Goal: Transaction & Acquisition: Purchase product/service

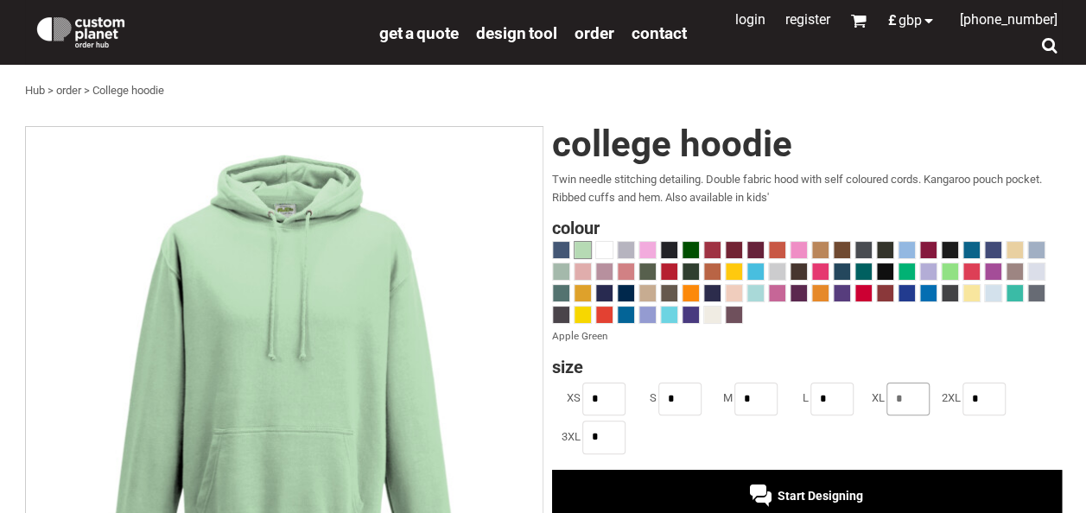
click at [916, 397] on input "*" at bounding box center [908, 399] width 43 height 33
type input "*"
click at [951, 271] on span at bounding box center [950, 272] width 16 height 16
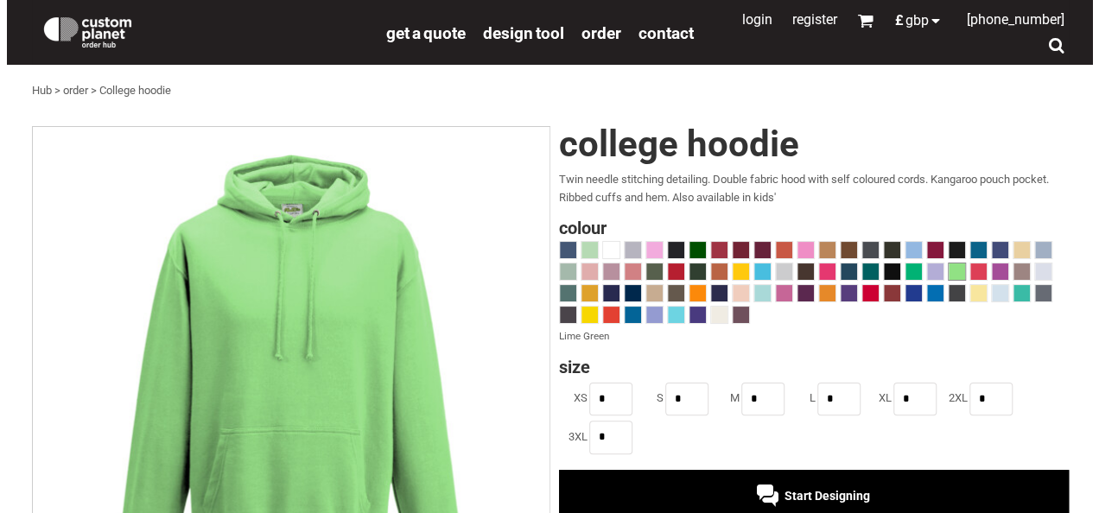
scroll to position [204, 0]
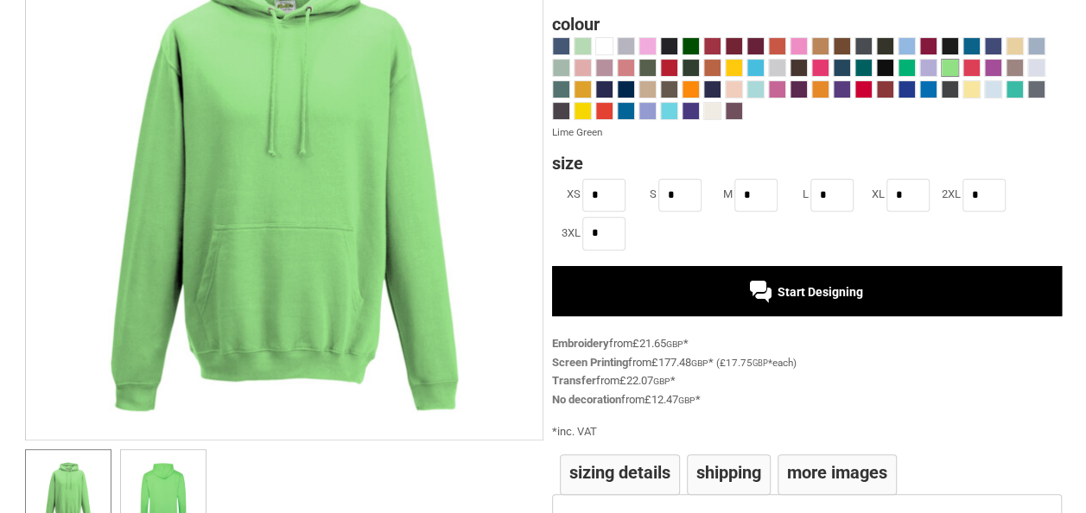
click at [778, 289] on div "Start Designing" at bounding box center [806, 292] width 113 height 14
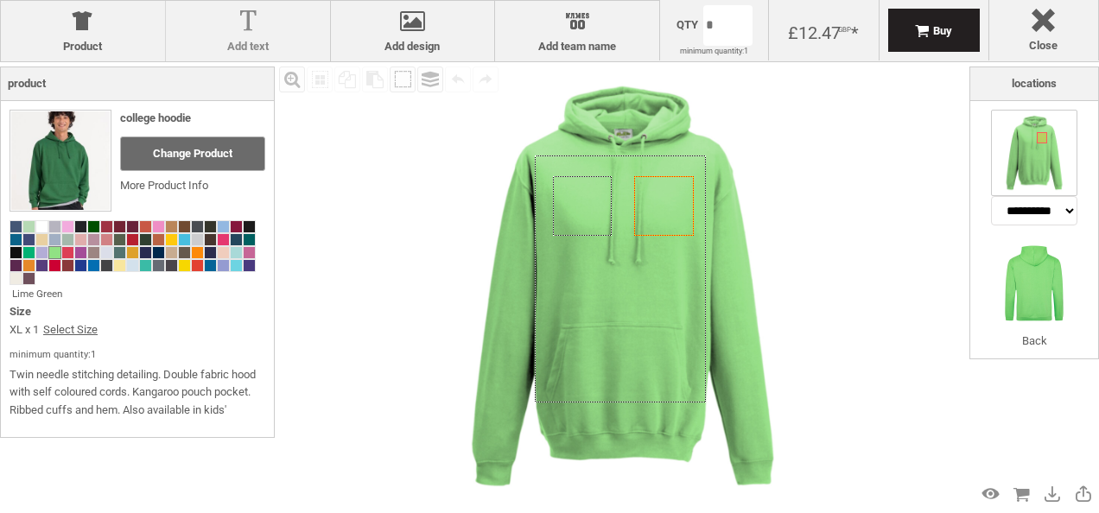
click at [262, 27] on div at bounding box center [248, 25] width 147 height 30
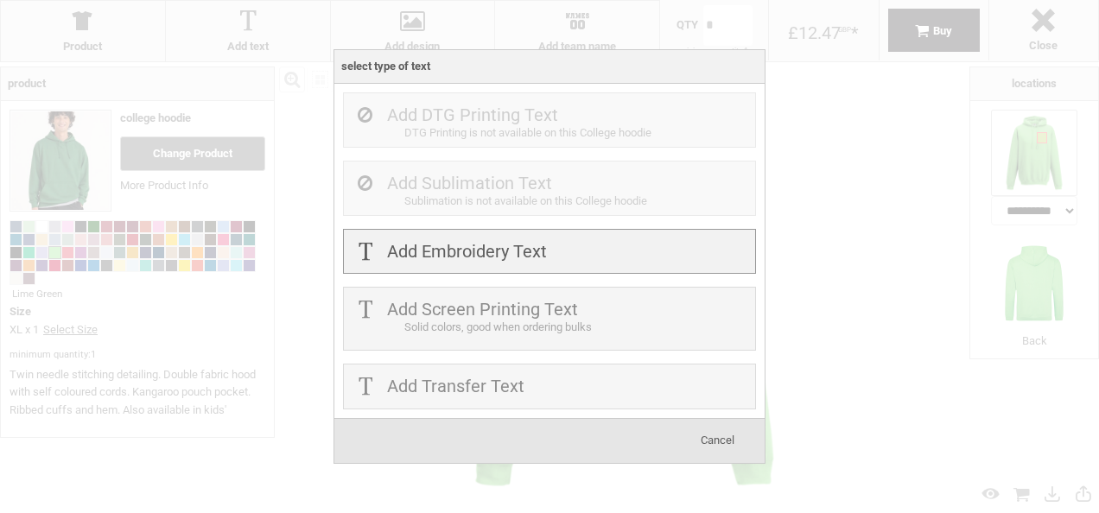
click at [595, 254] on div "Add Embroidery Text" at bounding box center [549, 252] width 413 height 46
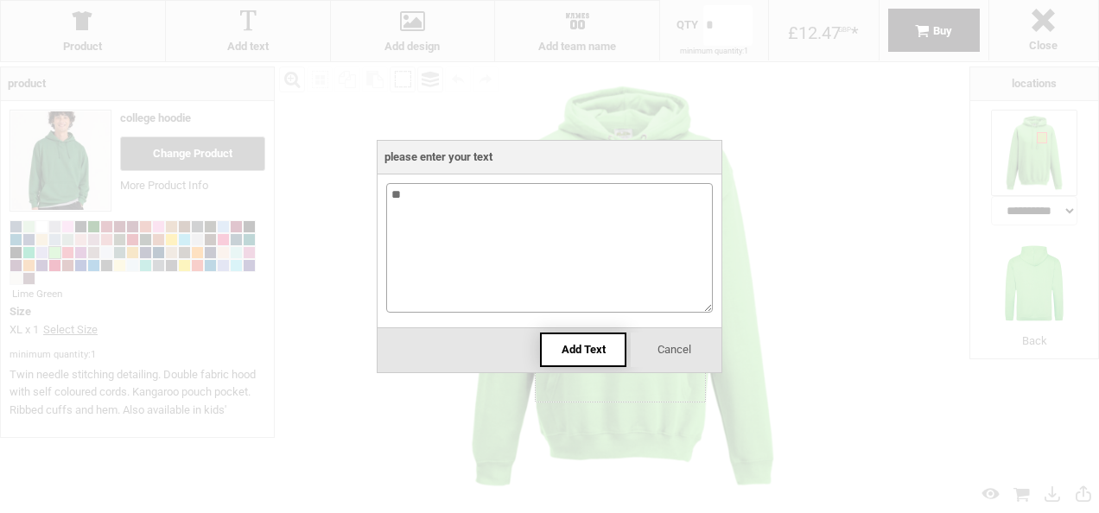
type textarea "**"
click at [567, 360] on div "Add Text" at bounding box center [583, 350] width 86 height 35
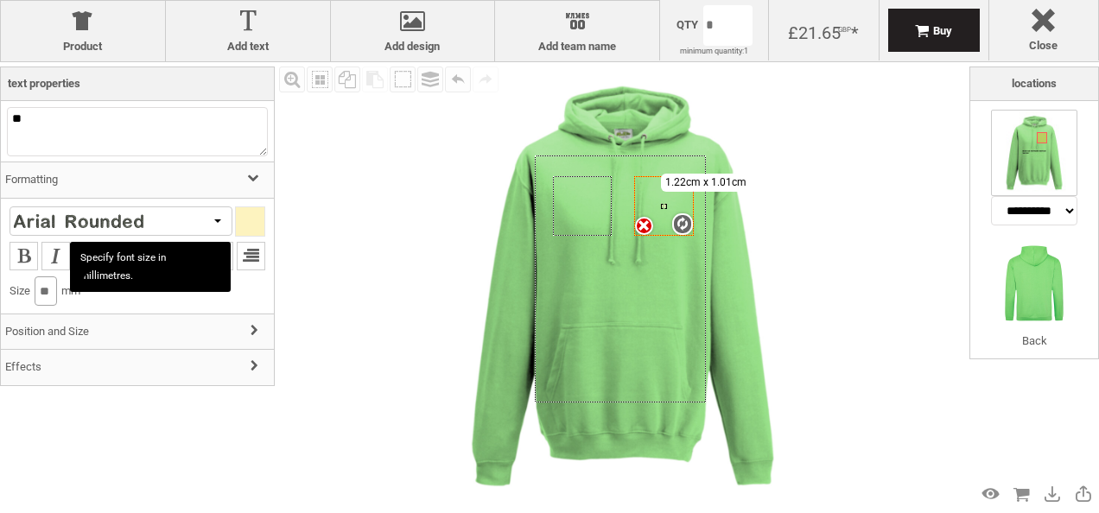
click at [57, 291] on input "**" at bounding box center [46, 291] width 22 height 29
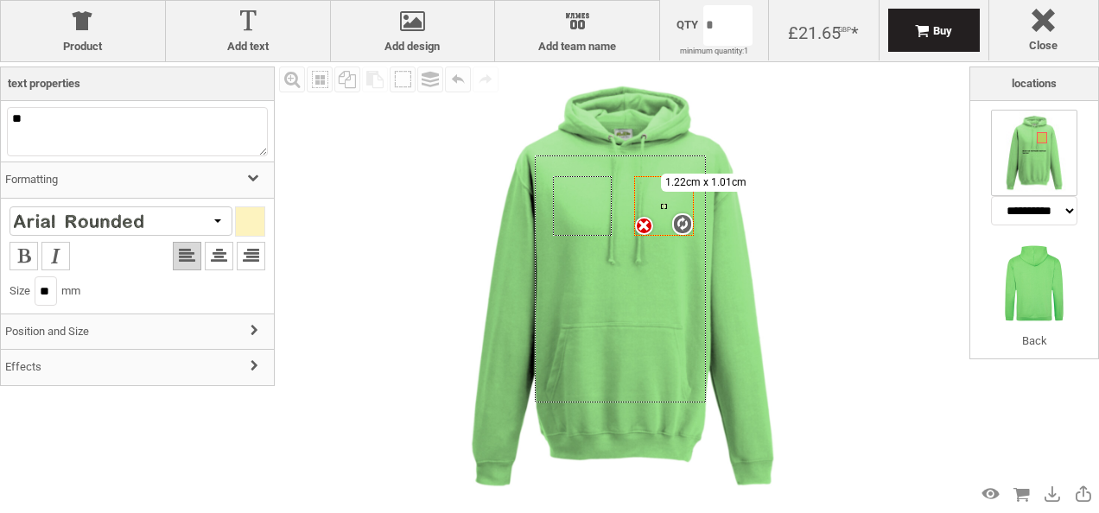
click at [220, 192] on h3 "Formatting" at bounding box center [137, 180] width 273 height 37
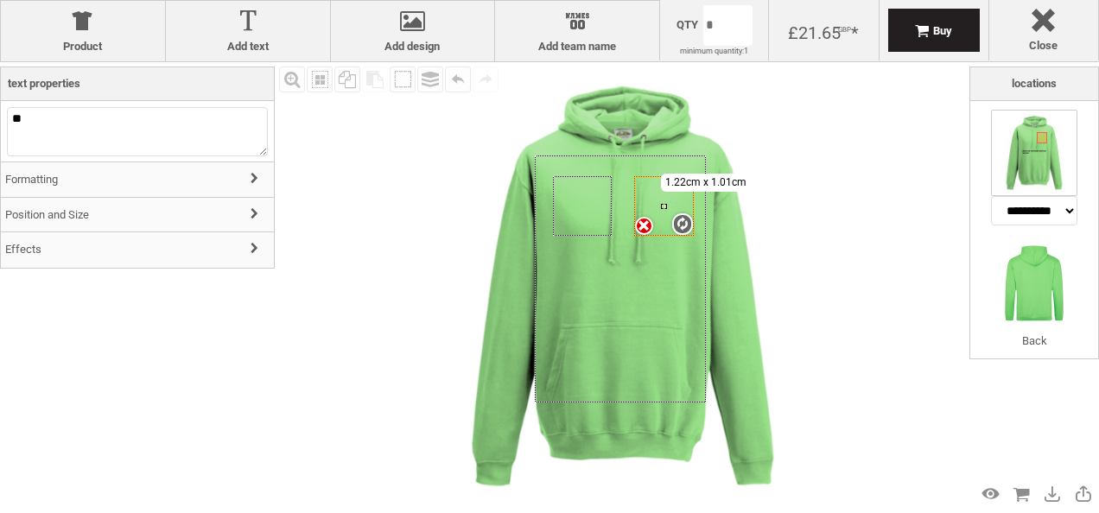
click at [220, 192] on h3 "Formatting" at bounding box center [137, 180] width 273 height 37
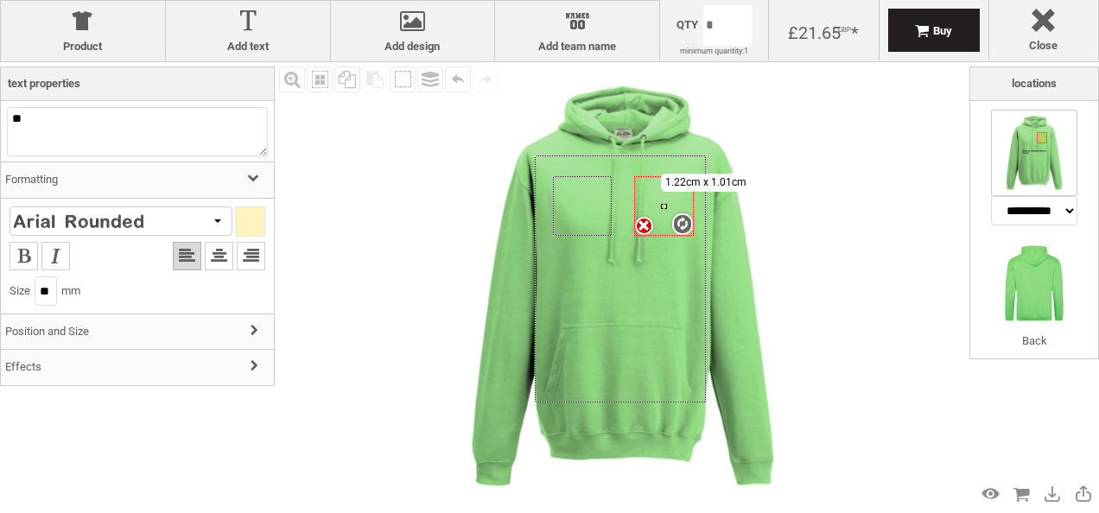
click at [182, 323] on h3 "Position and Size" at bounding box center [137, 332] width 273 height 37
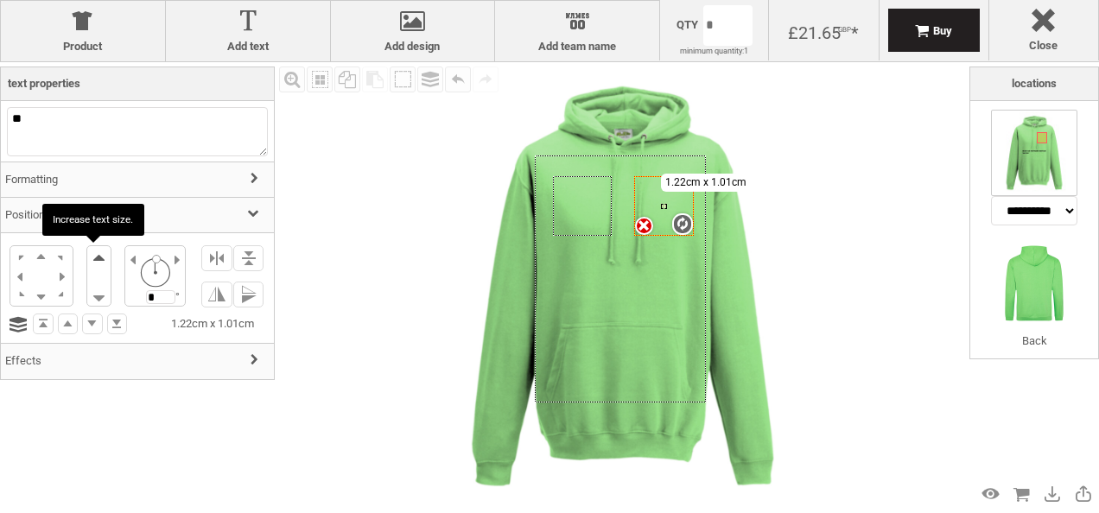
click at [96, 258] on li at bounding box center [99, 261] width 24 height 30
click at [98, 258] on li at bounding box center [99, 261] width 24 height 30
type input "**"
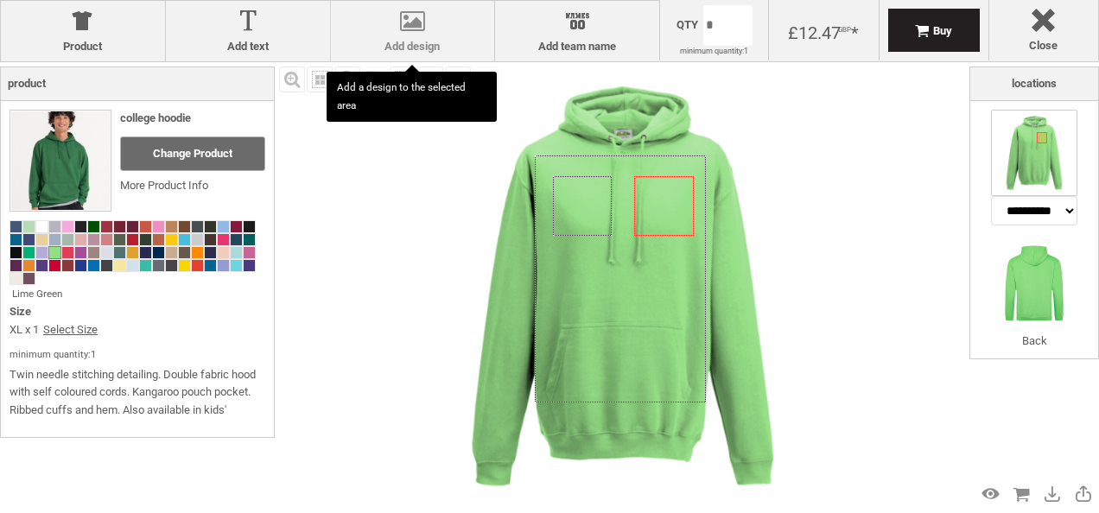
click at [413, 22] on div at bounding box center [413, 25] width 147 height 30
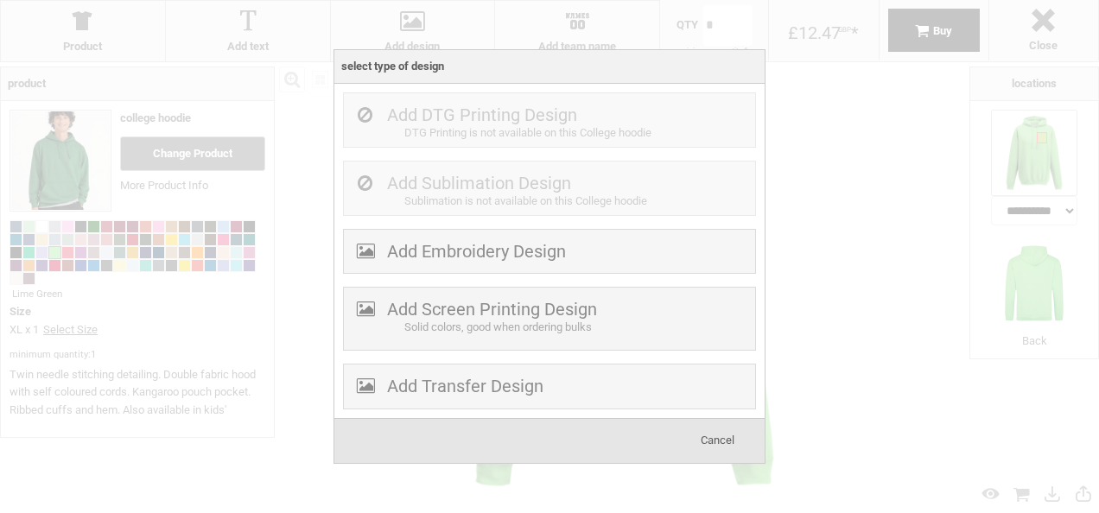
click at [708, 439] on span "Cancel" at bounding box center [718, 440] width 34 height 13
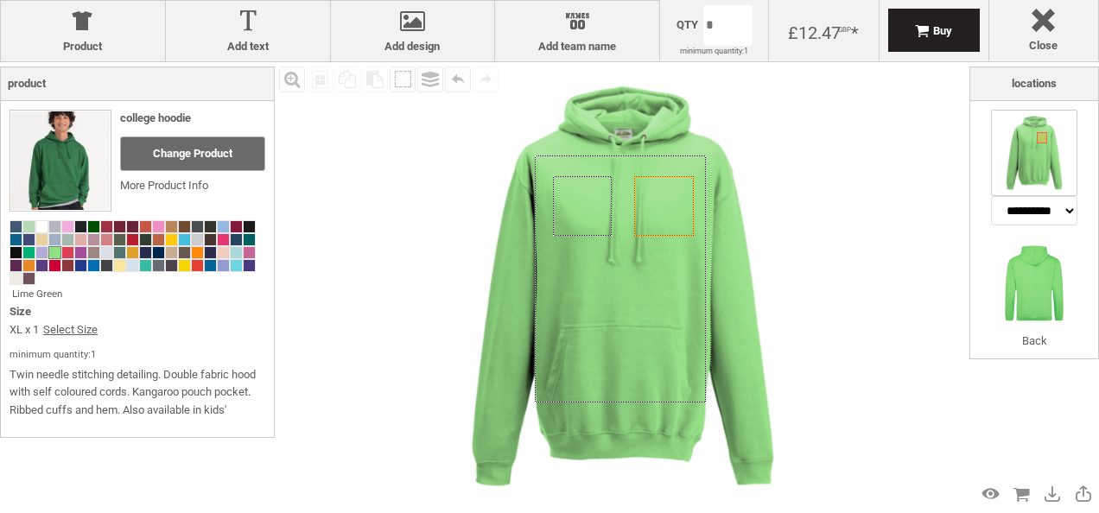
select select "*******"
click at [615, 349] on icon "Created with Raphaël 2.1.2" at bounding box center [621, 280] width 172 height 248
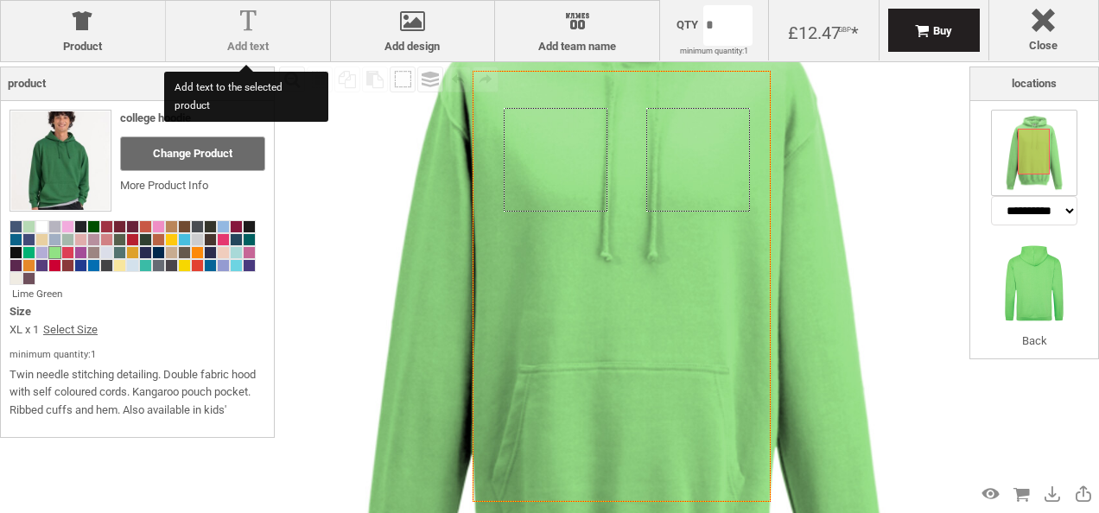
click at [240, 24] on div at bounding box center [248, 25] width 147 height 30
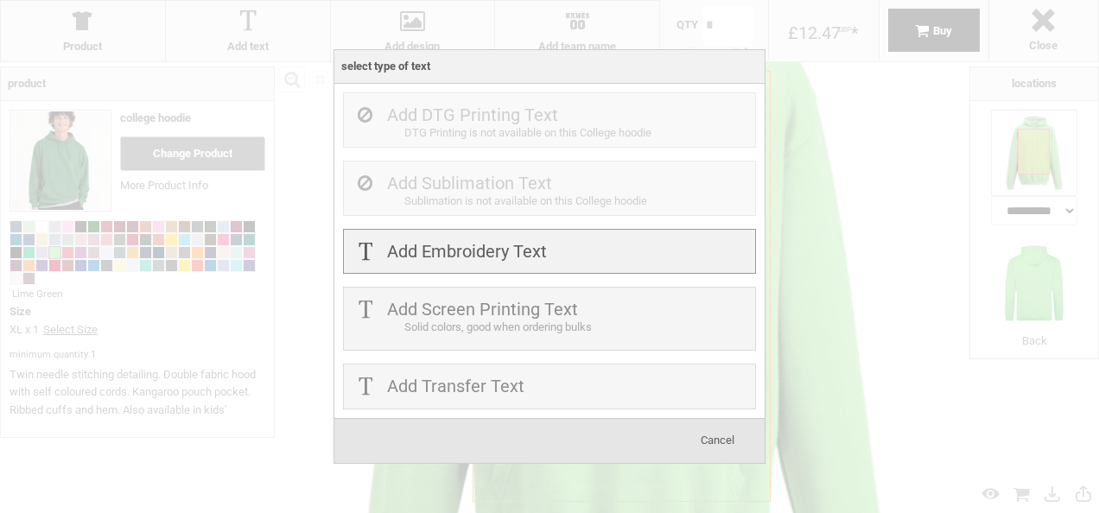
click at [512, 251] on label "Add Embroidery Text" at bounding box center [467, 251] width 160 height 21
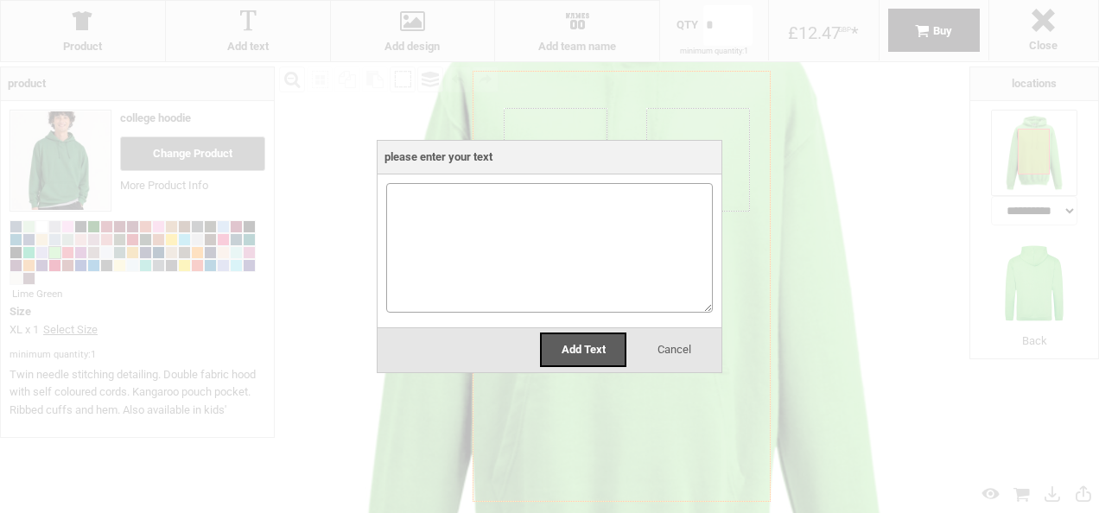
click at [504, 244] on textarea at bounding box center [549, 248] width 327 height 130
type textarea "**********"
click at [563, 349] on span "Add Text" at bounding box center [584, 349] width 44 height 13
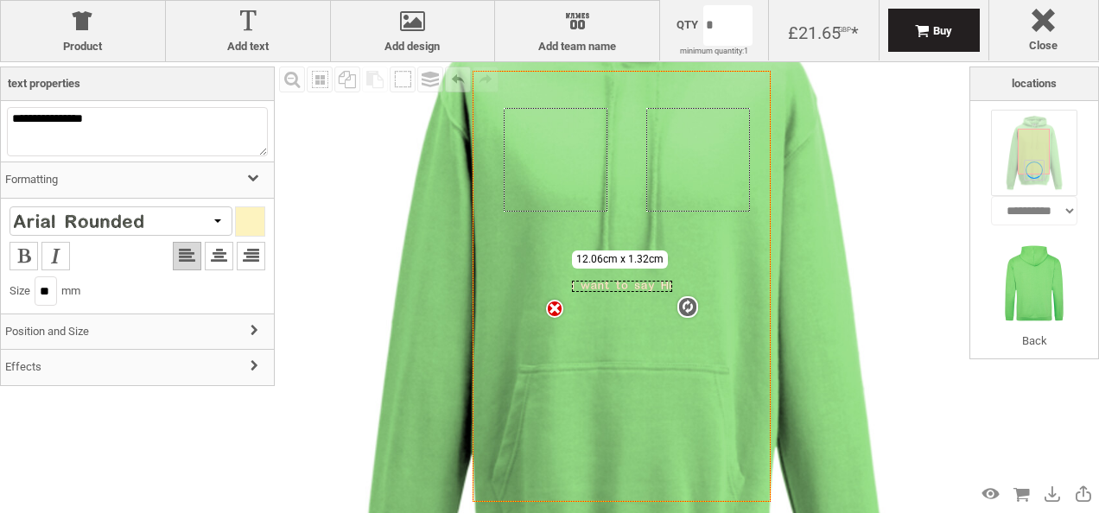
click at [215, 226] on div at bounding box center [121, 221] width 223 height 29
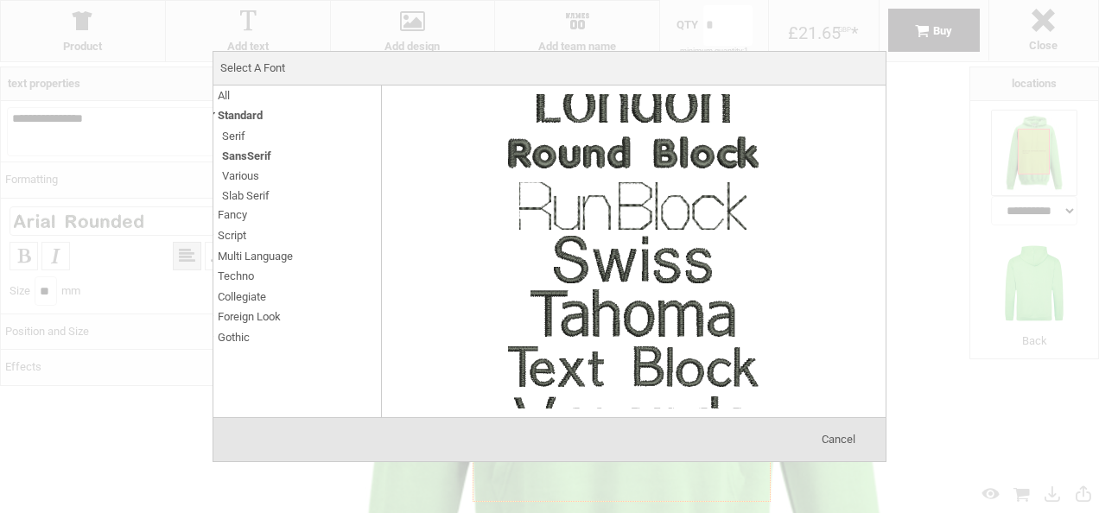
scroll to position [480, 0]
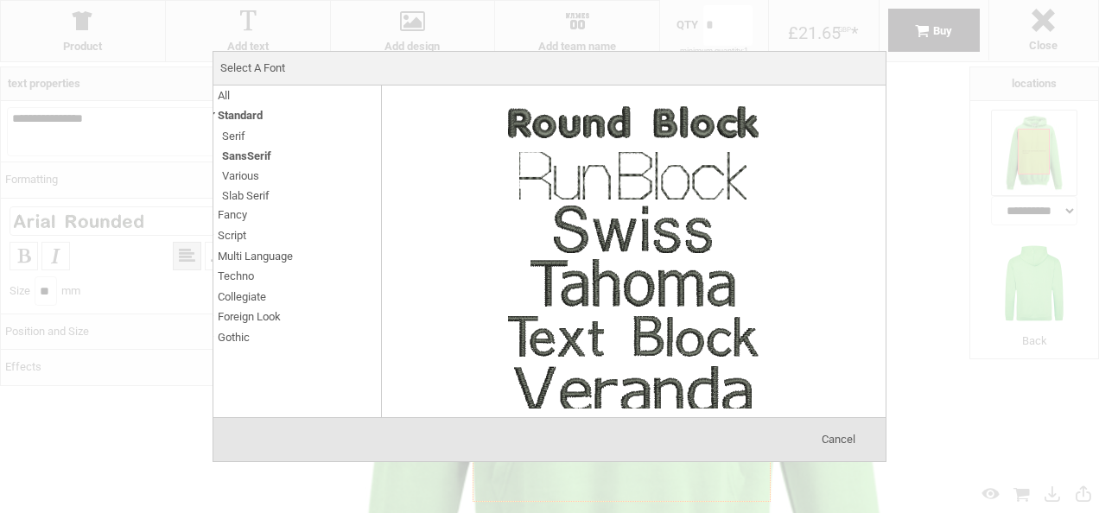
click at [826, 448] on div "Cancel" at bounding box center [838, 440] width 86 height 35
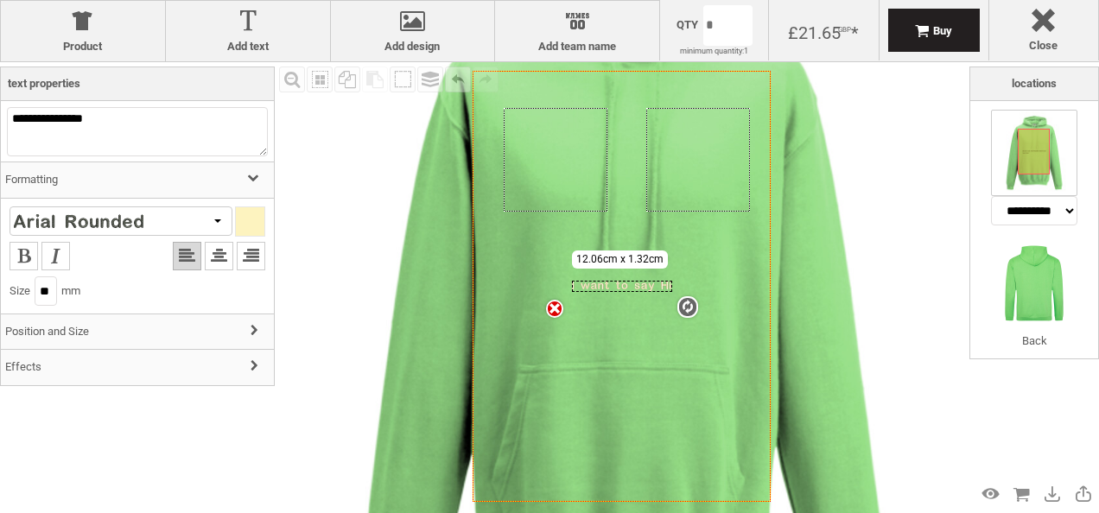
click at [249, 219] on div at bounding box center [250, 221] width 29 height 29
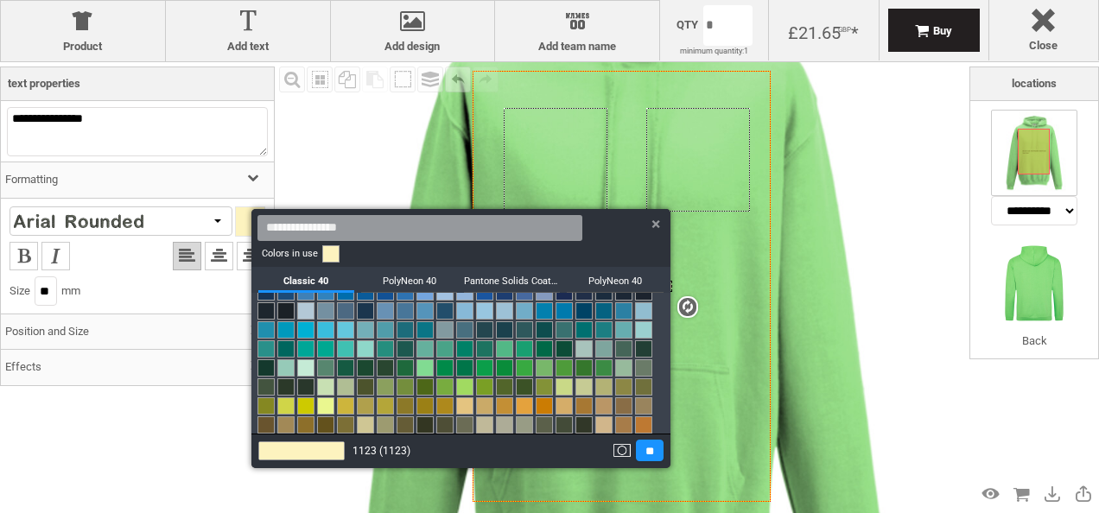
scroll to position [0, 0]
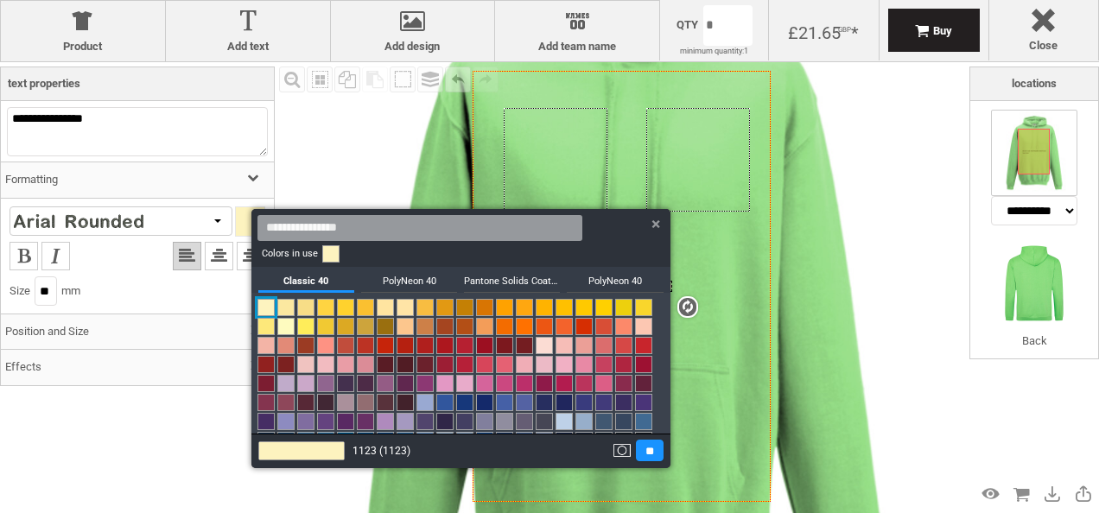
click at [556, 392] on link at bounding box center [564, 383] width 17 height 17
click at [553, 382] on link at bounding box center [544, 383] width 17 height 17
click at [636, 449] on input "**" at bounding box center [650, 451] width 28 height 22
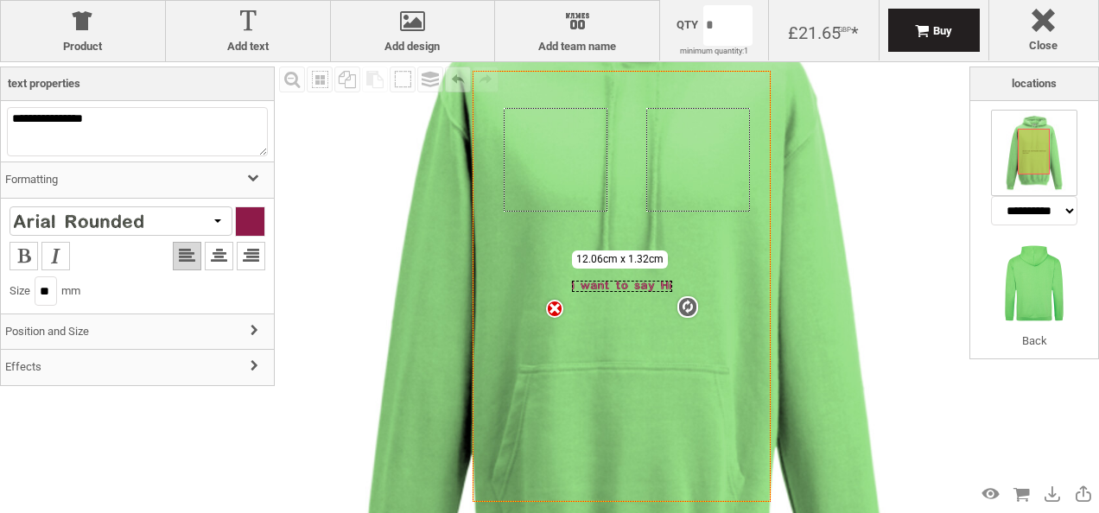
click at [843, 302] on img at bounding box center [625, 299] width 780 height 780
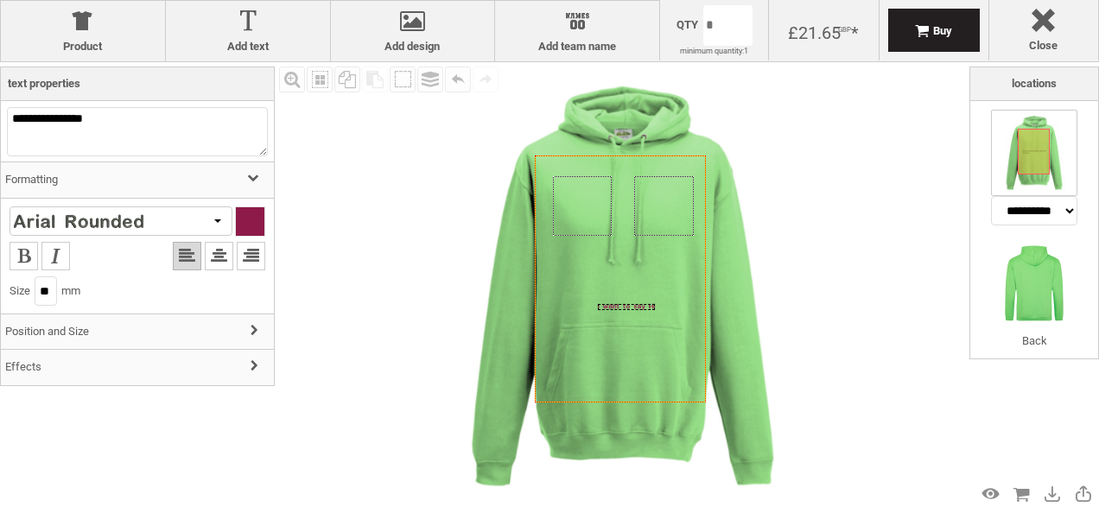
drag, startPoint x: 620, startPoint y: 277, endPoint x: 626, endPoint y: 304, distance: 28.3
click at [626, 304] on icon "Created with Raphaël 2.1.2" at bounding box center [612, 305] width 29 height 3
click at [762, 274] on img at bounding box center [622, 286] width 449 height 449
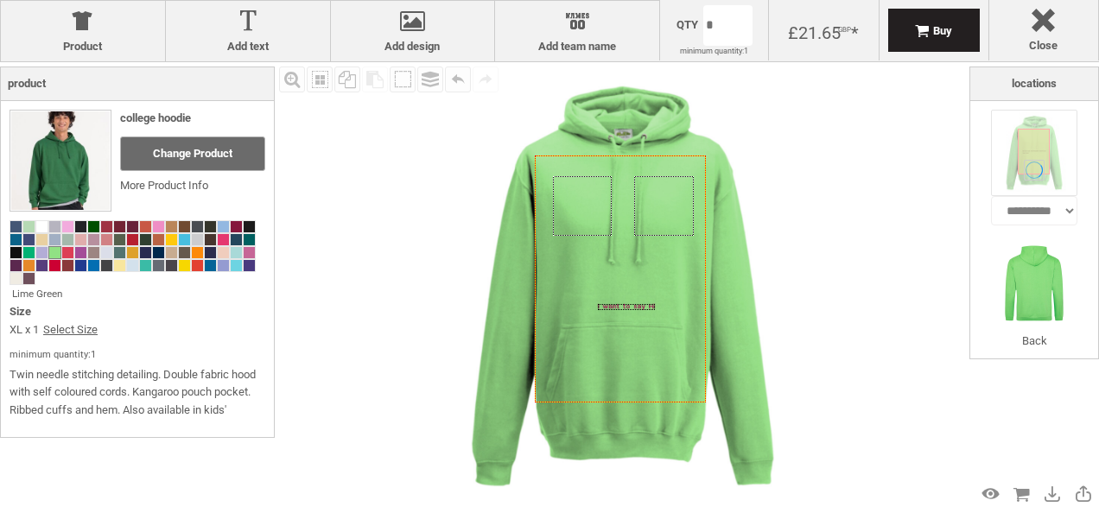
click at [635, 308] on div "Created with Raphaël 2.1.2" at bounding box center [627, 307] width 58 height 6
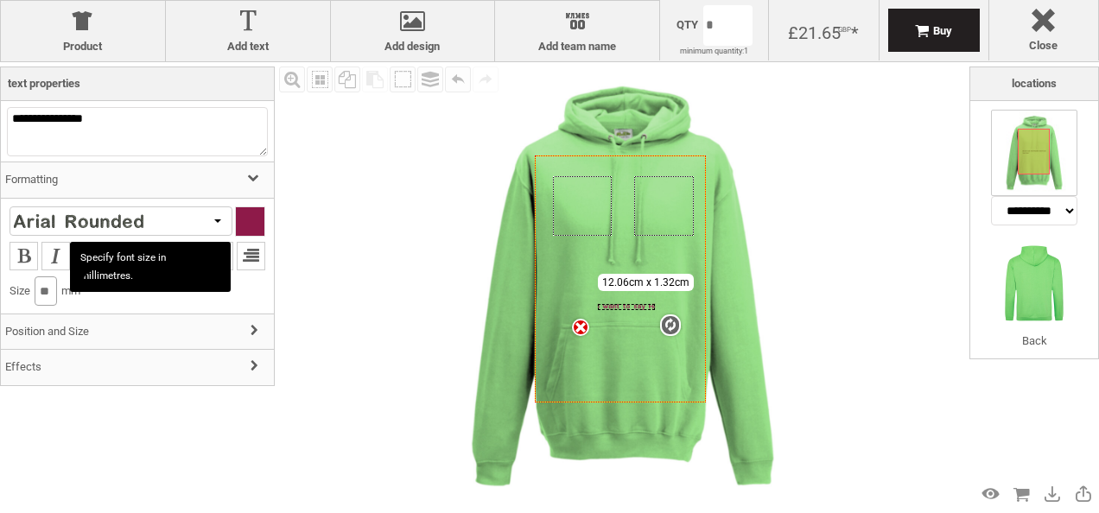
click at [53, 294] on input "**" at bounding box center [46, 291] width 22 height 29
type input "*"
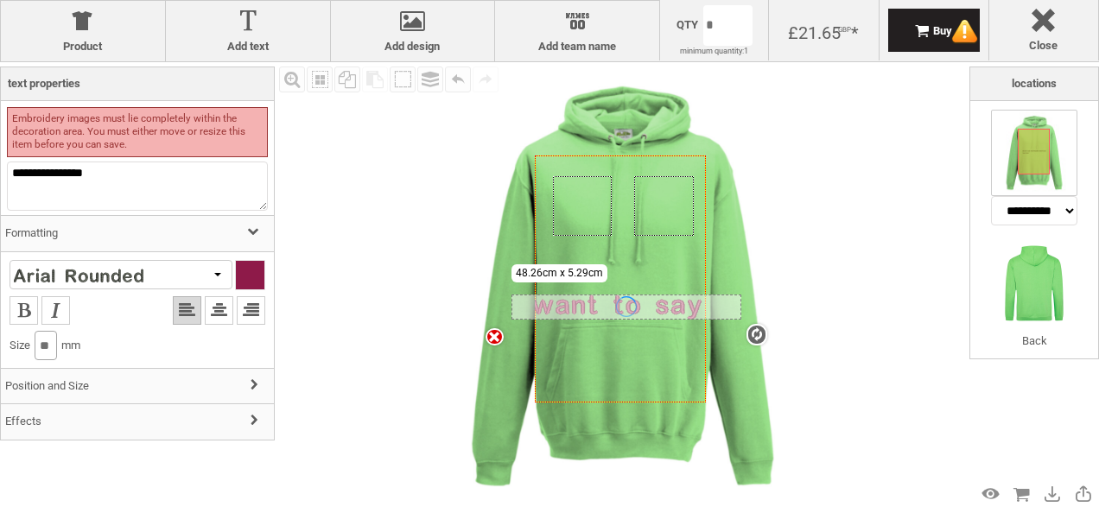
click at [55, 340] on input "**" at bounding box center [46, 345] width 22 height 29
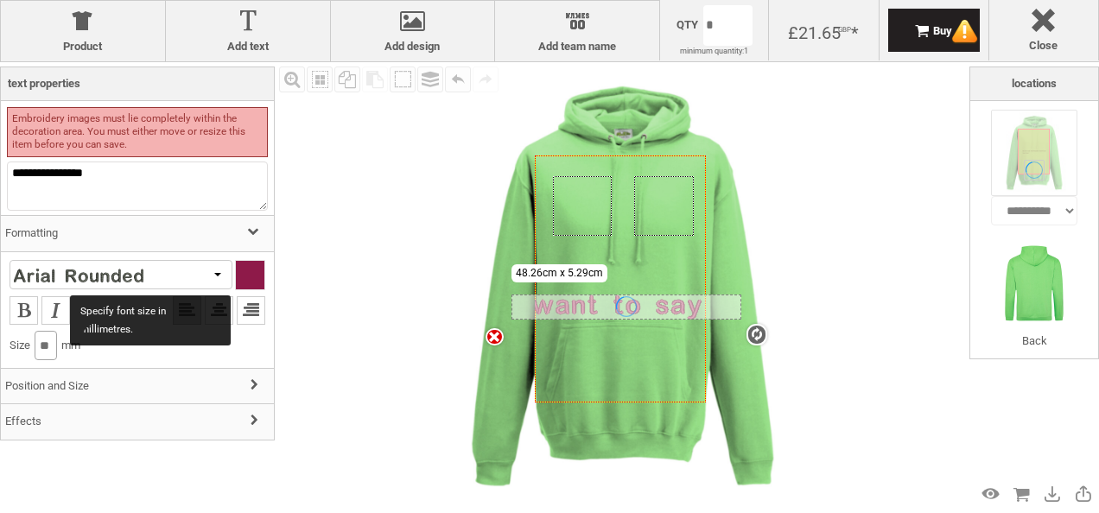
type input "*"
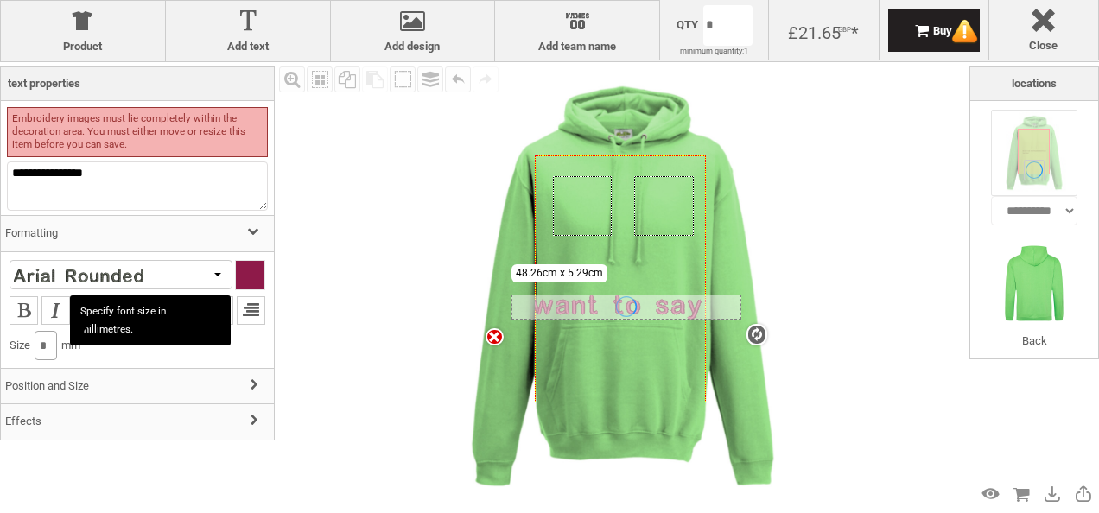
type input "**"
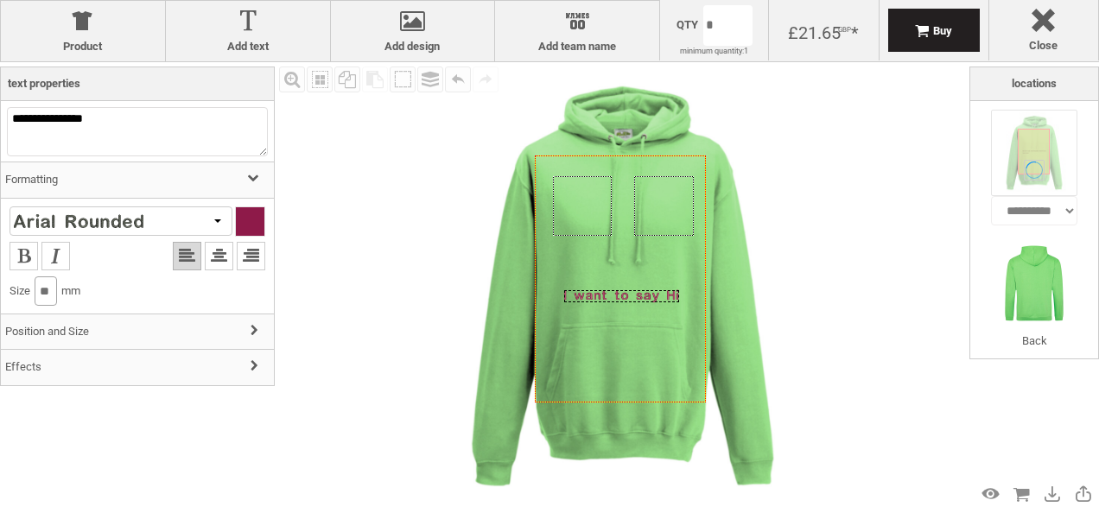
drag, startPoint x: 640, startPoint y: 307, endPoint x: 634, endPoint y: 297, distance: 10.8
click at [634, 297] on div "Created with Raphaël 2.1.2" at bounding box center [621, 296] width 115 height 13
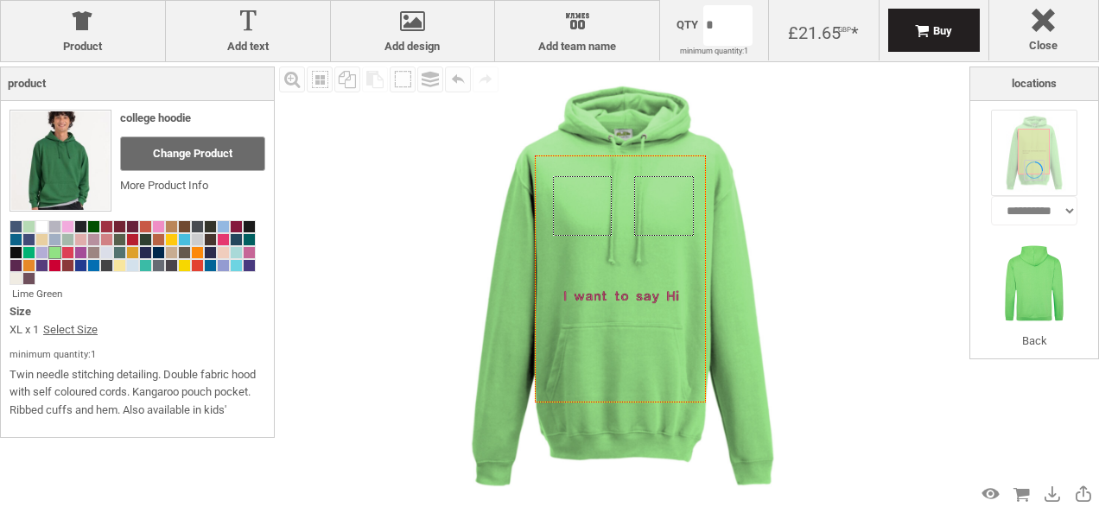
click at [799, 292] on img at bounding box center [622, 286] width 449 height 449
click at [662, 299] on div "Created with Raphaël 2.1.2" at bounding box center [621, 297] width 115 height 13
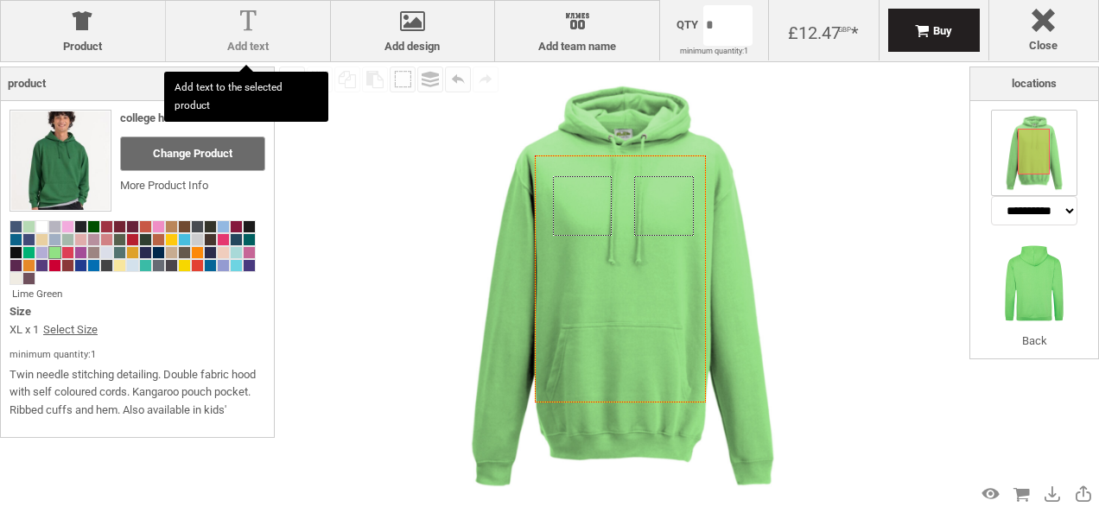
click at [258, 22] on div at bounding box center [248, 25] width 147 height 30
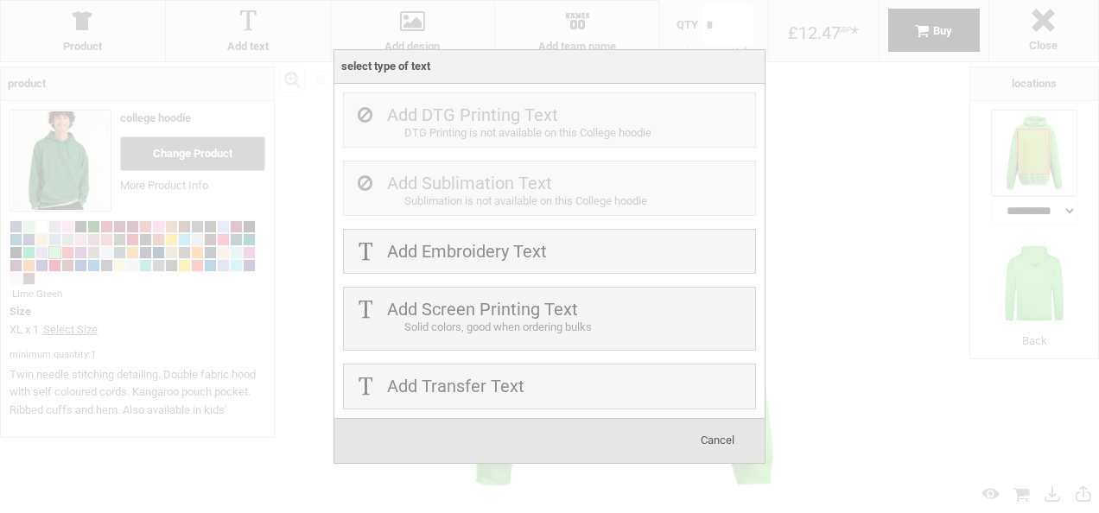
click at [1036, 268] on div at bounding box center [549, 256] width 1099 height 513
click at [719, 437] on span "Cancel" at bounding box center [718, 440] width 34 height 13
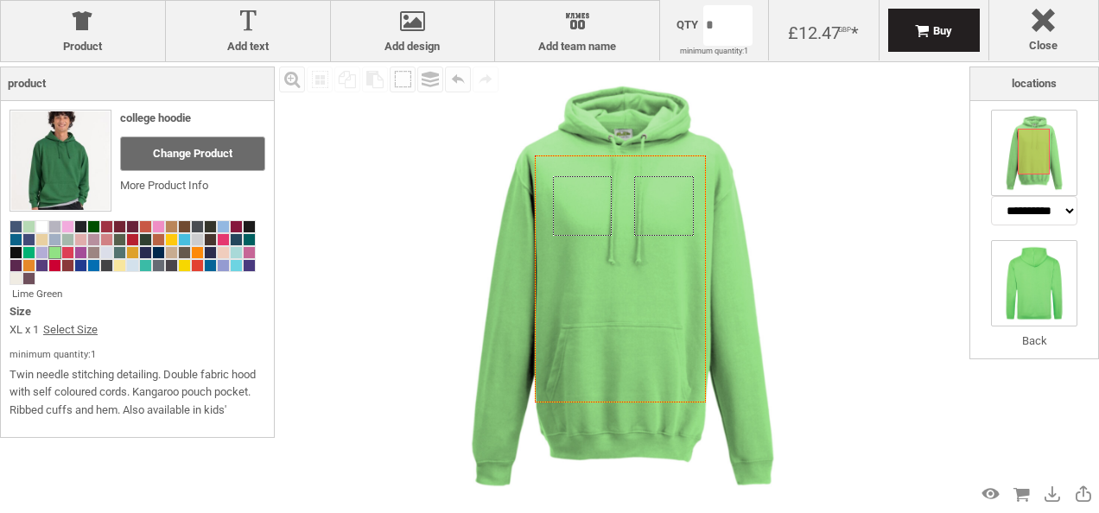
click at [1037, 279] on img at bounding box center [1034, 283] width 86 height 86
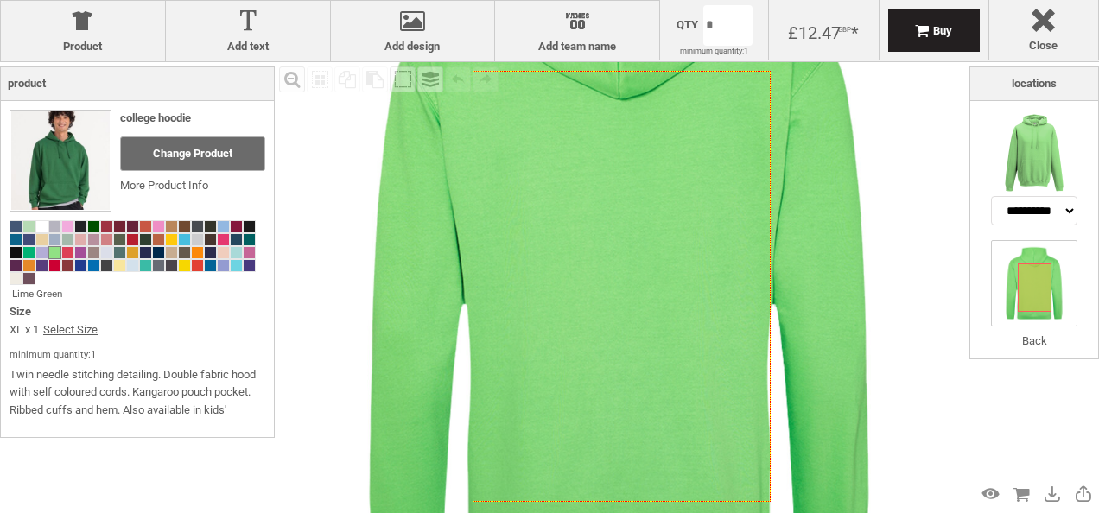
click at [617, 312] on icon "Created with Raphaël 2.1.2" at bounding box center [622, 286] width 298 height 431
click at [1035, 171] on img at bounding box center [1034, 153] width 86 height 86
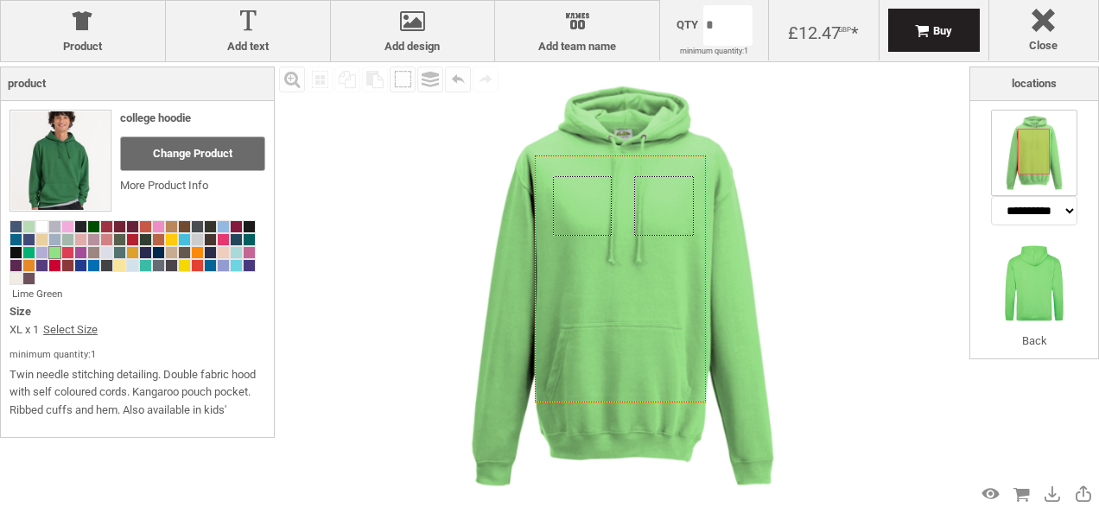
click at [613, 332] on icon "Created with Raphaël 2.1.2" at bounding box center [621, 280] width 172 height 248
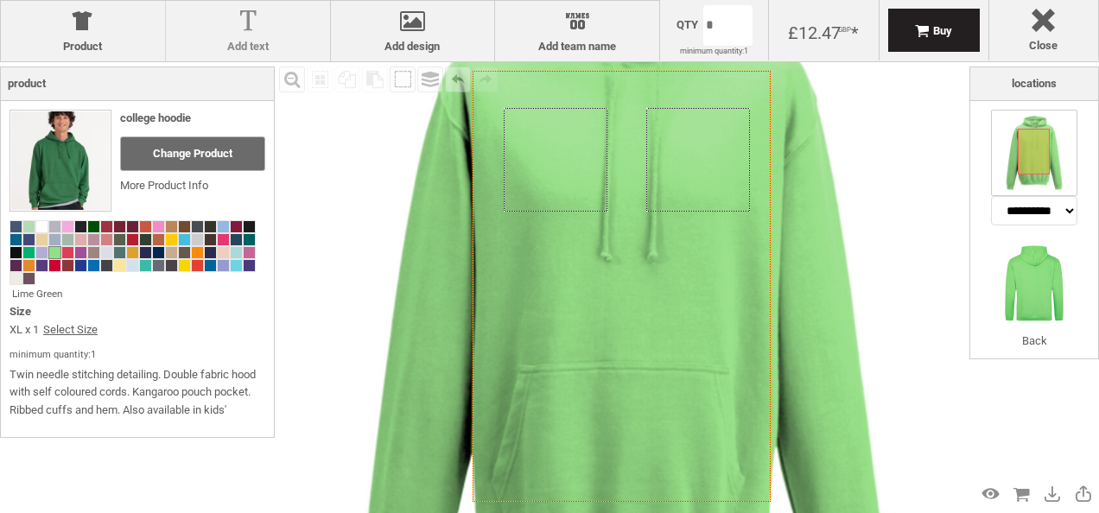
click at [248, 31] on div at bounding box center [248, 25] width 147 height 30
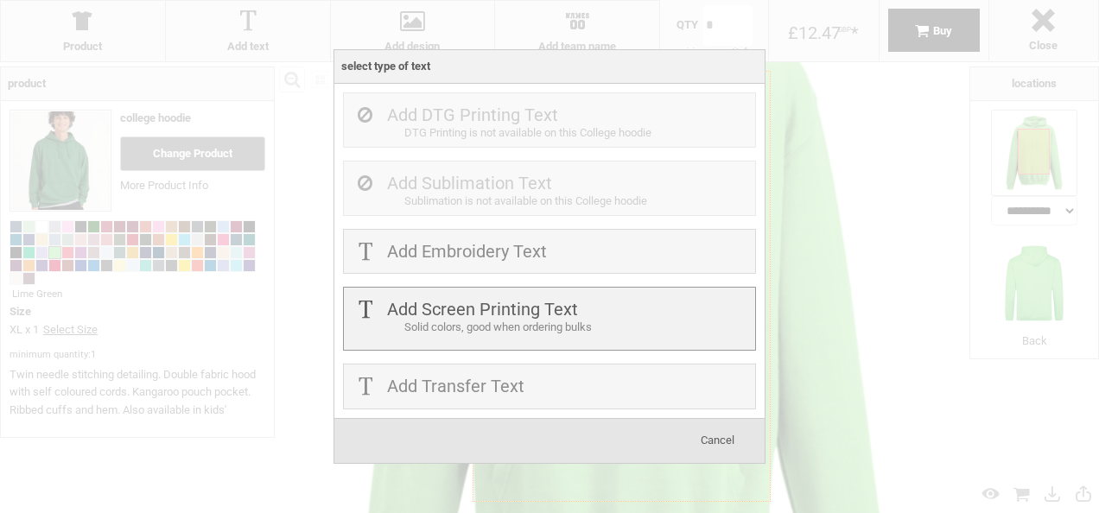
click at [486, 327] on div "Solid colors, good when ordering bulks" at bounding box center [577, 328] width 347 height 18
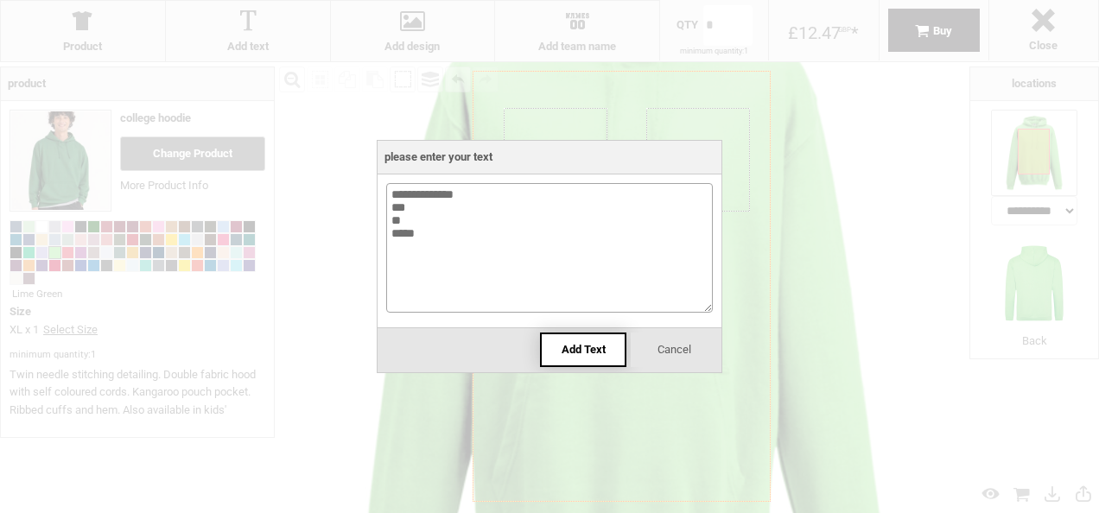
type textarea "**********"
click at [555, 354] on div "Add Text" at bounding box center [583, 350] width 86 height 35
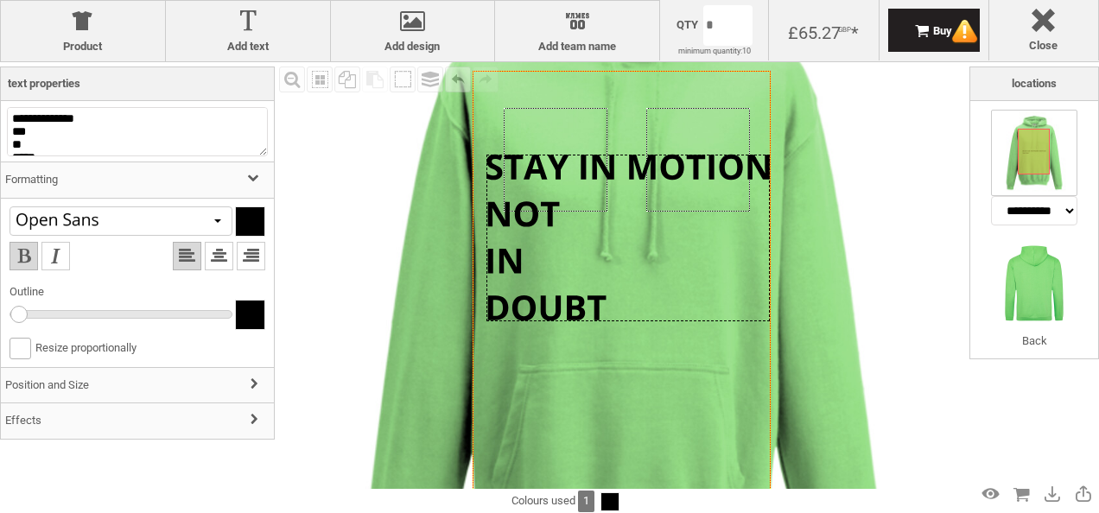
drag, startPoint x: 570, startPoint y: 334, endPoint x: 576, endPoint y: 286, distance: 48.8
click at [576, 286] on div at bounding box center [628, 238] width 283 height 167
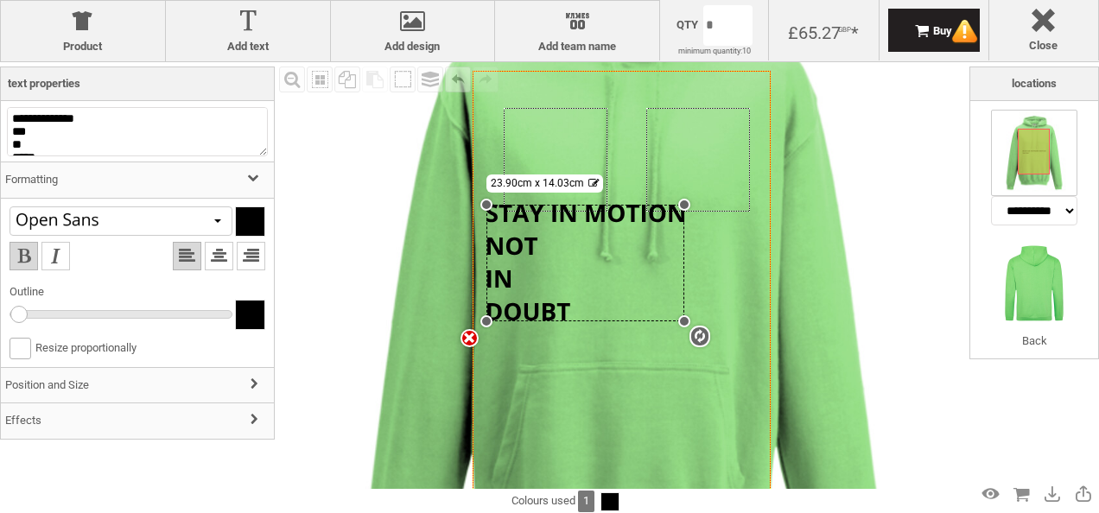
drag, startPoint x: 770, startPoint y: 152, endPoint x: 673, endPoint y: 204, distance: 109.8
click at [673, 205] on div "settings 23.90cm x 14.03cm" at bounding box center [586, 263] width 198 height 117
click at [579, 306] on div "settings 23.90cm x 14.03cm" at bounding box center [586, 263] width 198 height 117
click at [80, 208] on div at bounding box center [121, 221] width 223 height 29
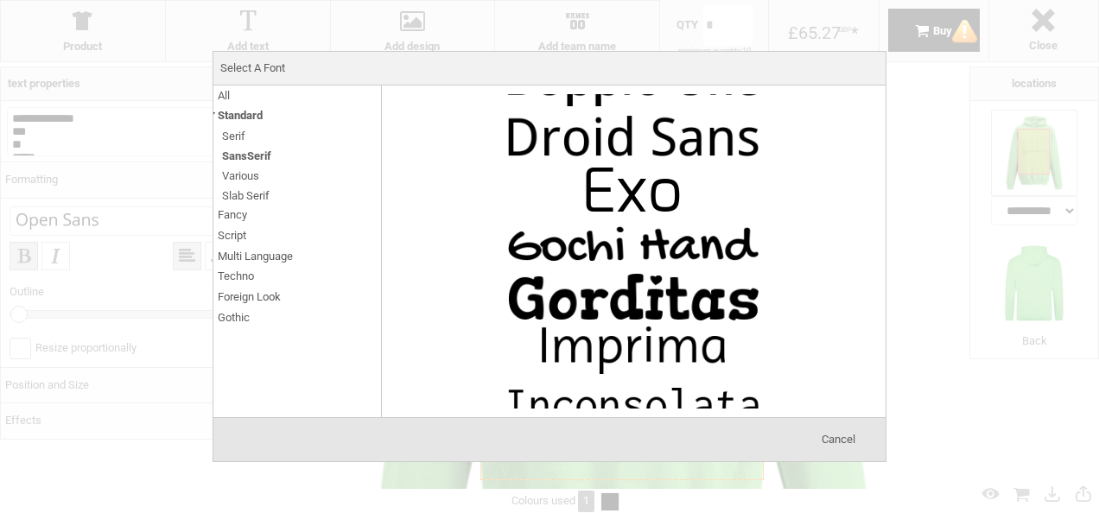
scroll to position [896, 0]
click at [684, 187] on img at bounding box center [633, 189] width 259 height 52
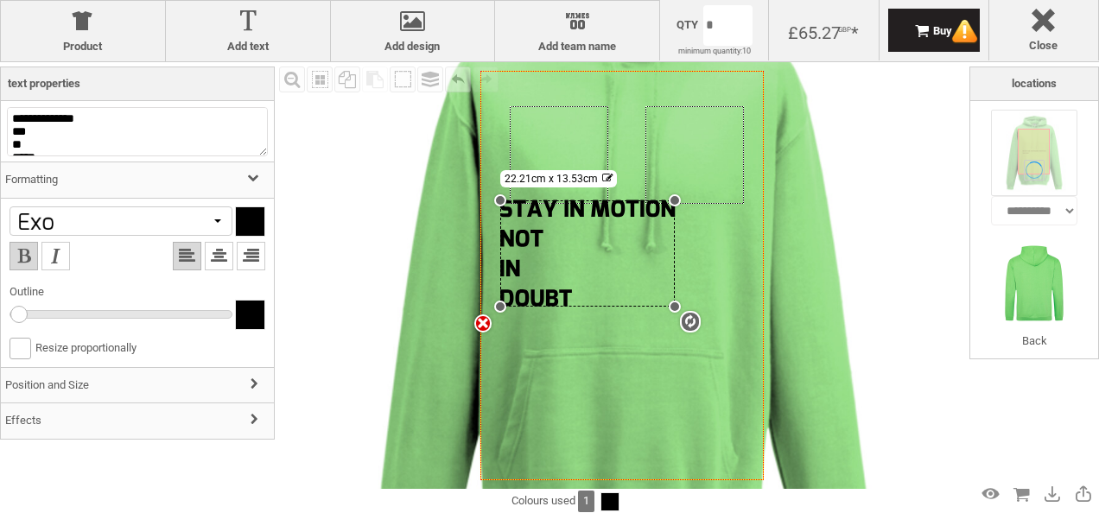
click at [164, 225] on div at bounding box center [121, 221] width 223 height 29
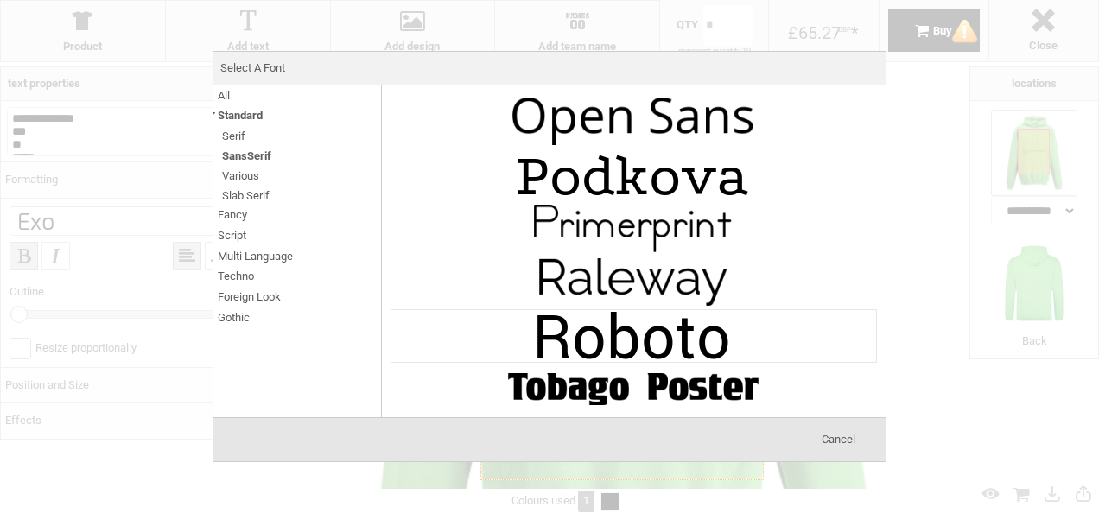
scroll to position [1540, 0]
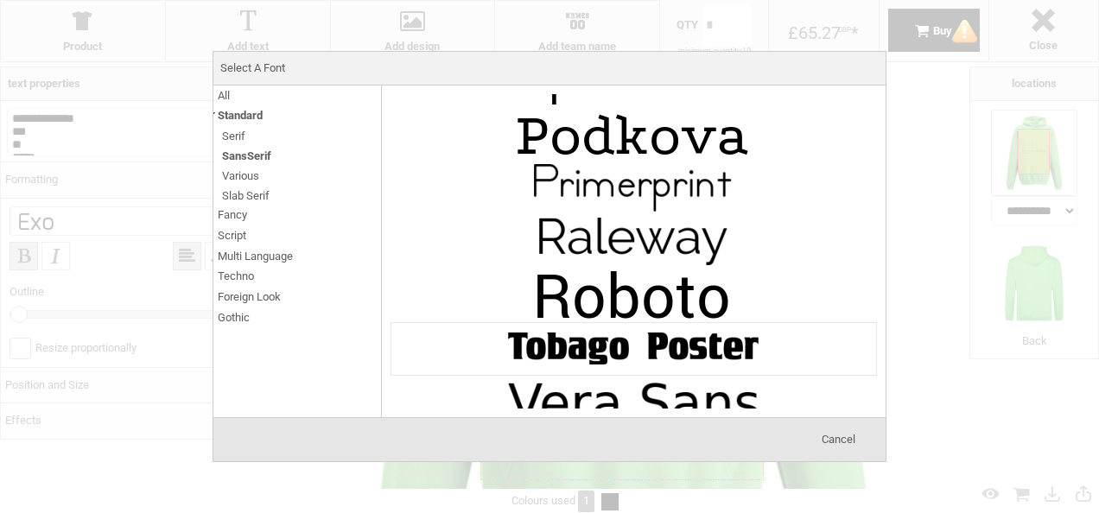
click at [634, 323] on img at bounding box center [633, 349] width 259 height 52
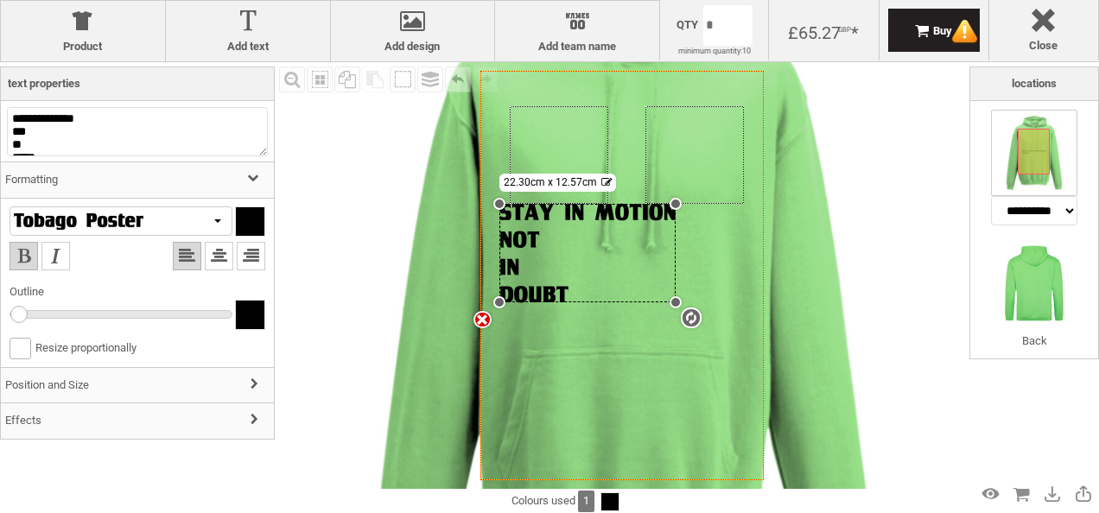
click at [652, 224] on div "settings 22.30cm x 12.57cm" at bounding box center [587, 253] width 175 height 99
click at [513, 237] on div "settings 22.30cm x 12.57cm" at bounding box center [587, 253] width 175 height 99
click at [167, 219] on div at bounding box center [121, 221] width 223 height 29
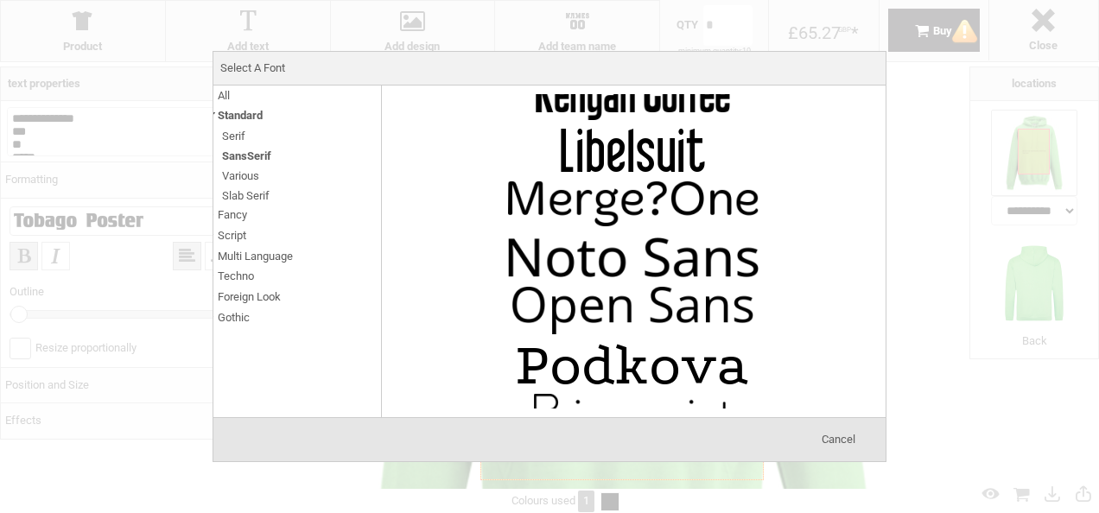
scroll to position [1272, 0]
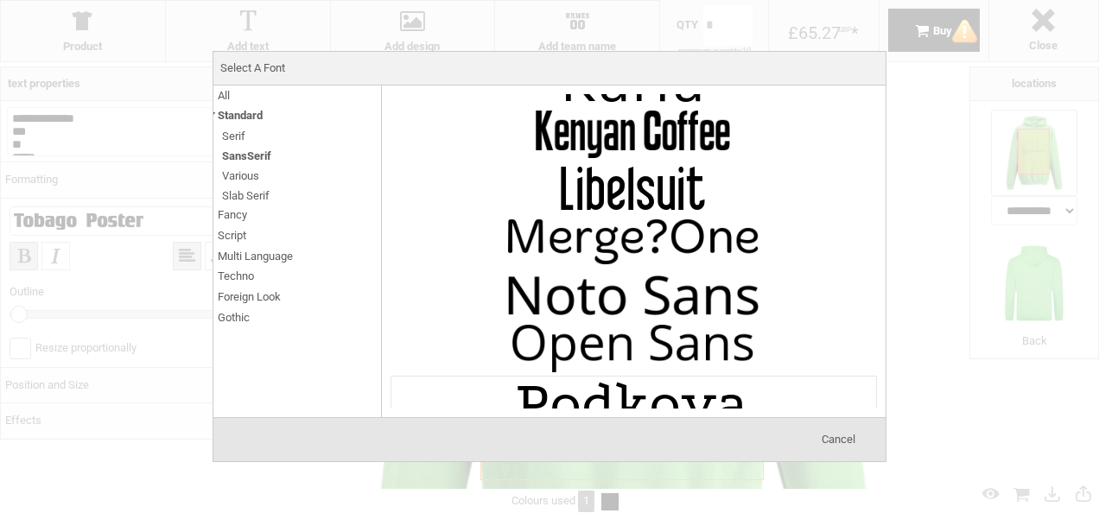
click at [588, 382] on img at bounding box center [633, 403] width 259 height 52
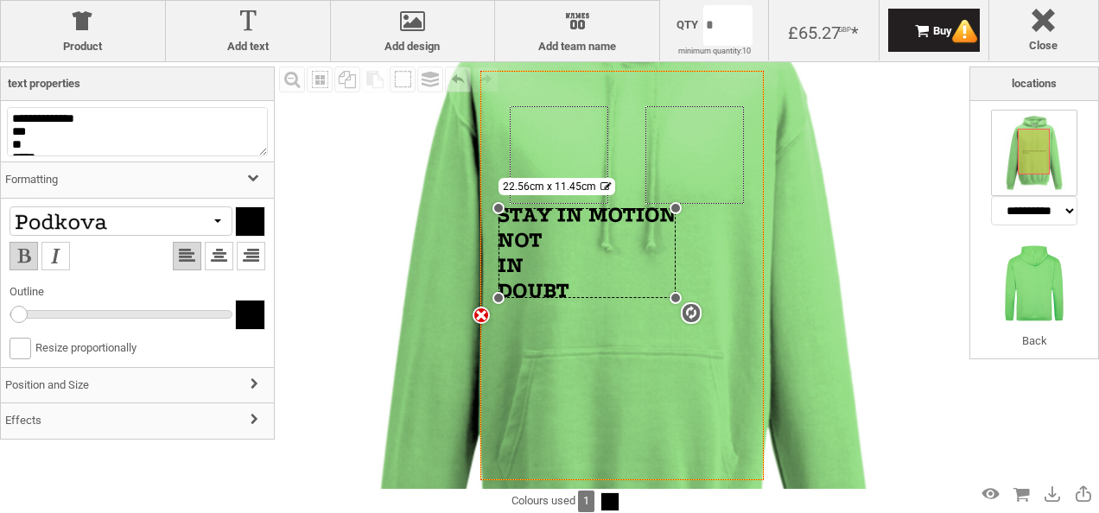
drag, startPoint x: 674, startPoint y: 297, endPoint x: 646, endPoint y: 291, distance: 28.3
click at [646, 291] on div "Created with Raphaël 2.1.2 Created with Raphaël 2.1.2 Created with Raphaël 2.1.…" at bounding box center [621, 276] width 283 height 410
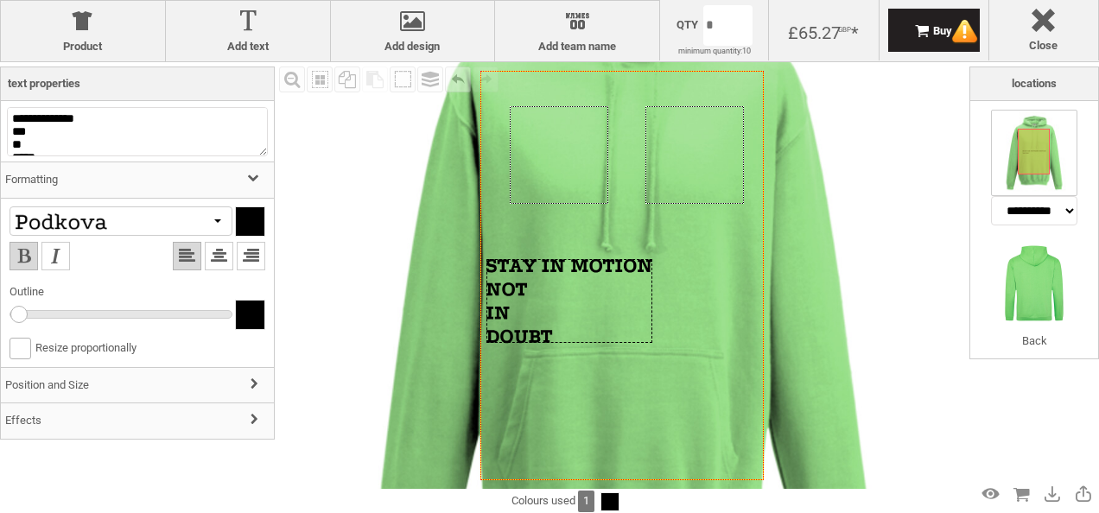
drag, startPoint x: 572, startPoint y: 251, endPoint x: 561, endPoint y: 302, distance: 52.2
click at [561, 302] on div at bounding box center [570, 301] width 166 height 84
click at [615, 284] on div "settings 21.05cm x 10.68cm" at bounding box center [570, 301] width 166 height 84
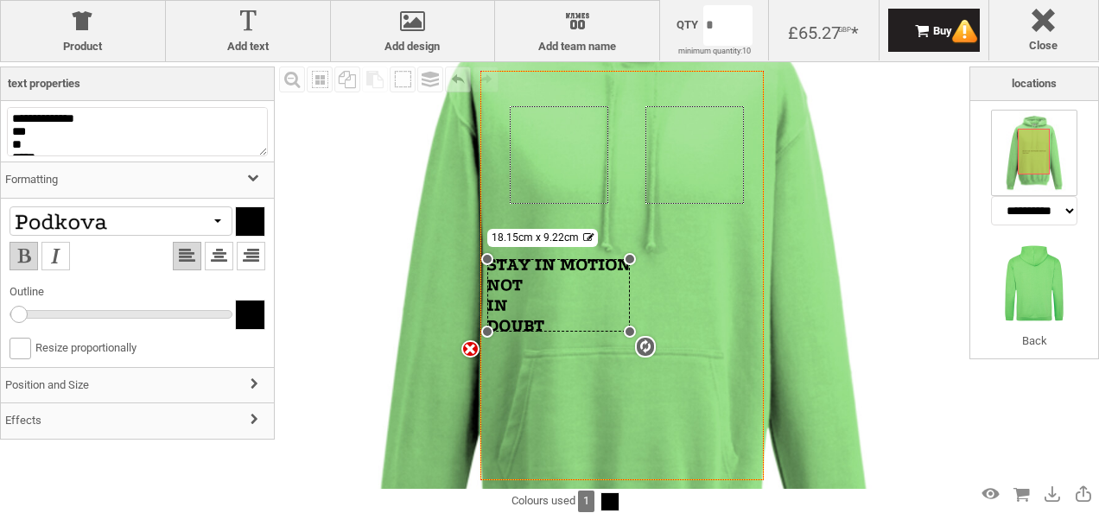
drag, startPoint x: 654, startPoint y: 344, endPoint x: 767, endPoint y: 331, distance: 113.9
click at [767, 331] on div "Created with Raphaël 2.1.2 Created with Raphaël 2.1.2 Created with Raphaël 2.1.…" at bounding box center [624, 287] width 741 height 741
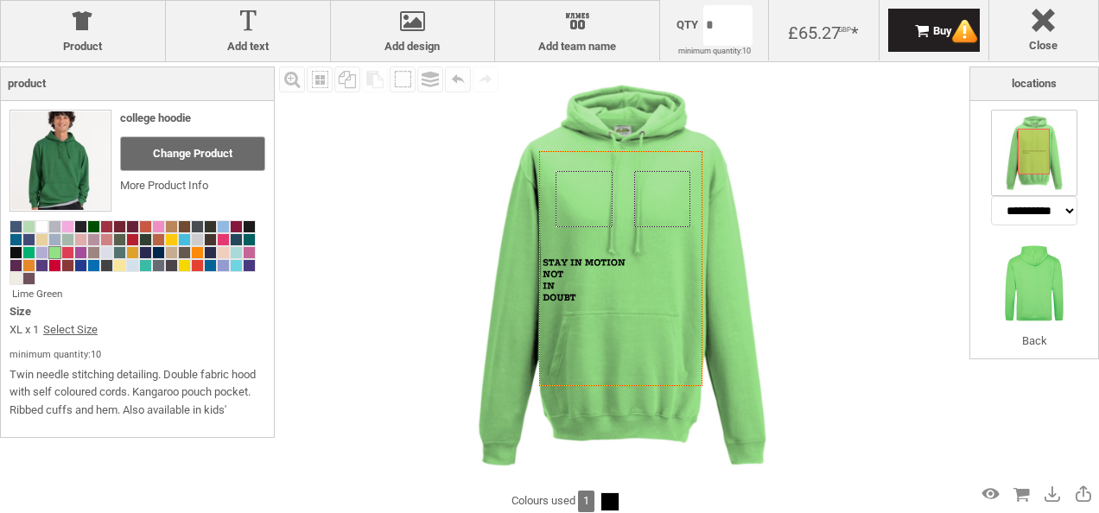
click at [854, 305] on div "Fill Background Zoom in Zoom out Select All Copy All Selected Paste Off On Grou…" at bounding box center [622, 275] width 695 height 427
click at [890, 207] on div "Fill Background Zoom in Zoom out Select All Copy All Selected Paste Off On Grou…" at bounding box center [622, 275] width 695 height 427
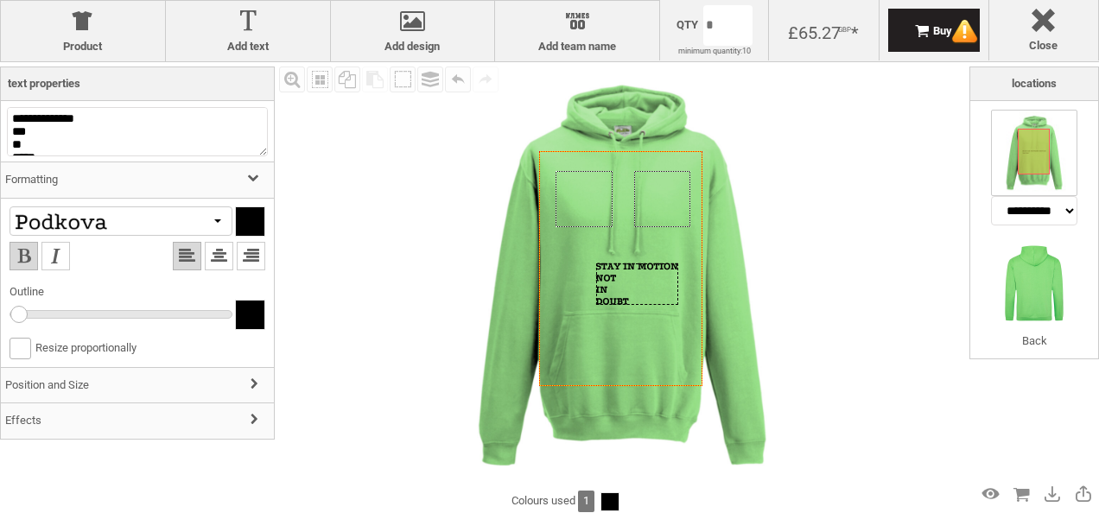
drag, startPoint x: 583, startPoint y: 274, endPoint x: 636, endPoint y: 277, distance: 52.8
click at [636, 277] on div at bounding box center [637, 284] width 82 height 41
click at [612, 275] on div "settings 18.15cm x 9.22cm" at bounding box center [637, 284] width 82 height 41
click at [7, 130] on textarea "**********" at bounding box center [137, 131] width 261 height 49
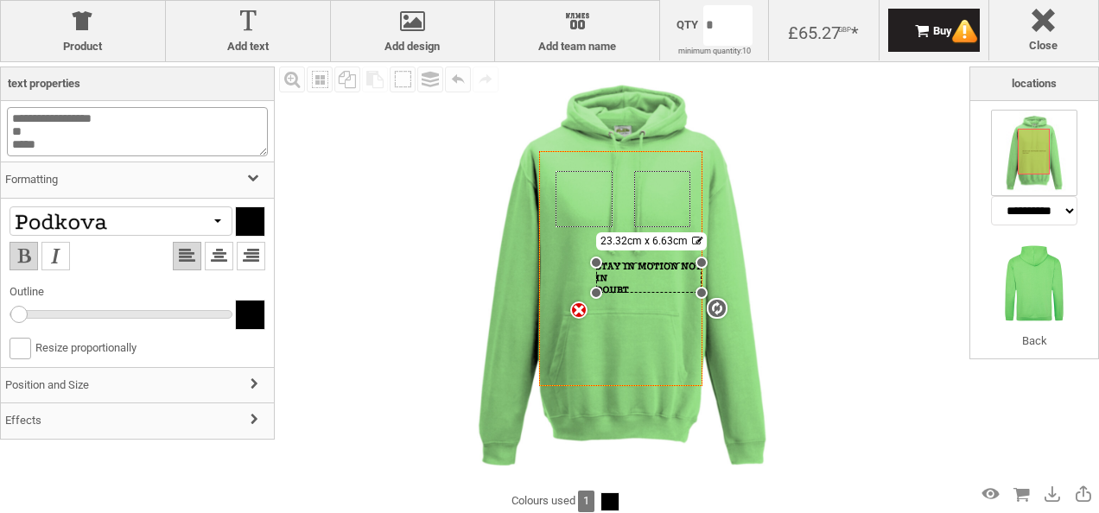
click at [10, 135] on textarea "**********" at bounding box center [137, 131] width 261 height 49
drag, startPoint x: 19, startPoint y: 305, endPoint x: 45, endPoint y: 316, distance: 28.3
click at [45, 316] on li "Width" at bounding box center [138, 310] width 256 height 17
drag, startPoint x: 21, startPoint y: 313, endPoint x: 23, endPoint y: 302, distance: 10.7
click at [23, 302] on li "Width" at bounding box center [138, 310] width 256 height 17
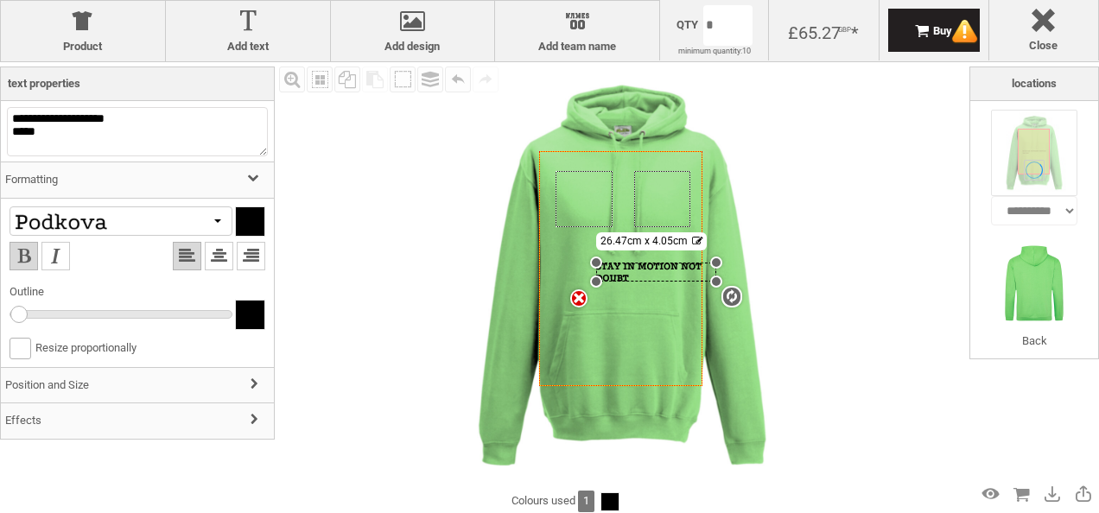
click at [137, 185] on h3 "Formatting" at bounding box center [137, 180] width 273 height 37
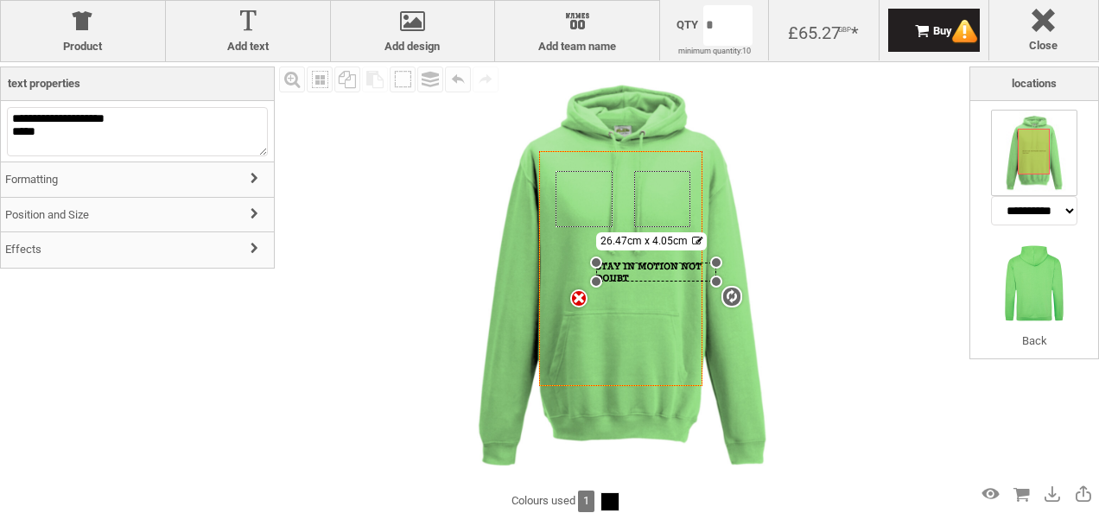
click at [121, 220] on h3 "Position and Size" at bounding box center [137, 215] width 273 height 37
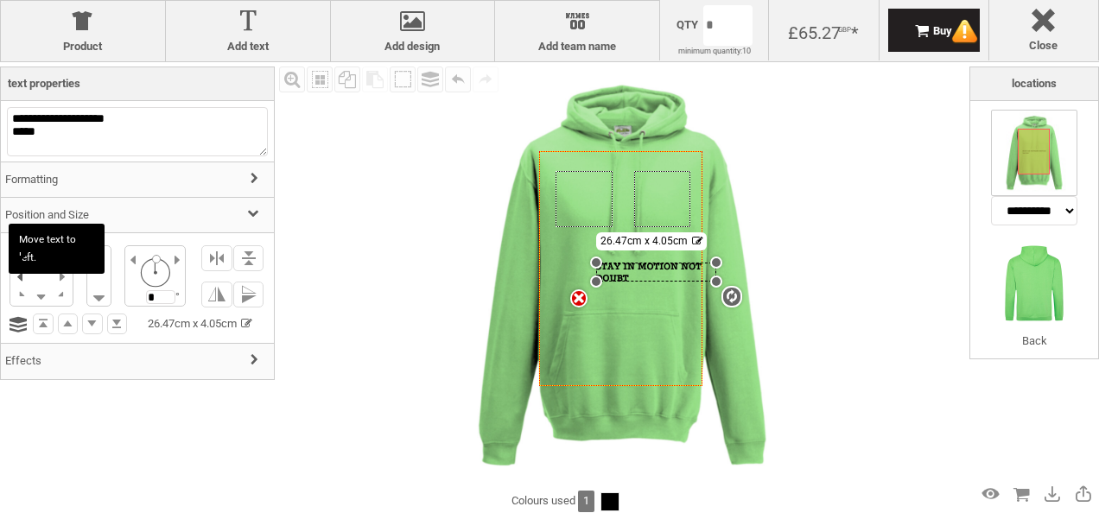
click at [22, 273] on li at bounding box center [20, 276] width 21 height 20
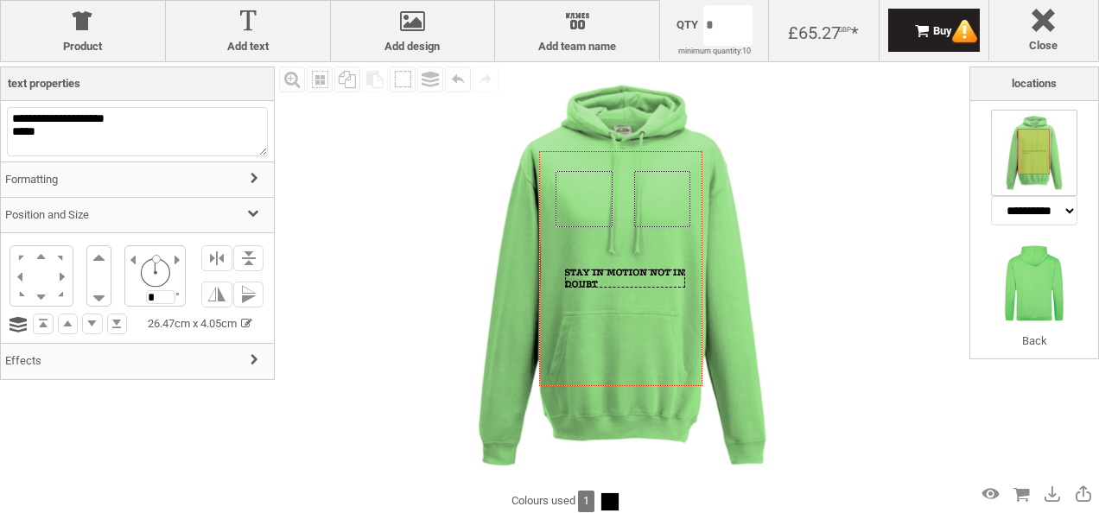
drag, startPoint x: 623, startPoint y: 275, endPoint x: 602, endPoint y: 280, distance: 21.4
click at [602, 280] on div at bounding box center [625, 279] width 120 height 18
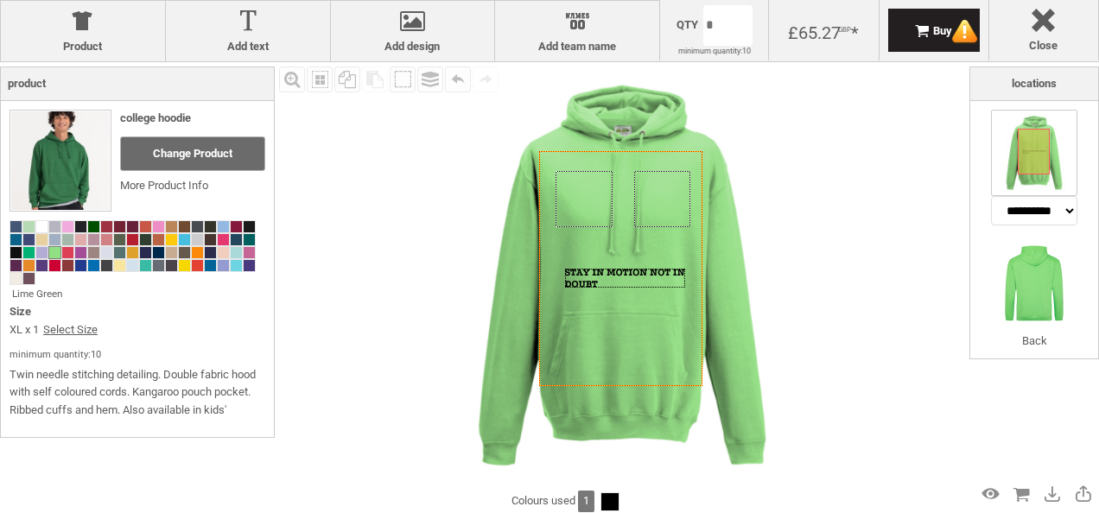
click at [892, 321] on div "Fill Background Zoom in Zoom out Select All Copy All Selected Paste Off On Grou…" at bounding box center [622, 275] width 695 height 427
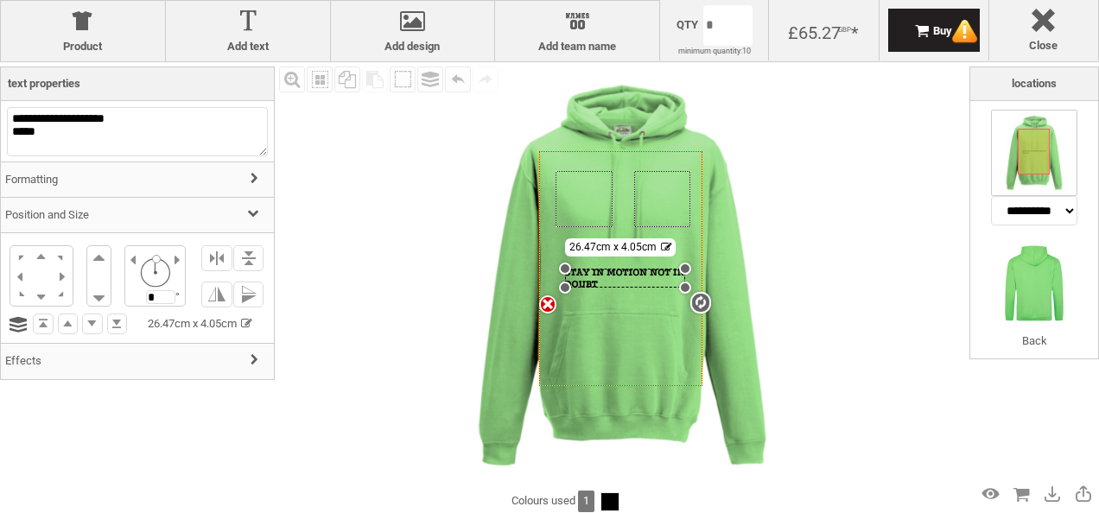
click at [603, 283] on div "settings 26.47cm x 4.05cm" at bounding box center [625, 278] width 120 height 18
click at [62, 143] on textarea "**********" at bounding box center [137, 131] width 261 height 49
type textarea "**********"
click at [826, 252] on img at bounding box center [622, 275] width 427 height 427
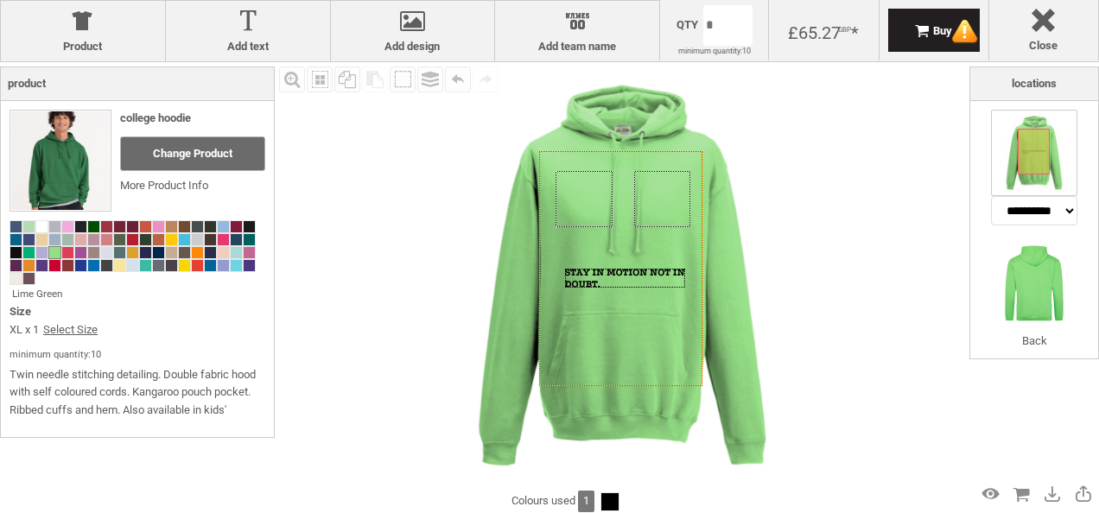
click at [826, 252] on img at bounding box center [622, 275] width 427 height 427
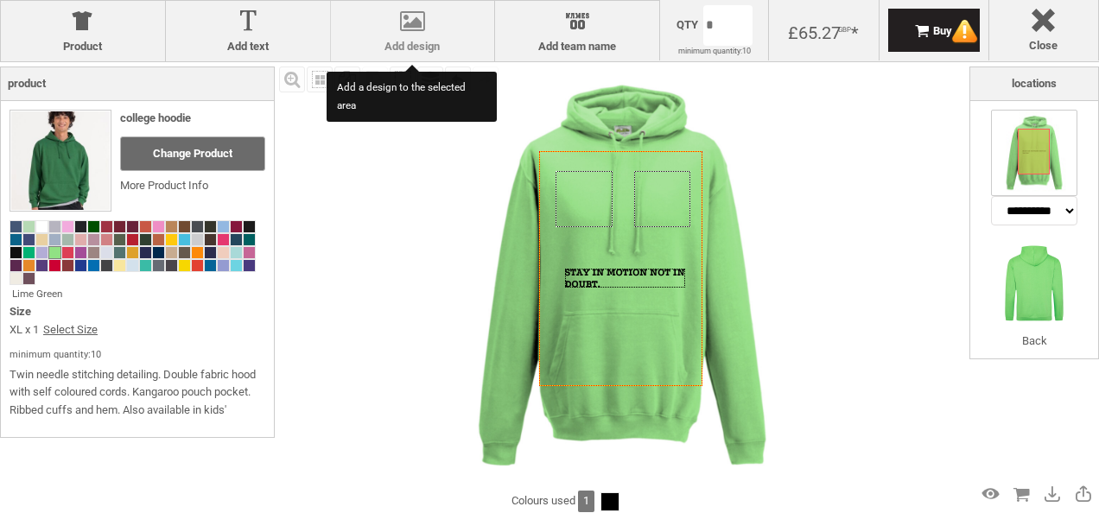
click at [411, 19] on div at bounding box center [413, 25] width 147 height 30
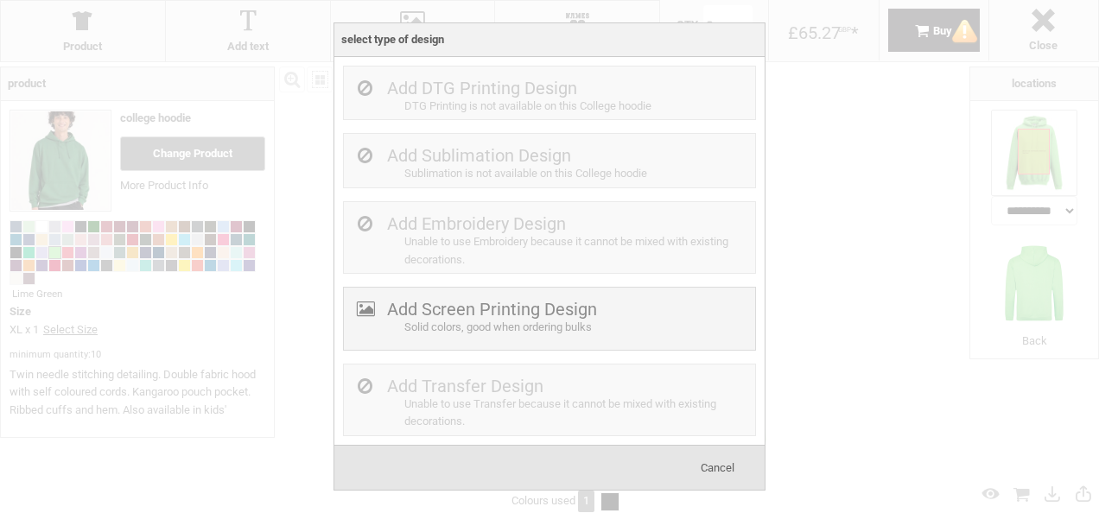
click at [717, 462] on span "Cancel" at bounding box center [718, 467] width 34 height 13
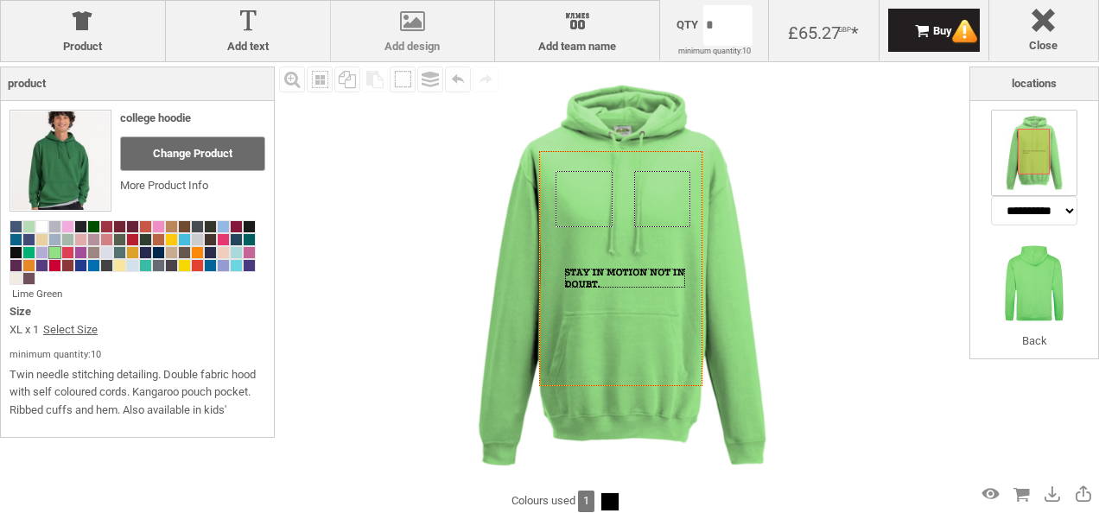
click at [408, 34] on div at bounding box center [413, 25] width 147 height 30
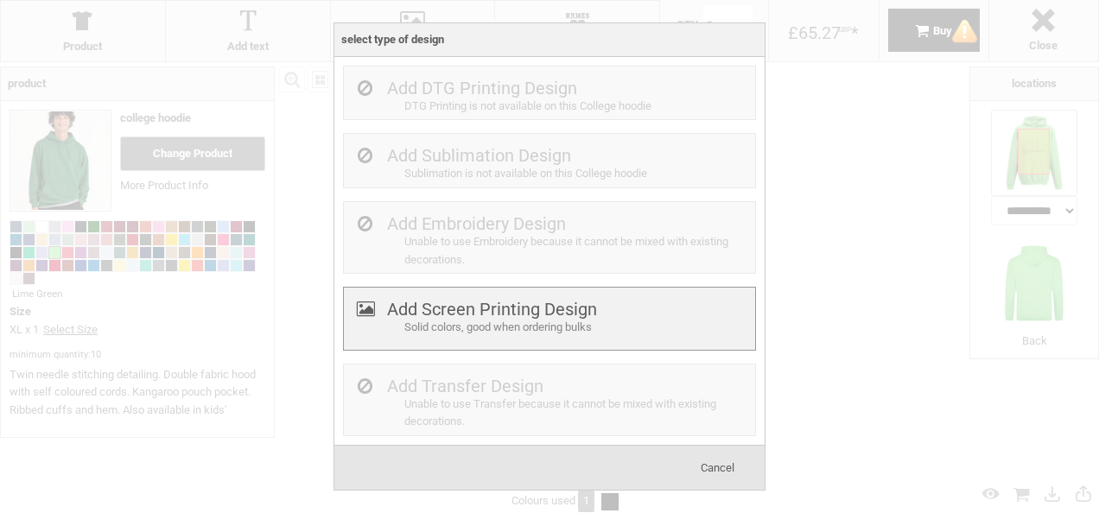
click at [486, 315] on label "Add Screen Printing Design" at bounding box center [492, 309] width 210 height 21
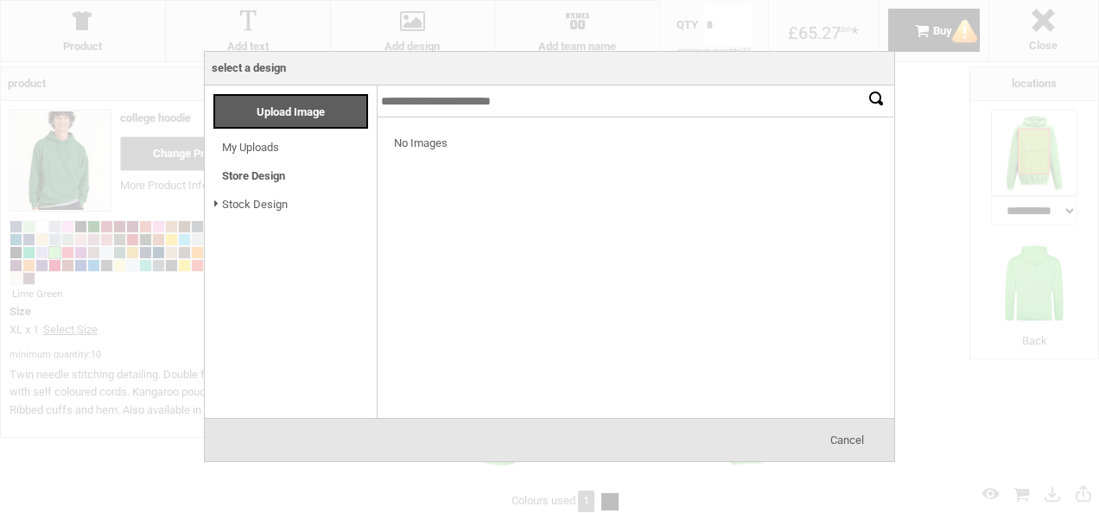
click at [242, 141] on link "My Uploads" at bounding box center [250, 147] width 57 height 13
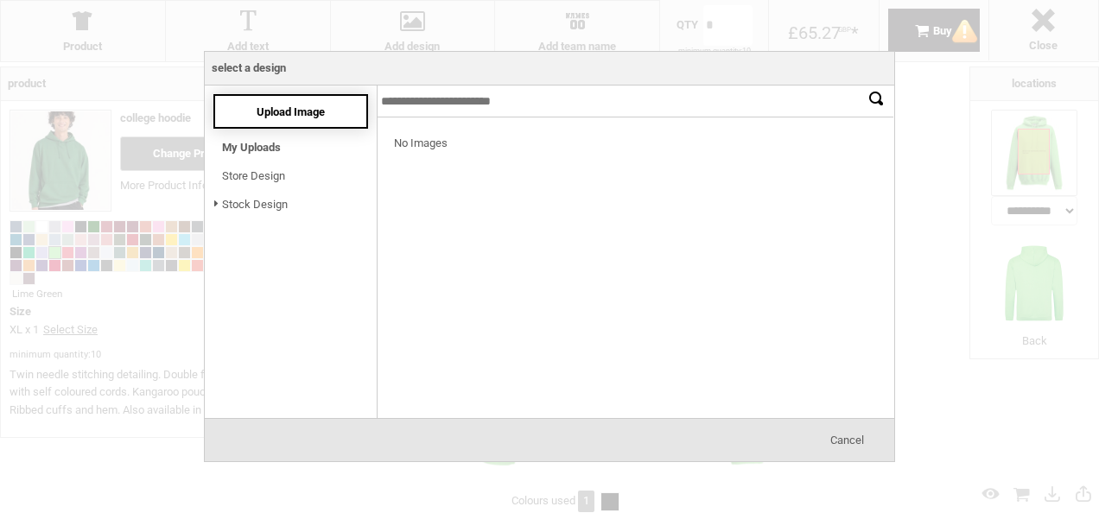
click at [315, 105] on span "Upload Image" at bounding box center [291, 111] width 68 height 13
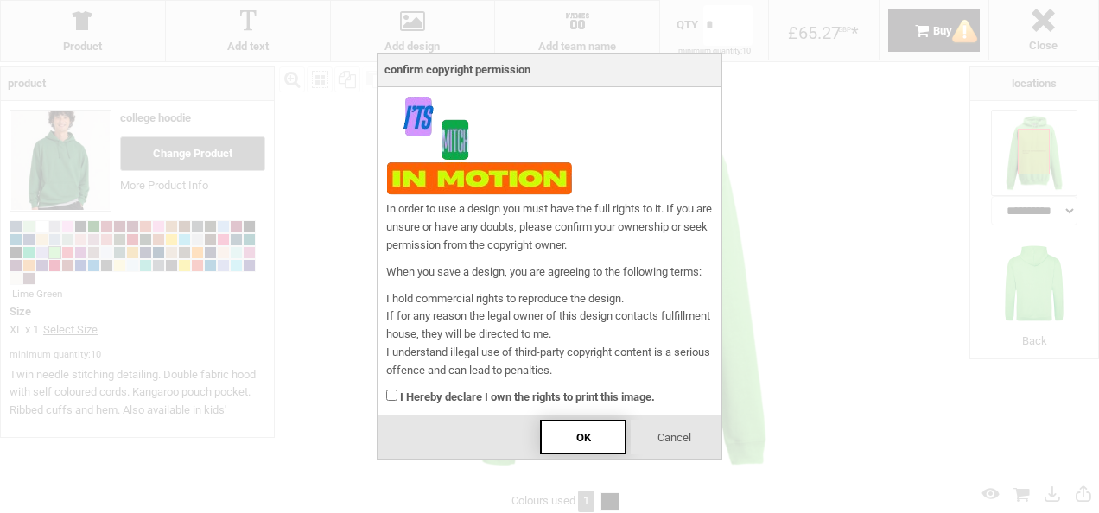
click at [567, 439] on div "OK" at bounding box center [583, 437] width 86 height 35
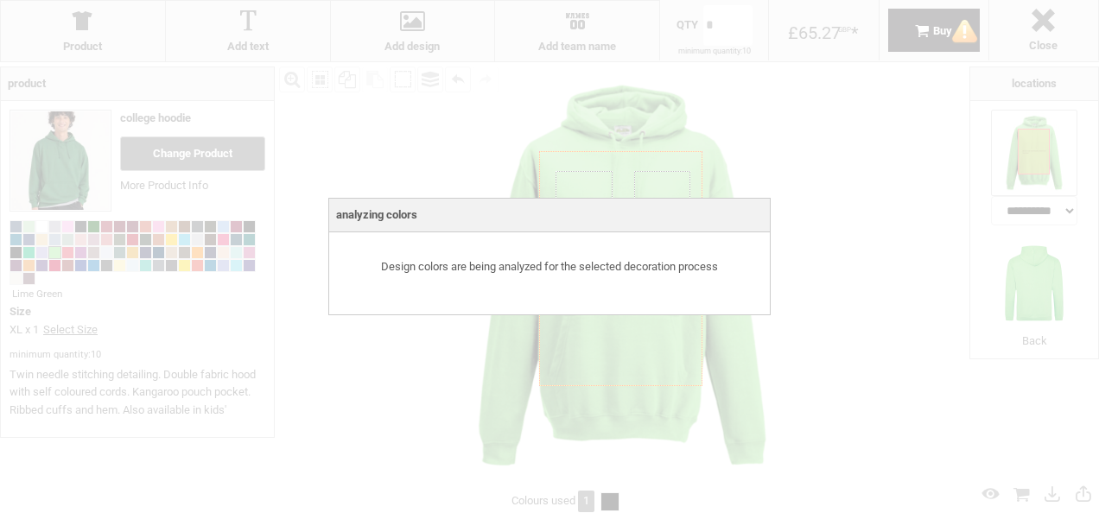
select select "*"
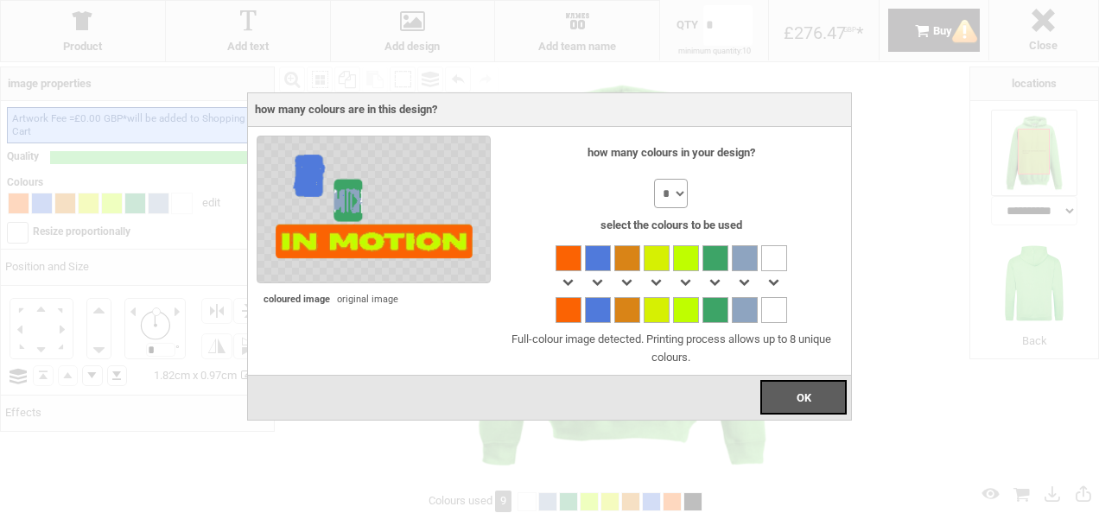
click at [684, 203] on select "* * * * * * * *" at bounding box center [671, 193] width 34 height 29
click at [565, 313] on div at bounding box center [569, 310] width 26 height 26
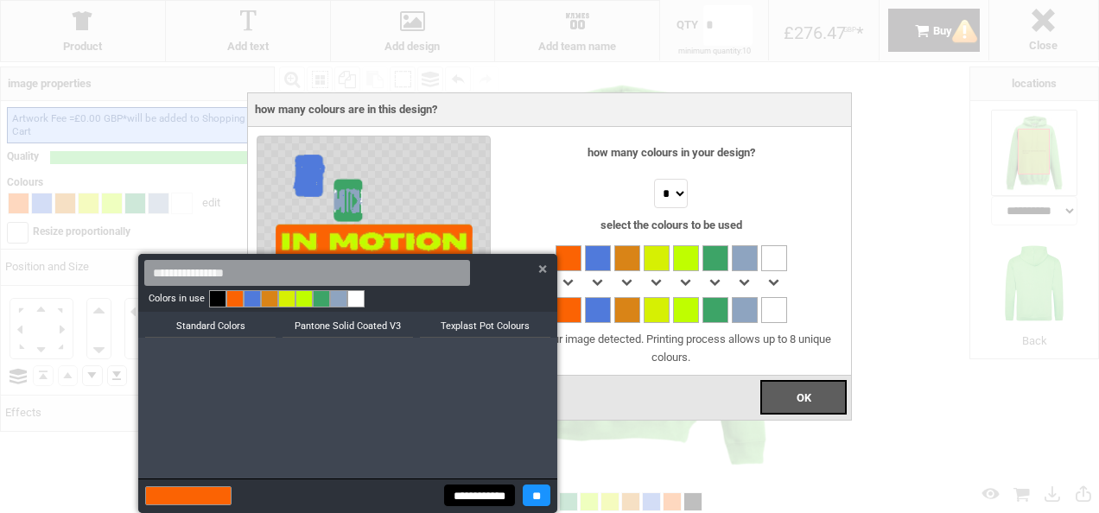
click at [283, 297] on link at bounding box center [286, 298] width 17 height 17
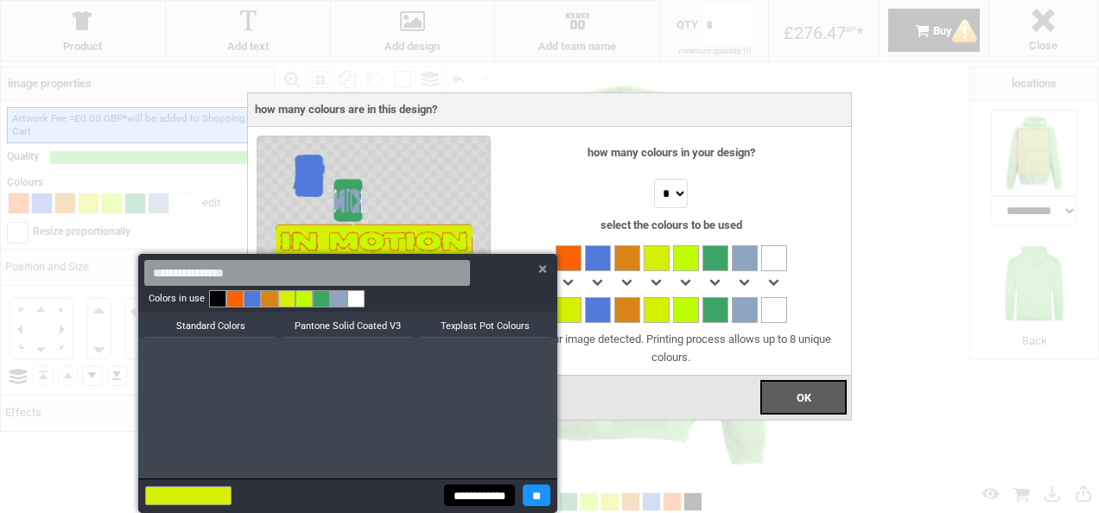
click at [233, 297] on link at bounding box center [234, 298] width 17 height 17
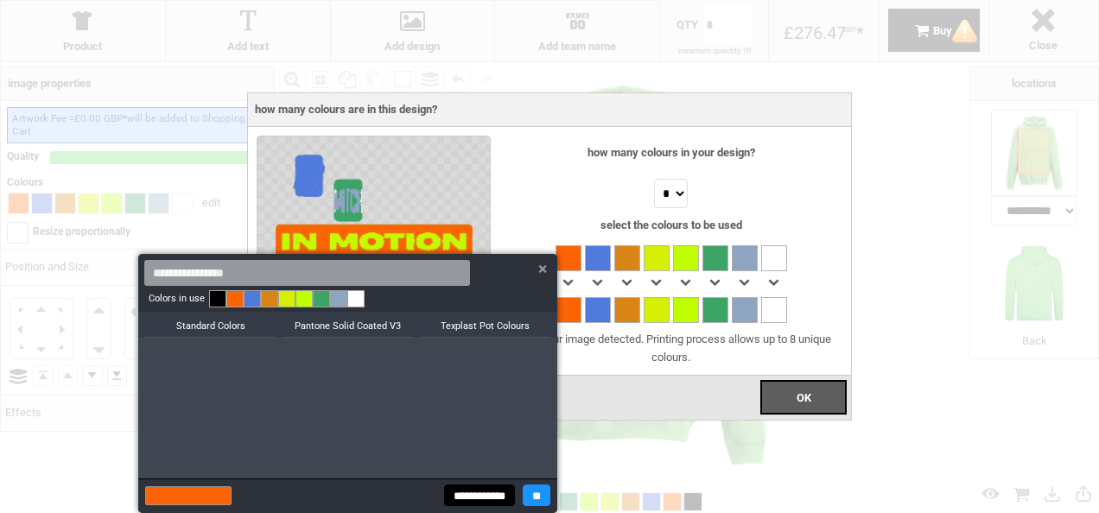
click at [714, 313] on div at bounding box center [549, 256] width 1099 height 513
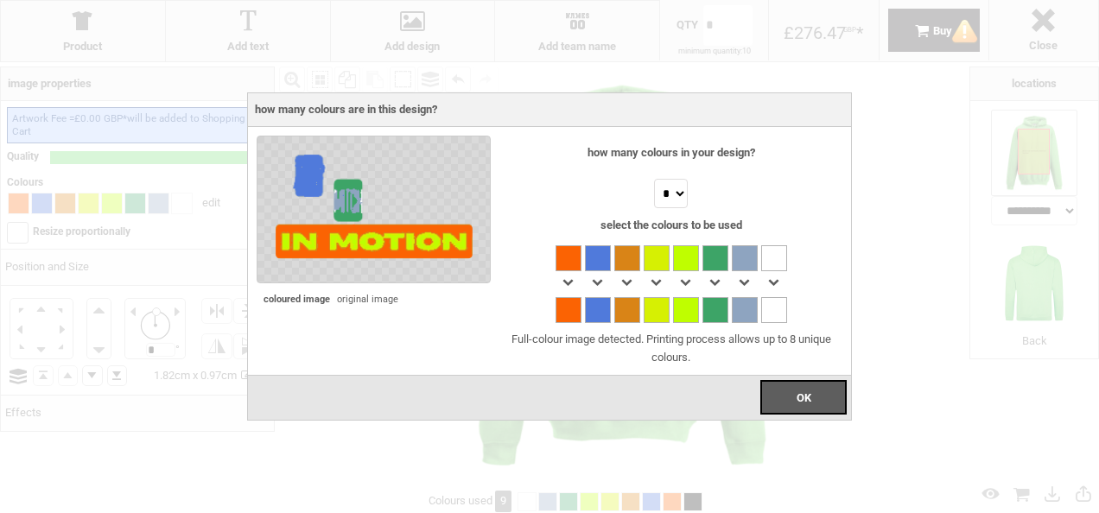
click at [716, 316] on div at bounding box center [716, 310] width 26 height 26
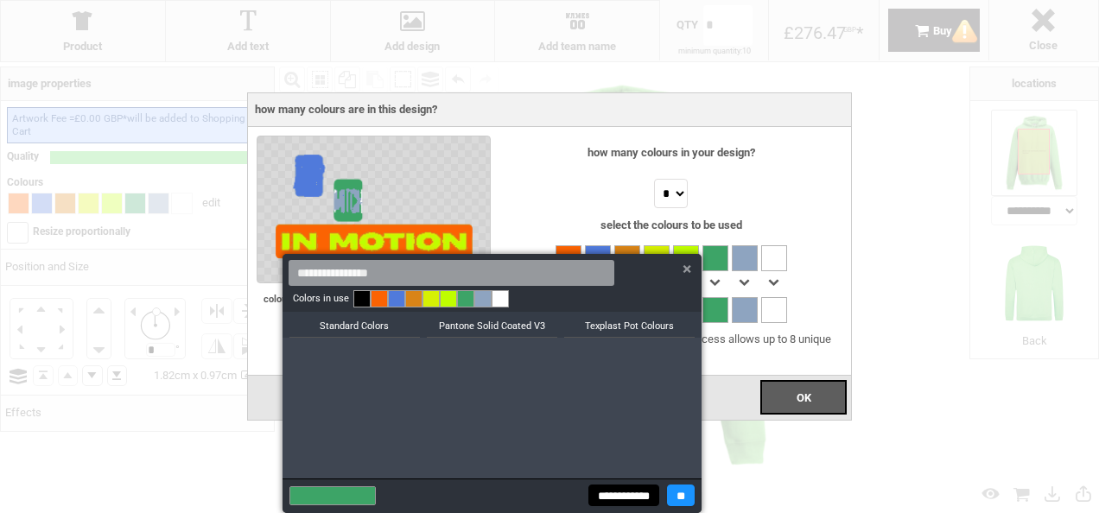
click at [395, 297] on link at bounding box center [396, 298] width 17 height 17
click at [427, 297] on link at bounding box center [431, 298] width 17 height 17
click at [500, 296] on link at bounding box center [500, 298] width 17 height 17
click at [448, 296] on link at bounding box center [448, 298] width 17 height 17
click at [676, 501] on input "**" at bounding box center [681, 496] width 28 height 22
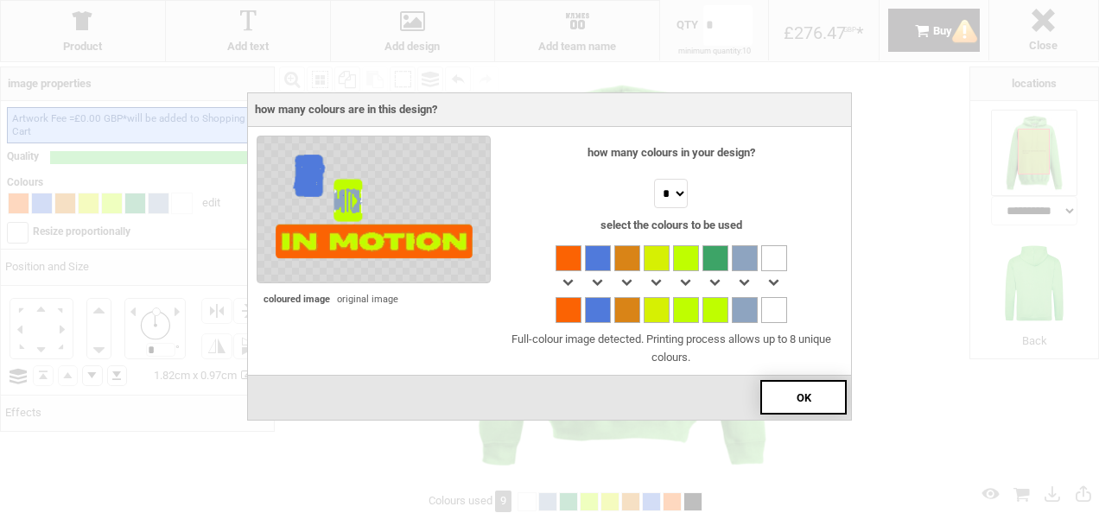
click at [787, 389] on div "OK" at bounding box center [803, 397] width 86 height 35
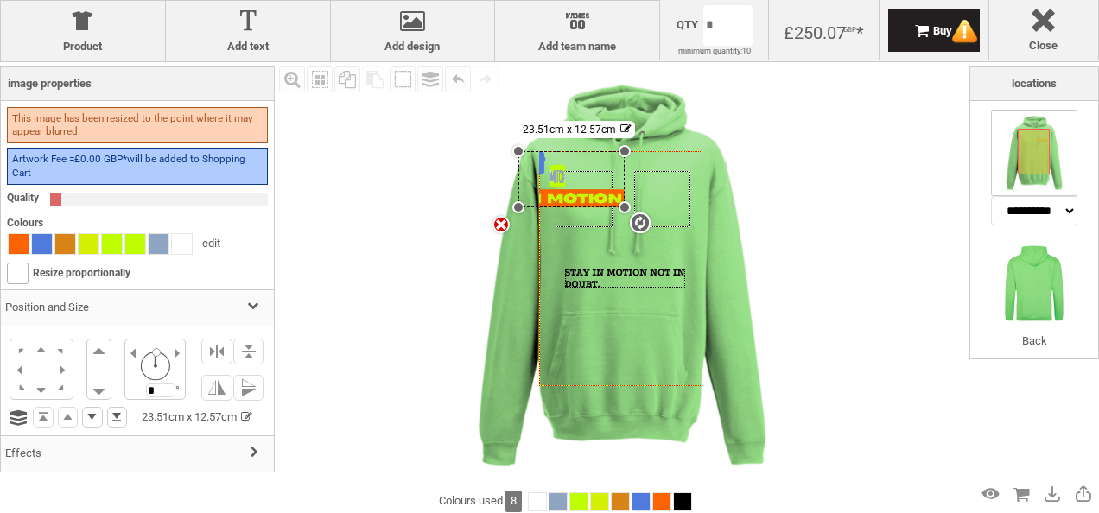
drag, startPoint x: 615, startPoint y: 157, endPoint x: 579, endPoint y: 207, distance: 61.9
click at [579, 207] on div "Created with Raphaël 2.1.2 Created with Raphaël 2.1.2 Created with Raphaël 2.1.…" at bounding box center [620, 269] width 163 height 236
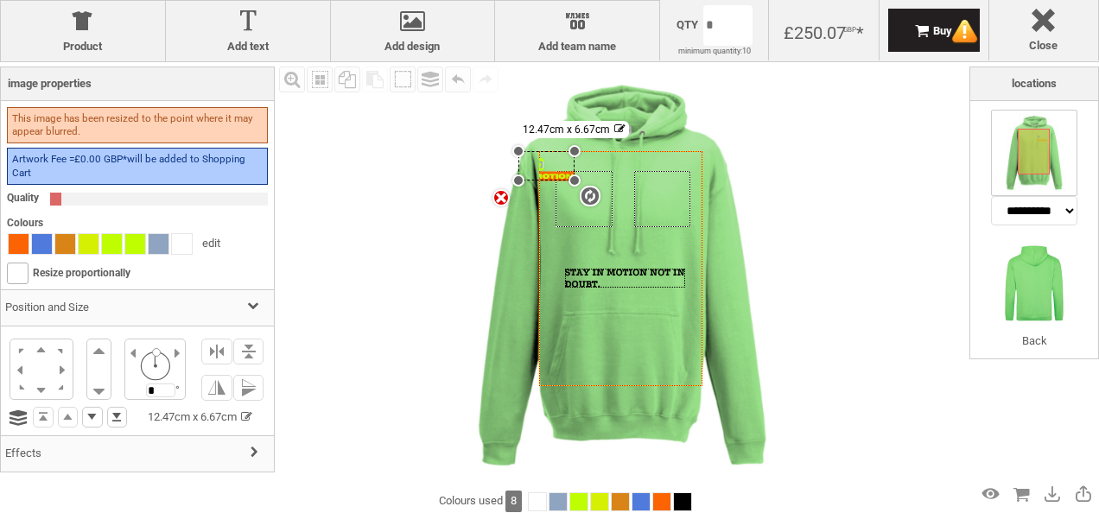
drag, startPoint x: 624, startPoint y: 207, endPoint x: 525, endPoint y: 181, distance: 102.1
click at [525, 181] on div "Created with Raphaël 2.1.2 Created with Raphaël 2.1.2 Created with Raphaël 2.1.…" at bounding box center [622, 275] width 427 height 427
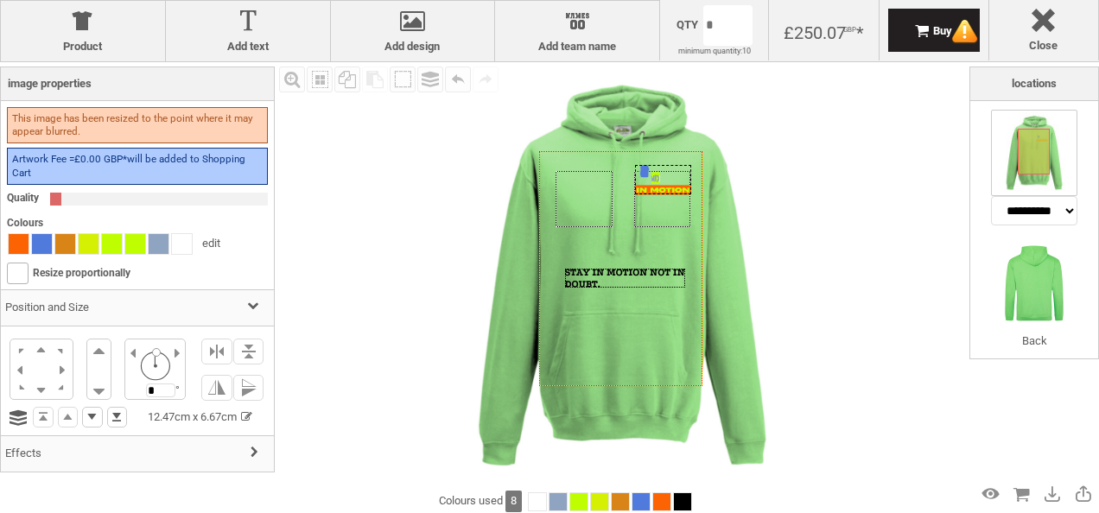
drag, startPoint x: 561, startPoint y: 166, endPoint x: 678, endPoint y: 180, distance: 117.5
click at [678, 180] on div at bounding box center [663, 180] width 56 height 30
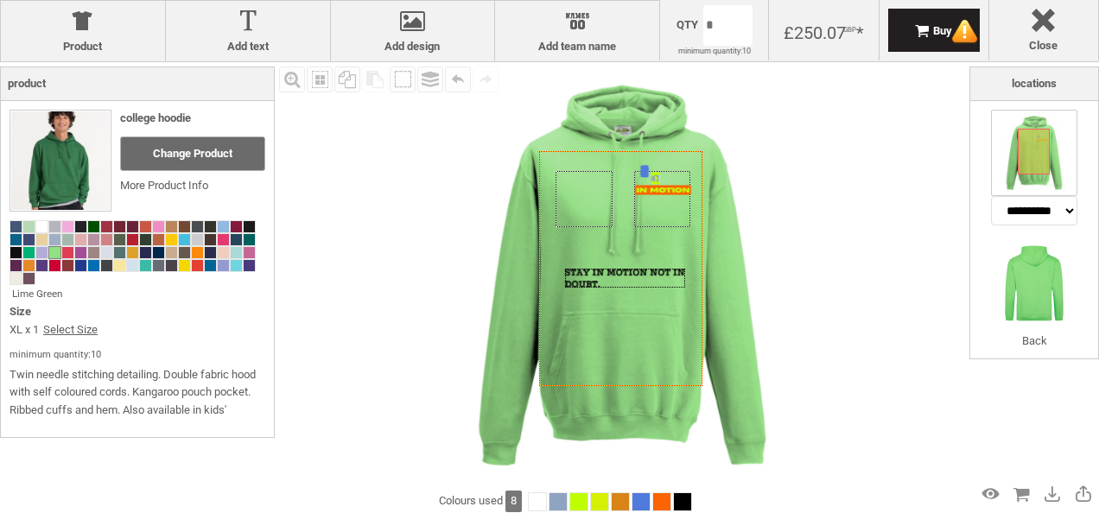
click at [854, 181] on div "Fill Background Zoom in Zoom out Select All Copy All Selected Paste Off On Grou…" at bounding box center [622, 275] width 695 height 427
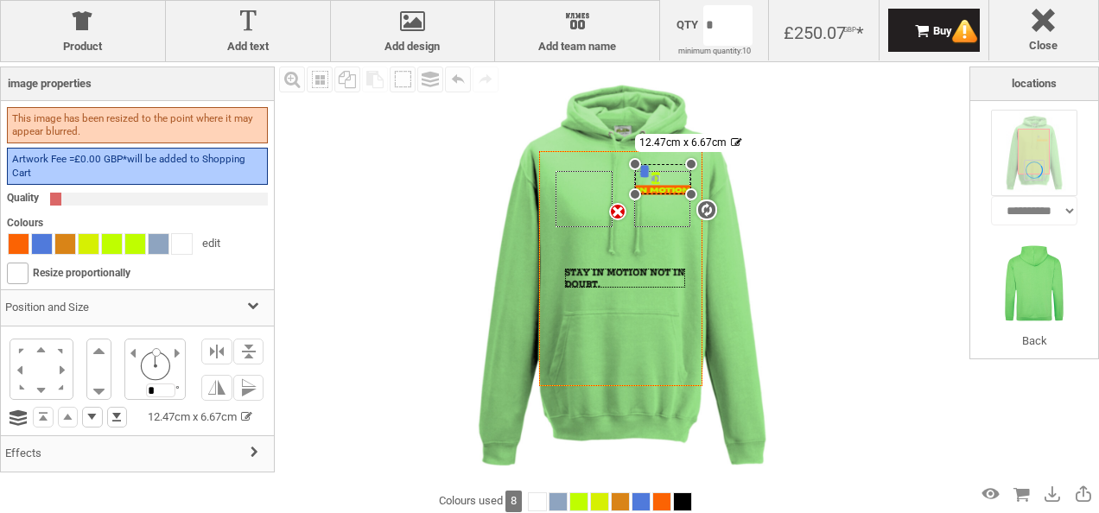
click at [665, 190] on div "settings 12.47cm x 6.67cm" at bounding box center [663, 179] width 56 height 30
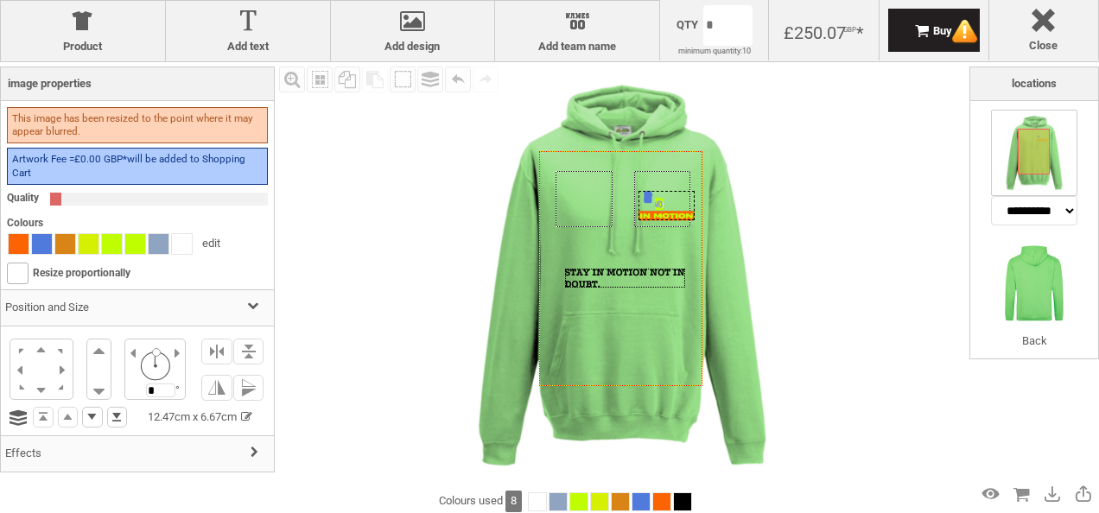
drag, startPoint x: 665, startPoint y: 190, endPoint x: 669, endPoint y: 216, distance: 26.2
click at [669, 216] on div at bounding box center [667, 206] width 56 height 30
click at [829, 190] on img at bounding box center [622, 275] width 427 height 427
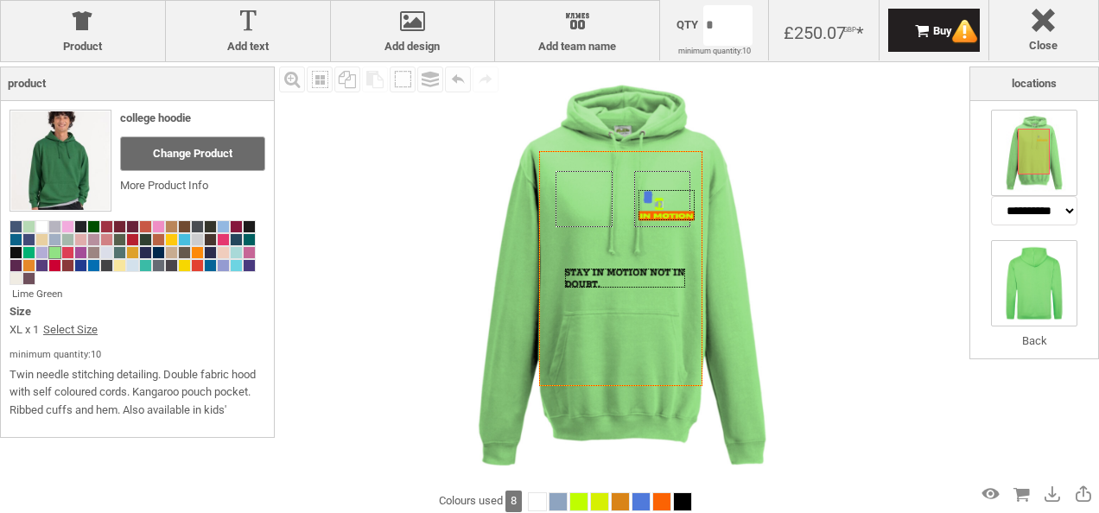
click at [1026, 271] on img at bounding box center [1034, 283] width 86 height 86
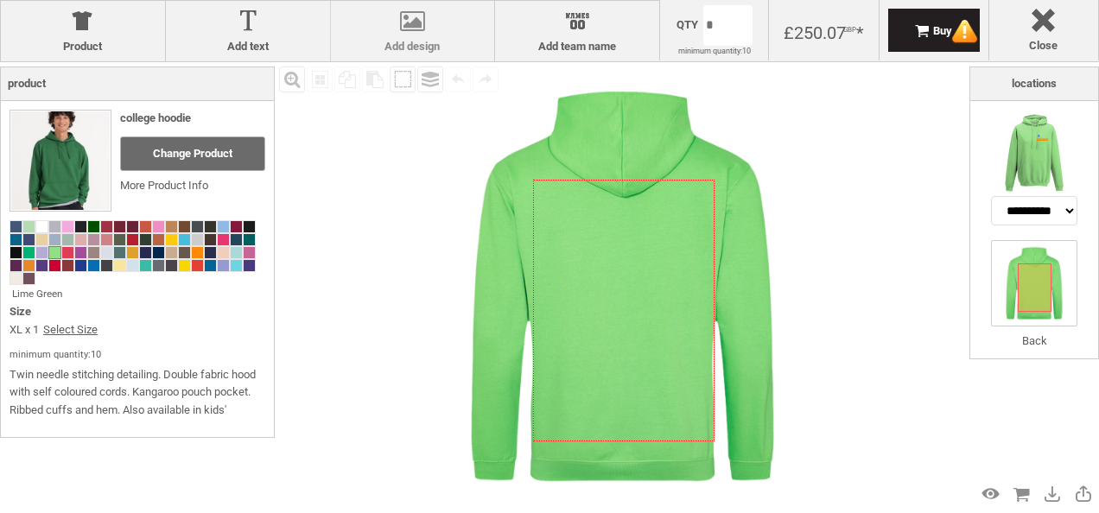
click at [432, 34] on div at bounding box center [413, 25] width 147 height 30
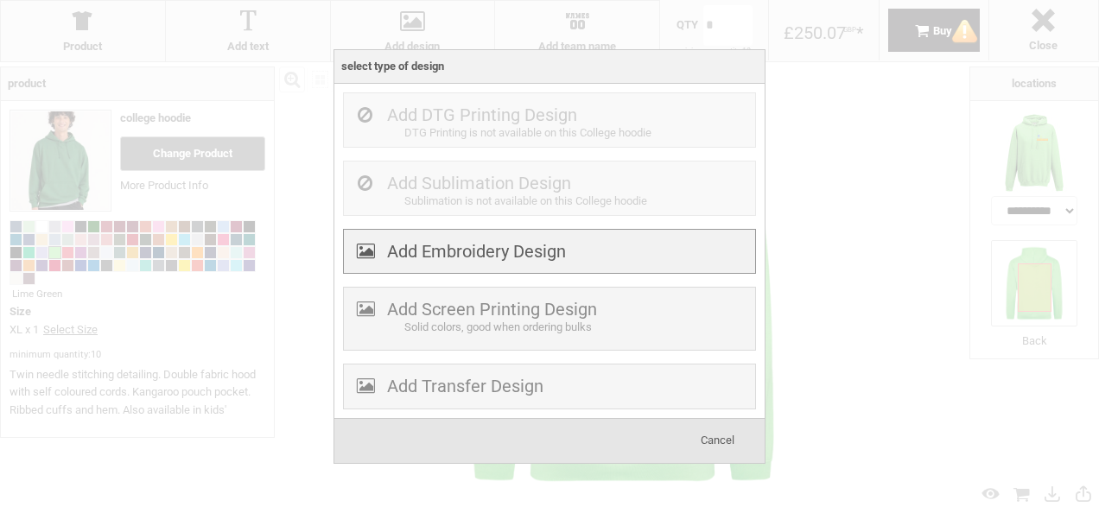
click at [550, 254] on label "Add Embroidery Design" at bounding box center [476, 251] width 179 height 21
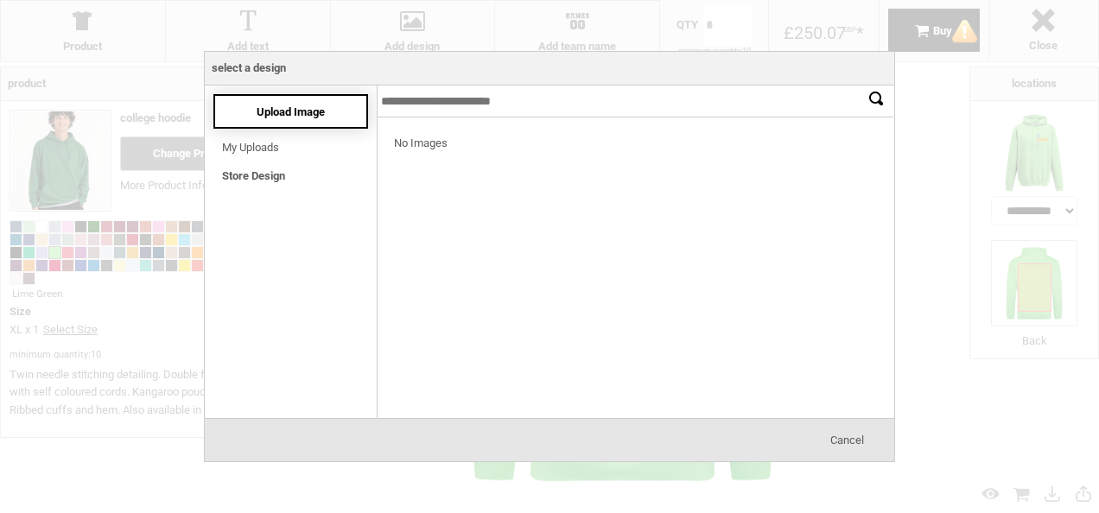
click at [294, 111] on span "Upload Image" at bounding box center [291, 111] width 68 height 13
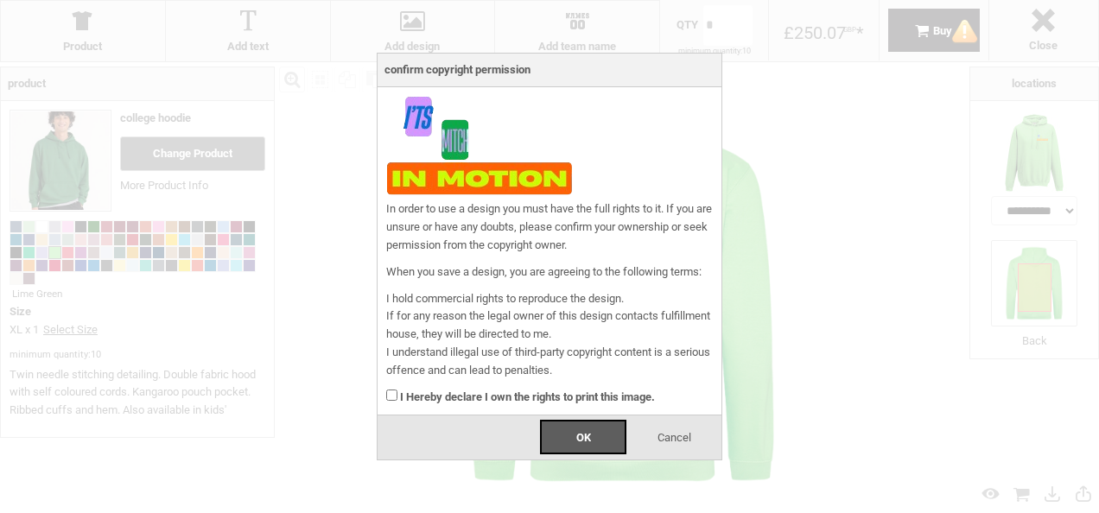
click at [384, 392] on div "In order to use a design you must have the full rights to it. If you are unsure…" at bounding box center [550, 251] width 344 height 328
click at [580, 440] on span "OK" at bounding box center [583, 437] width 15 height 13
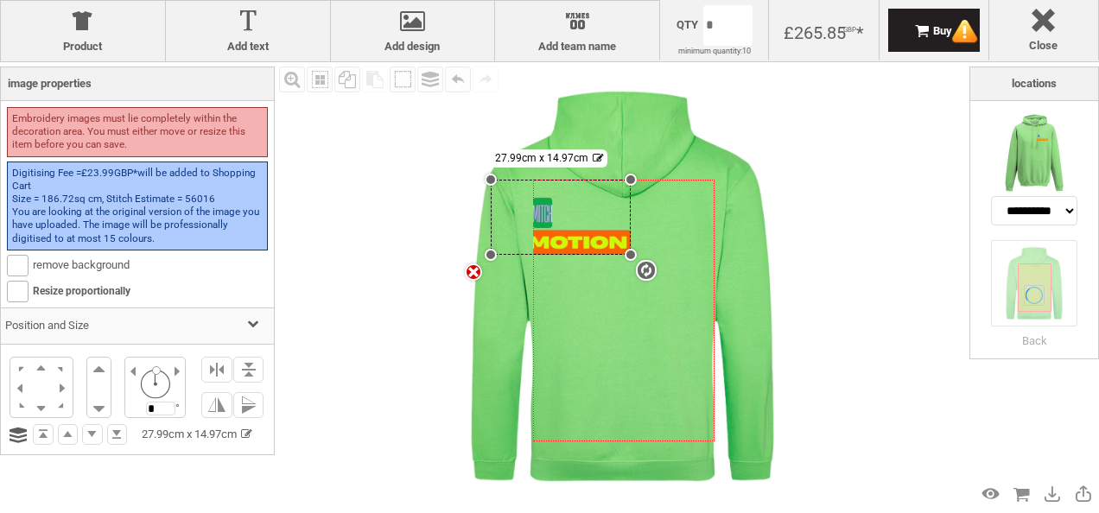
drag, startPoint x: 619, startPoint y: 188, endPoint x: 551, endPoint y: 303, distance: 133.2
click at [551, 303] on div "Created with Raphaël 2.1.2 Created with Raphaël 2.1.2 Created with Raphaël 2.1.…" at bounding box center [623, 310] width 181 height 261
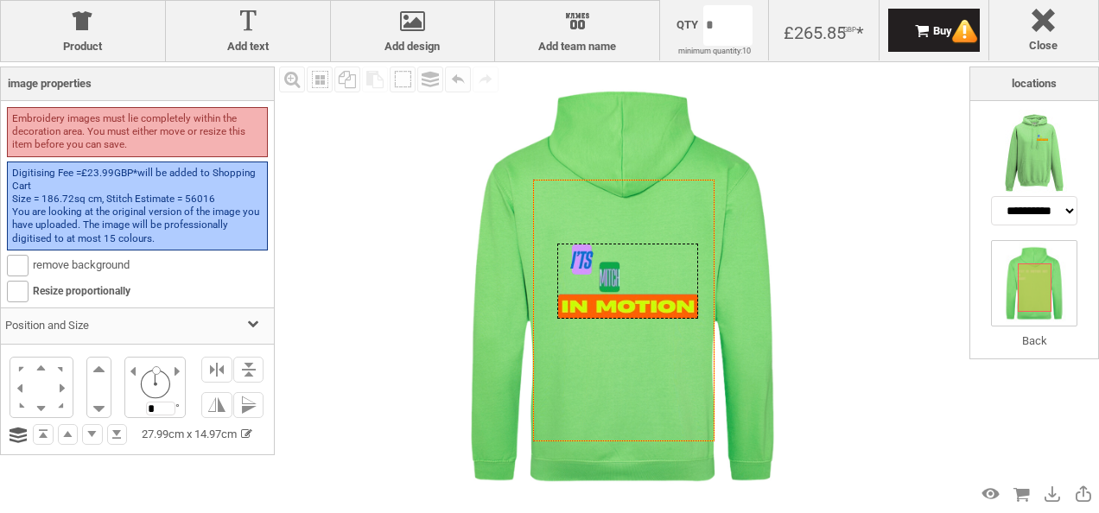
drag, startPoint x: 566, startPoint y: 232, endPoint x: 634, endPoint y: 296, distance: 93.5
click at [634, 296] on div at bounding box center [627, 281] width 141 height 75
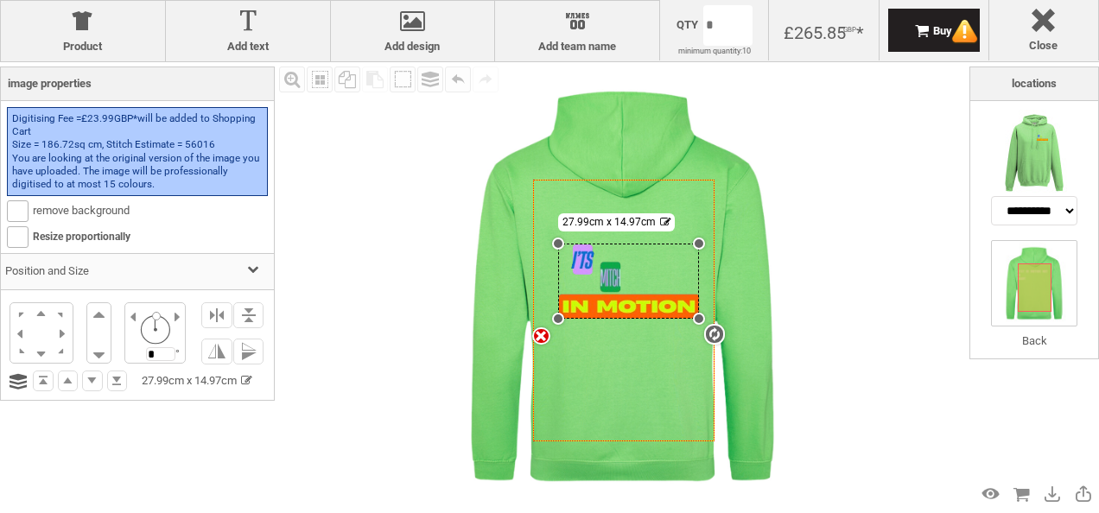
click at [797, 277] on img at bounding box center [622, 286] width 449 height 449
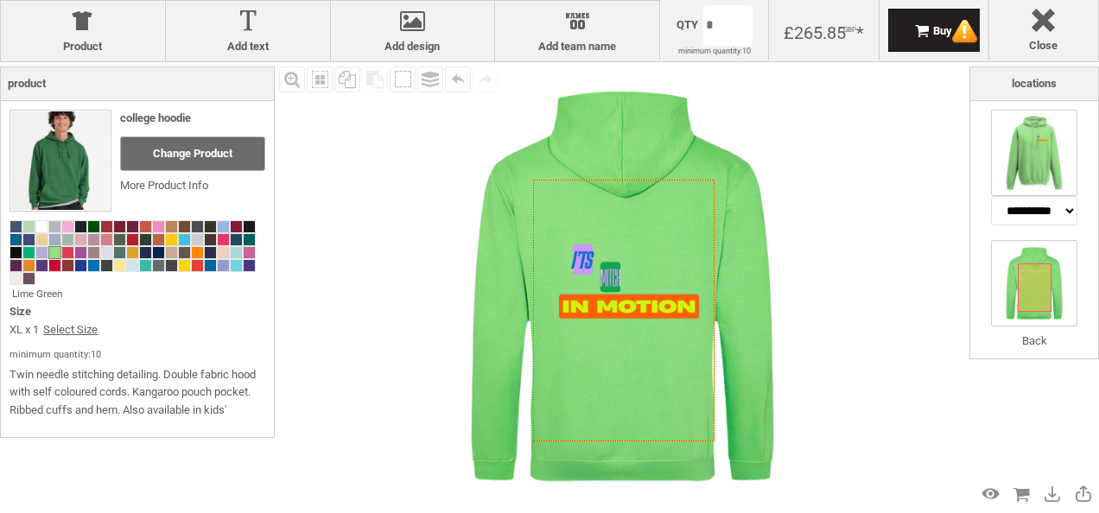
click at [1034, 145] on img at bounding box center [1034, 153] width 86 height 86
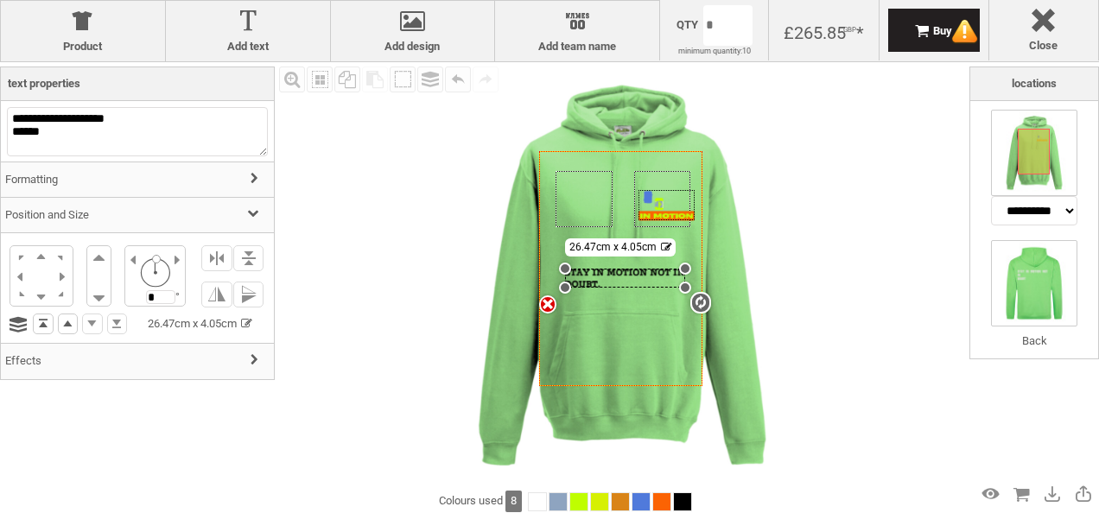
click at [1046, 289] on img at bounding box center [1034, 283] width 86 height 86
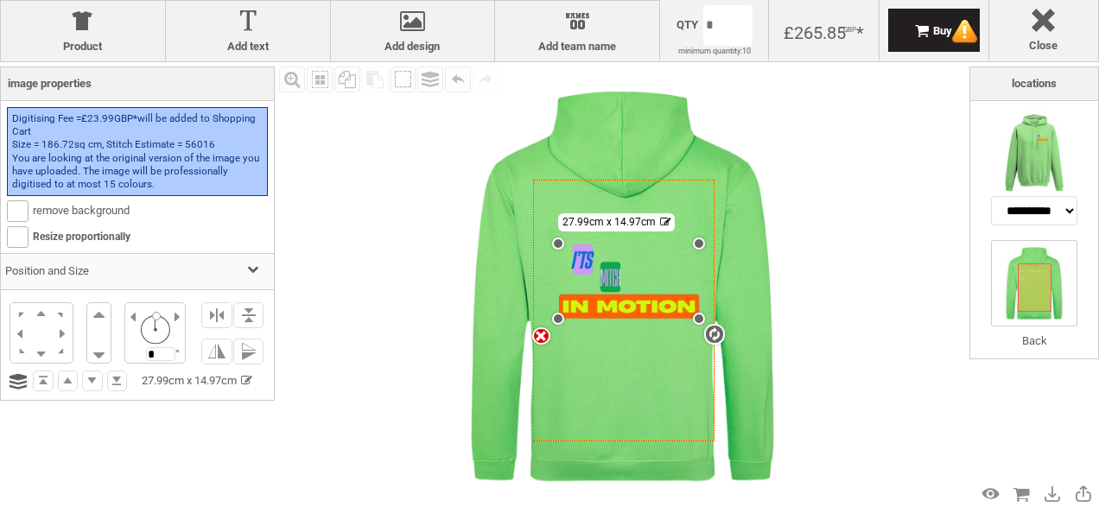
click at [621, 295] on div "settings 27.99cm x 14.97cm" at bounding box center [628, 281] width 141 height 75
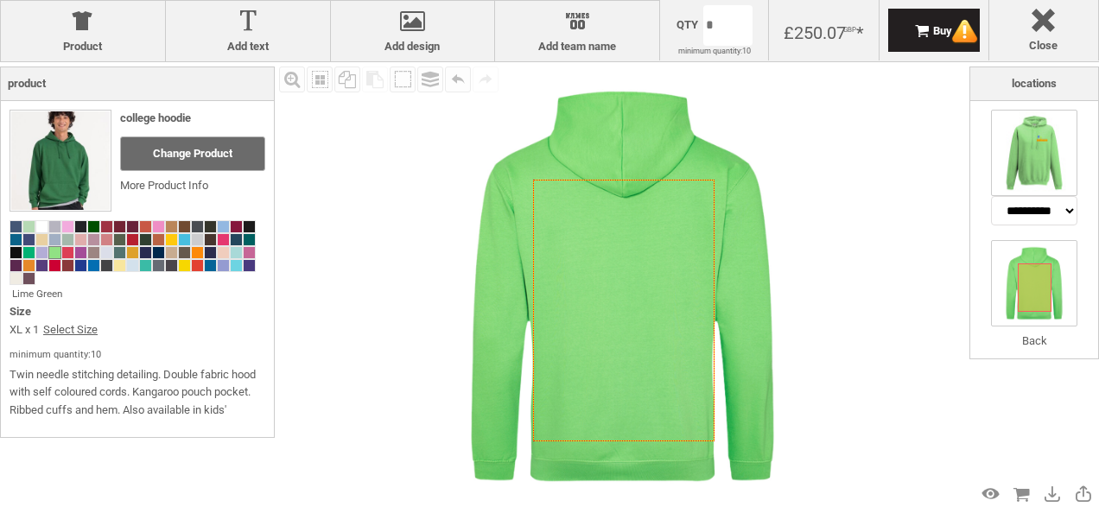
click at [1039, 158] on img at bounding box center [1034, 153] width 86 height 86
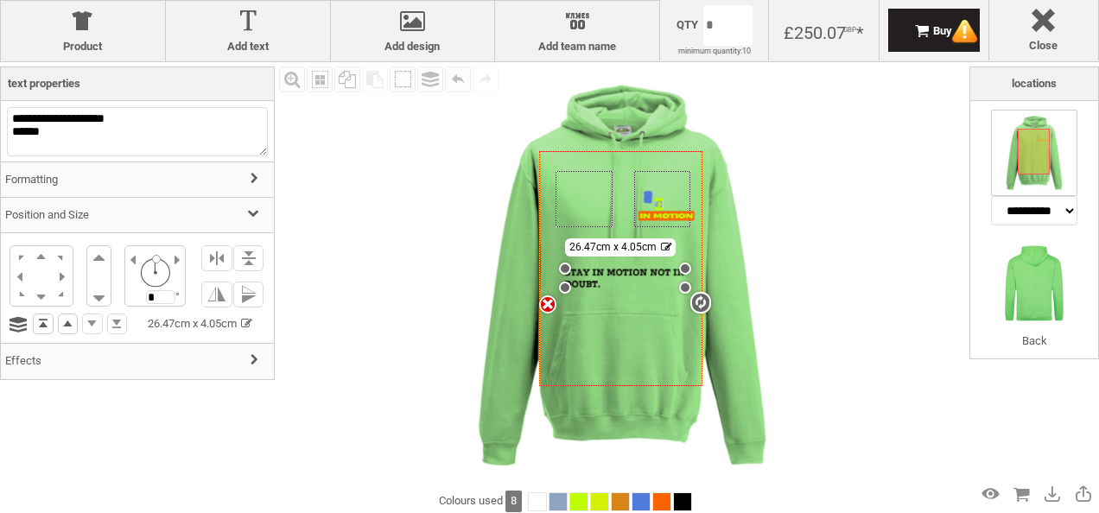
click at [601, 272] on div "settings 26.47cm x 4.05cm" at bounding box center [625, 278] width 120 height 18
click at [1032, 289] on img at bounding box center [1034, 283] width 86 height 86
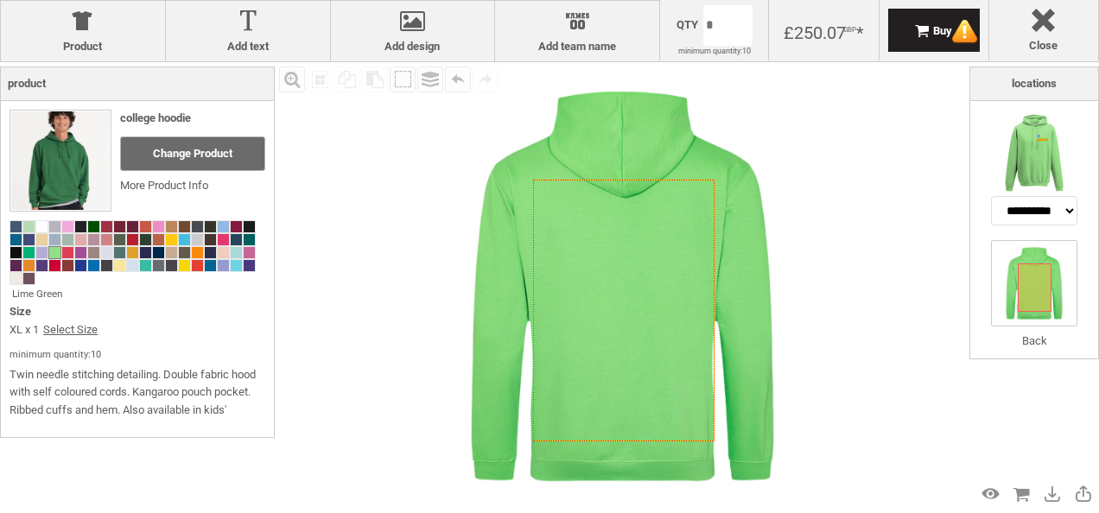
click at [546, 326] on icon "Created with Raphaël 2.1.2" at bounding box center [623, 310] width 181 height 261
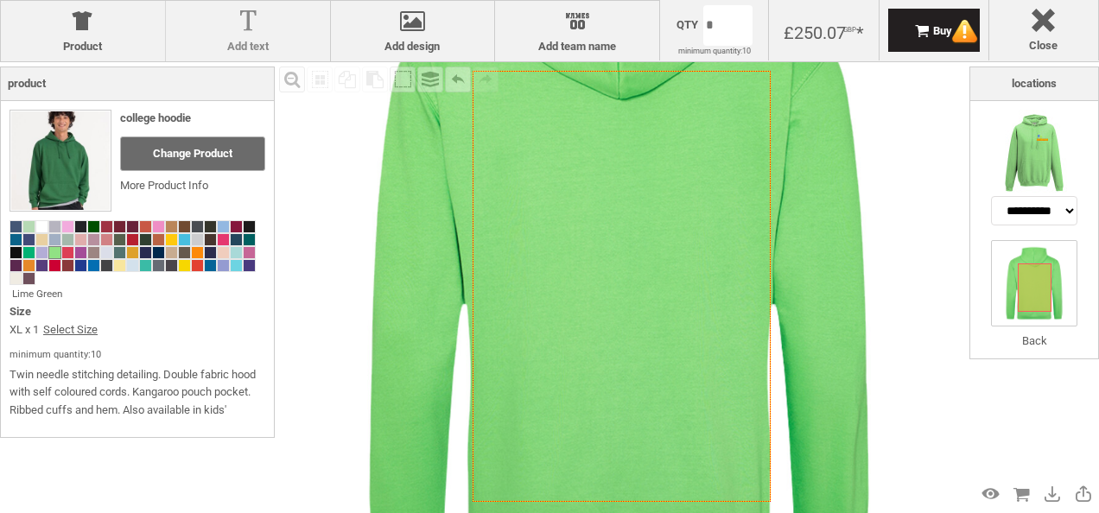
click at [251, 14] on div at bounding box center [248, 25] width 147 height 30
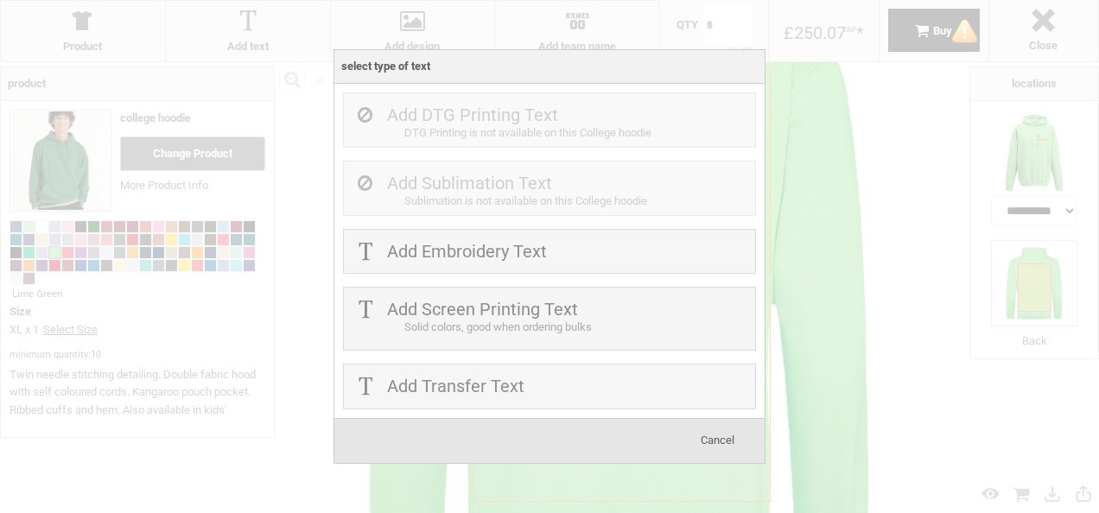
click at [447, 243] on label "Add Embroidery Text" at bounding box center [467, 251] width 160 height 21
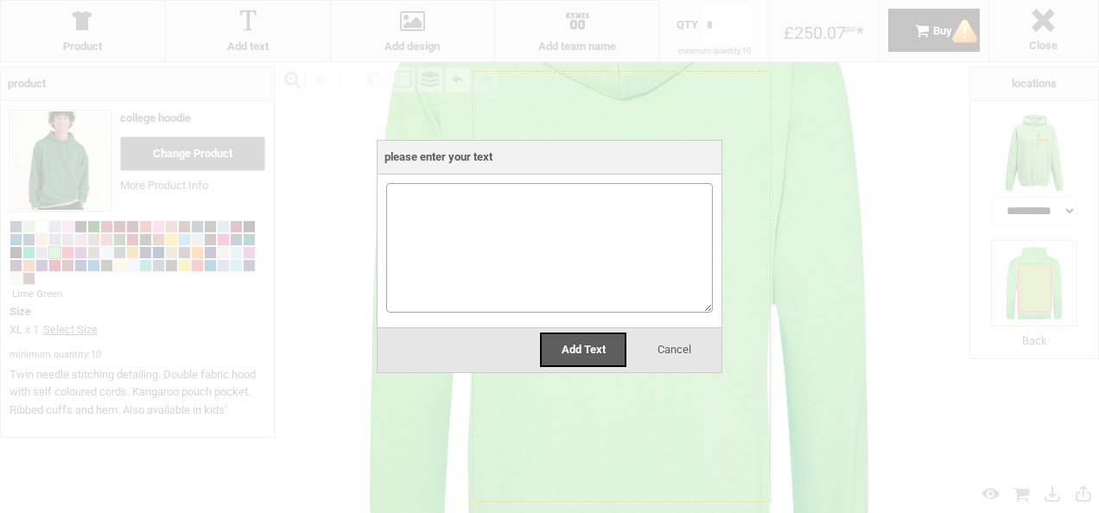
click at [461, 242] on textarea at bounding box center [549, 248] width 327 height 130
type textarea "**********"
click at [566, 356] on span "Add Text" at bounding box center [584, 349] width 44 height 13
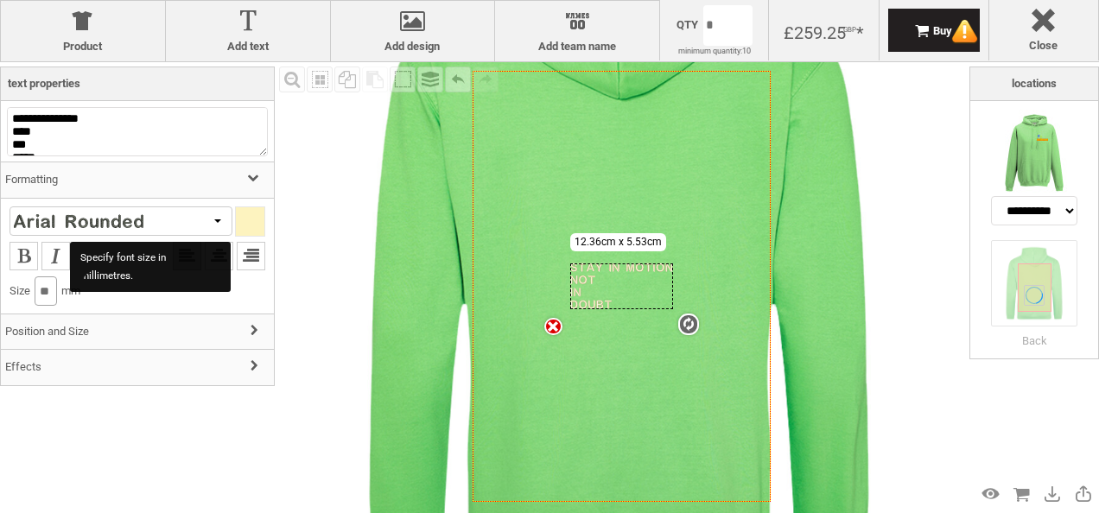
click at [57, 292] on input "**" at bounding box center [46, 291] width 22 height 29
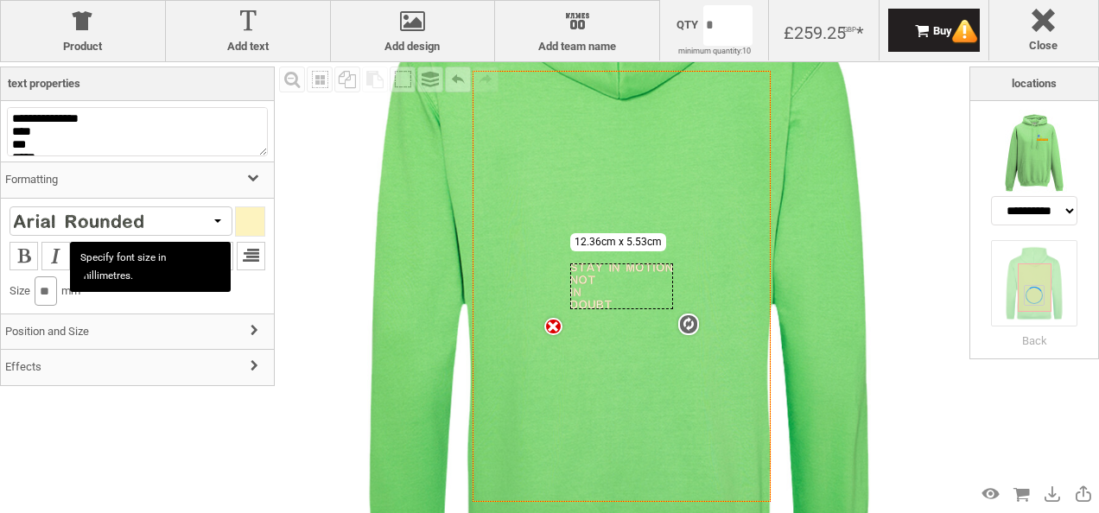
type input "*"
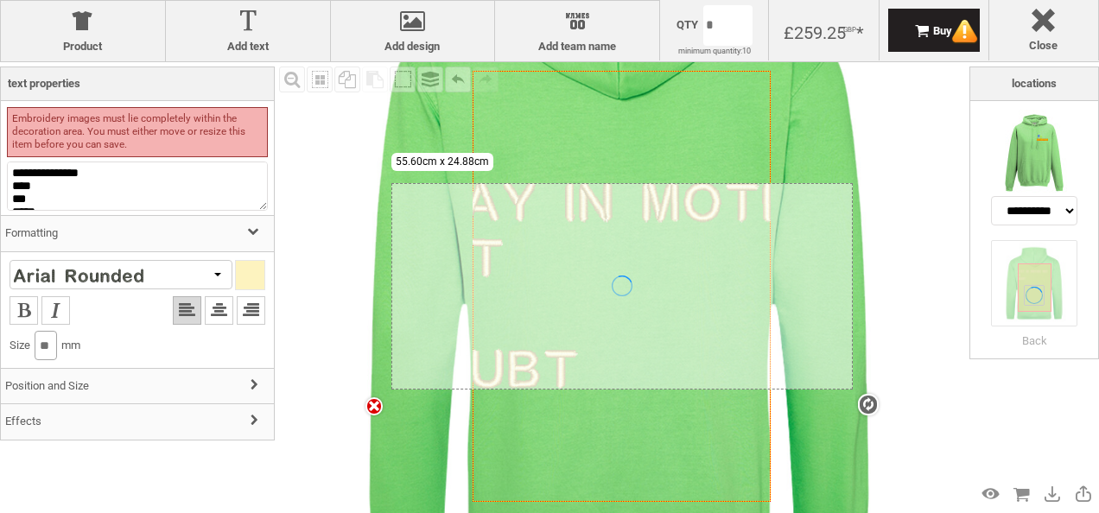
type input "*"
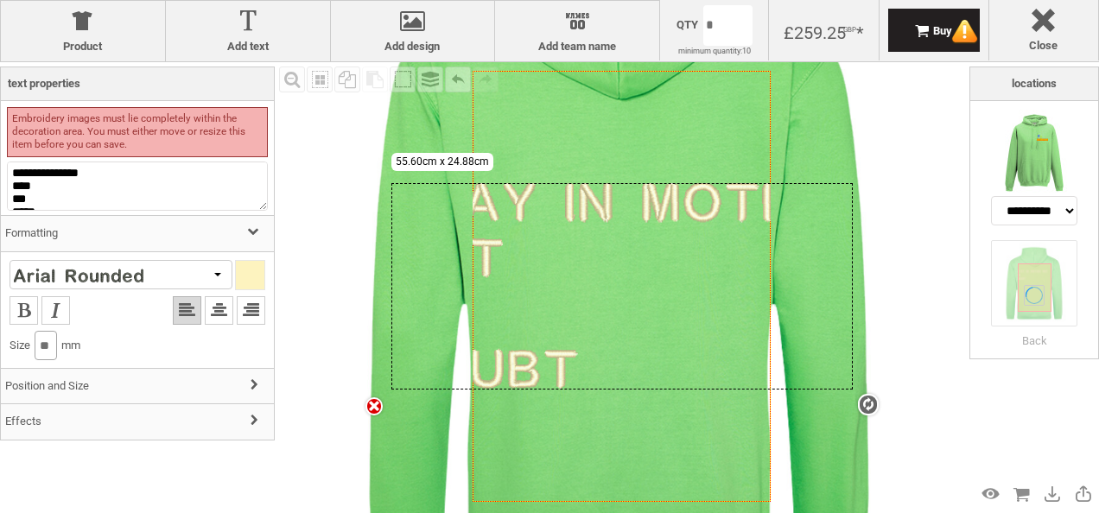
type input "*"
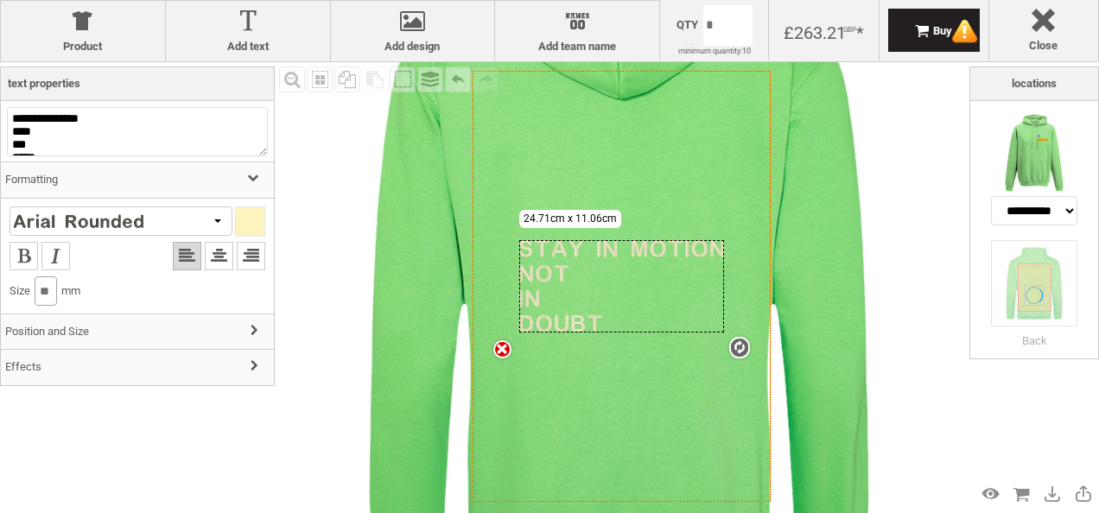
type input "**"
click at [245, 221] on div at bounding box center [250, 221] width 29 height 29
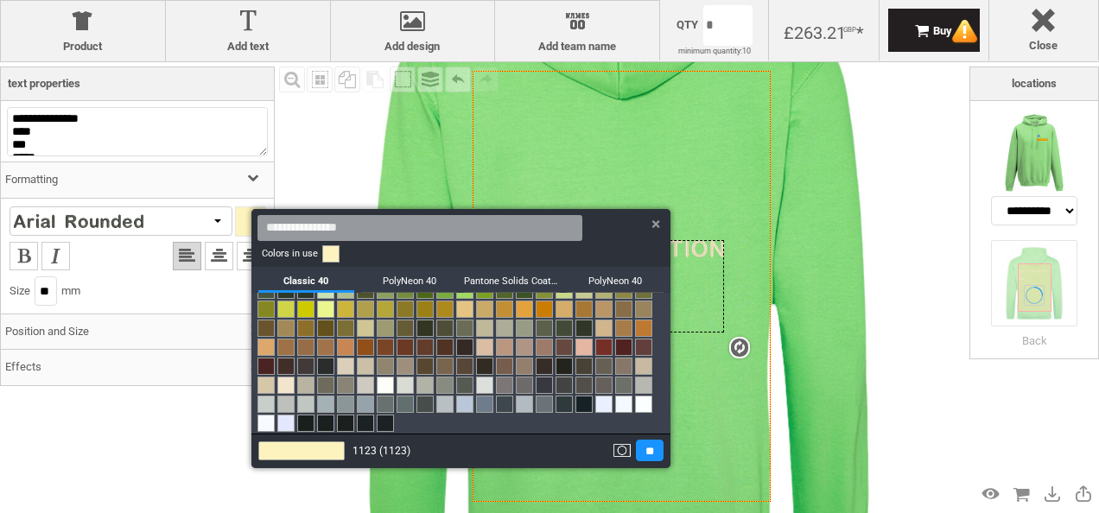
scroll to position [0, 0]
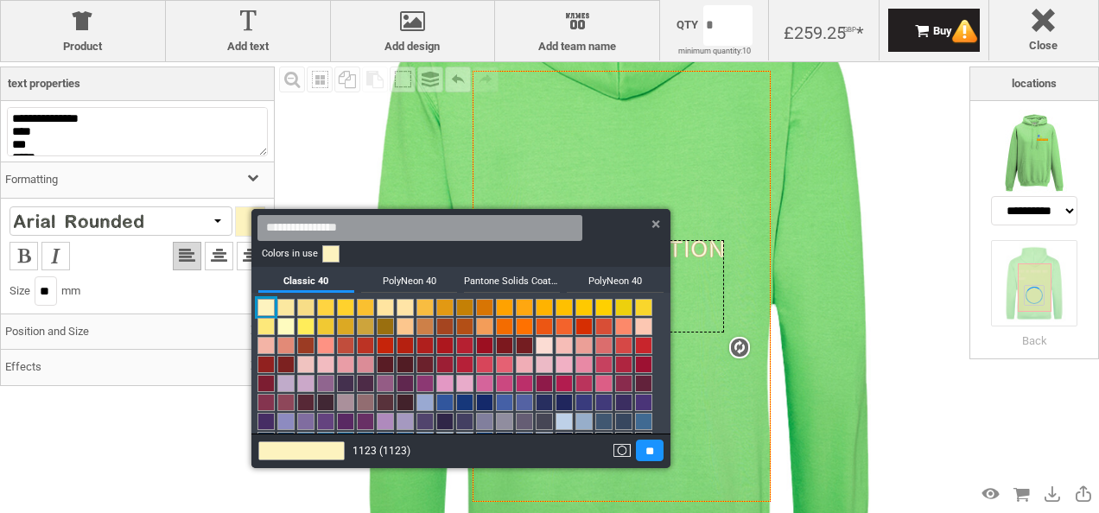
click at [556, 392] on link at bounding box center [564, 383] width 17 height 17
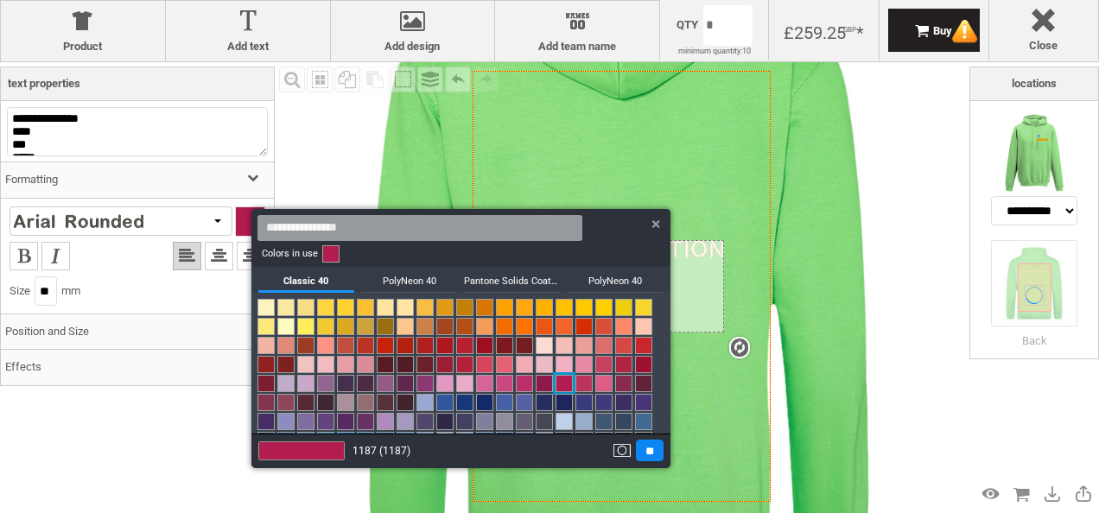
click at [646, 452] on input "**" at bounding box center [650, 451] width 28 height 22
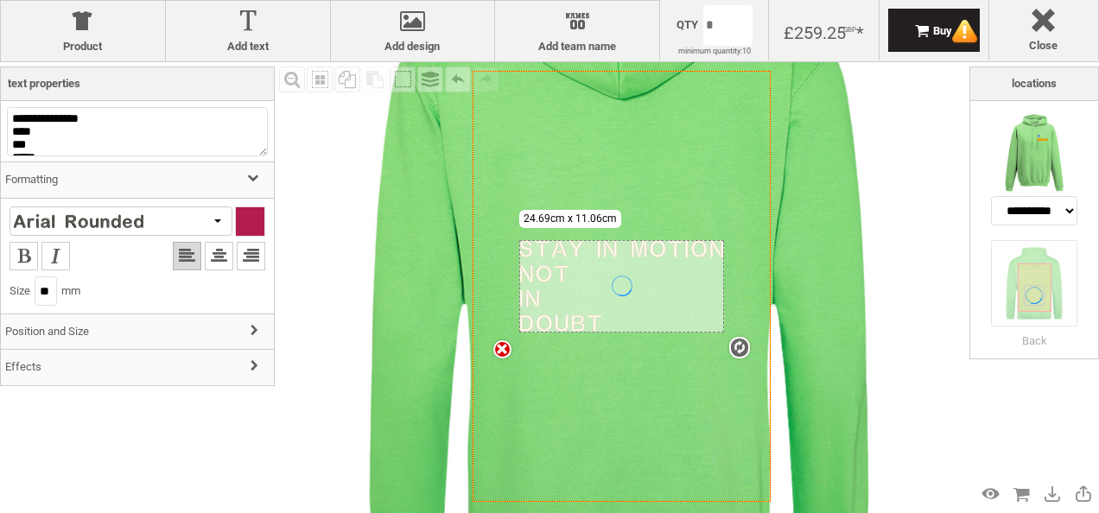
click at [652, 406] on icon "Created with Raphaël 2.1.2" at bounding box center [622, 286] width 298 height 431
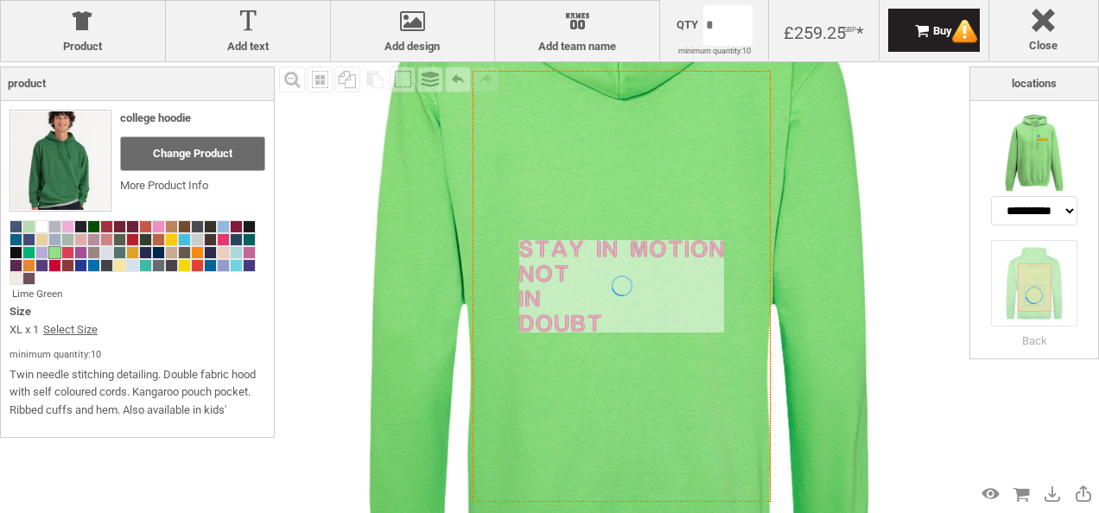
drag, startPoint x: 652, startPoint y: 406, endPoint x: 954, endPoint y: 438, distance: 304.2
click at [954, 438] on div "Fill Background Zoom in Zoom out Select All Copy All Selected Paste Off On Grou…" at bounding box center [622, 286] width 695 height 449
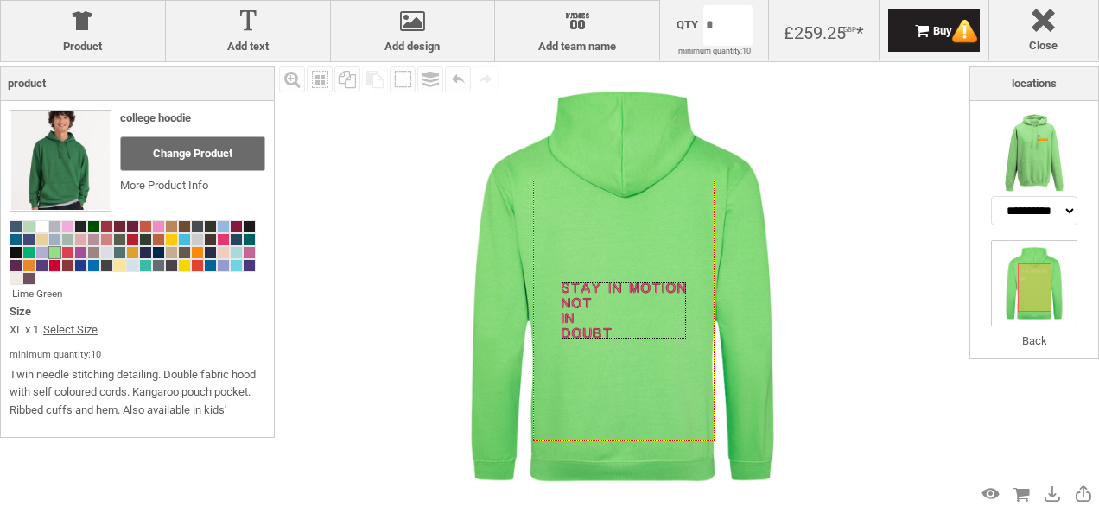
click at [646, 320] on div "Created with Raphaël 2.1.2" at bounding box center [624, 310] width 124 height 55
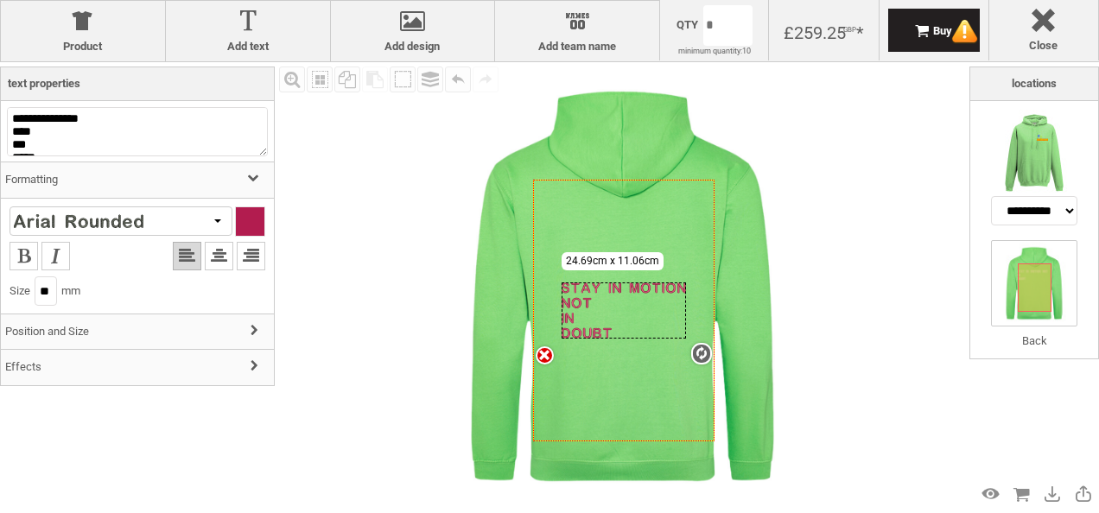
click at [603, 306] on div "Created with Raphaël 2.1.2 settings 24.69cm x 11.06cm" at bounding box center [624, 310] width 124 height 55
click at [10, 134] on textarea "**********" at bounding box center [137, 131] width 261 height 49
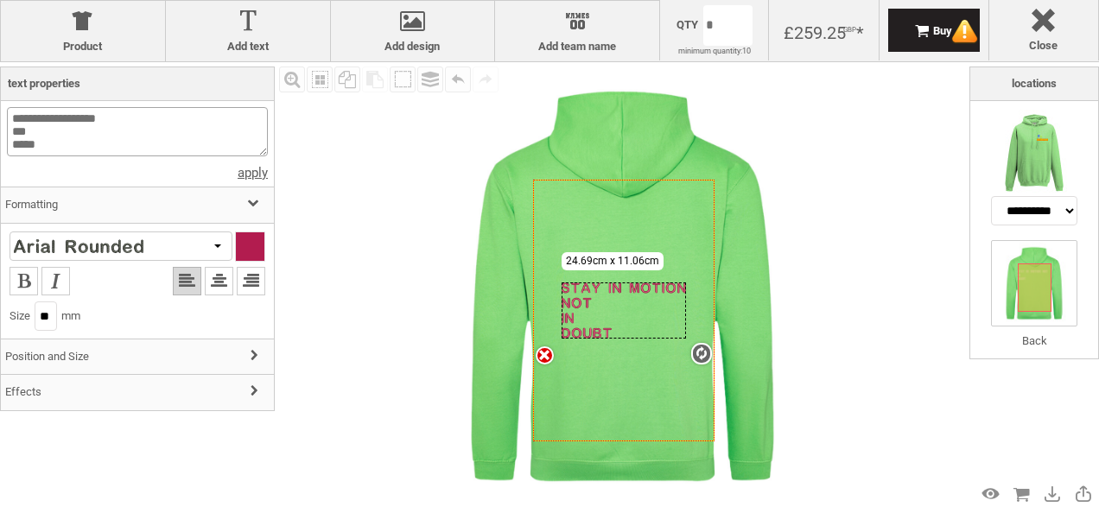
type textarea "**********"
click at [204, 251] on div "text options Size ** mm" at bounding box center [138, 282] width 256 height 100
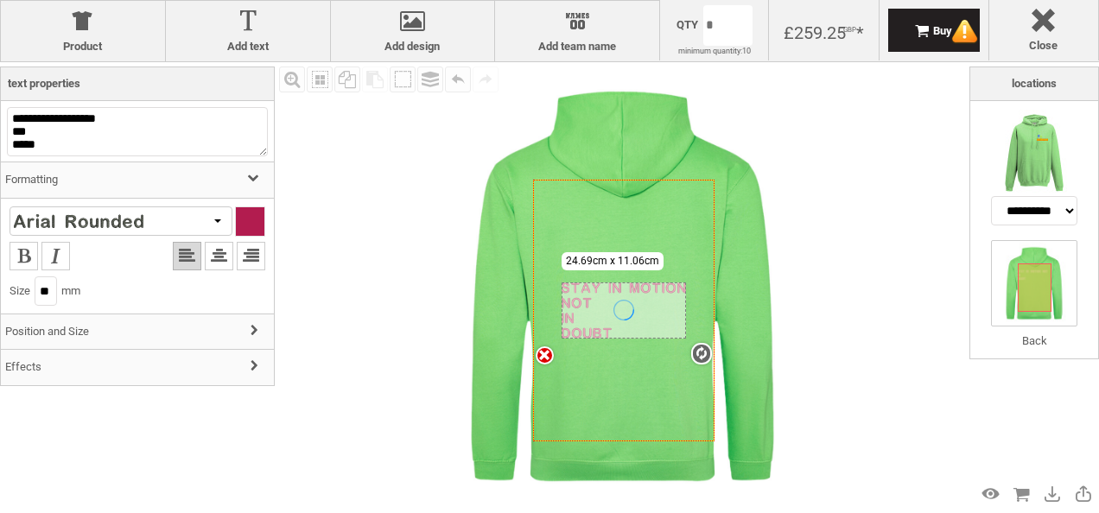
click at [111, 215] on div at bounding box center [79, 221] width 130 height 16
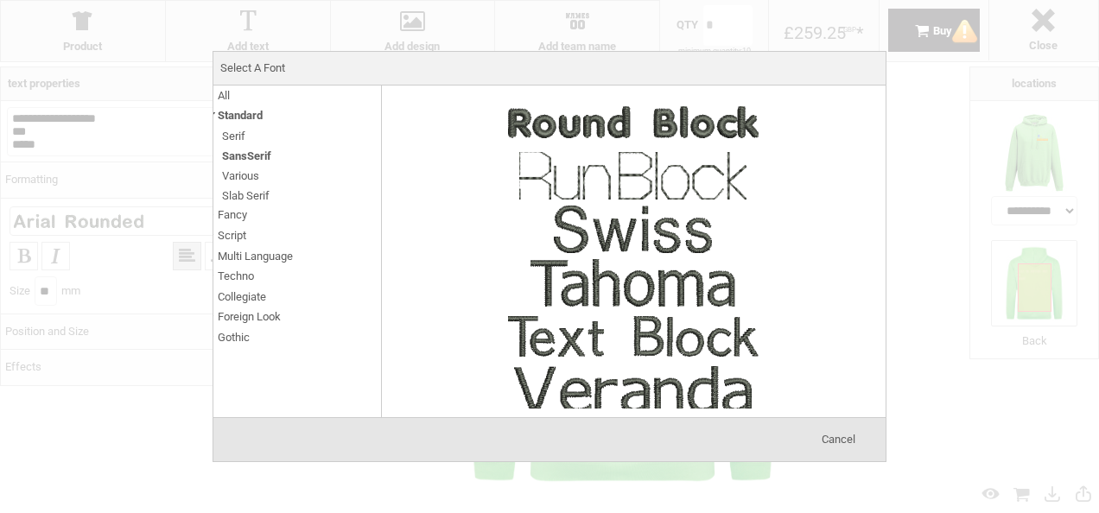
click at [235, 237] on span "Script" at bounding box center [232, 236] width 29 height 20
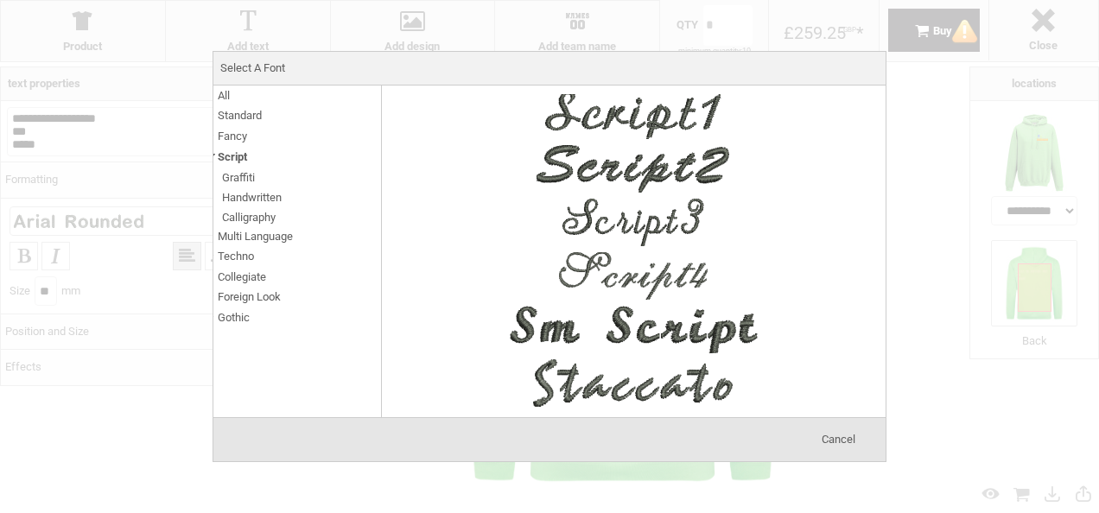
scroll to position [1222, 0]
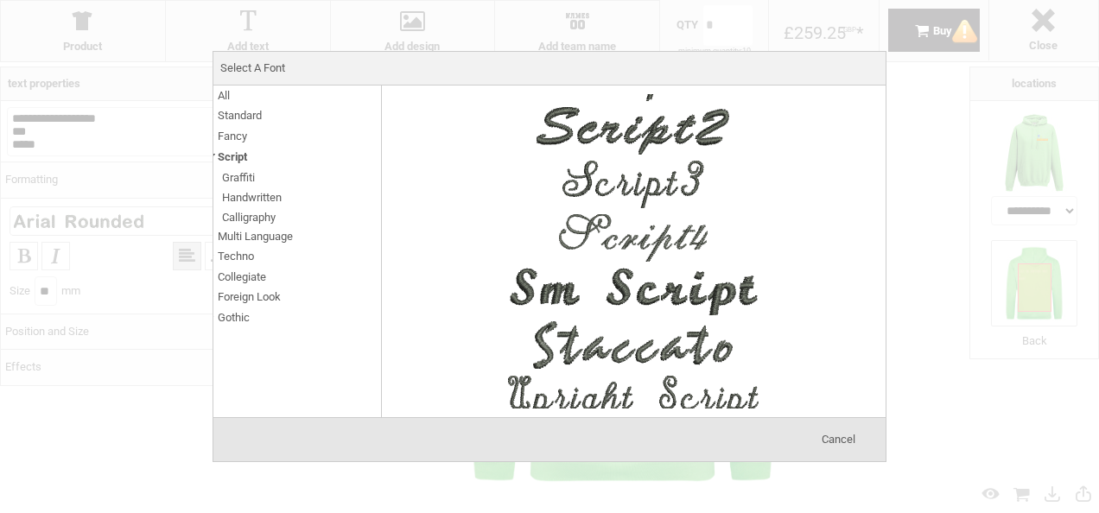
click at [250, 118] on span "Standard" at bounding box center [240, 115] width 44 height 20
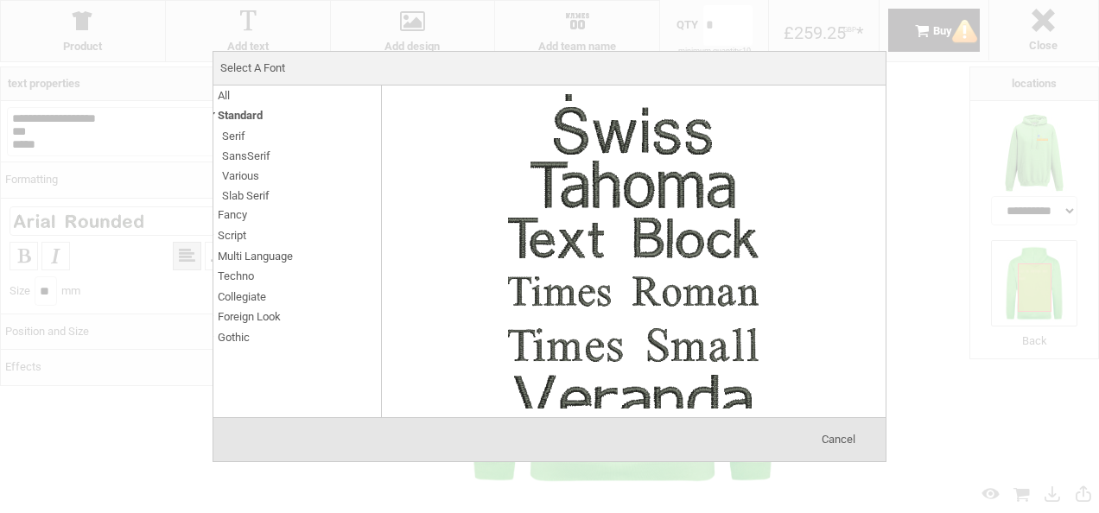
scroll to position [2176, 0]
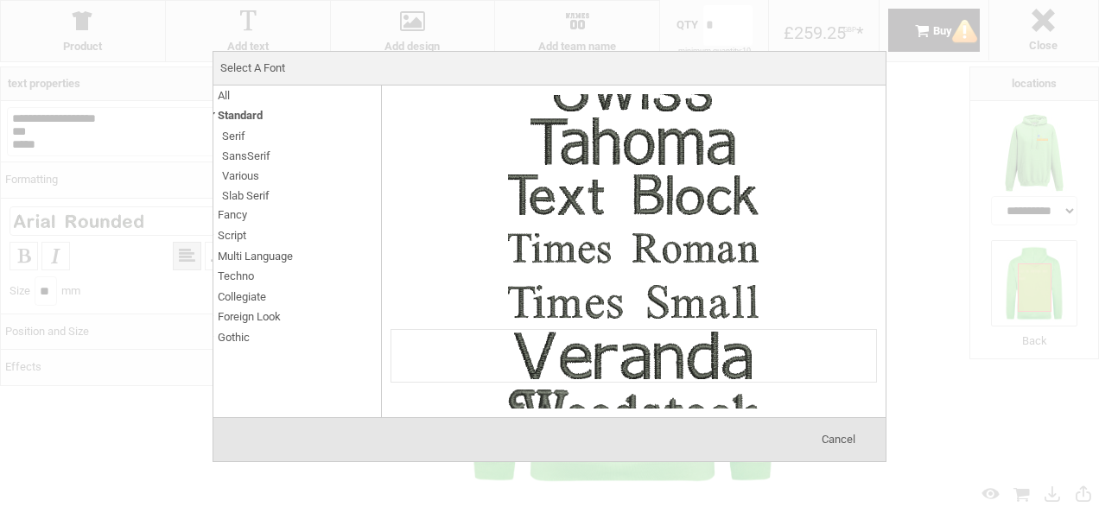
click at [697, 334] on img at bounding box center [633, 356] width 259 height 52
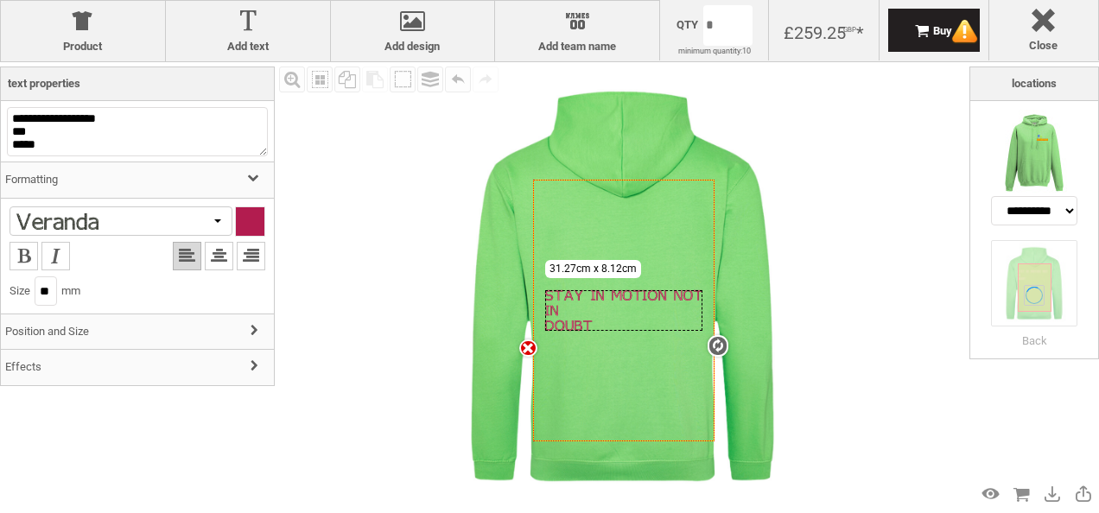
click at [81, 213] on div at bounding box center [121, 221] width 223 height 29
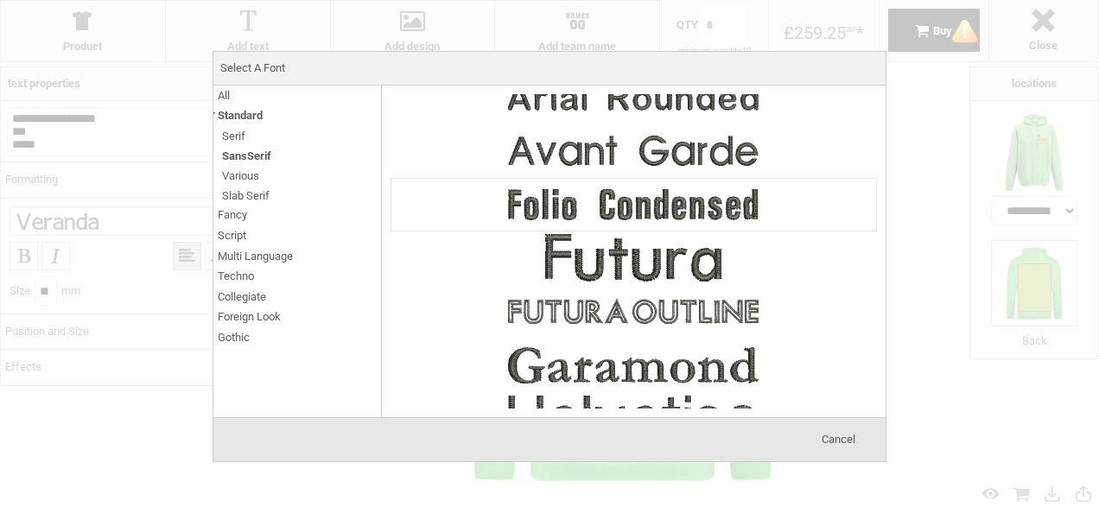
scroll to position [0, 0]
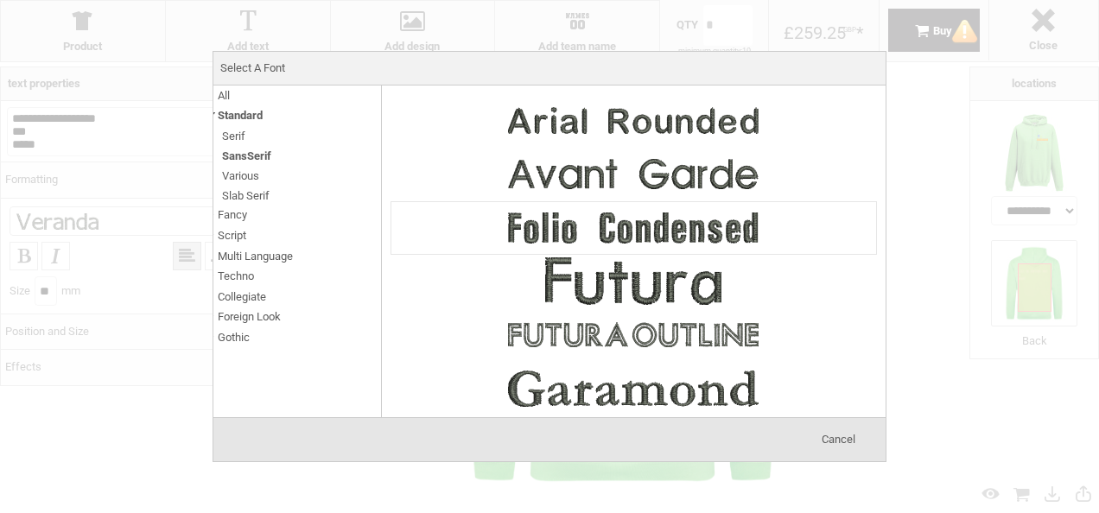
click at [671, 222] on img at bounding box center [633, 228] width 259 height 52
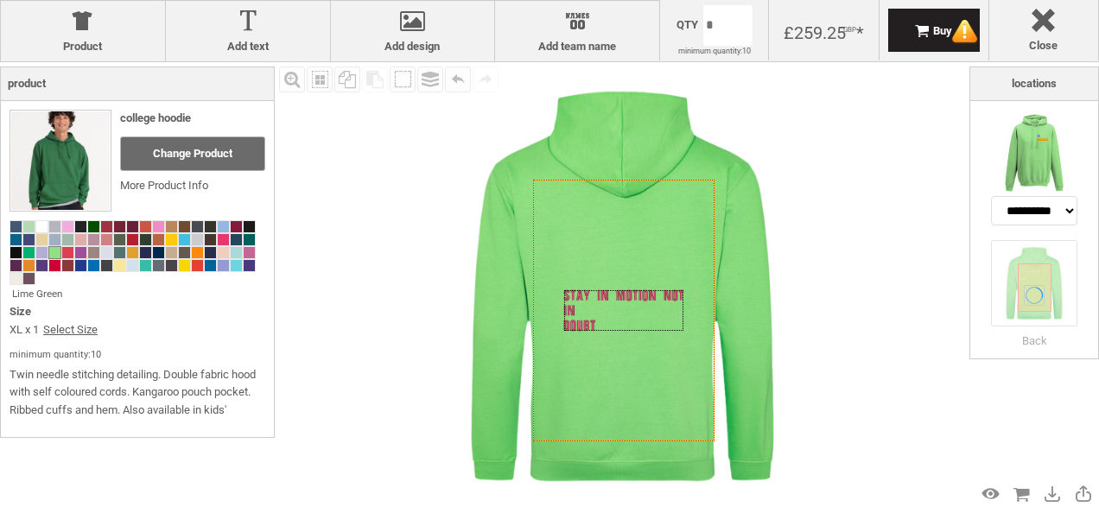
click at [849, 378] on div "Fill Background Zoom in Zoom out Select All Copy All Selected Paste Off On Grou…" at bounding box center [622, 286] width 695 height 449
click at [1054, 167] on img at bounding box center [1034, 153] width 86 height 86
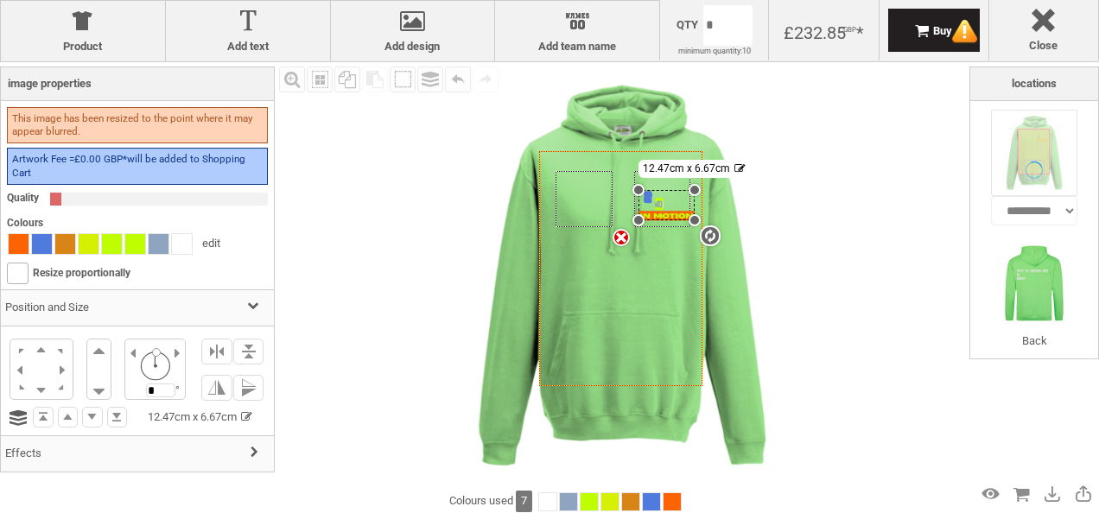
click at [659, 206] on div "settings 12.47cm x 6.67cm" at bounding box center [667, 205] width 56 height 30
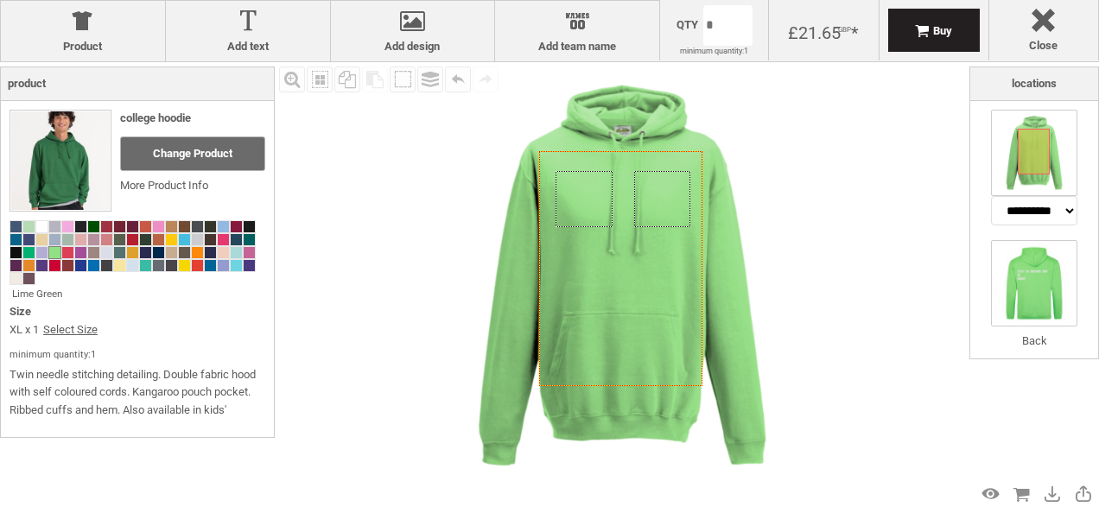
click at [1034, 291] on img at bounding box center [1034, 283] width 86 height 86
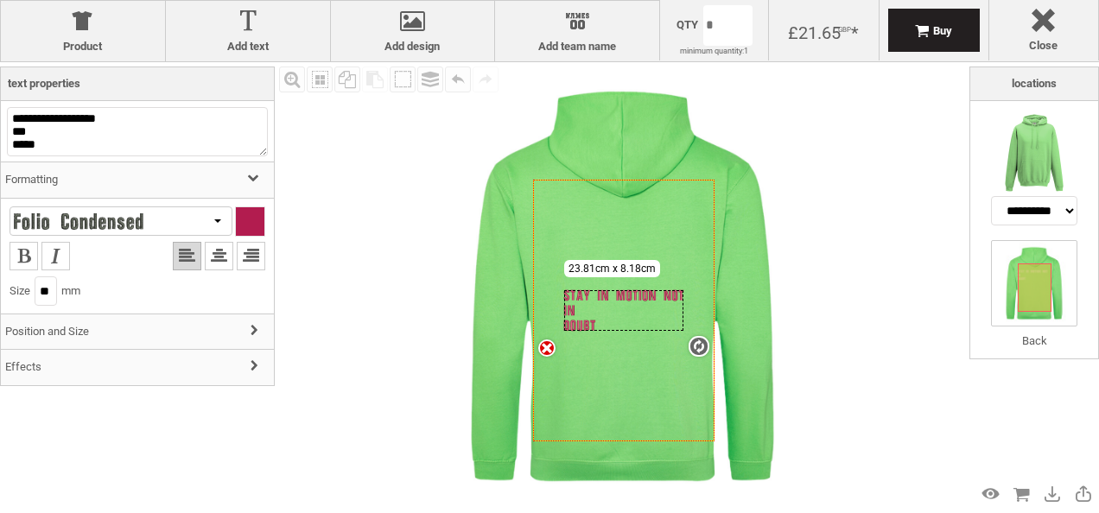
click at [236, 220] on div at bounding box center [250, 221] width 29 height 29
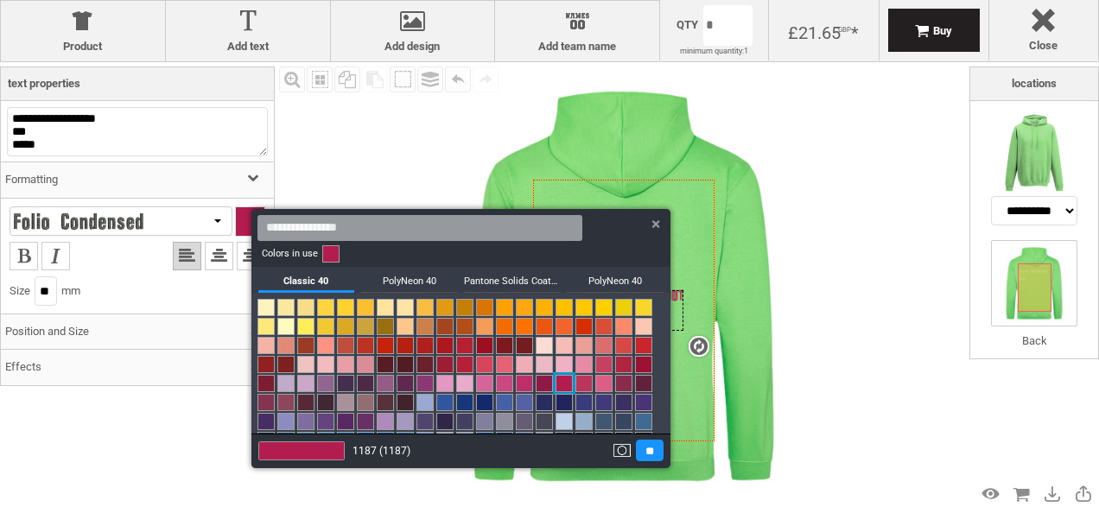
scroll to position [270, 0]
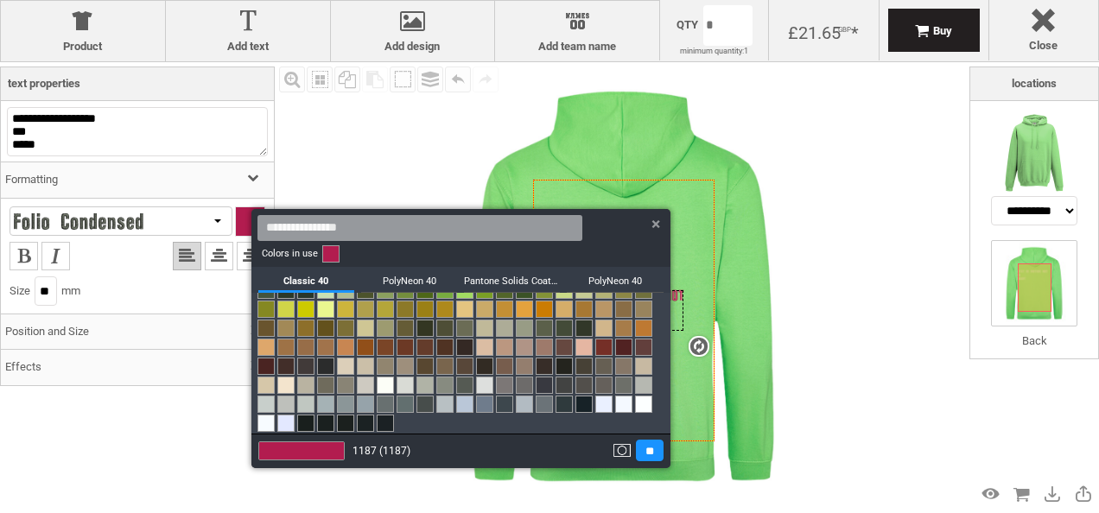
click at [265, 425] on link at bounding box center [266, 423] width 17 height 17
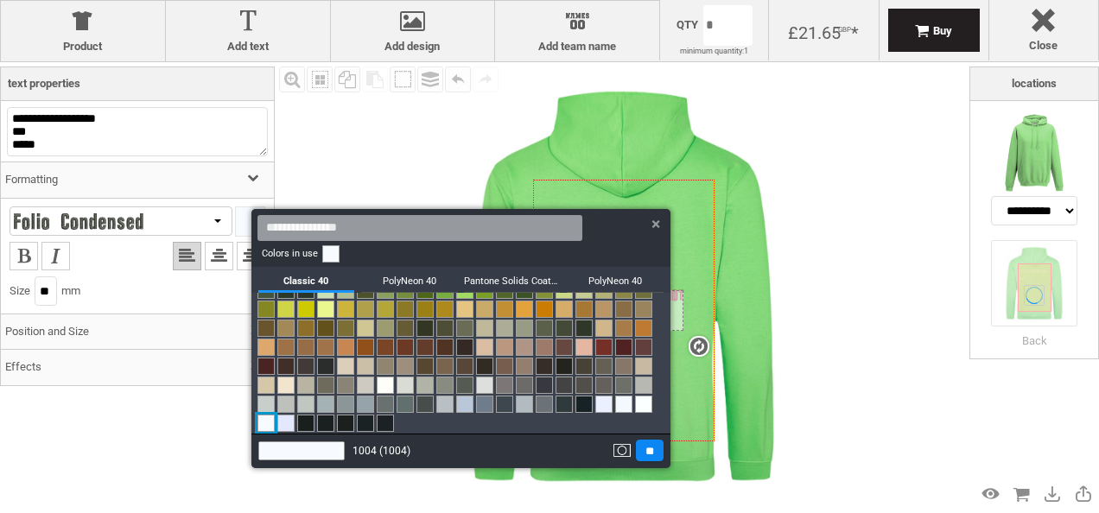
click at [656, 449] on input "**" at bounding box center [650, 451] width 28 height 22
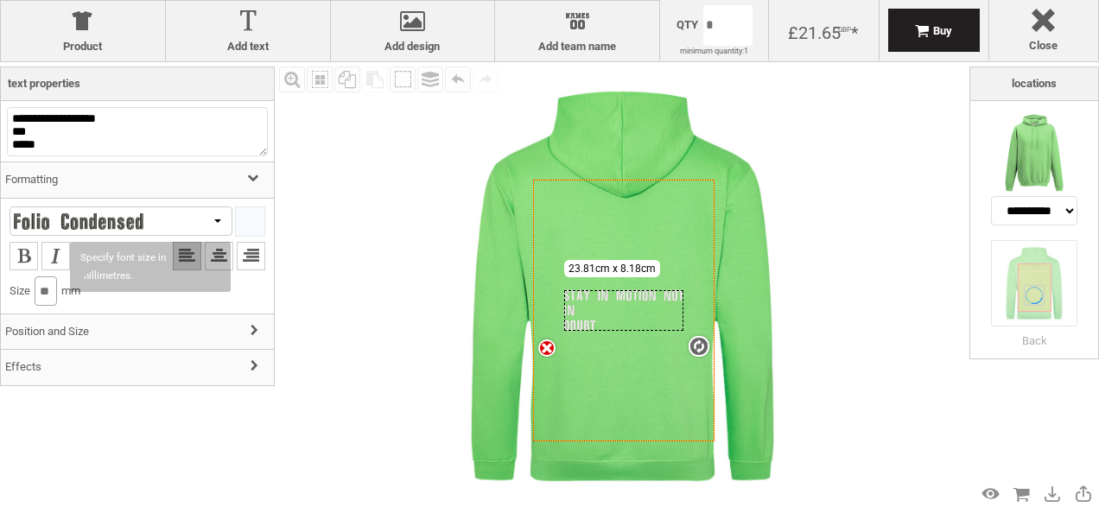
click at [57, 290] on input "**" at bounding box center [46, 291] width 22 height 29
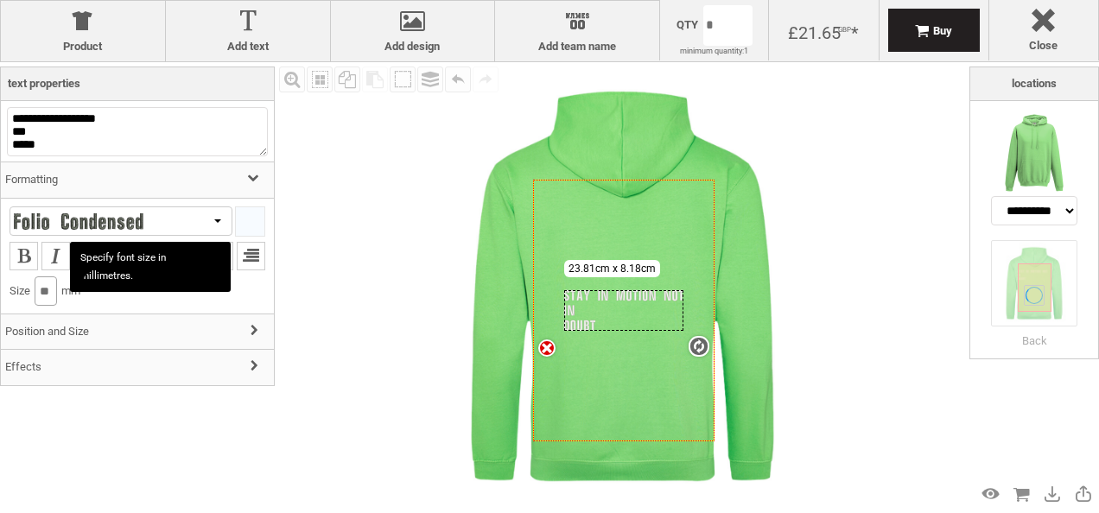
type input "*"
type input "**"
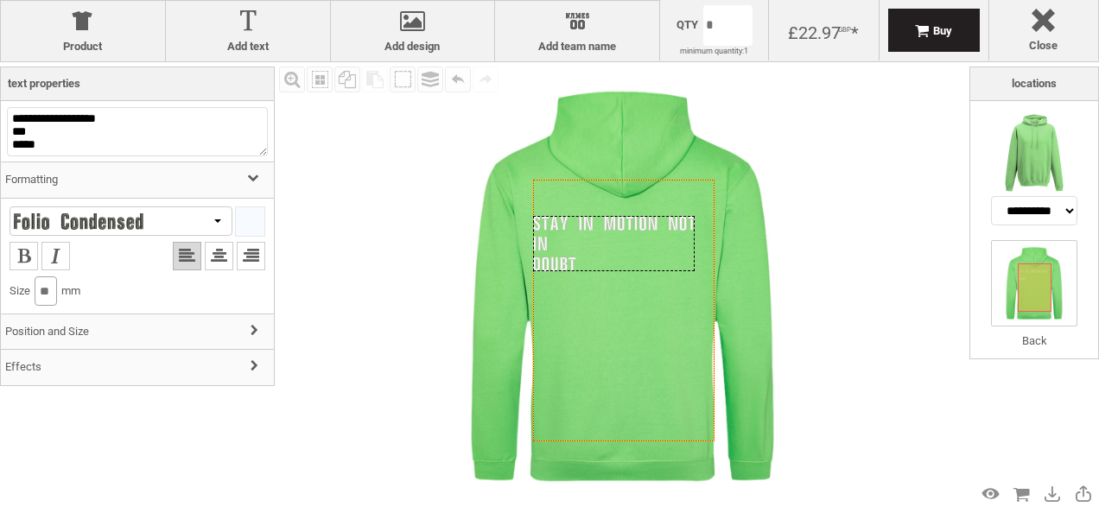
drag, startPoint x: 628, startPoint y: 334, endPoint x: 618, endPoint y: 268, distance: 67.3
click at [618, 268] on div "Created with Raphaël 2.1.2" at bounding box center [614, 243] width 162 height 55
click at [860, 268] on div "Fill Background Zoom in Zoom out Select All Copy All Selected Paste Off On Grou…" at bounding box center [622, 286] width 695 height 449
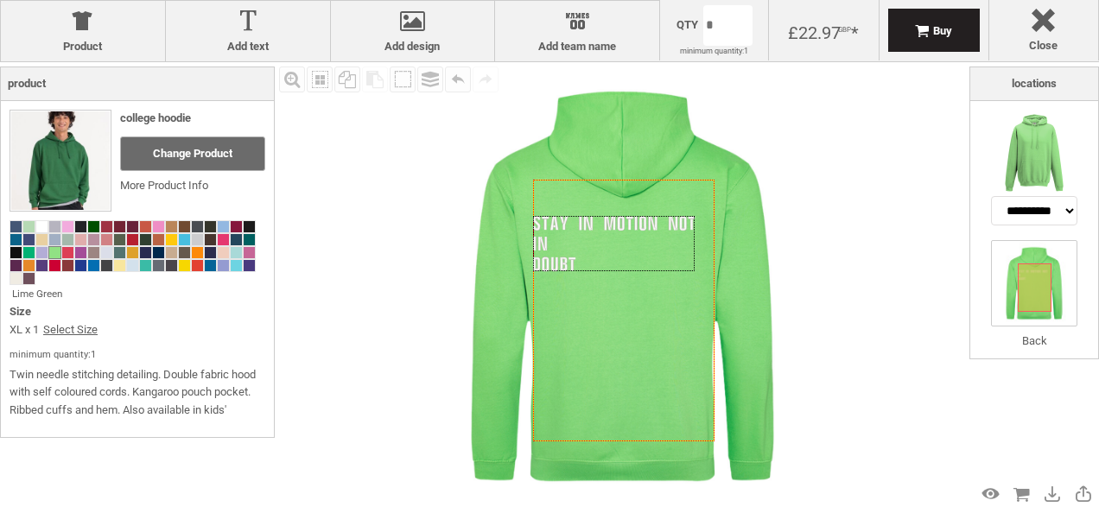
click at [860, 268] on div "Fill Background Zoom in Zoom out Select All Copy All Selected Paste Off On Grou…" at bounding box center [622, 286] width 695 height 449
click at [1047, 171] on img at bounding box center [1034, 153] width 86 height 86
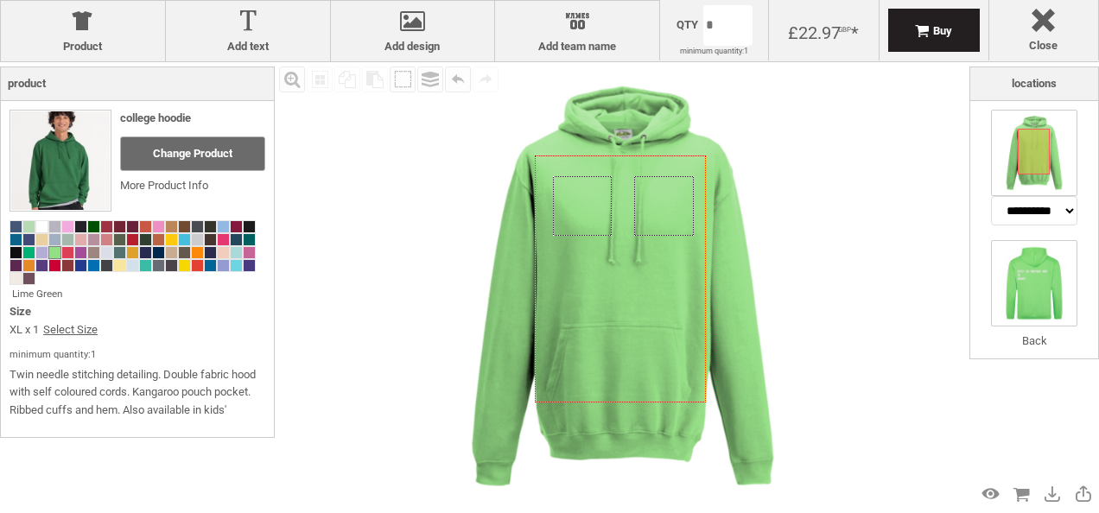
click at [1034, 303] on img at bounding box center [1034, 283] width 86 height 86
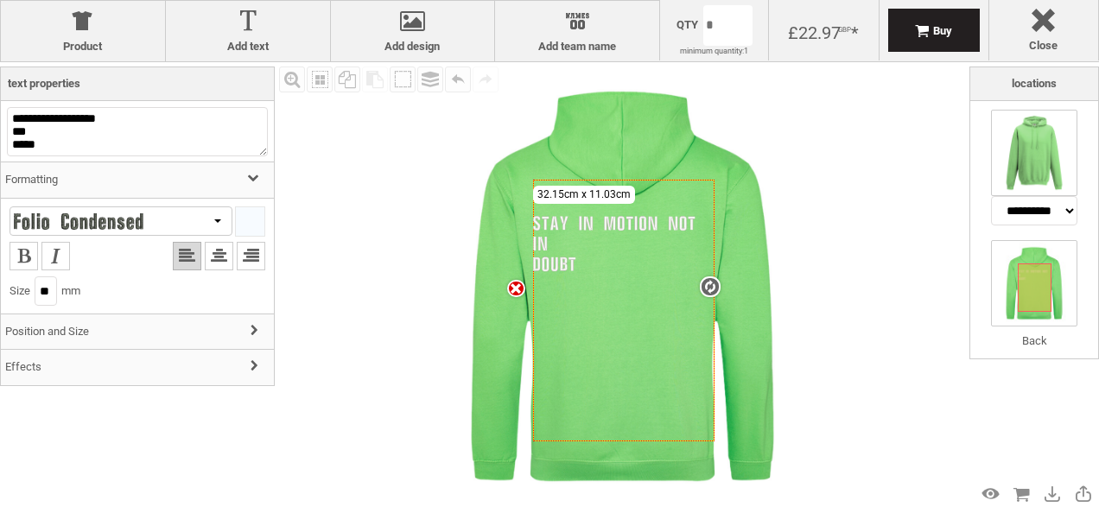
click at [1048, 148] on img at bounding box center [1034, 153] width 86 height 86
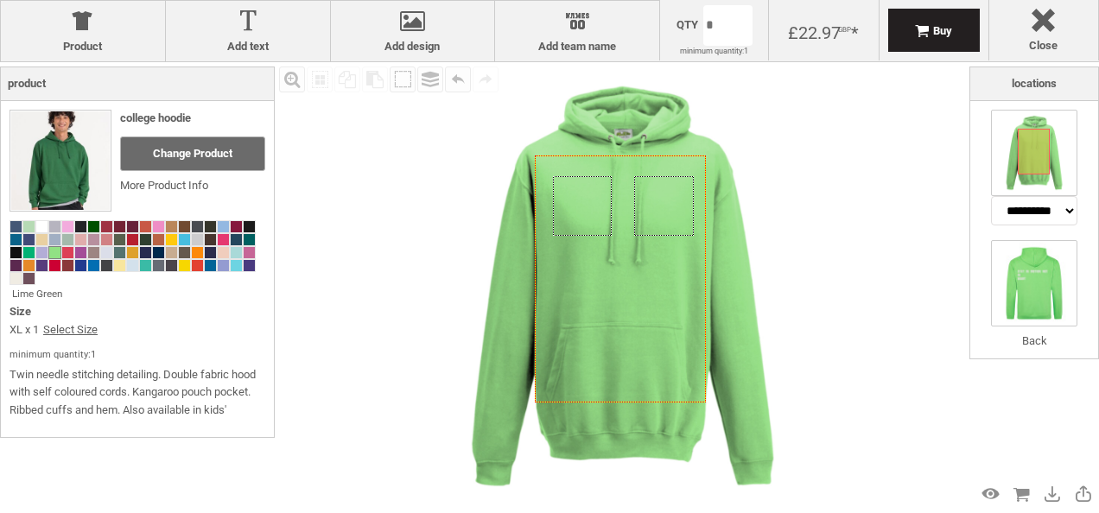
click at [1032, 271] on img at bounding box center [1034, 283] width 86 height 86
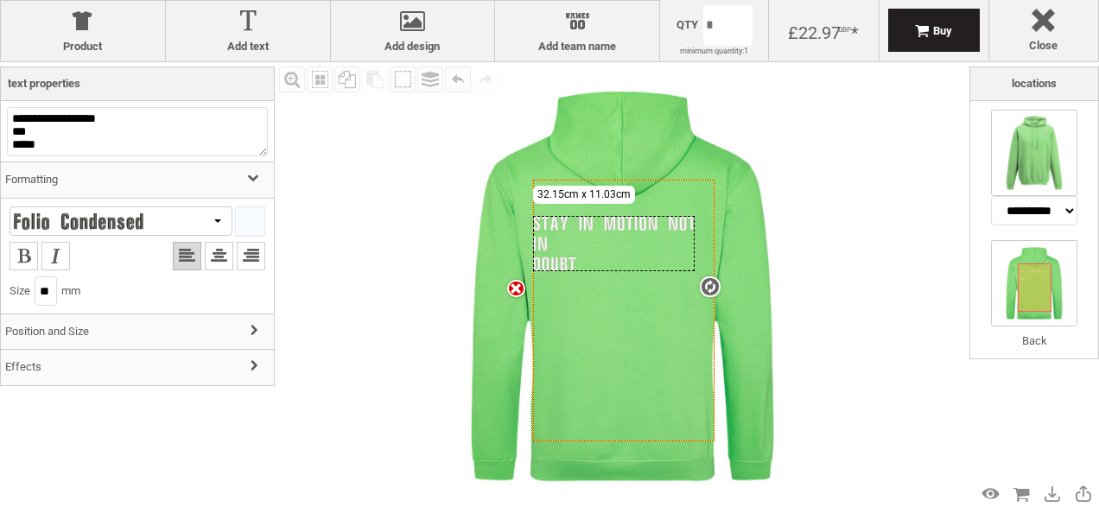
click at [1040, 164] on img at bounding box center [1034, 153] width 86 height 86
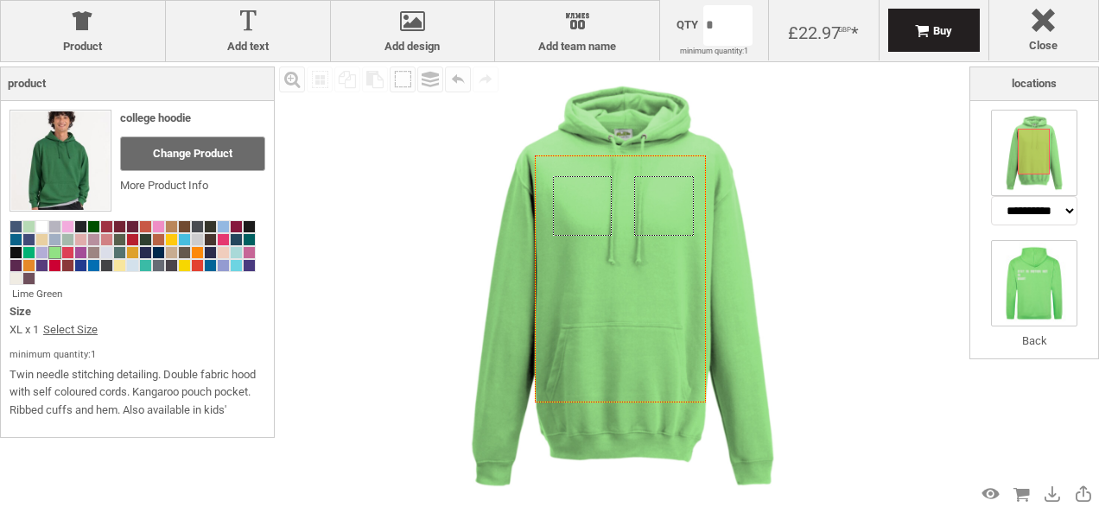
click at [1033, 281] on img at bounding box center [1034, 283] width 86 height 86
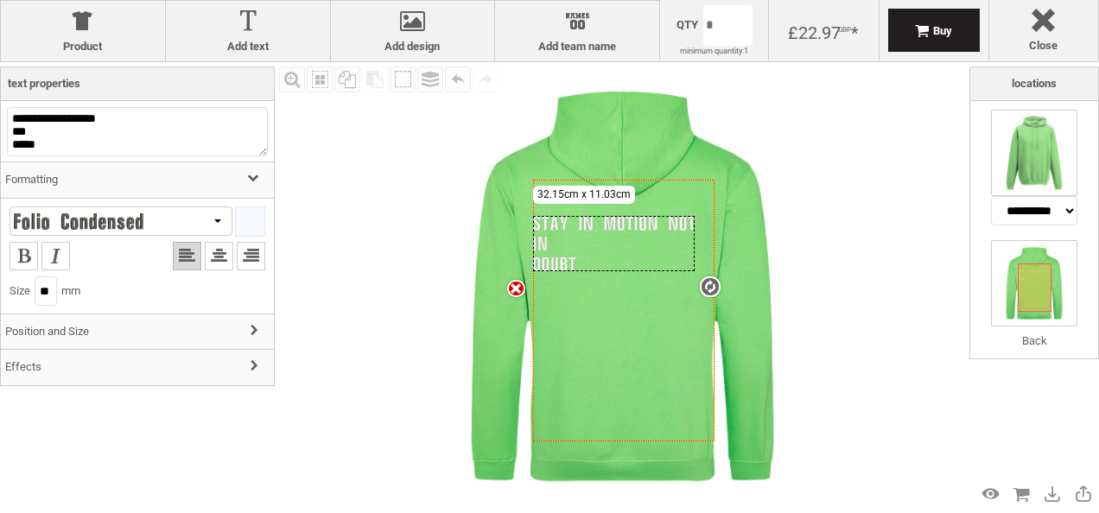
click at [1038, 145] on img at bounding box center [1034, 153] width 86 height 86
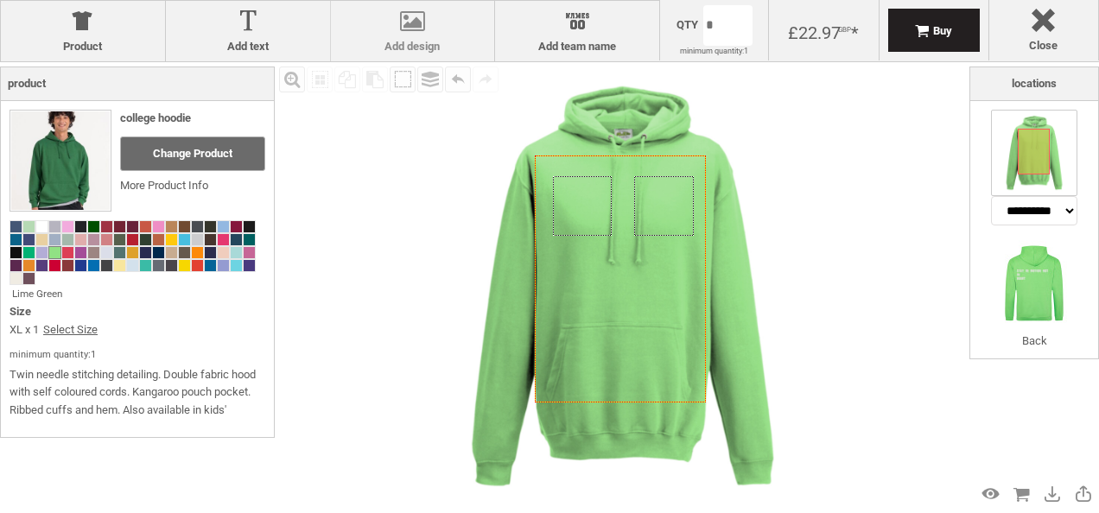
click at [411, 31] on div at bounding box center [413, 25] width 147 height 30
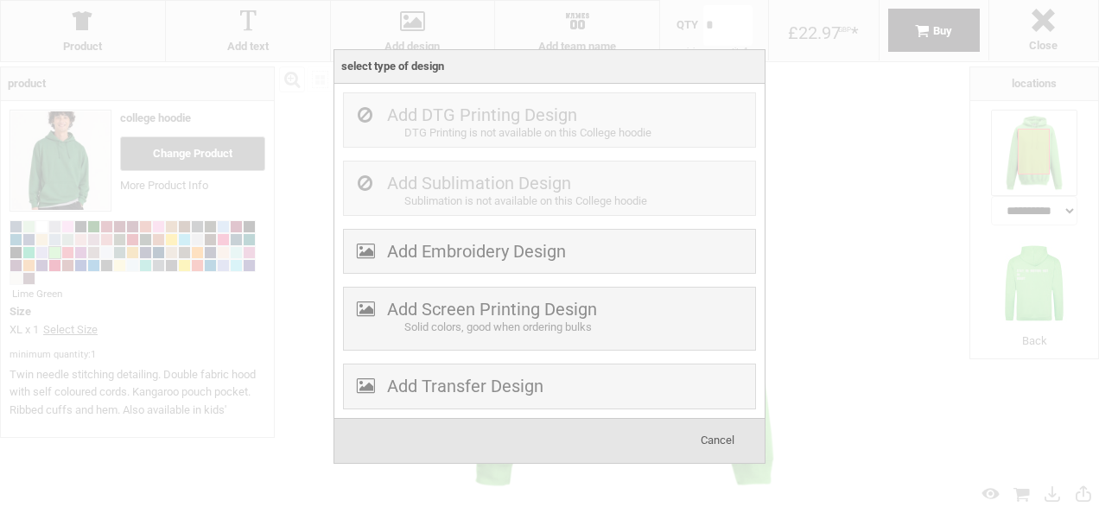
click at [712, 438] on span "Cancel" at bounding box center [718, 440] width 34 height 13
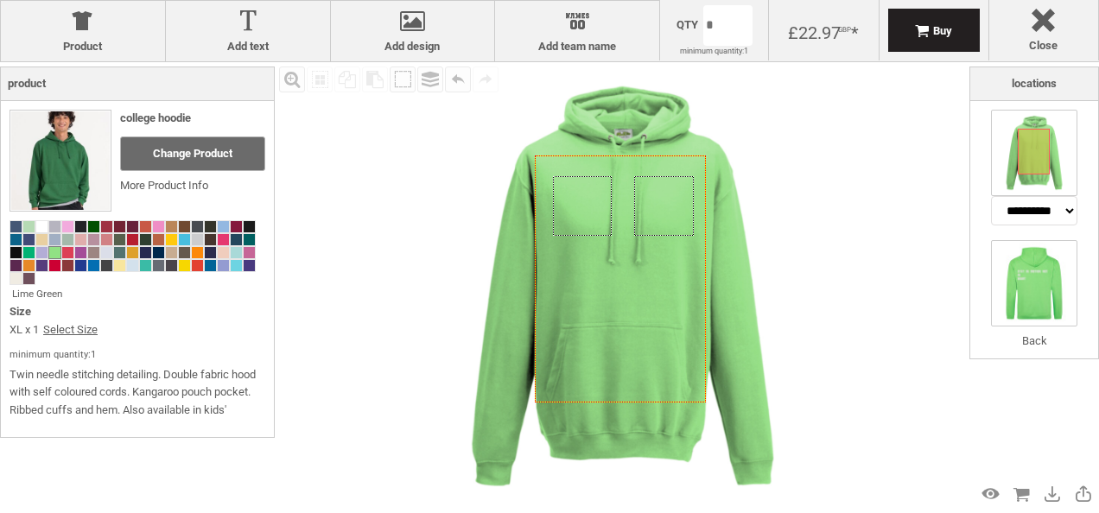
click at [1020, 282] on img at bounding box center [1034, 283] width 86 height 86
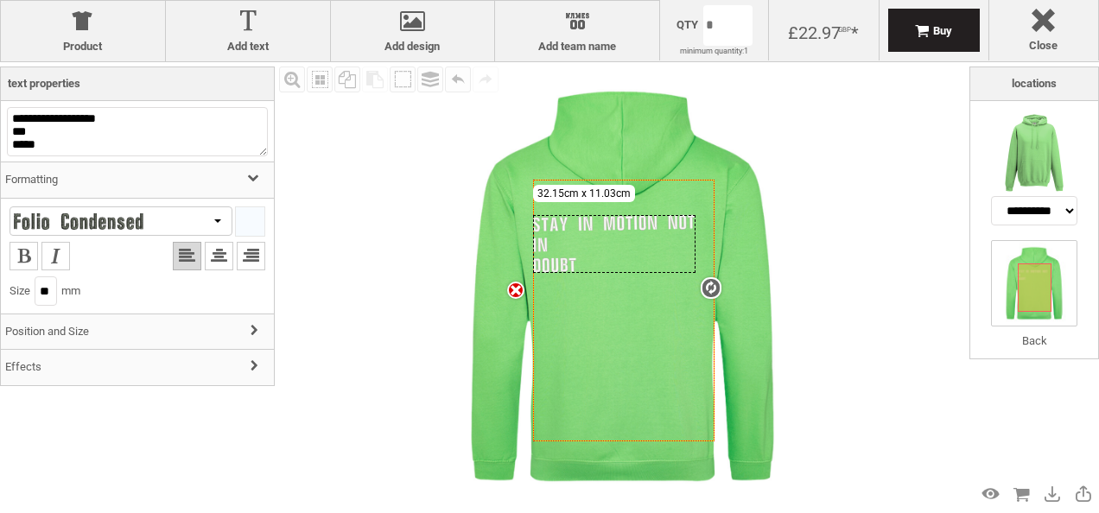
type input "*"
drag, startPoint x: 710, startPoint y: 280, endPoint x: 750, endPoint y: 302, distance: 46.0
click at [750, 302] on div "Created with Raphaël 2.1.2 Created with Raphaël 2.1.2 Created with Raphaël 2.1.…" at bounding box center [622, 286] width 449 height 449
click at [18, 223] on div at bounding box center [79, 221] width 130 height 16
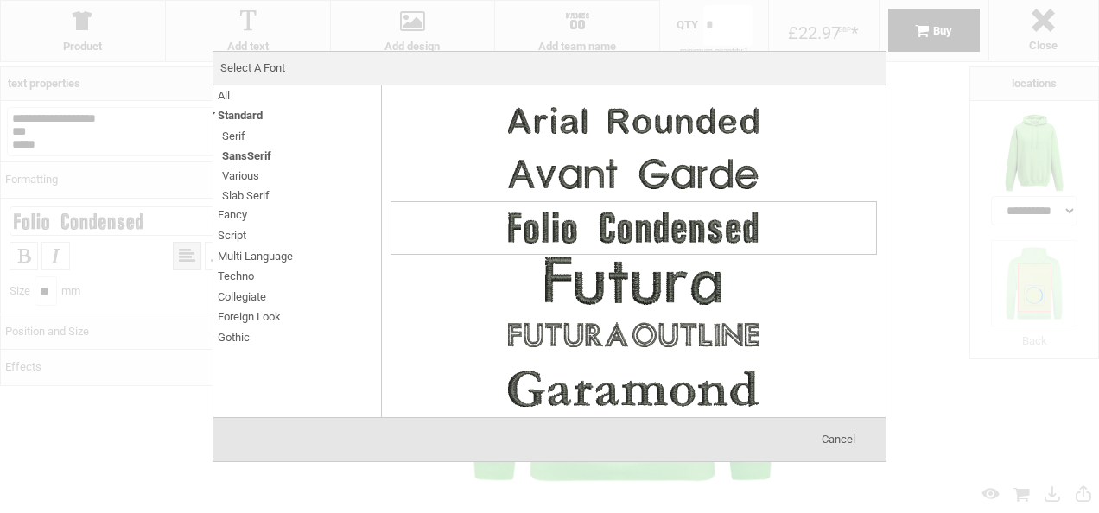
click at [257, 257] on span "Multi Language" at bounding box center [255, 256] width 75 height 20
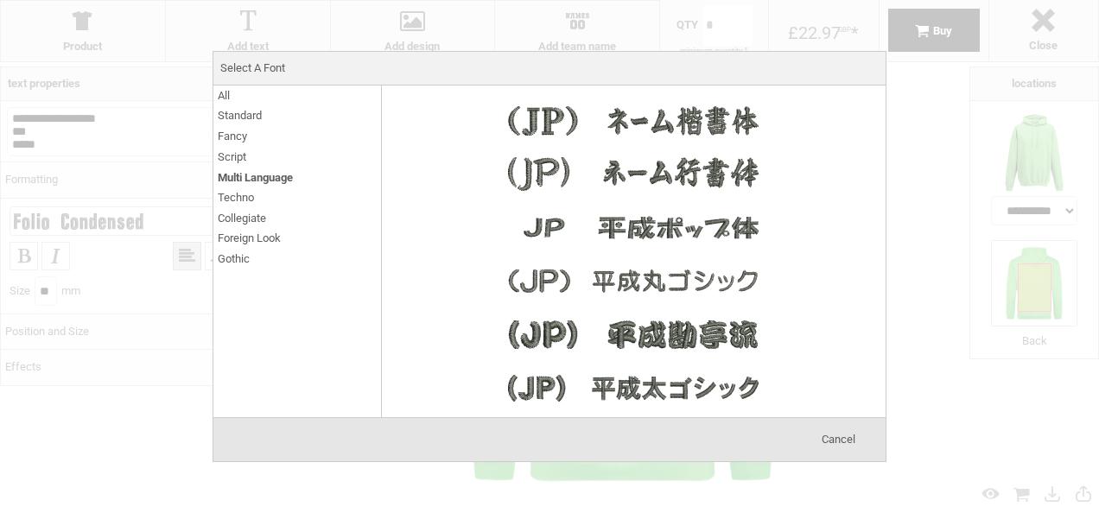
click at [243, 200] on span "Techno" at bounding box center [236, 198] width 36 height 20
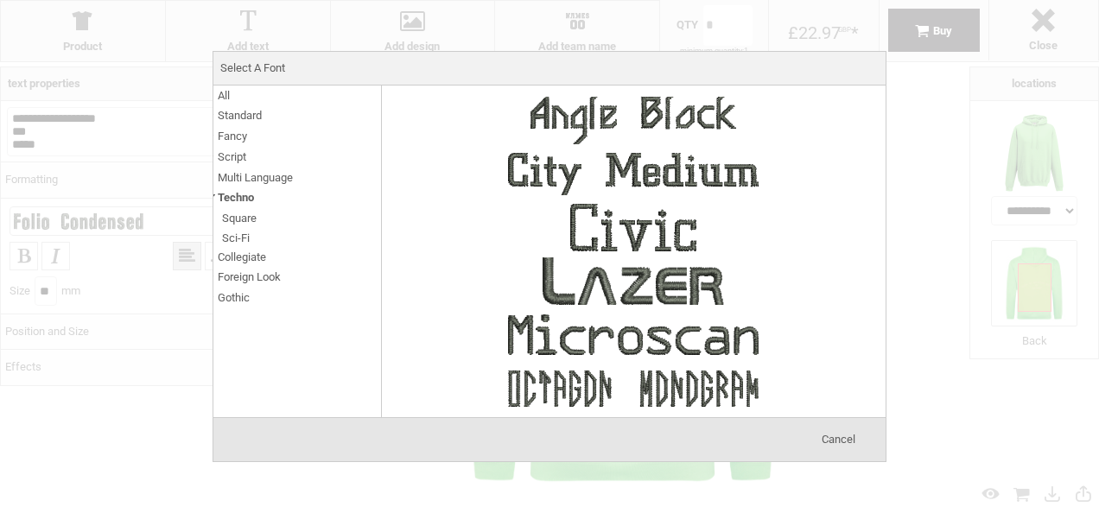
click at [247, 139] on li "Fancy Cartoon Typewriter Curly Horror Retro Stencil Eroded Old School Groovy" at bounding box center [297, 136] width 168 height 21
click at [225, 93] on span "All" at bounding box center [224, 96] width 12 height 20
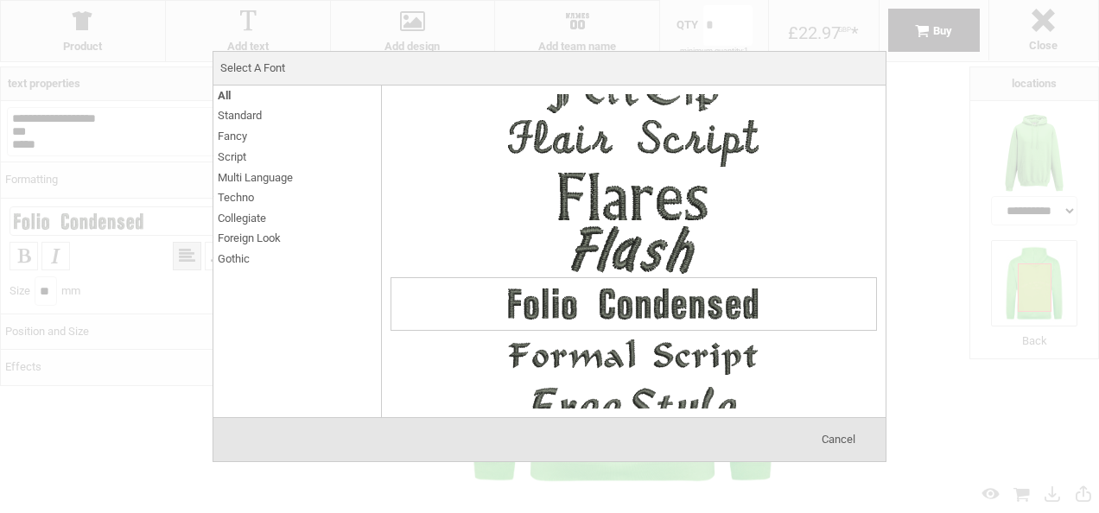
scroll to position [3350, 0]
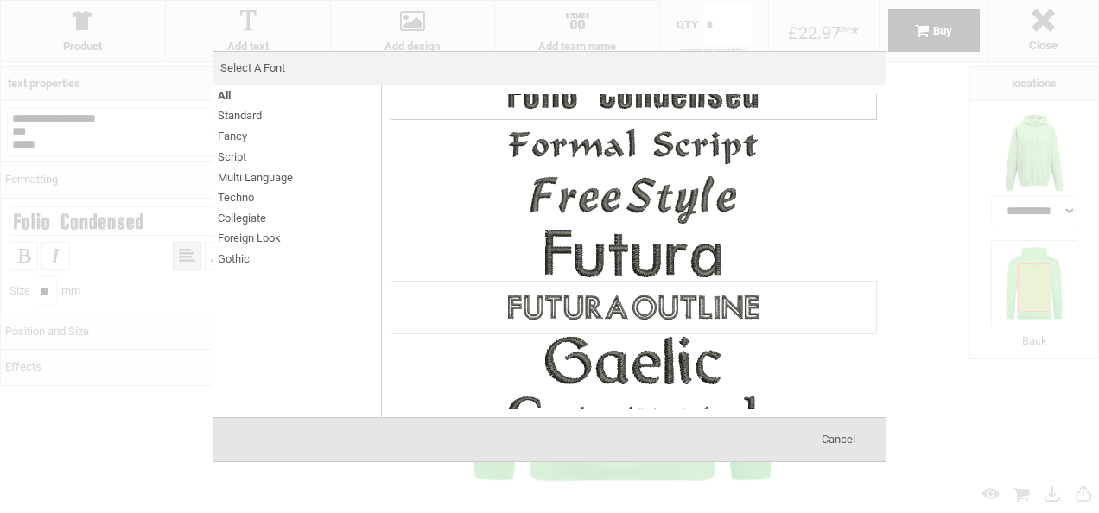
click at [665, 282] on img at bounding box center [633, 308] width 259 height 52
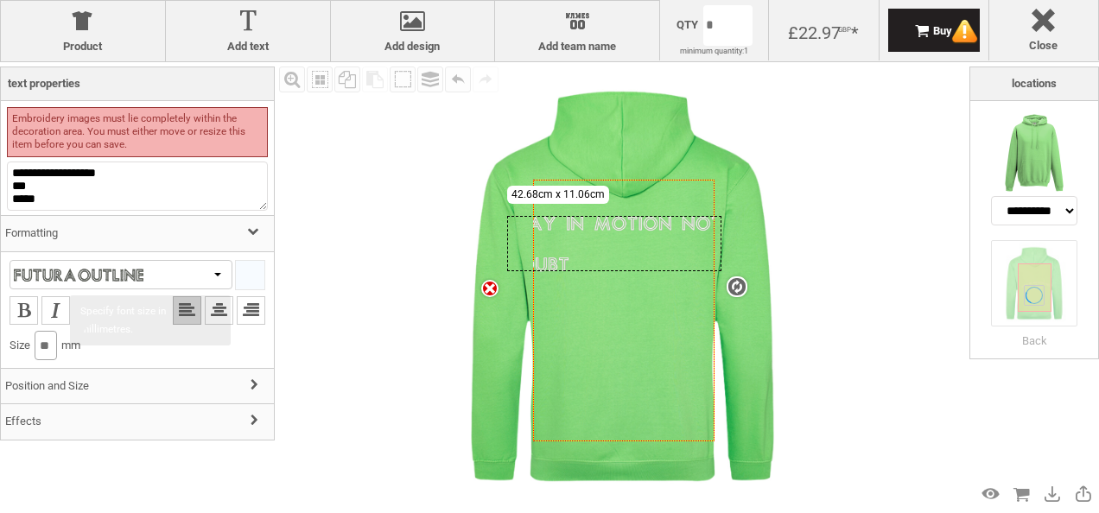
click at [57, 342] on input "**" at bounding box center [46, 345] width 22 height 29
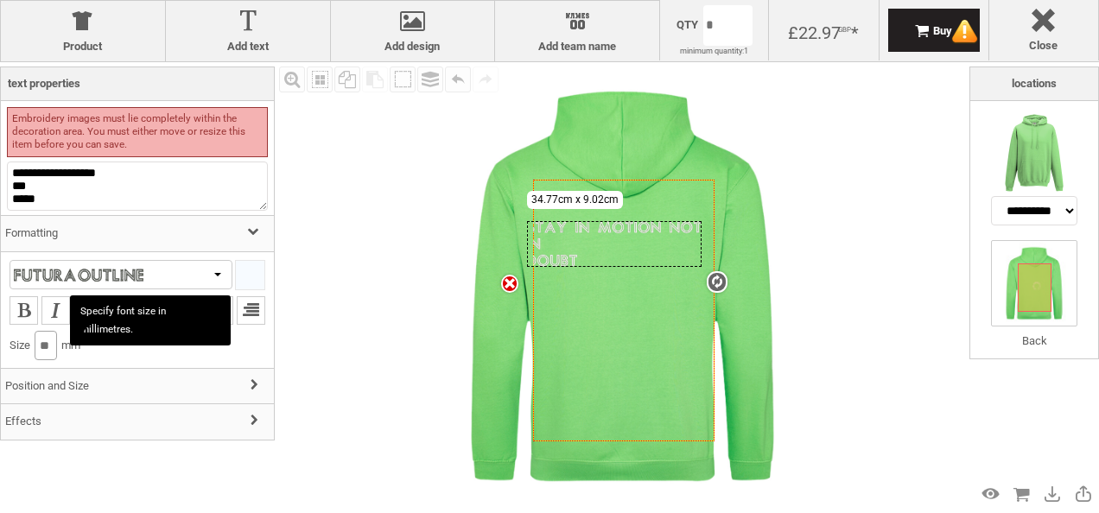
type input "**"
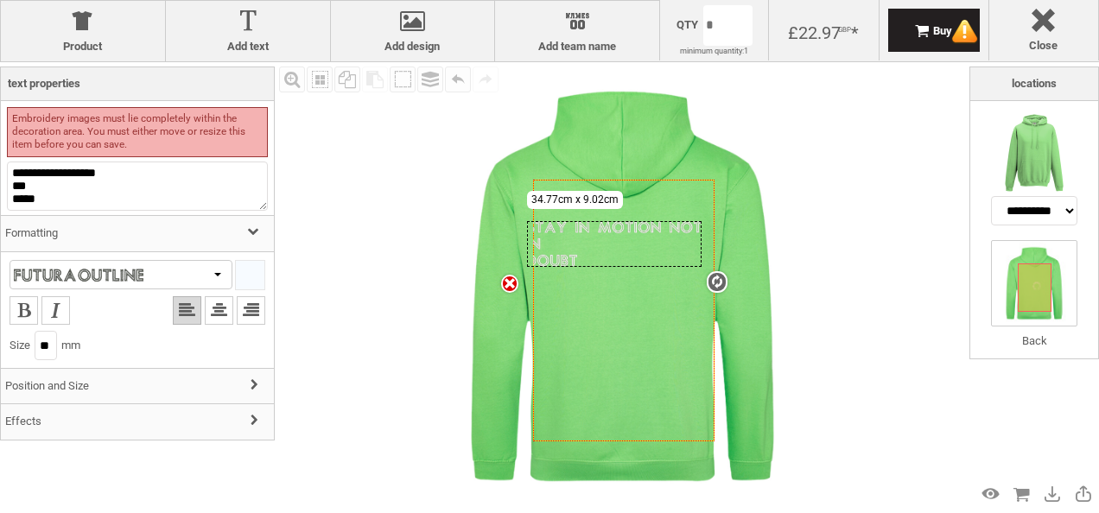
click at [122, 286] on div at bounding box center [121, 274] width 223 height 29
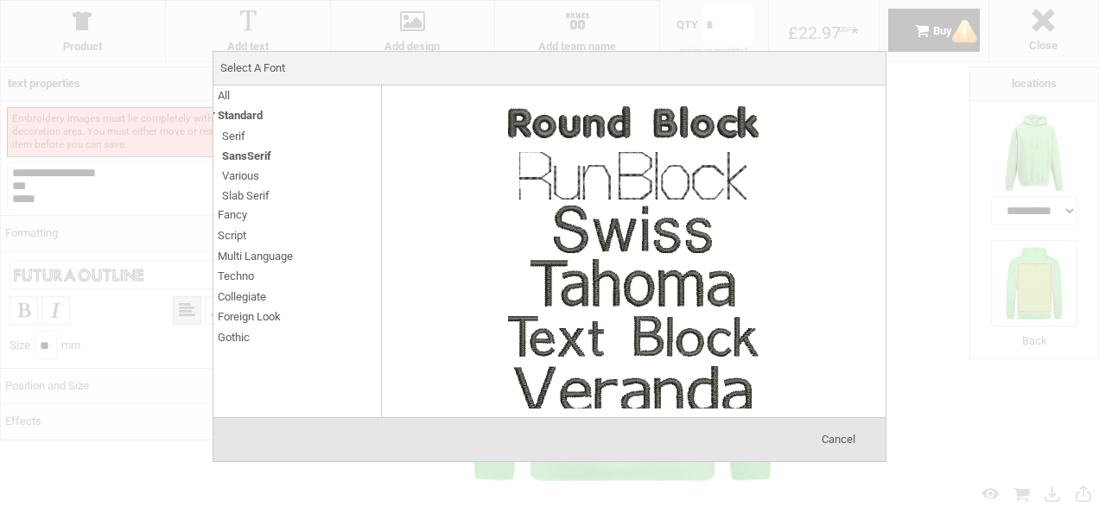
click at [242, 137] on span "Serif" at bounding box center [233, 136] width 23 height 20
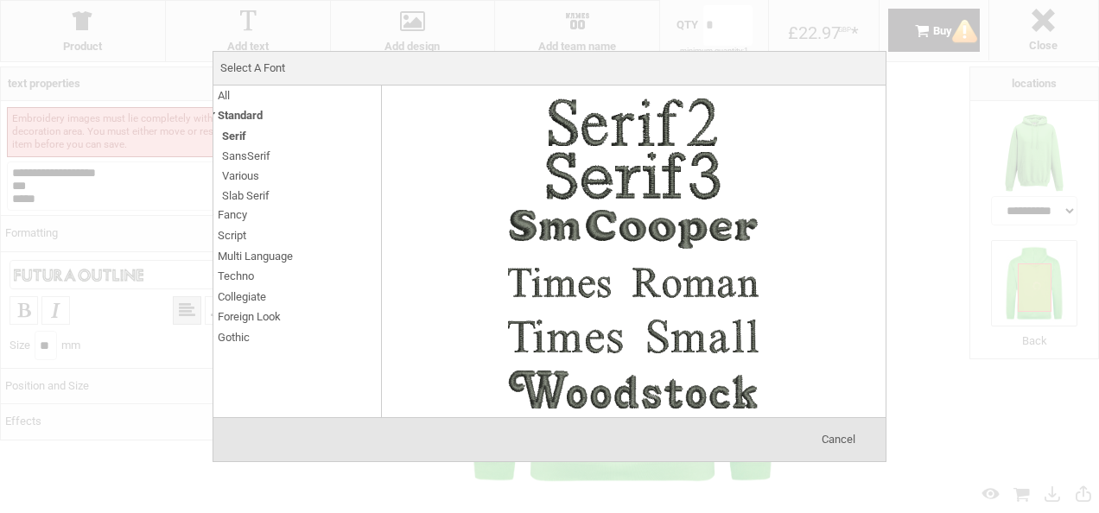
click at [249, 277] on span "Techno" at bounding box center [236, 276] width 36 height 20
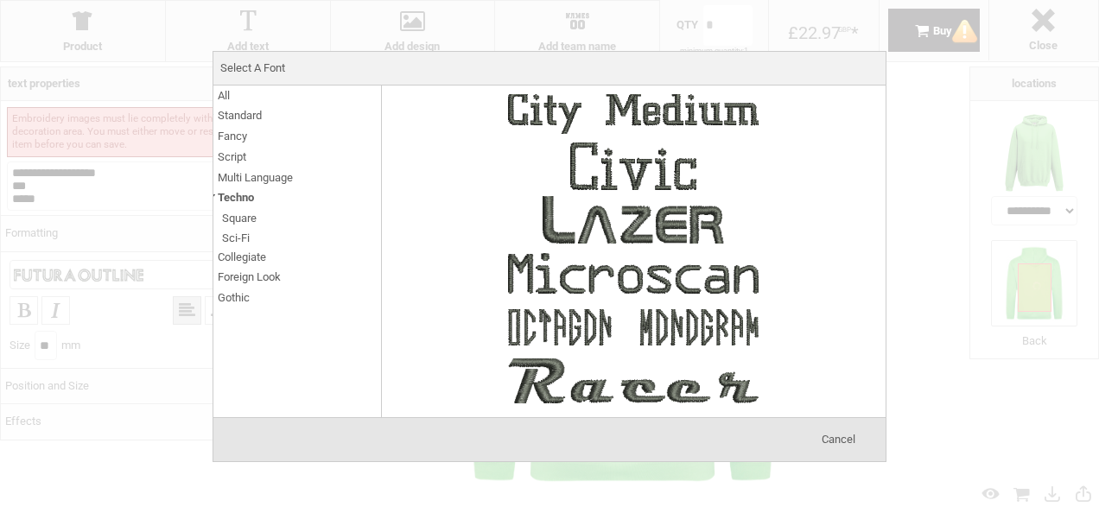
scroll to position [56, 0]
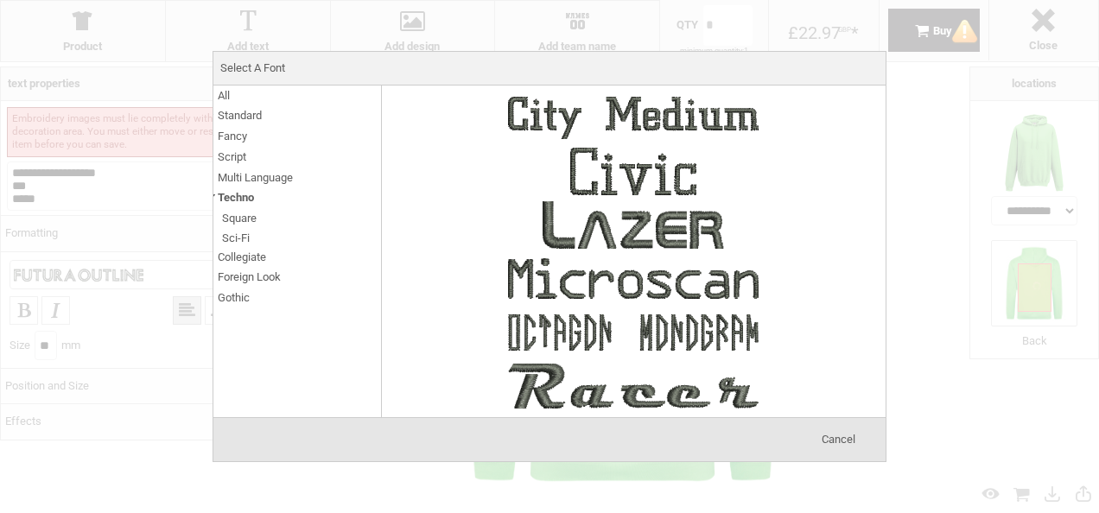
click at [259, 258] on span "Collegiate" at bounding box center [242, 257] width 48 height 20
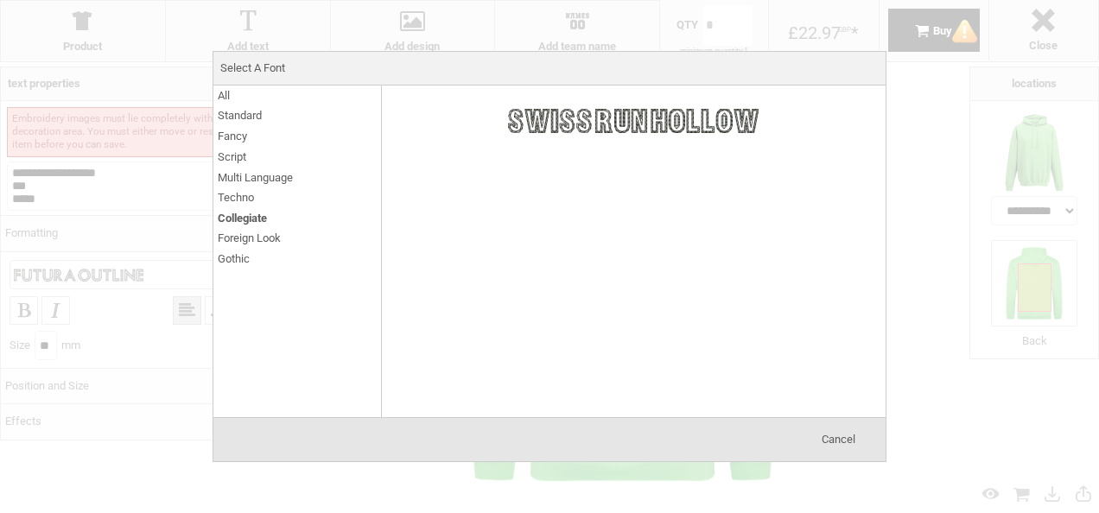
click at [225, 194] on span "Techno" at bounding box center [236, 198] width 36 height 20
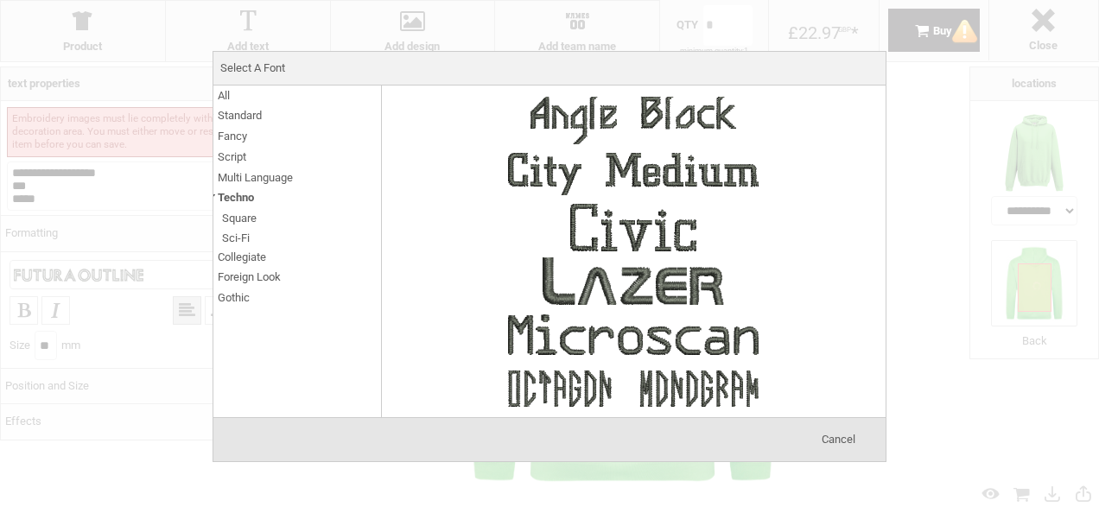
click at [240, 164] on span "Script" at bounding box center [232, 157] width 29 height 20
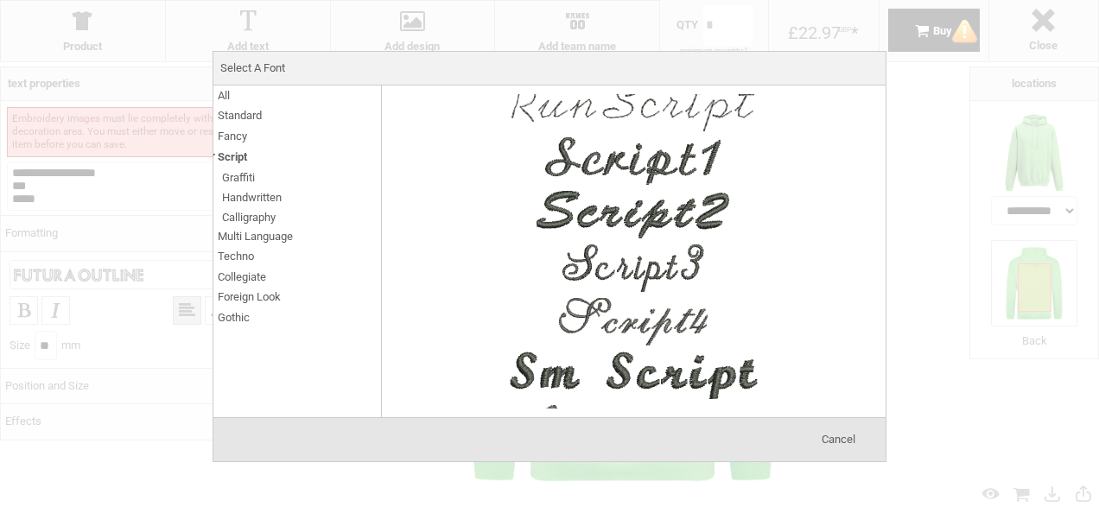
scroll to position [1222, 0]
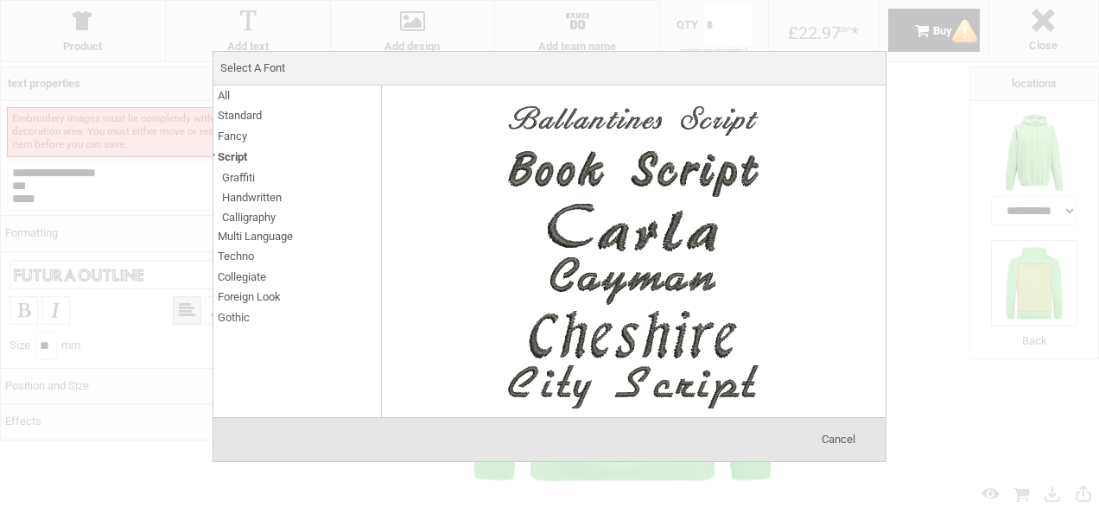
select select "*******"
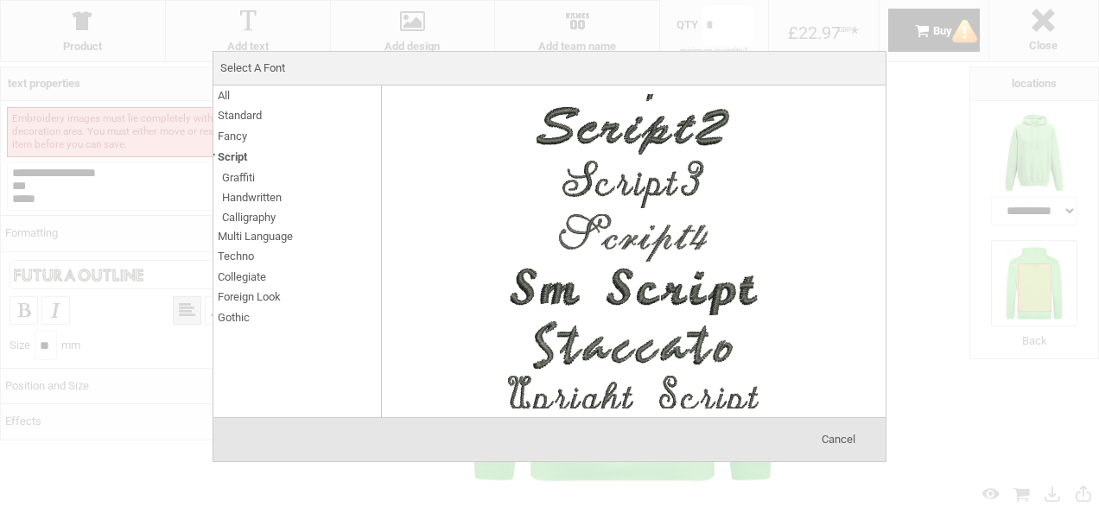
click at [245, 305] on span "Foreign Look" at bounding box center [249, 297] width 63 height 20
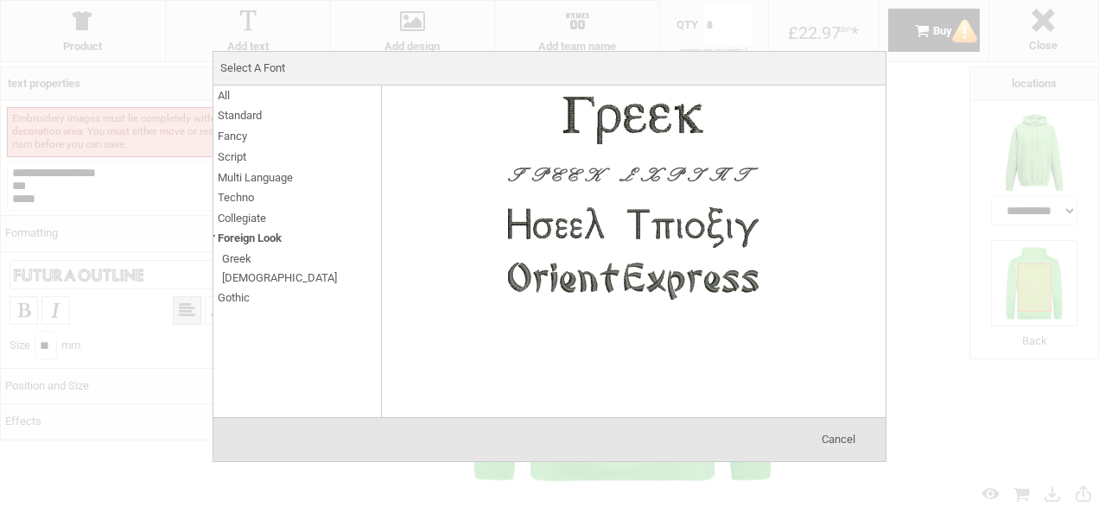
scroll to position [0, 0]
click at [252, 213] on span "Collegiate" at bounding box center [242, 218] width 48 height 20
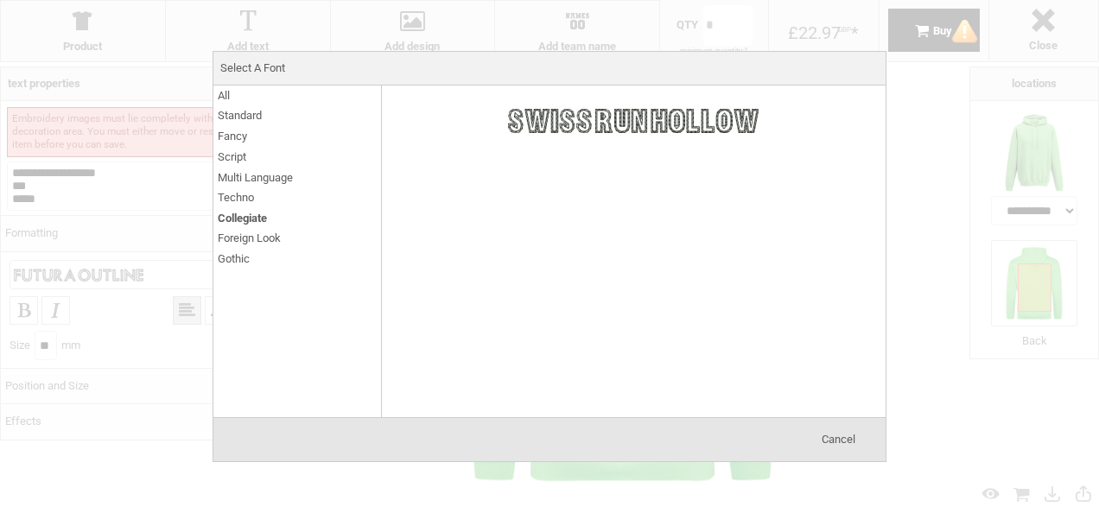
click at [235, 185] on span "Multi Language" at bounding box center [255, 178] width 75 height 20
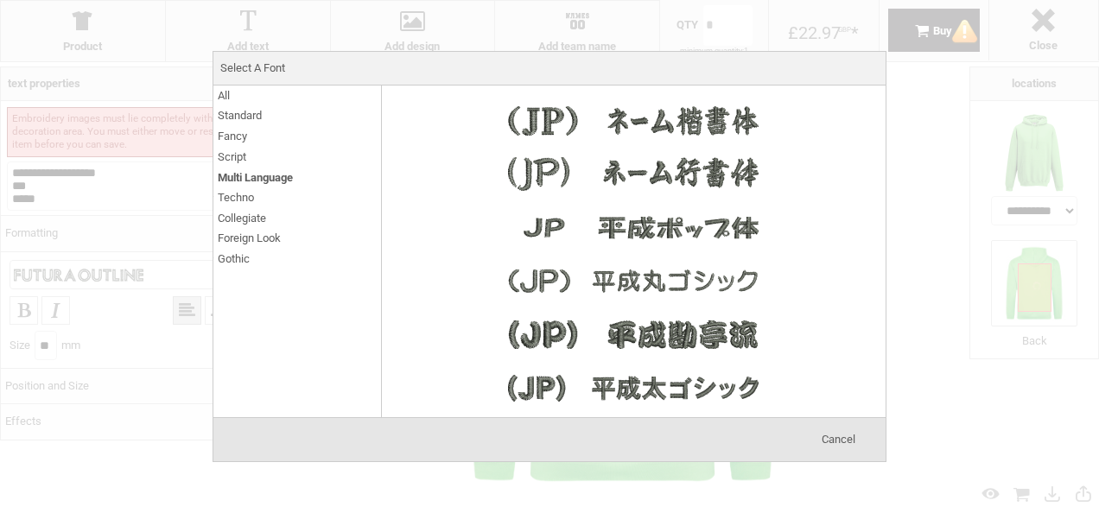
click at [242, 249] on li "Foreign Look Greek Asian" at bounding box center [297, 238] width 168 height 21
click at [240, 237] on span "Foreign Look" at bounding box center [249, 238] width 63 height 20
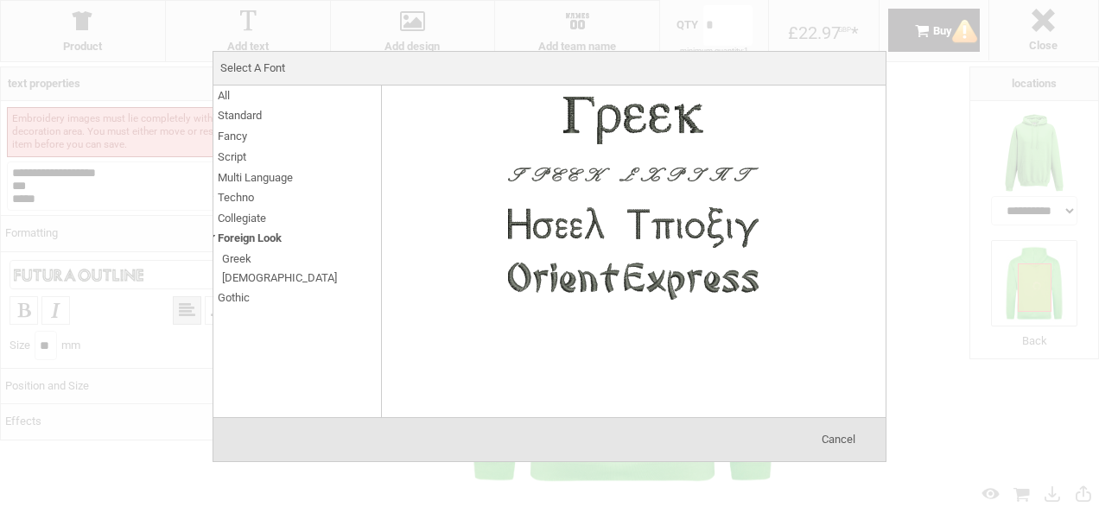
click at [239, 218] on span "Collegiate" at bounding box center [242, 218] width 48 height 20
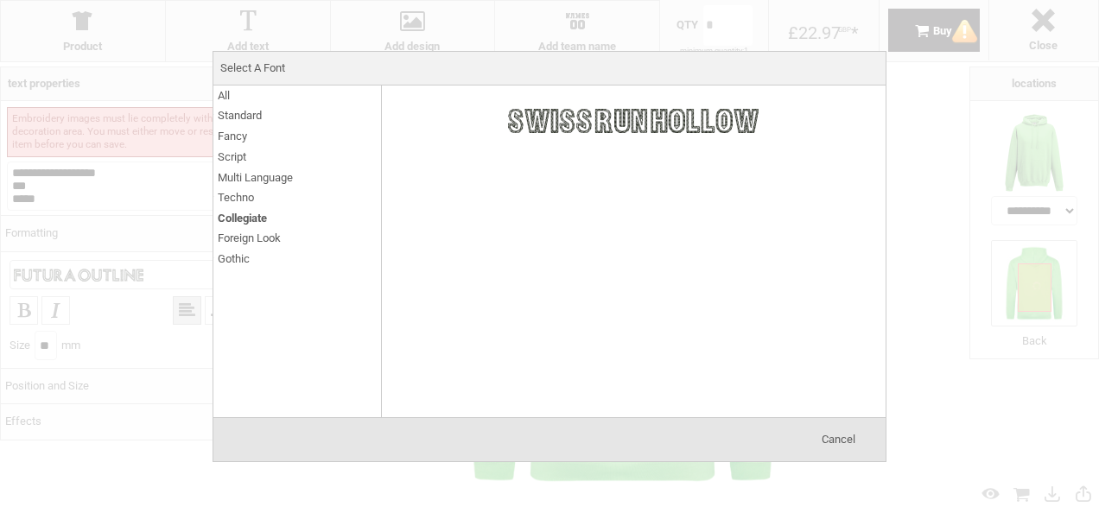
click at [239, 187] on span "Multi Language" at bounding box center [255, 178] width 75 height 20
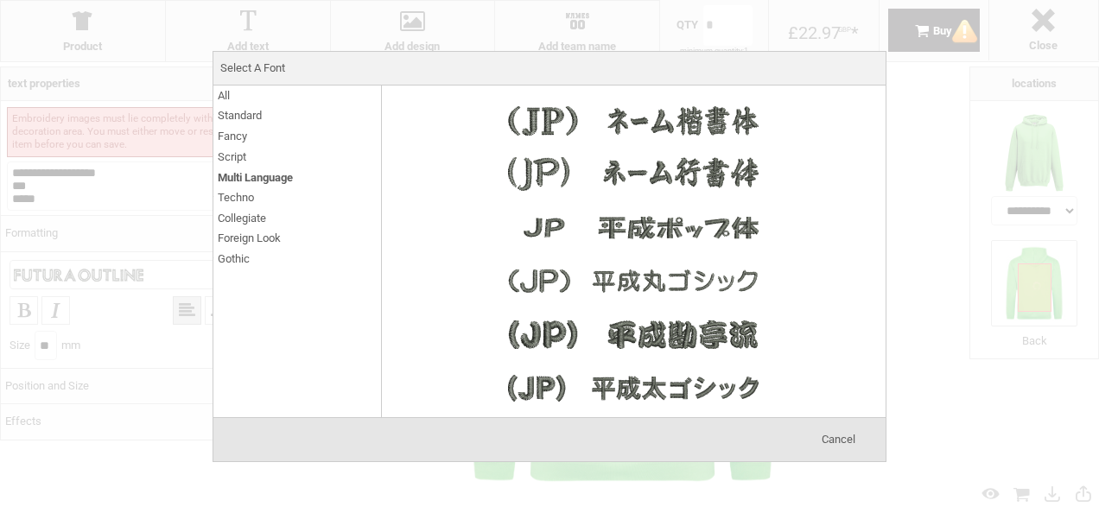
click at [239, 169] on span "Multi Language" at bounding box center [255, 178] width 75 height 20
click at [234, 156] on span "Script" at bounding box center [232, 157] width 29 height 20
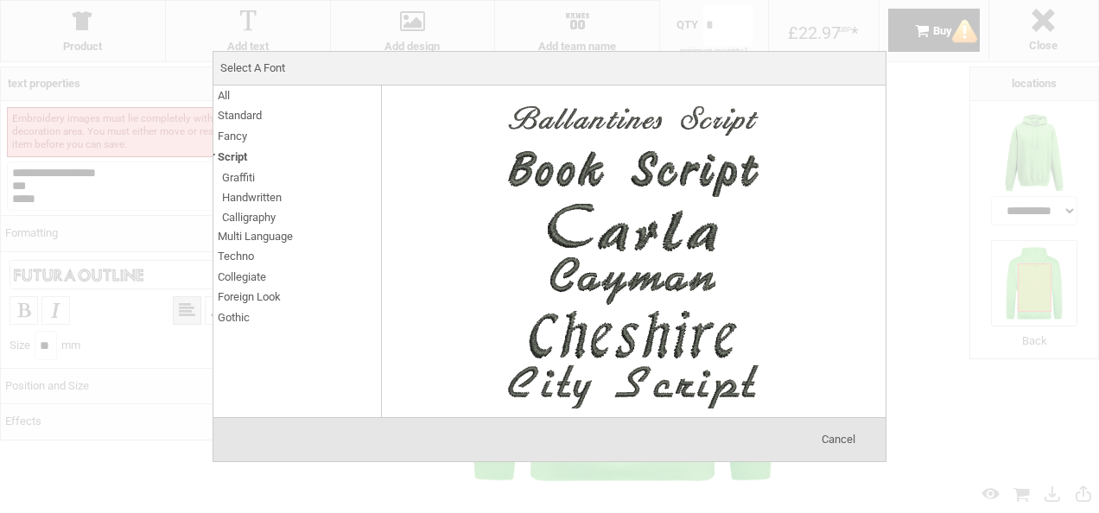
click at [234, 133] on span "Fancy" at bounding box center [232, 136] width 29 height 20
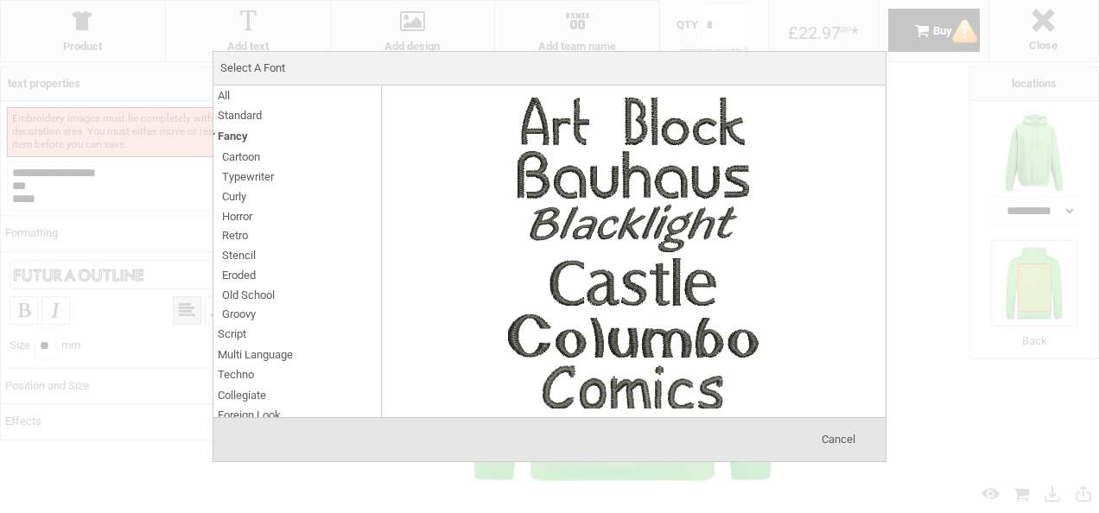
scroll to position [214, 0]
click at [657, 179] on img at bounding box center [633, 175] width 259 height 52
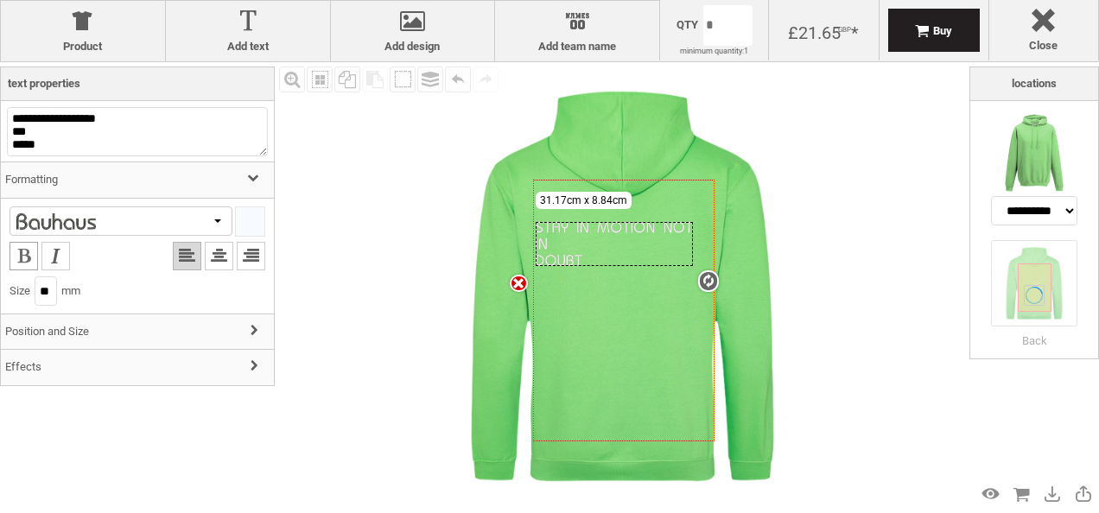
click at [24, 256] on li at bounding box center [24, 256] width 29 height 29
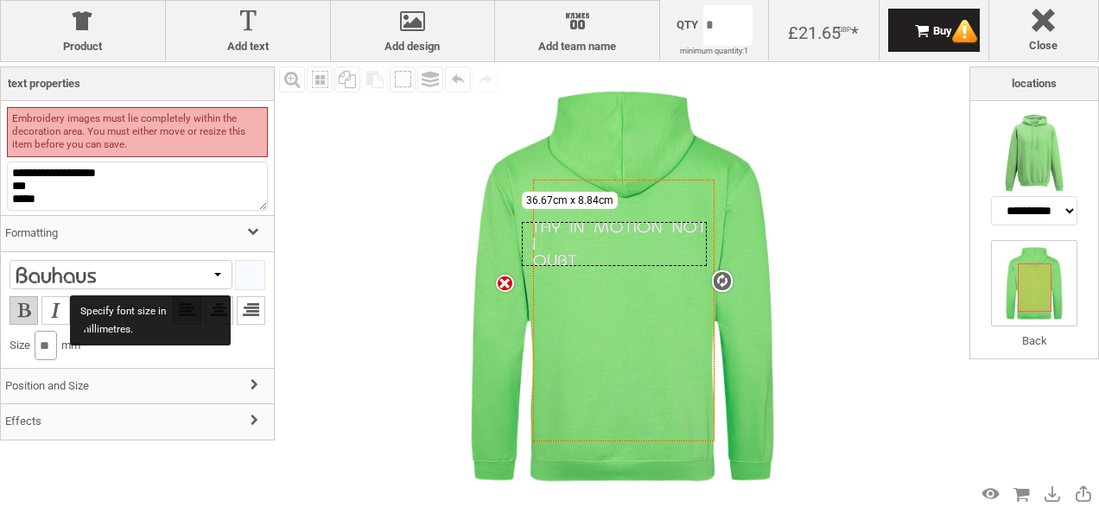
click at [55, 340] on input "**" at bounding box center [46, 345] width 22 height 29
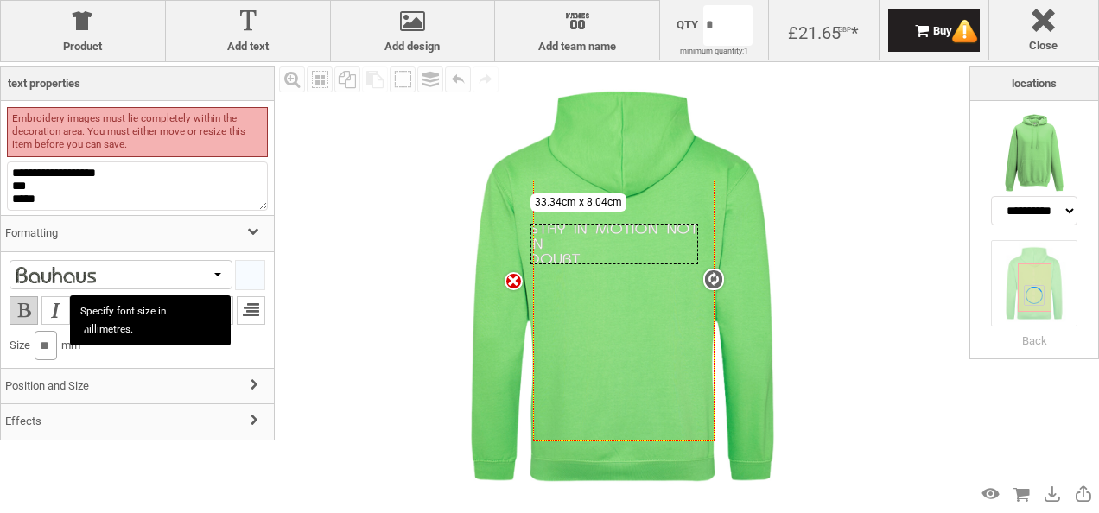
type input "*"
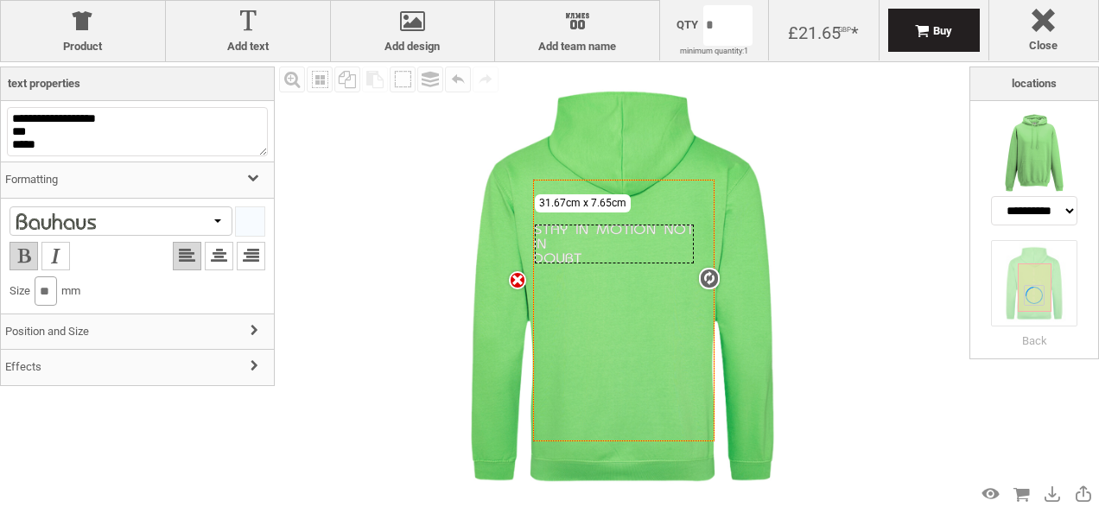
type input "**"
click at [84, 370] on h3 "Effects" at bounding box center [137, 367] width 273 height 37
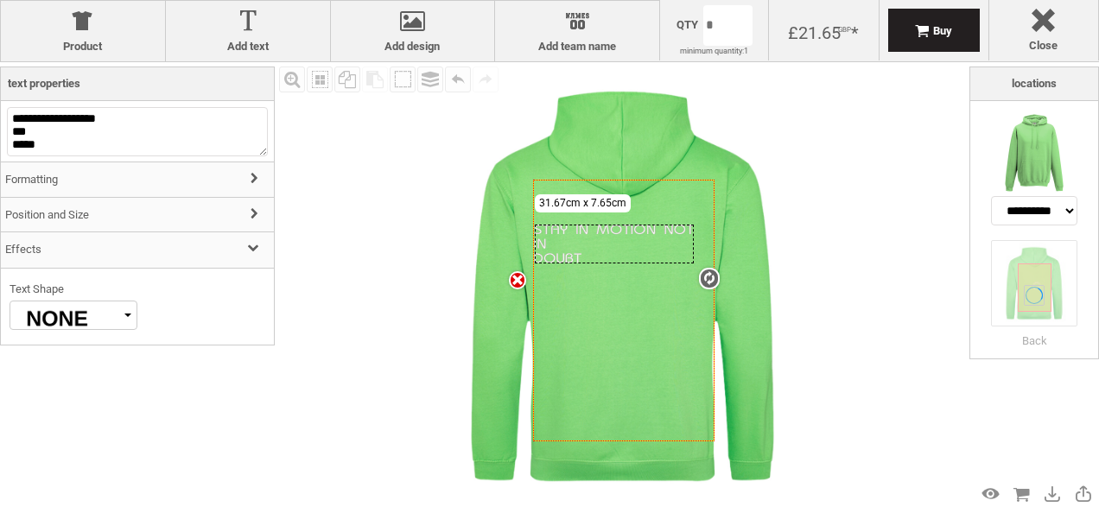
click at [104, 324] on div at bounding box center [66, 316] width 113 height 28
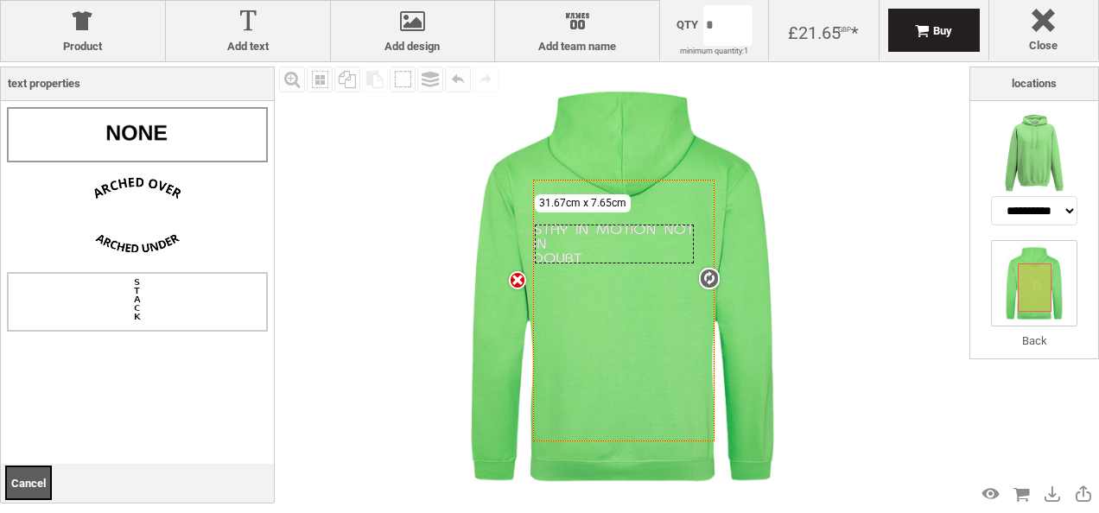
click at [143, 283] on img at bounding box center [138, 301] width 48 height 48
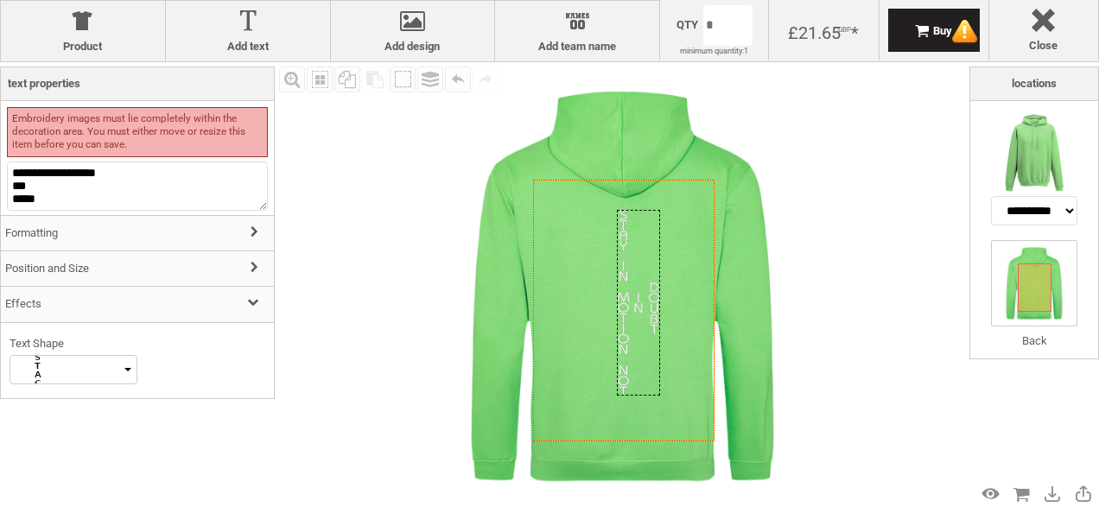
drag, startPoint x: 621, startPoint y: 311, endPoint x: 646, endPoint y: 370, distance: 63.6
click at [646, 370] on div "Created with Raphaël 2.1.2" at bounding box center [638, 303] width 43 height 186
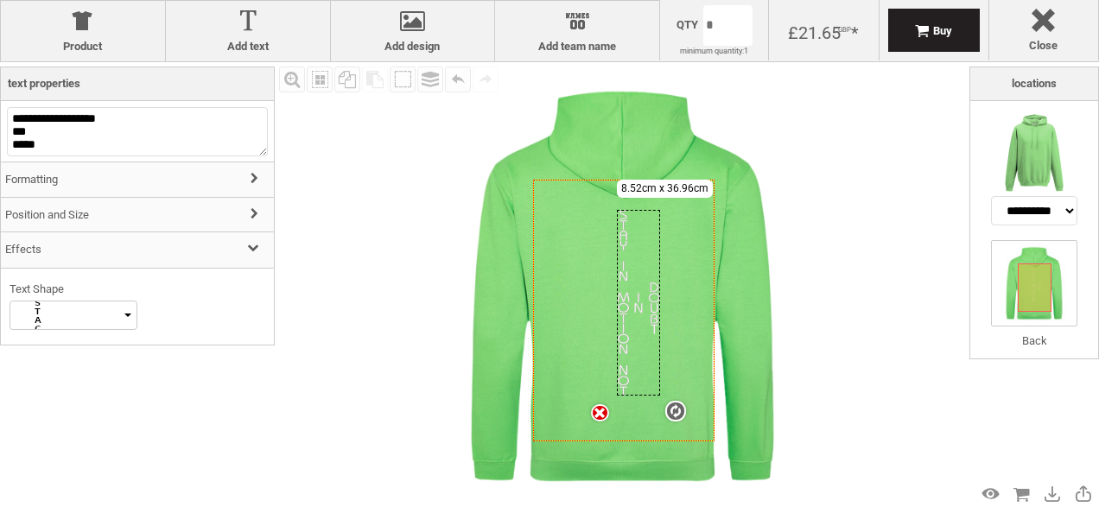
click at [857, 337] on div "Fill Background Zoom in Zoom out Select All Copy All Selected Paste Off On Grou…" at bounding box center [622, 286] width 695 height 449
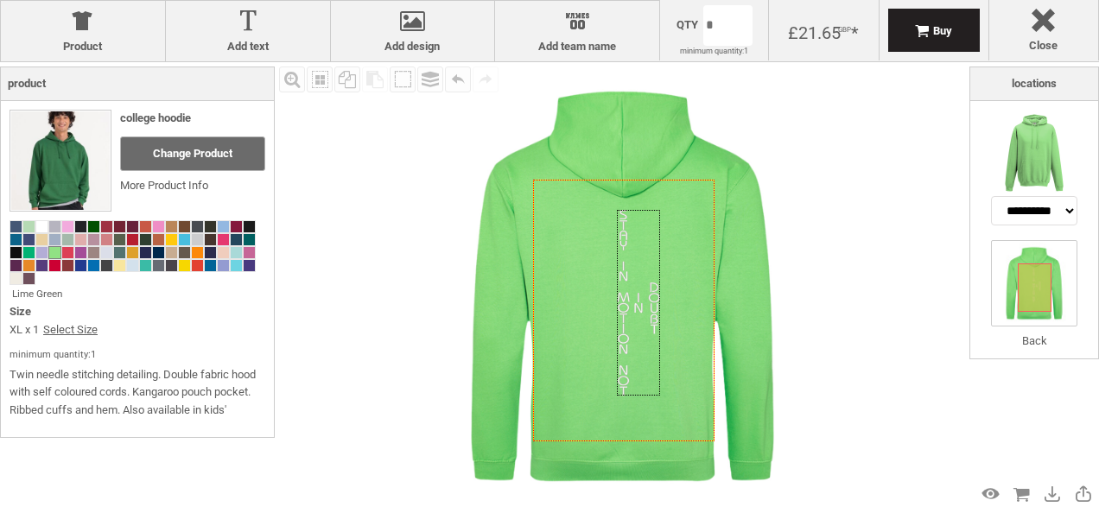
click at [857, 337] on div "Fill Background Zoom in Zoom out Select All Copy All Selected Paste Off On Grou…" at bounding box center [622, 286] width 695 height 449
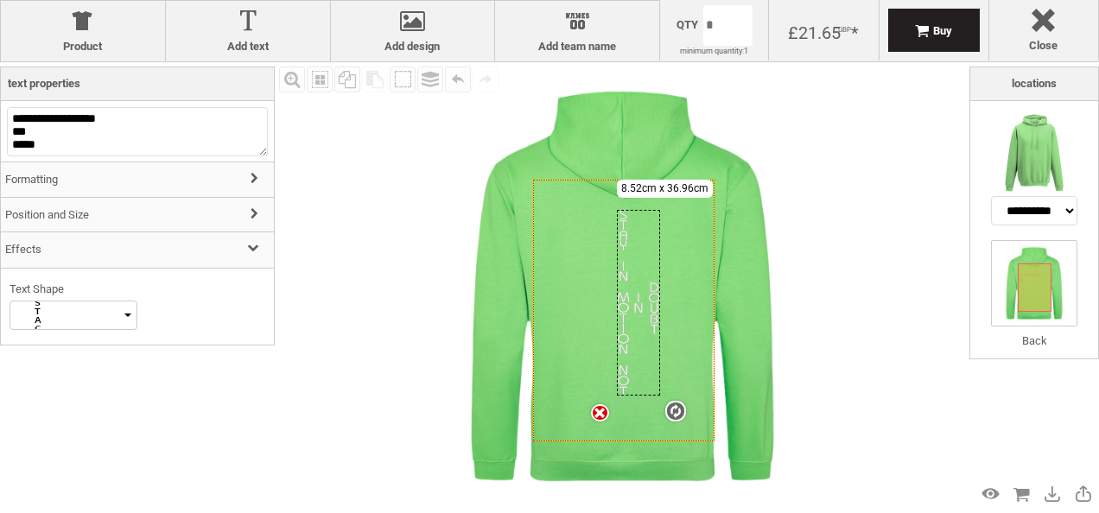
click at [621, 340] on div "Created with Raphaël 2.1.2 settings 8.52cm x 36.96cm" at bounding box center [638, 303] width 43 height 186
click at [103, 308] on div at bounding box center [66, 316] width 113 height 28
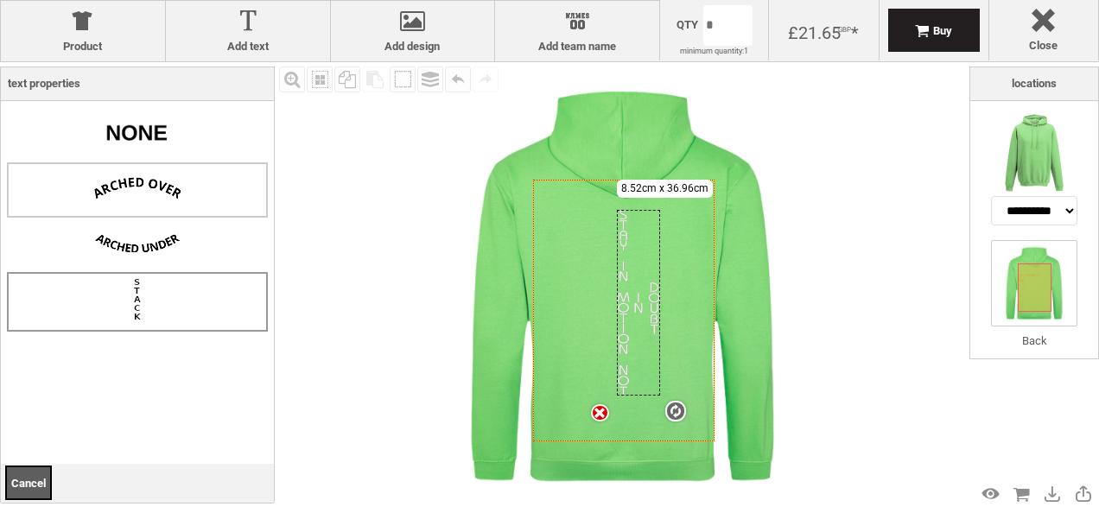
click at [170, 181] on img at bounding box center [137, 188] width 86 height 43
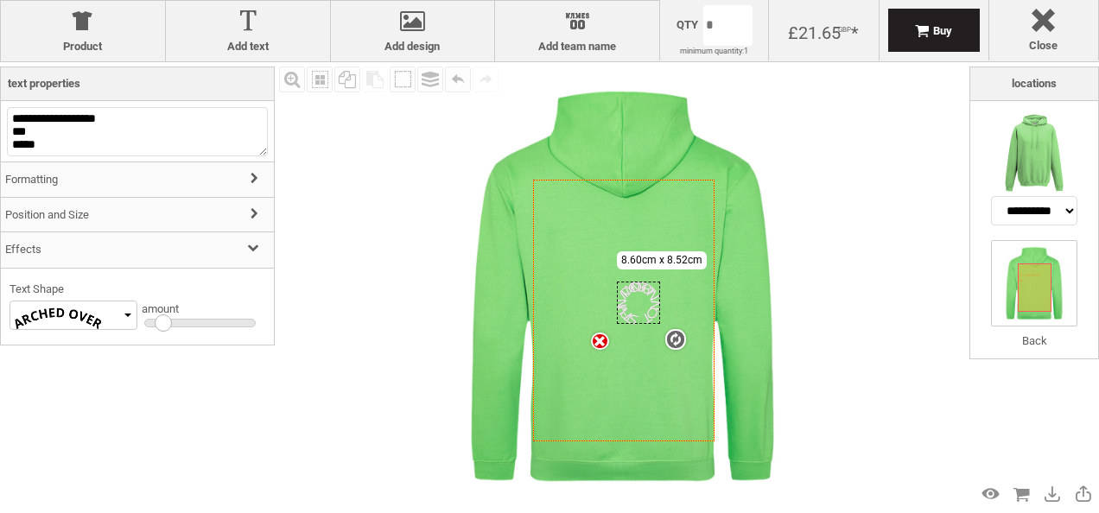
drag, startPoint x: 187, startPoint y: 325, endPoint x: 157, endPoint y: 320, distance: 29.8
click at [157, 320] on div at bounding box center [163, 323] width 17 height 17
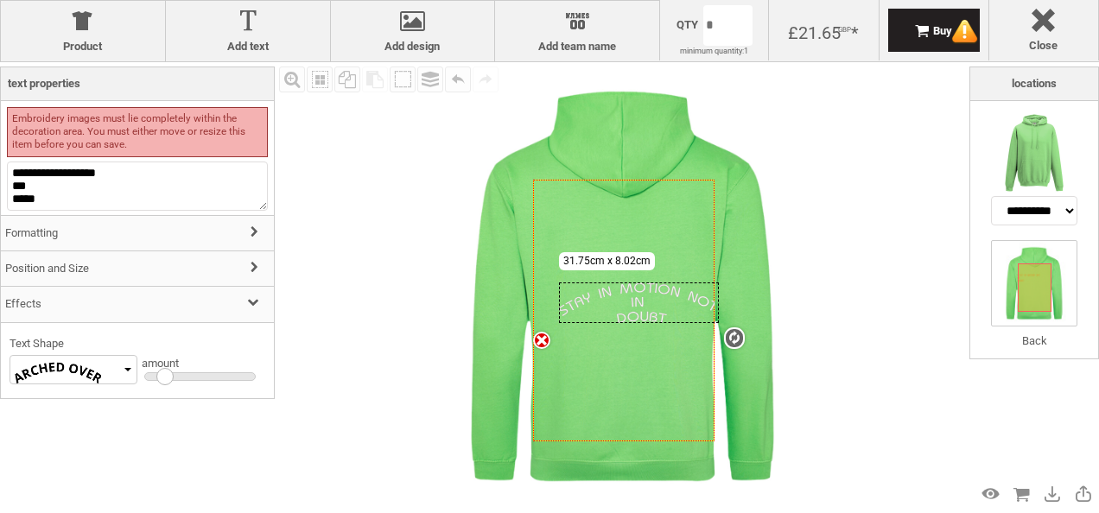
drag, startPoint x: 156, startPoint y: 377, endPoint x: 165, endPoint y: 377, distance: 9.5
click at [165, 377] on div at bounding box center [164, 376] width 17 height 17
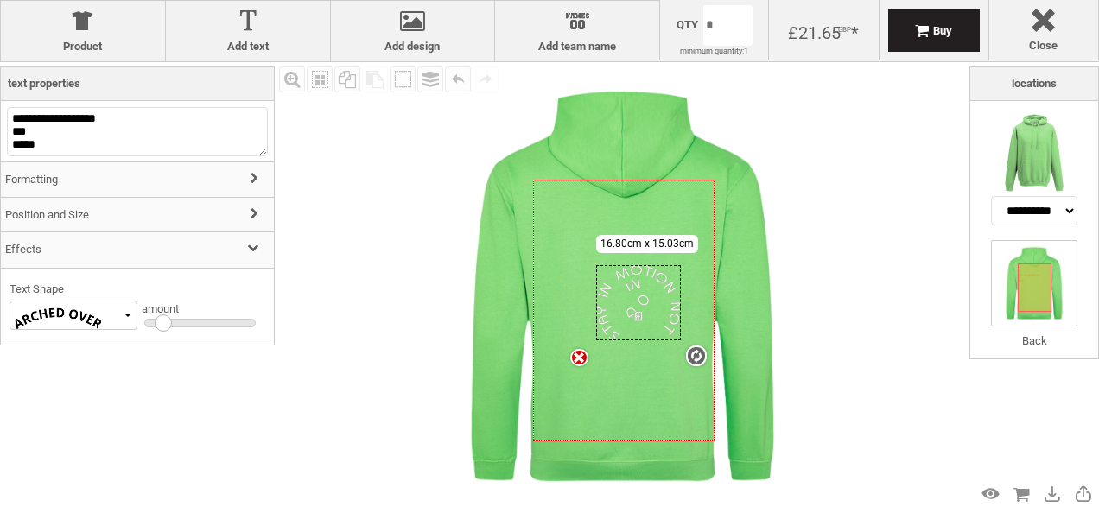
click at [162, 323] on div at bounding box center [163, 323] width 17 height 17
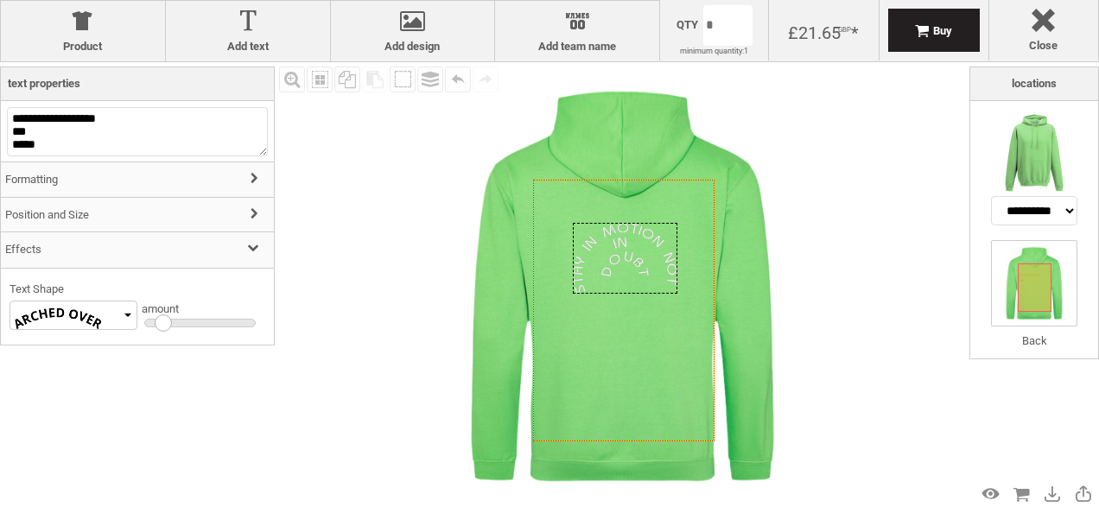
drag, startPoint x: 656, startPoint y: 318, endPoint x: 642, endPoint y: 273, distance: 47.0
click at [642, 273] on div "Created with Raphaël 2.1.2" at bounding box center [625, 258] width 104 height 71
click at [849, 313] on div "Fill Background Zoom in Zoom out Select All Copy All Selected Paste Off On Grou…" at bounding box center [622, 286] width 695 height 449
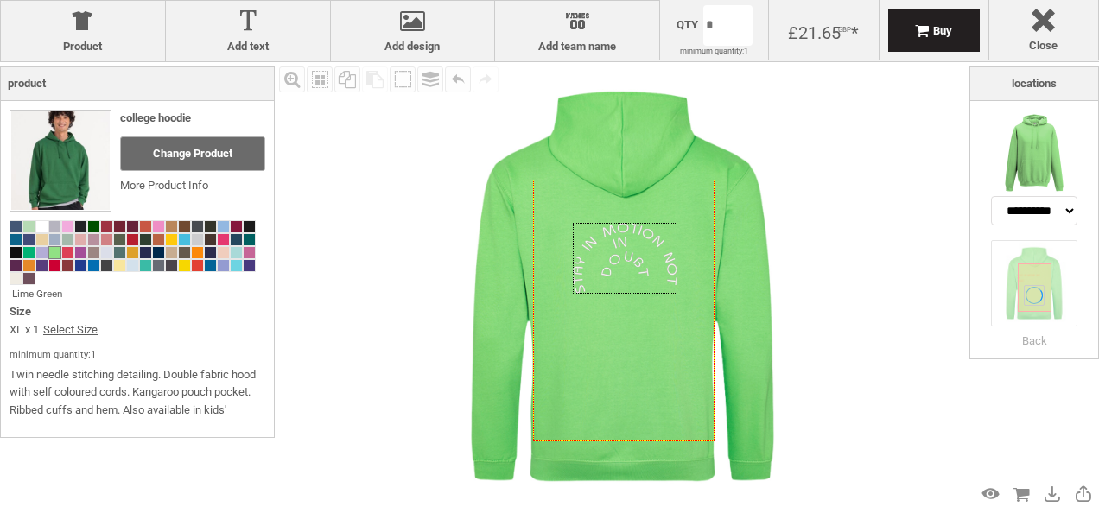
click at [849, 313] on div "Fill Background Zoom in Zoom out Select All Copy All Selected Paste Off On Grou…" at bounding box center [622, 286] width 695 height 449
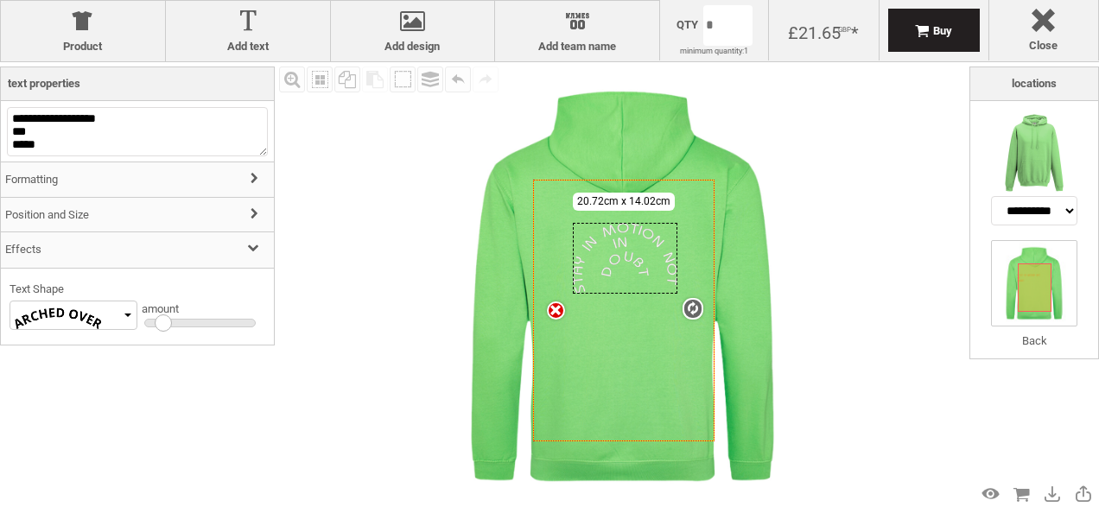
click at [627, 258] on div "Created with Raphaël 2.1.2 settings 20.72cm x 14.02cm" at bounding box center [625, 258] width 104 height 71
click at [157, 321] on div at bounding box center [159, 323] width 17 height 17
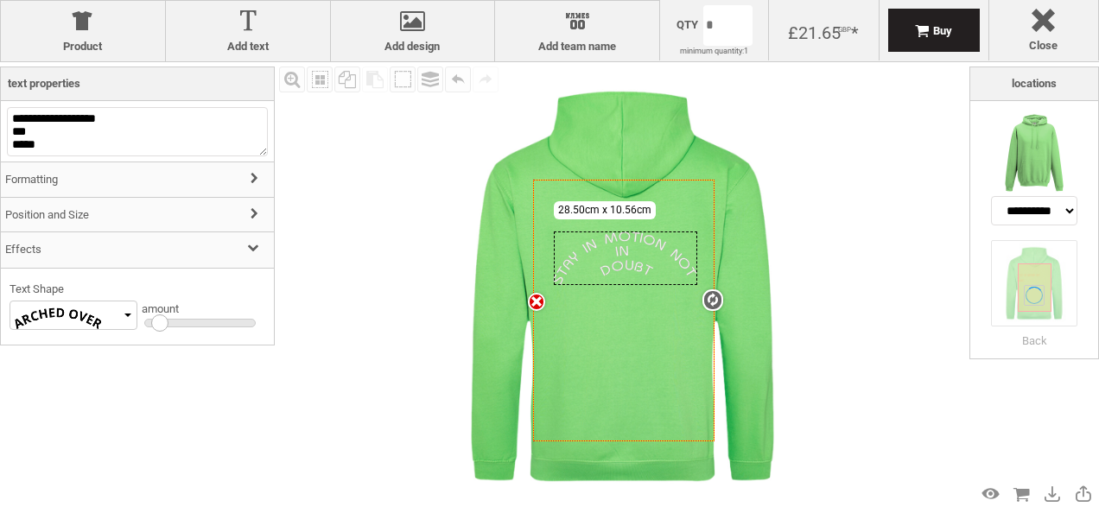
click at [809, 313] on img at bounding box center [622, 286] width 449 height 449
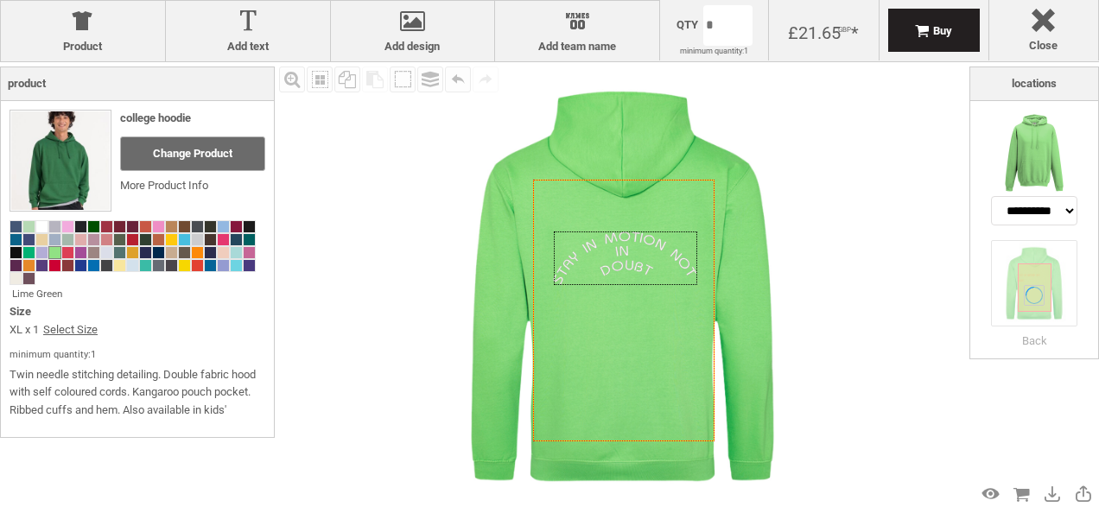
click at [612, 275] on div "Created with Raphaël 2.1.2" at bounding box center [625, 258] width 143 height 53
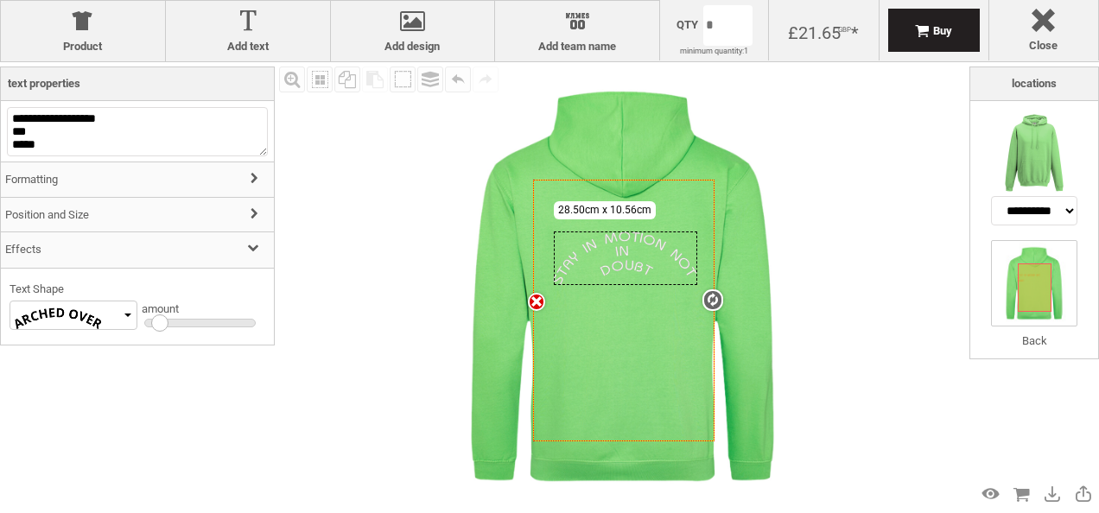
click at [88, 314] on img at bounding box center [58, 318] width 86 height 43
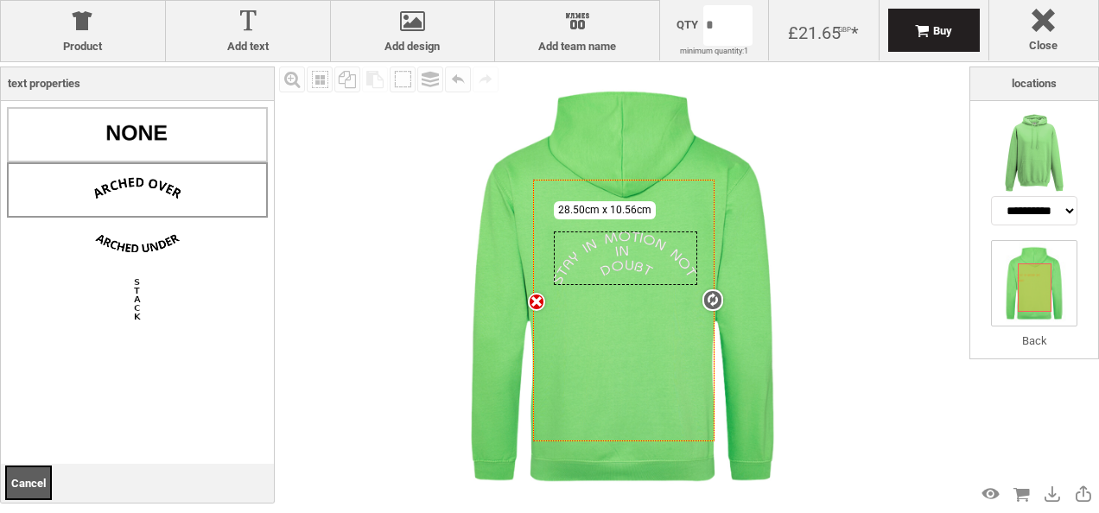
click at [141, 142] on img at bounding box center [137, 132] width 86 height 43
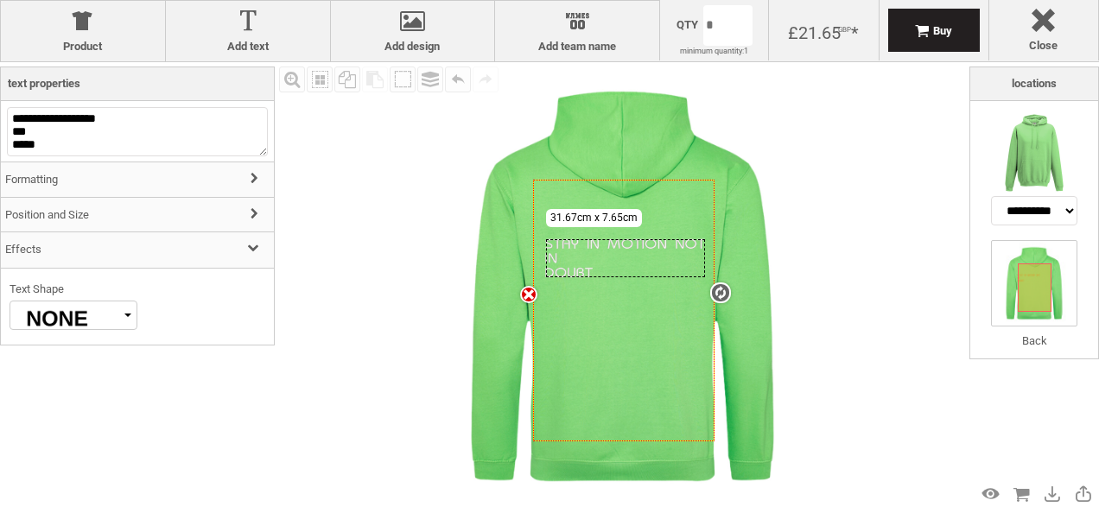
click at [104, 308] on div at bounding box center [66, 316] width 113 height 28
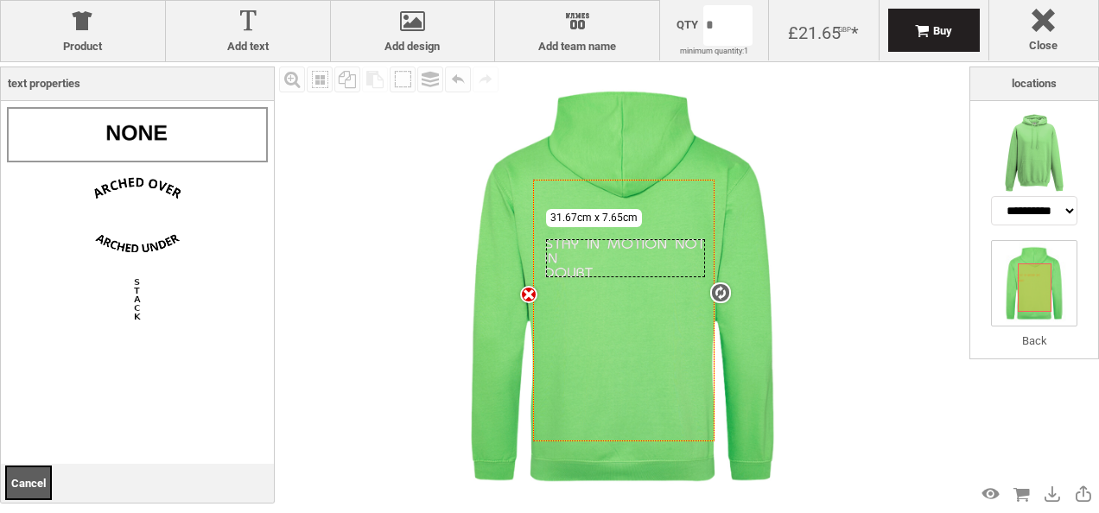
click at [87, 118] on li at bounding box center [137, 134] width 261 height 55
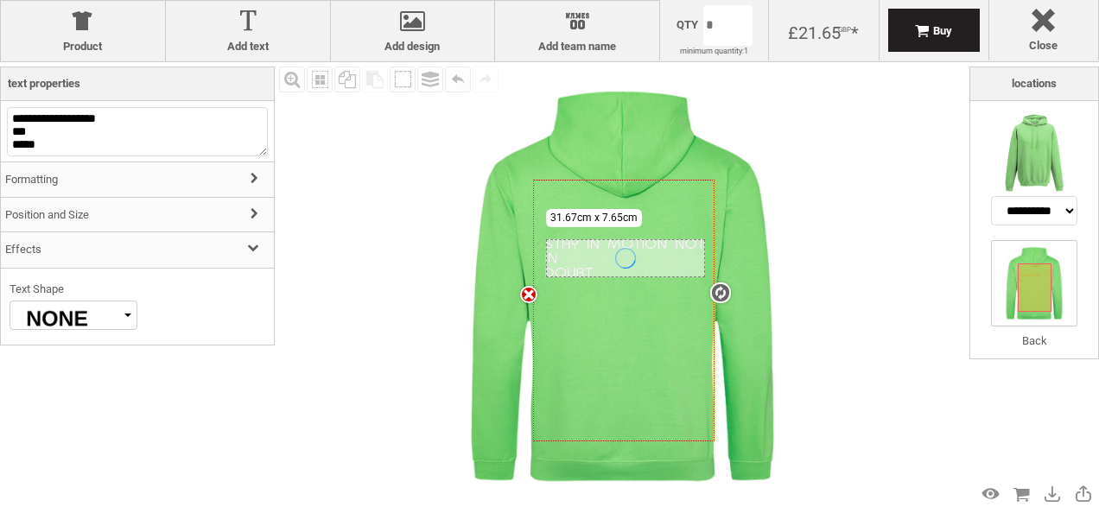
click at [94, 258] on h3 "Effects" at bounding box center [137, 250] width 273 height 37
click at [105, 218] on h3 "Position and Size" at bounding box center [137, 215] width 273 height 37
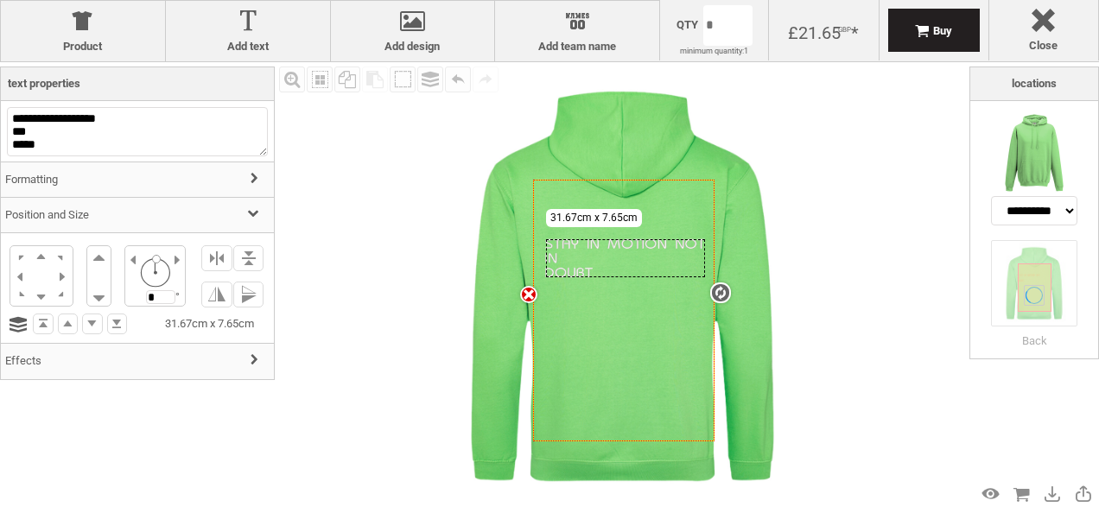
click at [110, 166] on h3 "Formatting" at bounding box center [137, 180] width 273 height 37
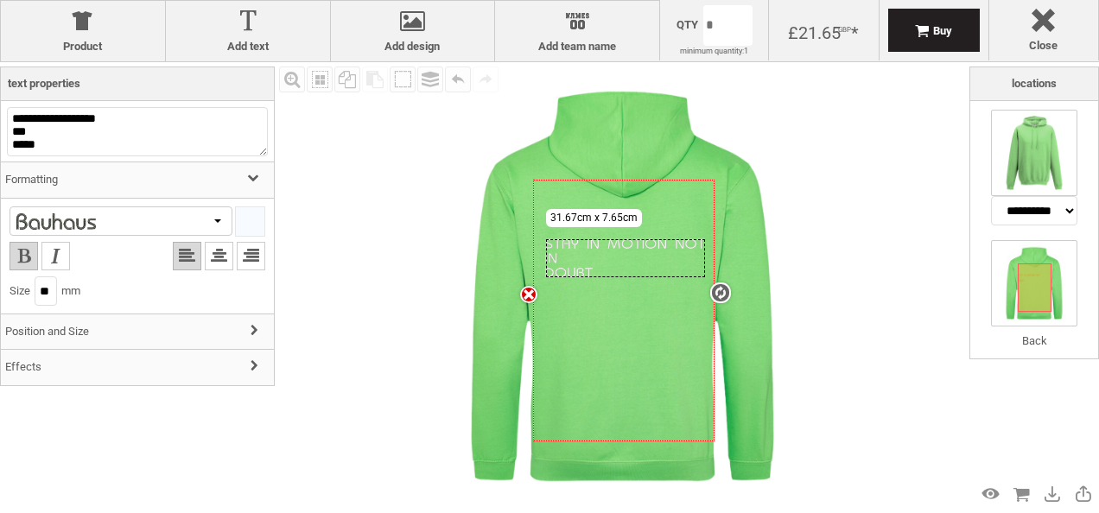
click at [1029, 145] on img at bounding box center [1034, 153] width 86 height 86
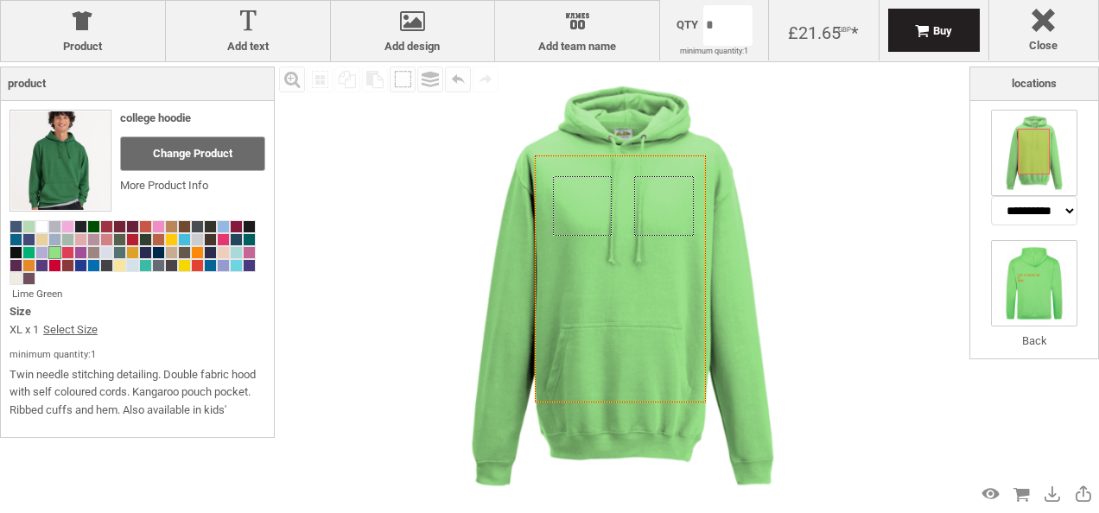
click at [1028, 269] on img at bounding box center [1034, 283] width 86 height 86
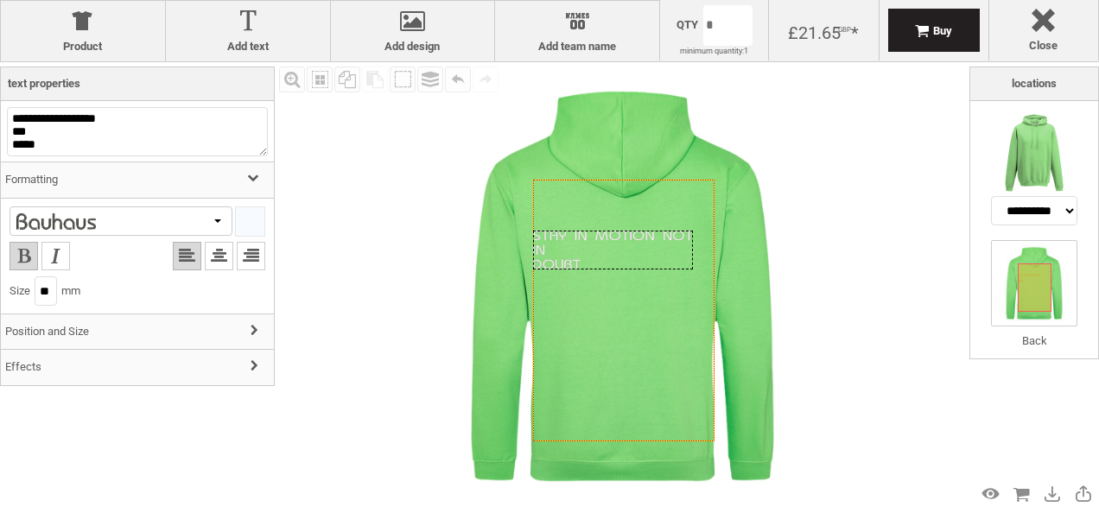
drag, startPoint x: 591, startPoint y: 252, endPoint x: 579, endPoint y: 244, distance: 14.9
click at [579, 244] on div "Created with Raphaël 2.1.2" at bounding box center [612, 250] width 159 height 38
click at [864, 207] on div "Fill Background Zoom in Zoom out Select All Copy All Selected Paste Off On Grou…" at bounding box center [622, 286] width 695 height 449
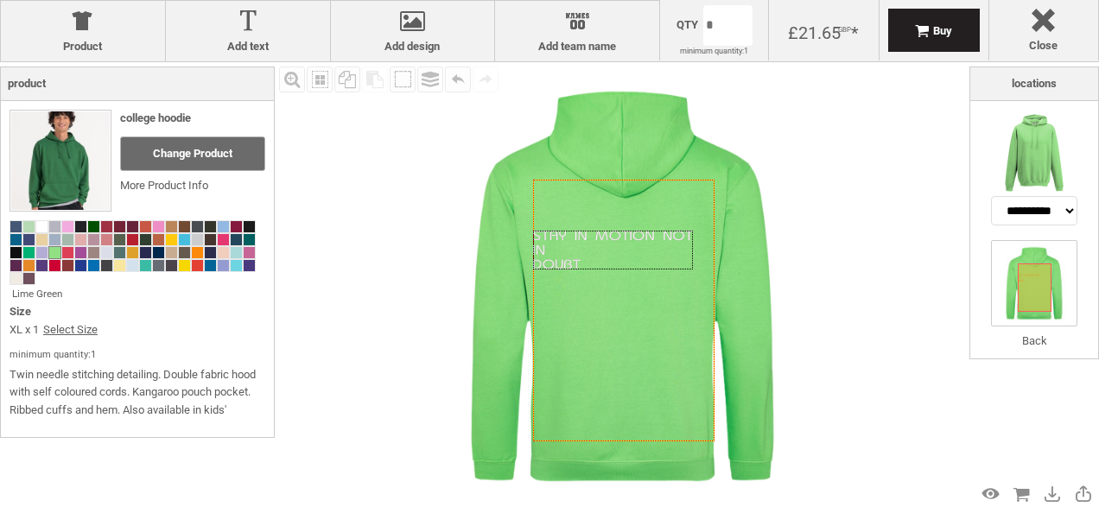
click at [864, 207] on div "Fill Background Zoom in Zoom out Select All Copy All Selected Paste Off On Grou…" at bounding box center [622, 286] width 695 height 449
click at [601, 292] on icon "Created with Raphaël 2.1.2" at bounding box center [623, 310] width 181 height 261
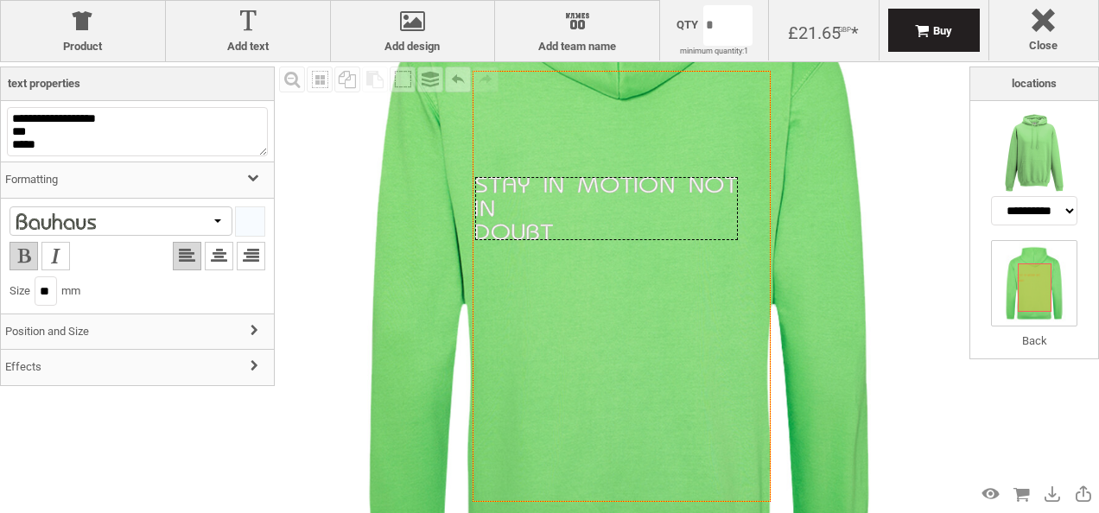
drag, startPoint x: 570, startPoint y: 187, endPoint x: 572, endPoint y: 209, distance: 22.6
click at [572, 209] on div "Created with Raphaël 2.1.2" at bounding box center [606, 208] width 263 height 63
click at [111, 221] on div at bounding box center [79, 221] width 130 height 16
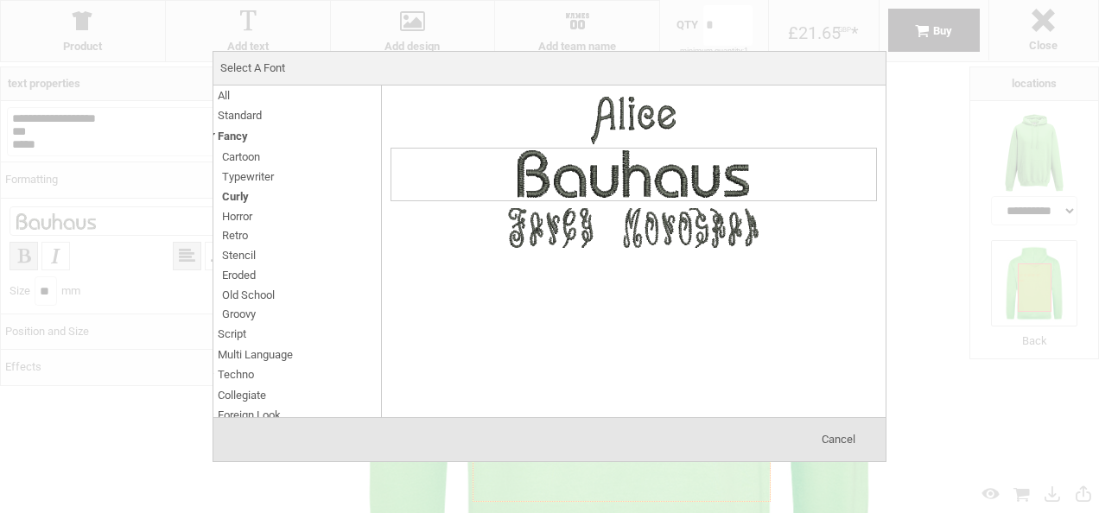
click at [256, 116] on span "Standard" at bounding box center [240, 115] width 44 height 20
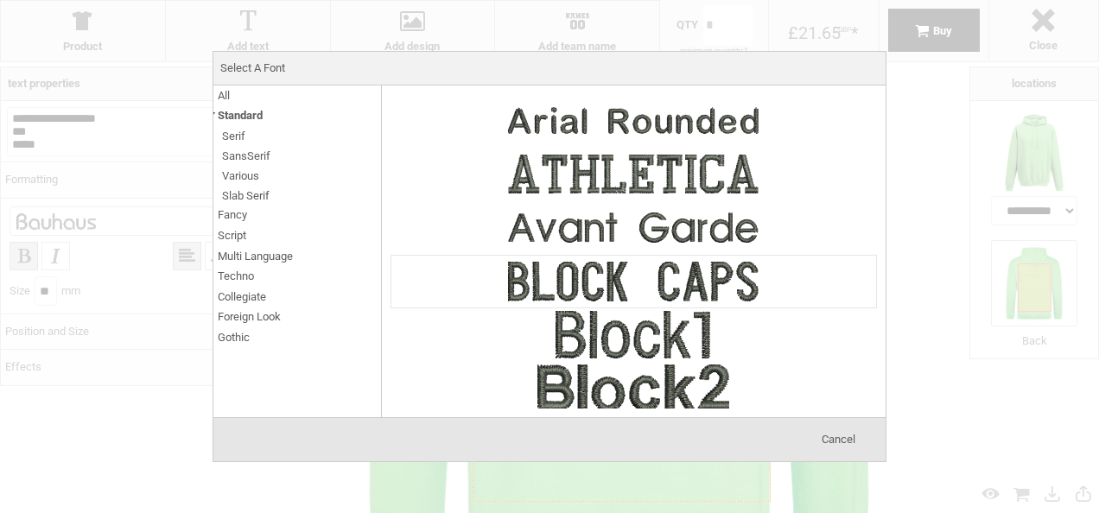
click at [644, 292] on img at bounding box center [633, 282] width 259 height 52
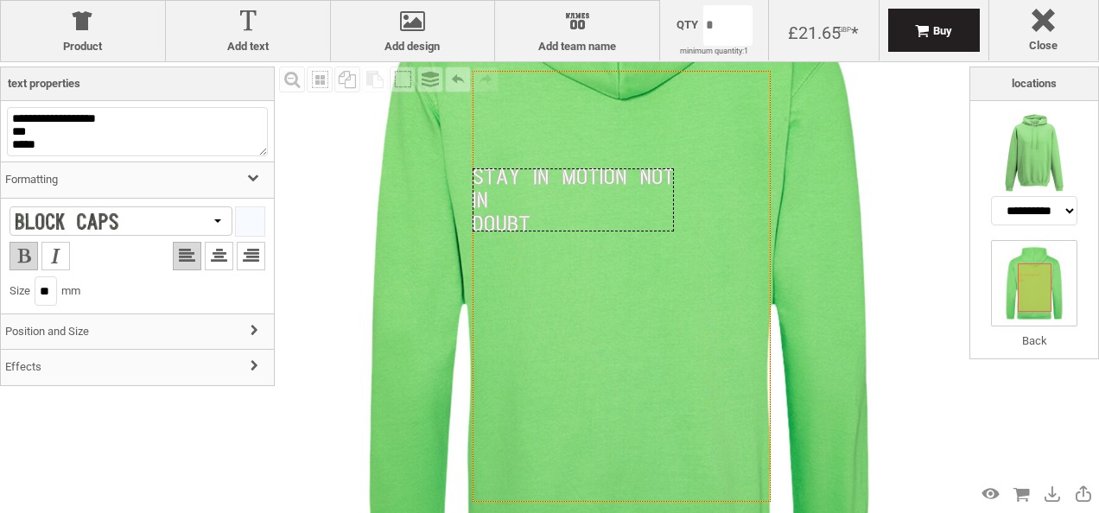
drag, startPoint x: 605, startPoint y: 220, endPoint x: 572, endPoint y: 211, distance: 34.0
click at [572, 211] on div "Created with Raphaël 2.1.2" at bounding box center [573, 200] width 201 height 63
click at [612, 285] on icon "Created with Raphaël 2.1.2" at bounding box center [622, 286] width 298 height 431
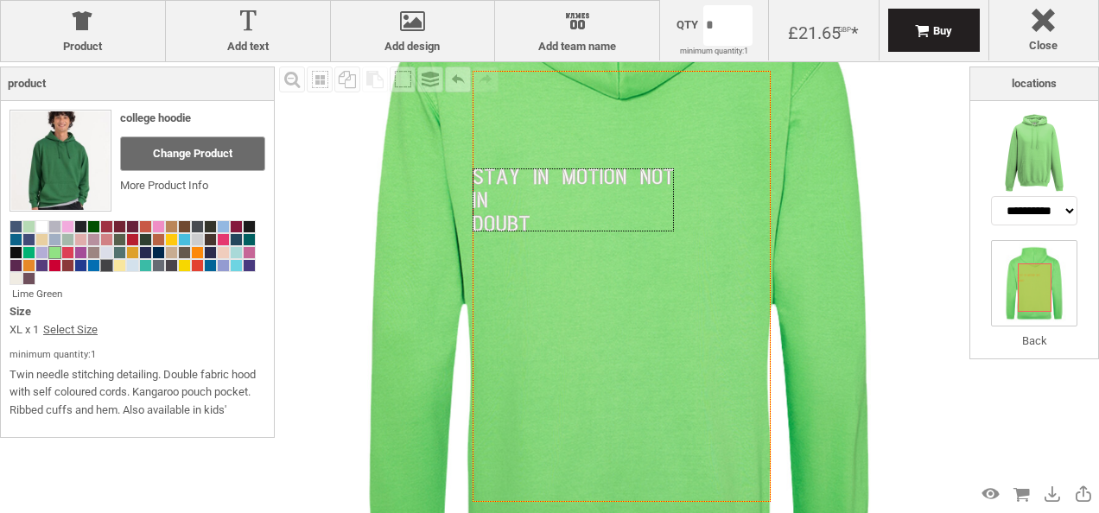
click at [103, 264] on span at bounding box center [106, 265] width 11 height 11
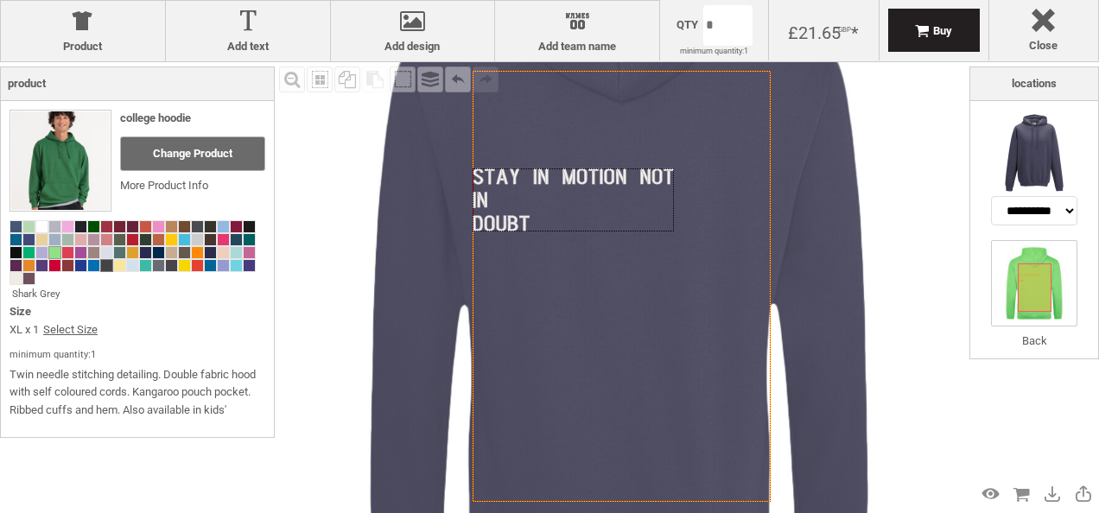
click at [56, 256] on span at bounding box center [54, 252] width 11 height 11
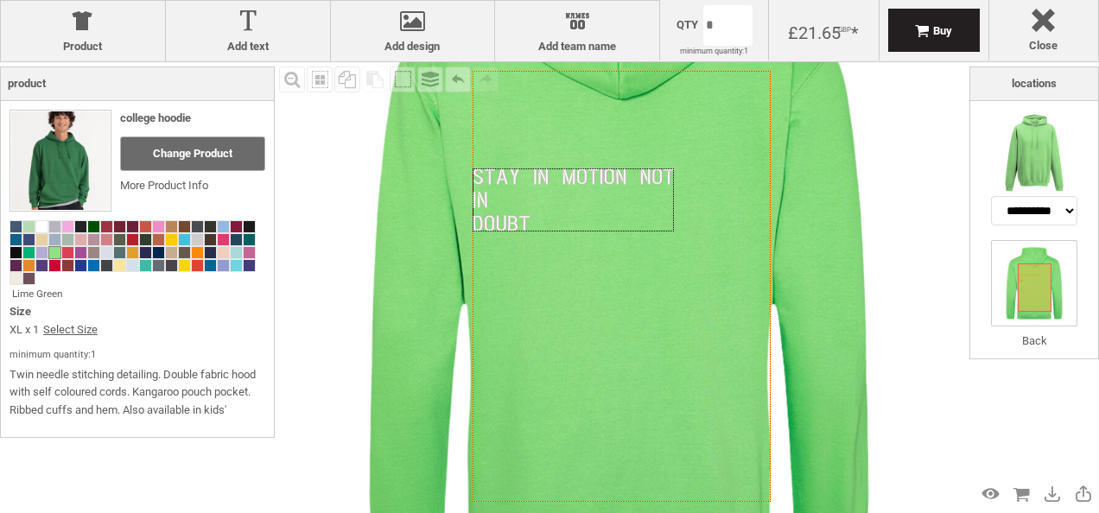
click at [563, 196] on div "Created with Raphaël 2.1.2" at bounding box center [573, 200] width 201 height 63
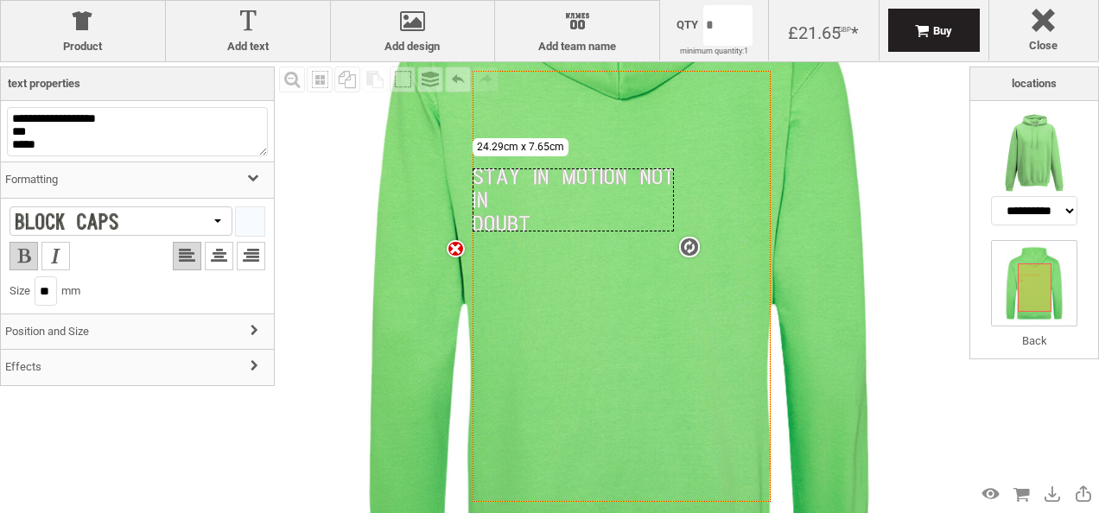
click at [242, 225] on div at bounding box center [250, 221] width 29 height 29
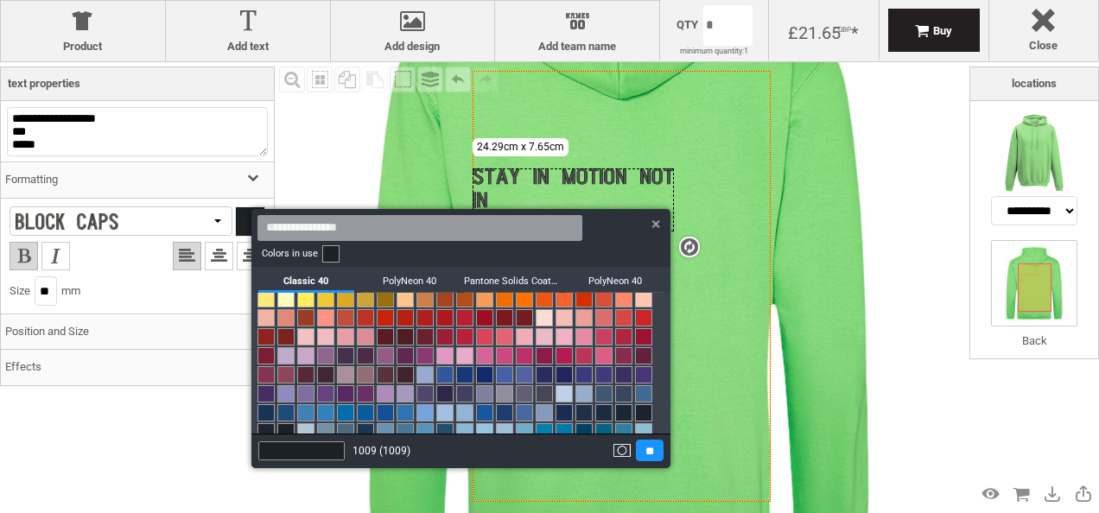
scroll to position [26, 0]
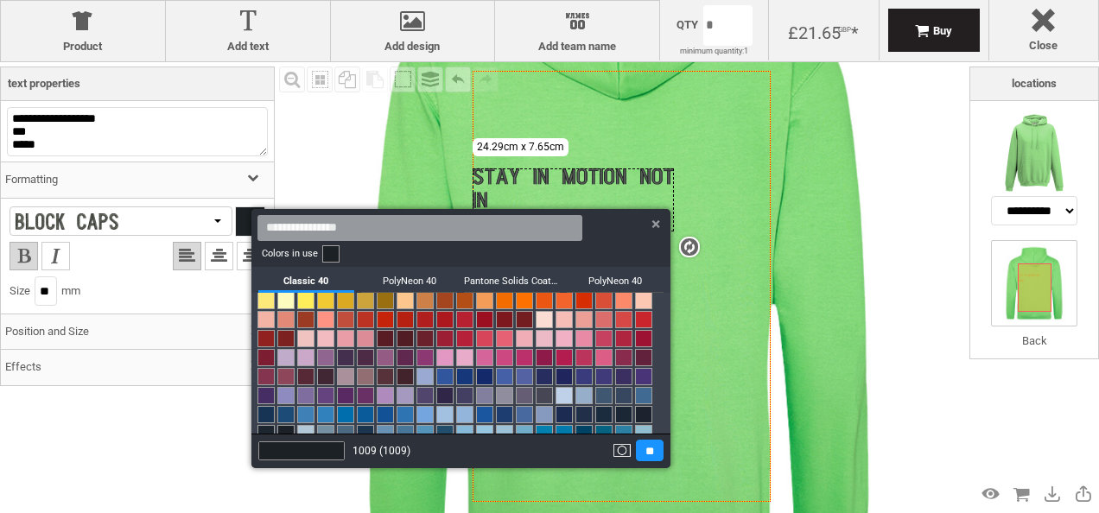
click at [354, 391] on link at bounding box center [345, 395] width 17 height 17
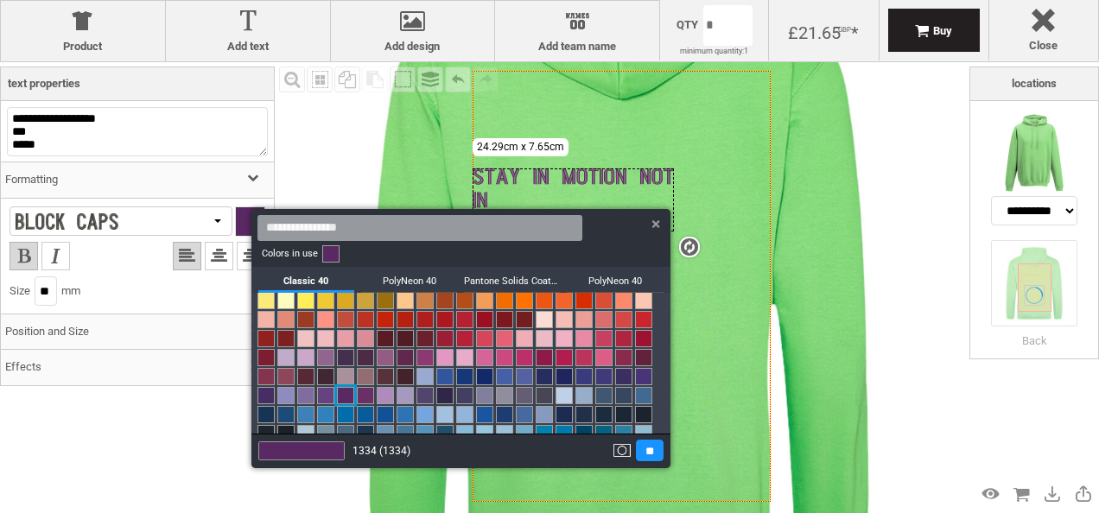
scroll to position [0, 0]
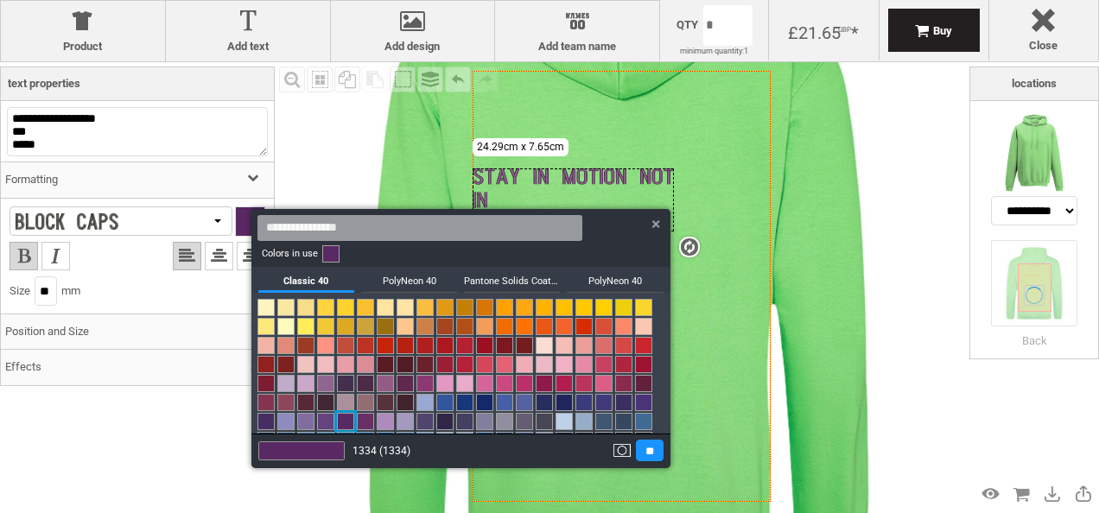
click at [533, 322] on link at bounding box center [524, 326] width 17 height 17
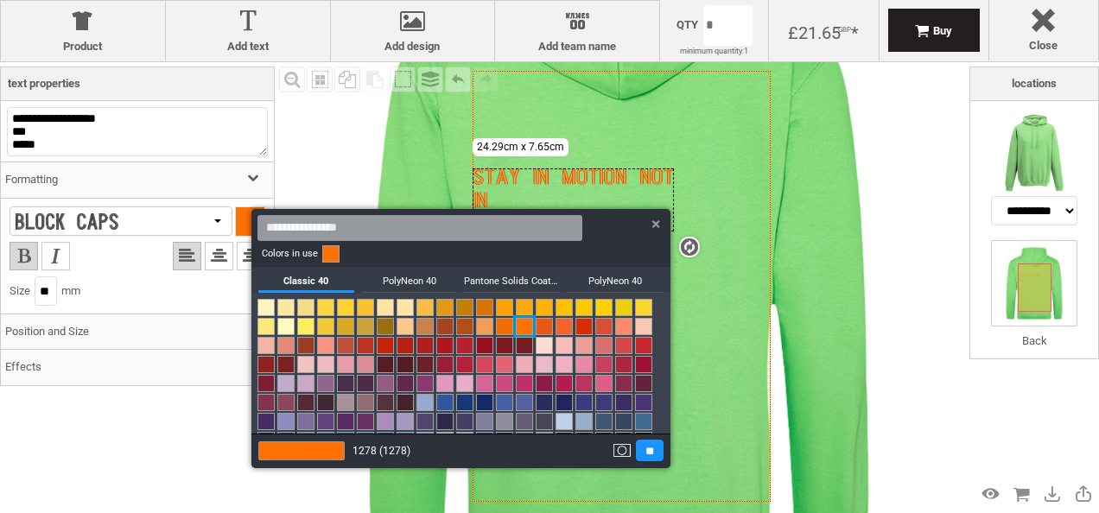
click at [881, 237] on div at bounding box center [549, 256] width 1099 height 513
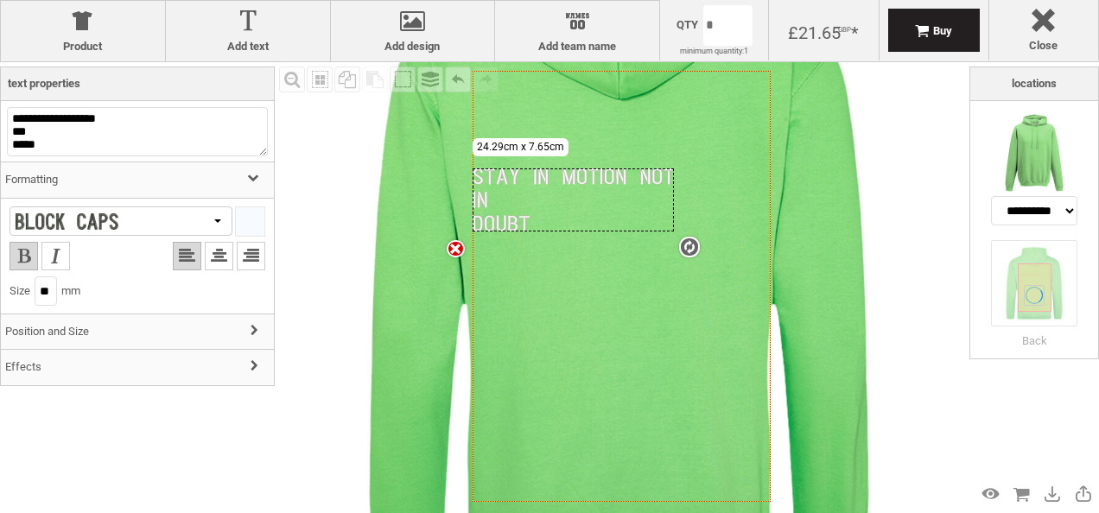
click at [240, 235] on div at bounding box center [250, 221] width 29 height 29
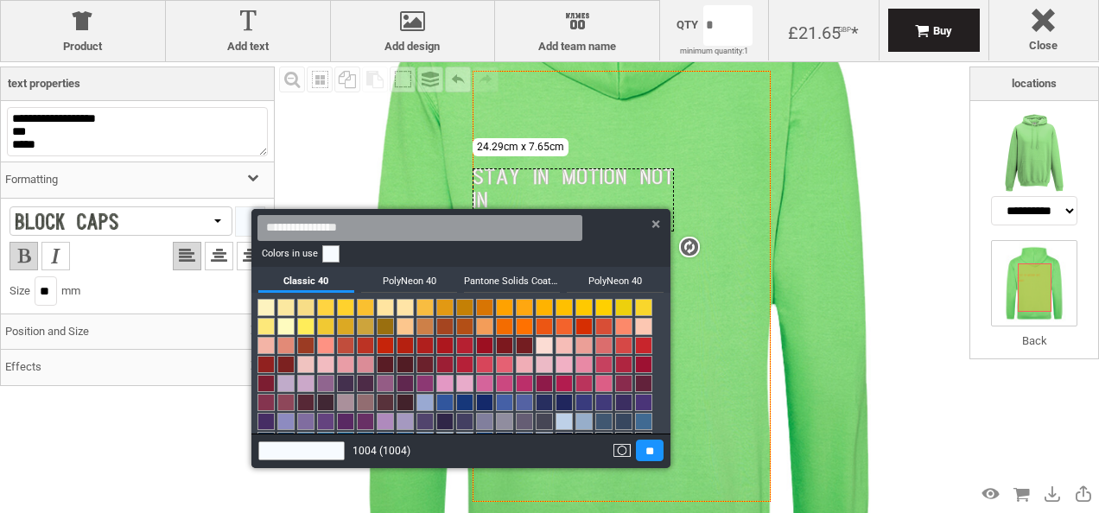
click at [533, 330] on link at bounding box center [524, 326] width 17 height 17
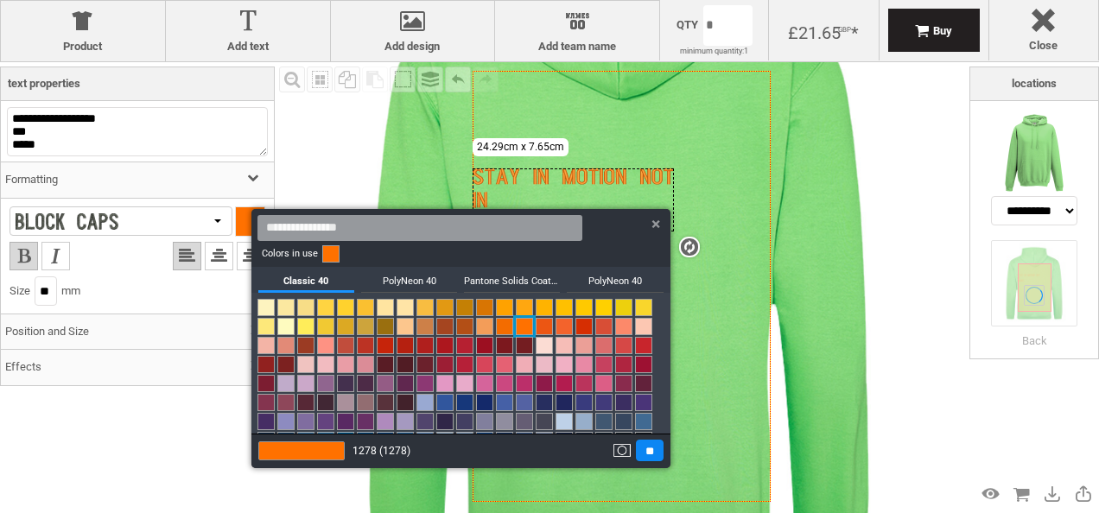
click at [648, 448] on input "**" at bounding box center [650, 451] width 28 height 22
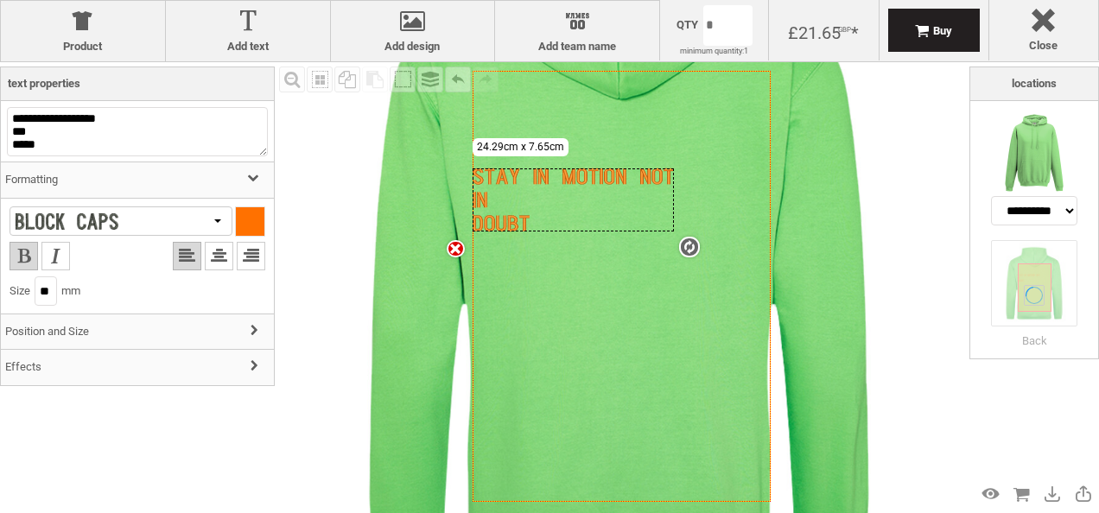
click at [920, 278] on div "Fill Background Zoom in Zoom out Select All Copy All Selected Paste Off On Grou…" at bounding box center [622, 286] width 695 height 449
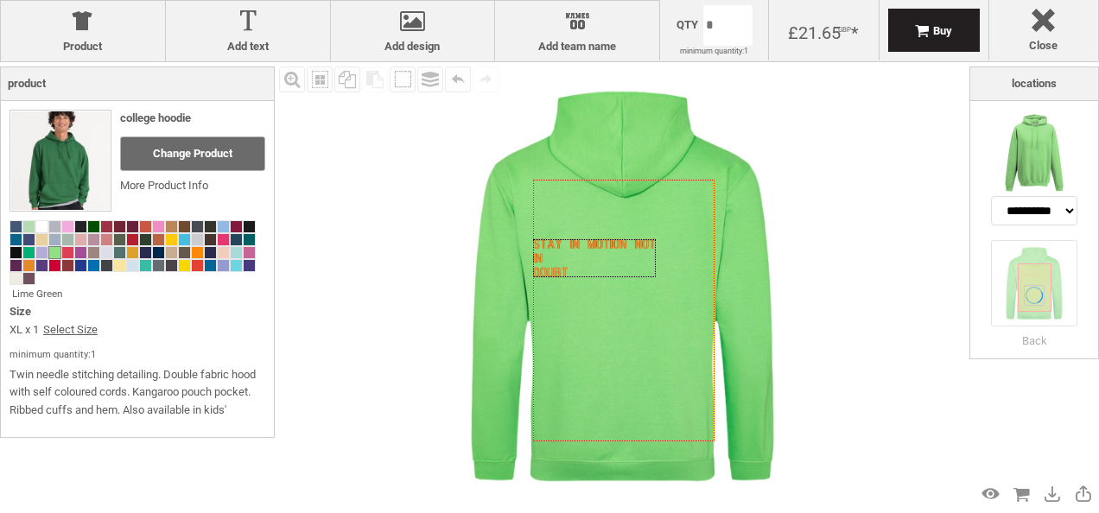
click at [904, 290] on div "Fill Background Zoom in Zoom out Select All Copy All Selected Paste Off On Grou…" at bounding box center [622, 286] width 695 height 449
click at [633, 257] on div "Created with Raphaël 2.1.2" at bounding box center [594, 258] width 122 height 38
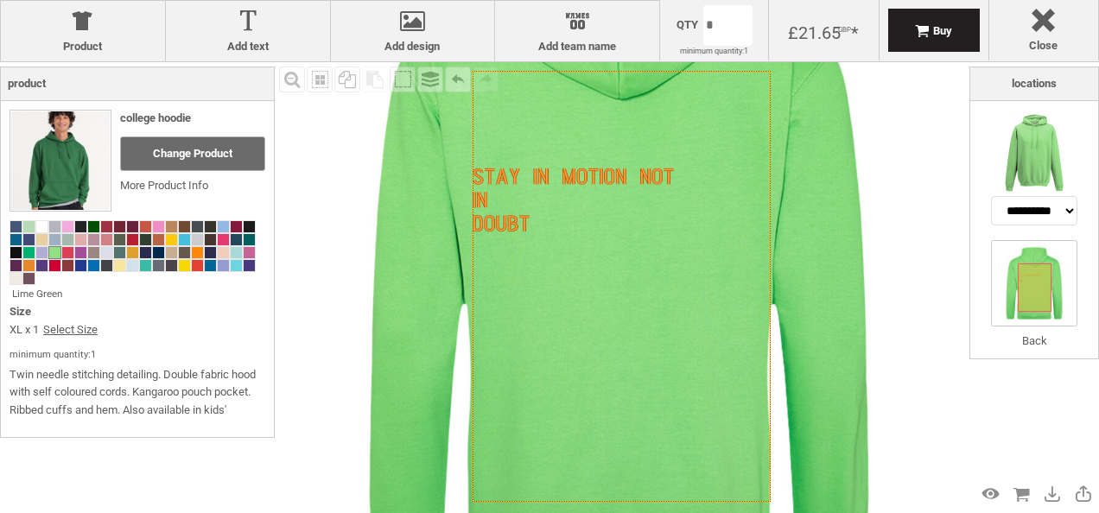
click at [625, 315] on icon "Created with Raphaël 2.1.2" at bounding box center [622, 286] width 298 height 431
click at [1021, 162] on img at bounding box center [1034, 153] width 86 height 86
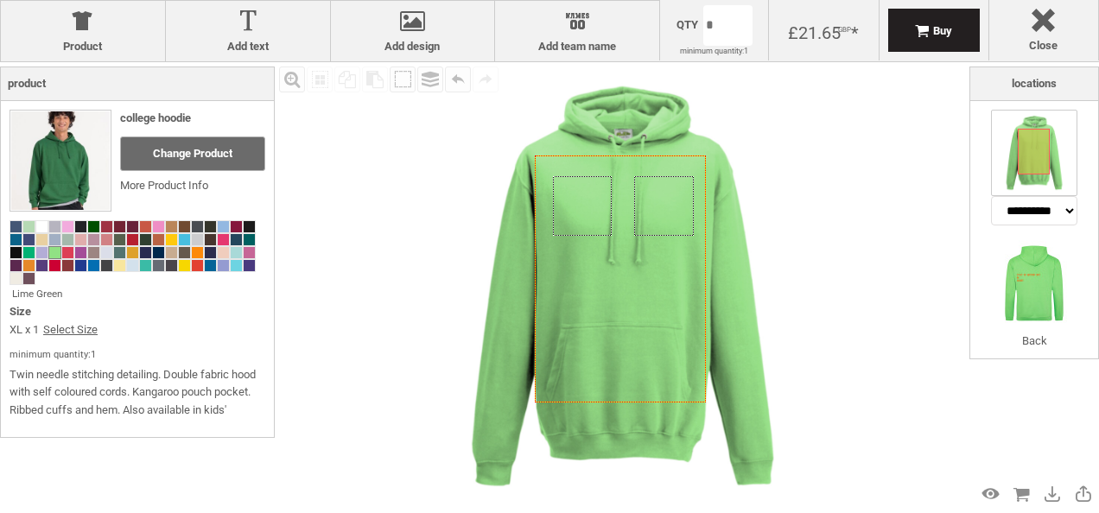
click at [681, 207] on div "Created with Raphaël 2.1.2 Created with Raphaël 2.1.2 Created with Raphaël 2.1.…" at bounding box center [622, 286] width 449 height 449
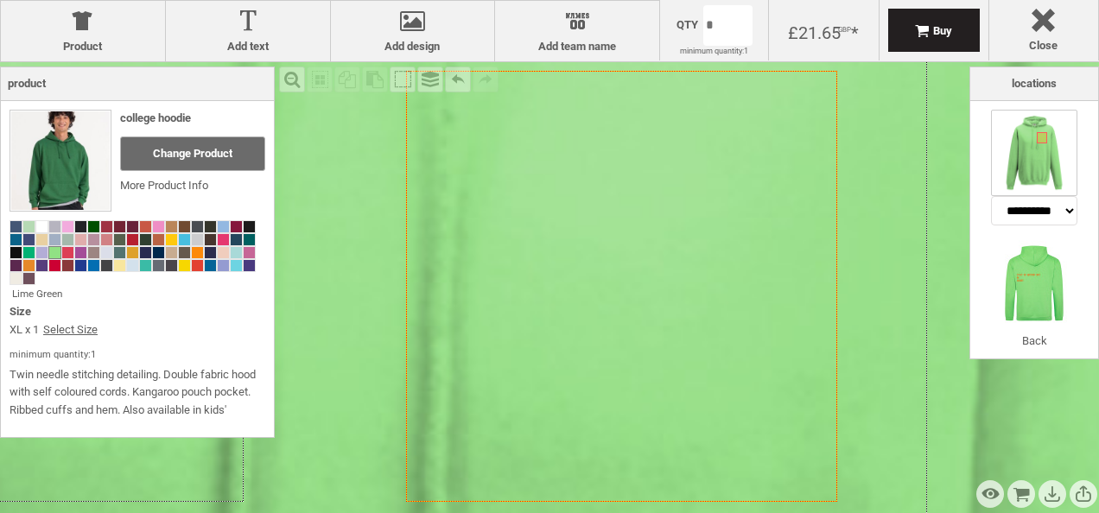
click at [771, 176] on icon "Created with Raphaël 2.1.2" at bounding box center [621, 286] width 431 height 431
click at [667, 180] on icon "Created with Raphaël 2.1.2" at bounding box center [621, 286] width 431 height 431
drag, startPoint x: 667, startPoint y: 180, endPoint x: 605, endPoint y: 195, distance: 64.1
click at [605, 195] on icon "Created with Raphaël 2.1.2" at bounding box center [621, 286] width 431 height 431
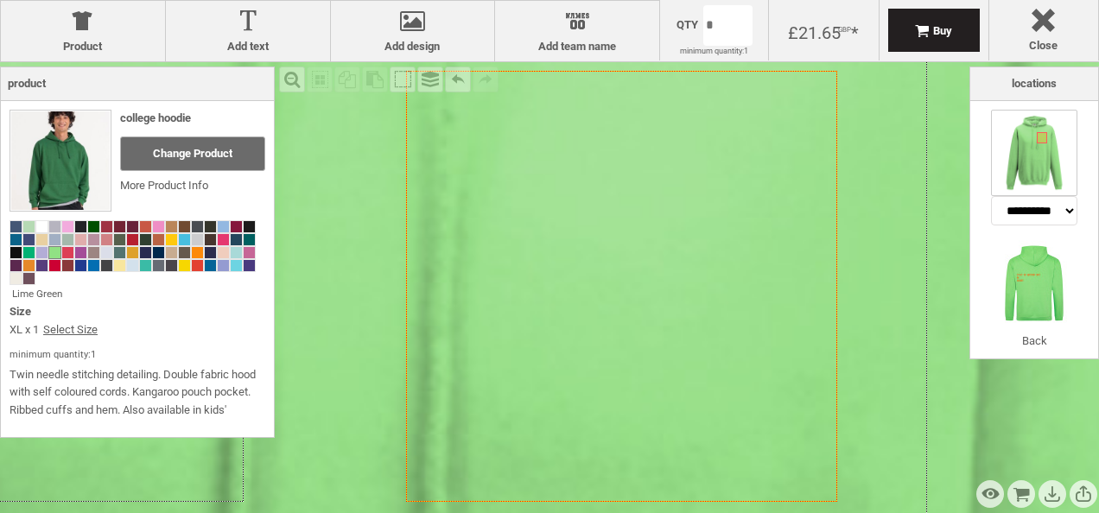
click at [605, 195] on icon "Created with Raphaël 2.1.2" at bounding box center [621, 286] width 431 height 431
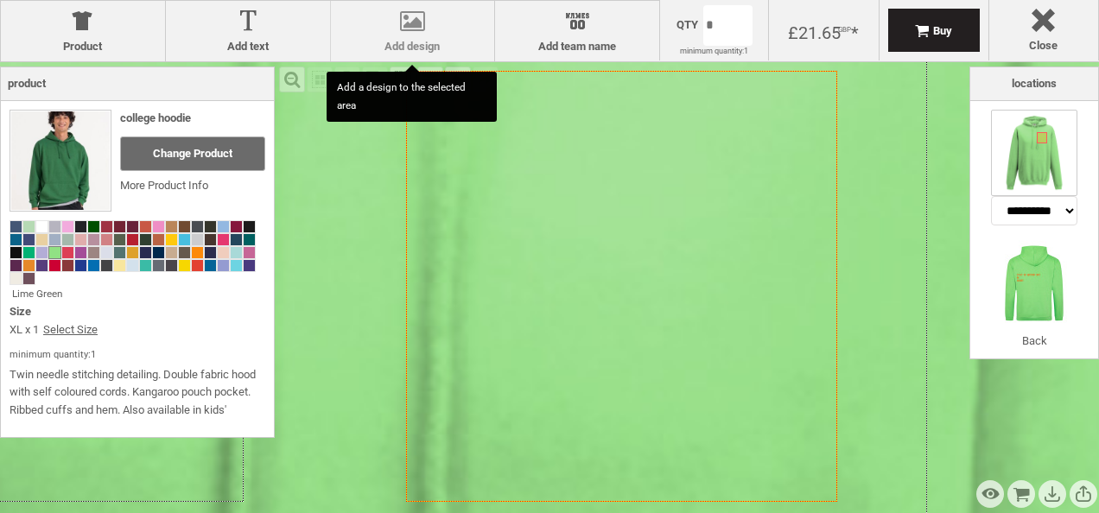
click at [387, 36] on div at bounding box center [413, 25] width 147 height 30
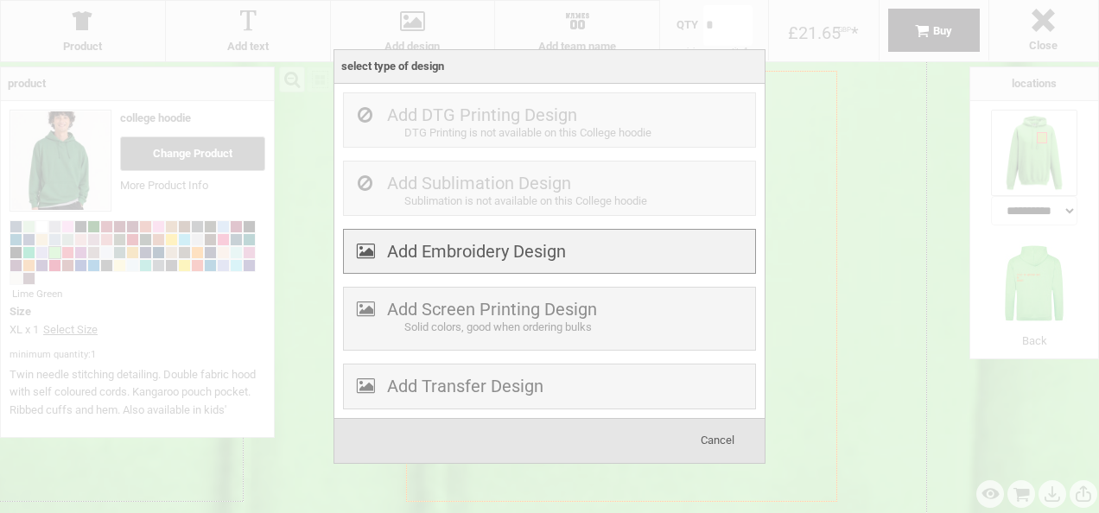
click at [503, 252] on label "Add Embroidery Design" at bounding box center [476, 251] width 179 height 21
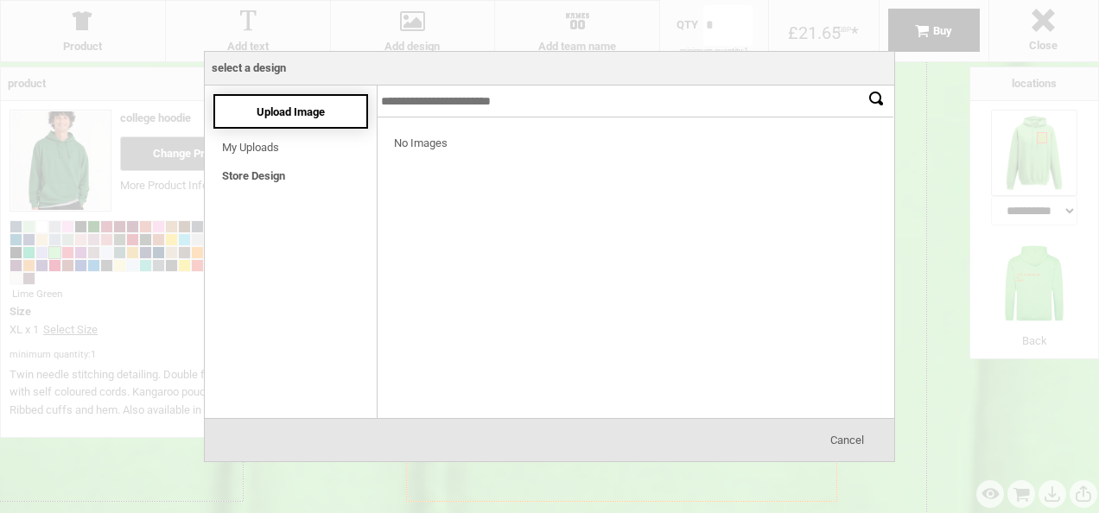
click at [261, 121] on div "Upload Image" at bounding box center [290, 111] width 155 height 35
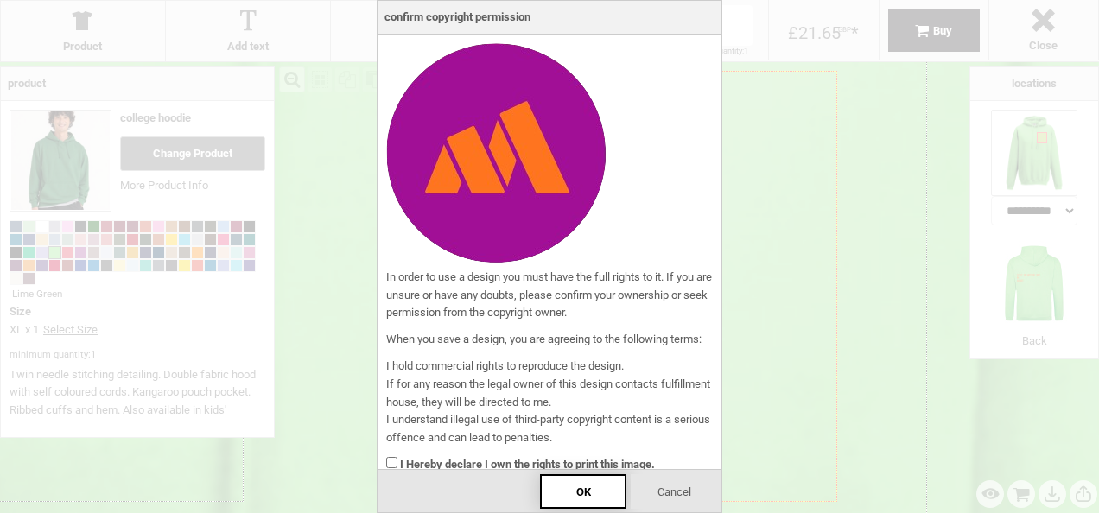
click at [598, 489] on div "OK" at bounding box center [583, 491] width 86 height 35
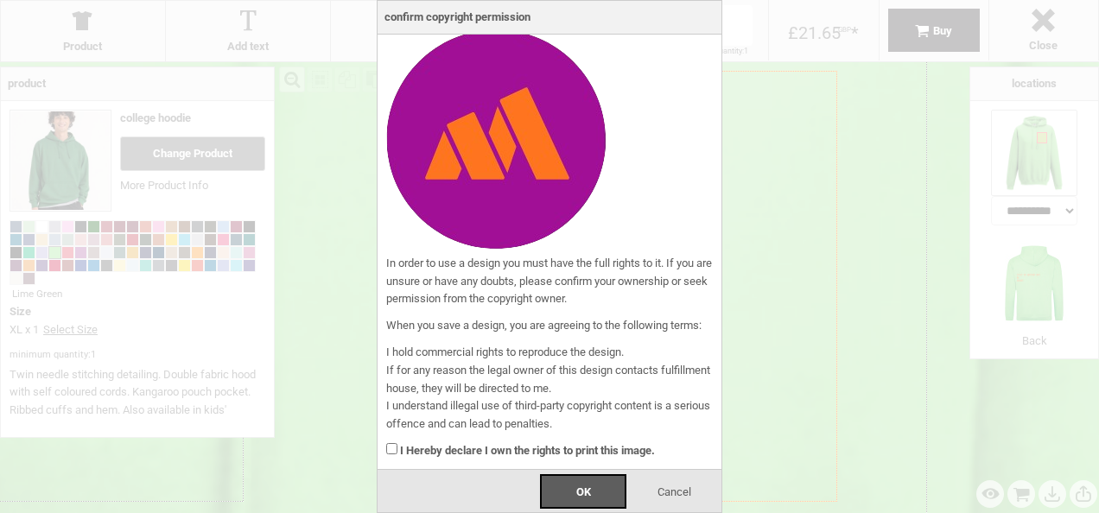
click at [390, 442] on div "I Hereby declare I own the rights to print this image." at bounding box center [549, 447] width 327 height 27
click at [581, 487] on span "OK" at bounding box center [583, 492] width 15 height 13
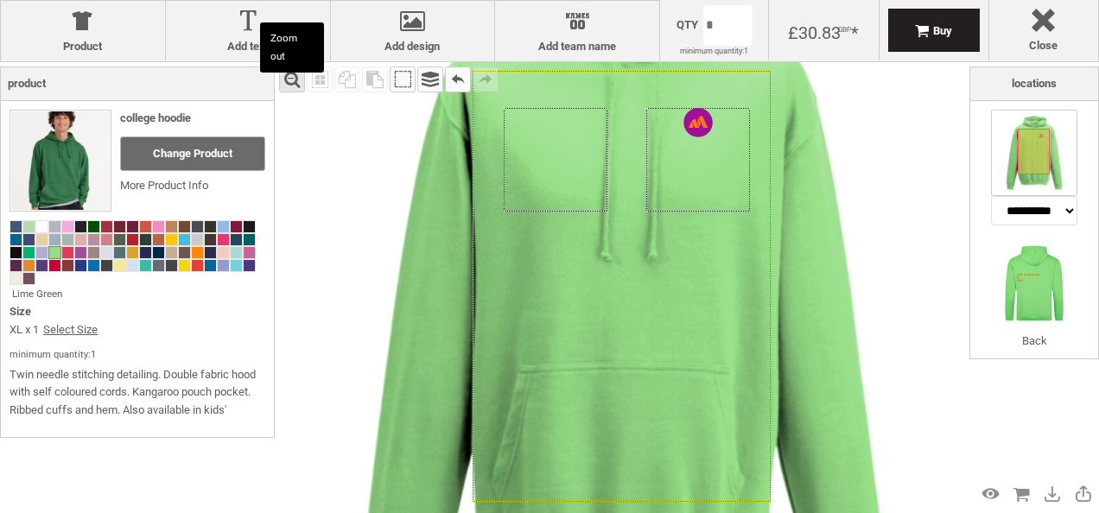
click at [288, 76] on div "Zoom out" at bounding box center [292, 80] width 26 height 26
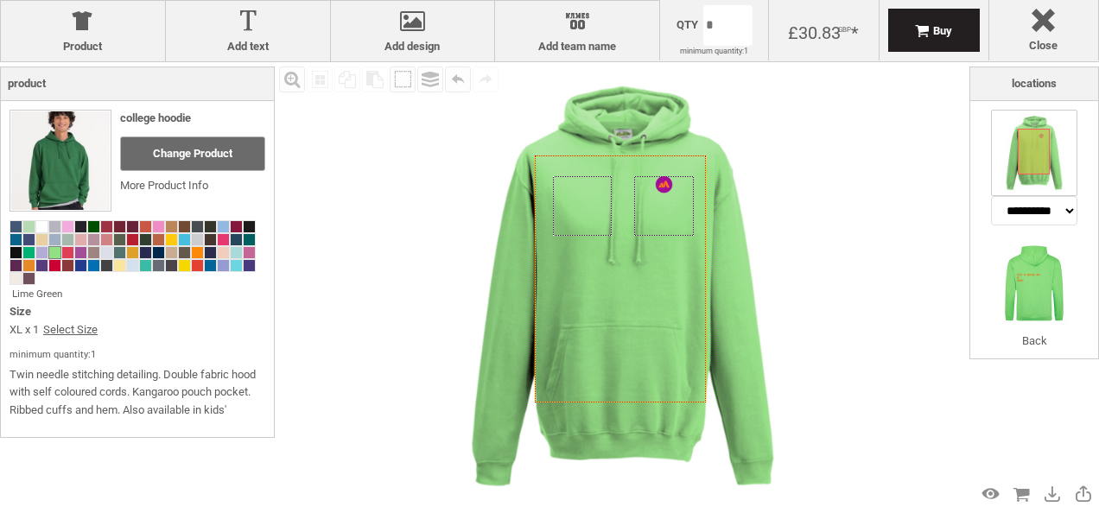
select select "*******"
click at [660, 188] on div "Created with Raphaël 2.1.2 Created with Raphaël 2.1.2 Created with Raphaël 2.1.…" at bounding box center [622, 286] width 449 height 449
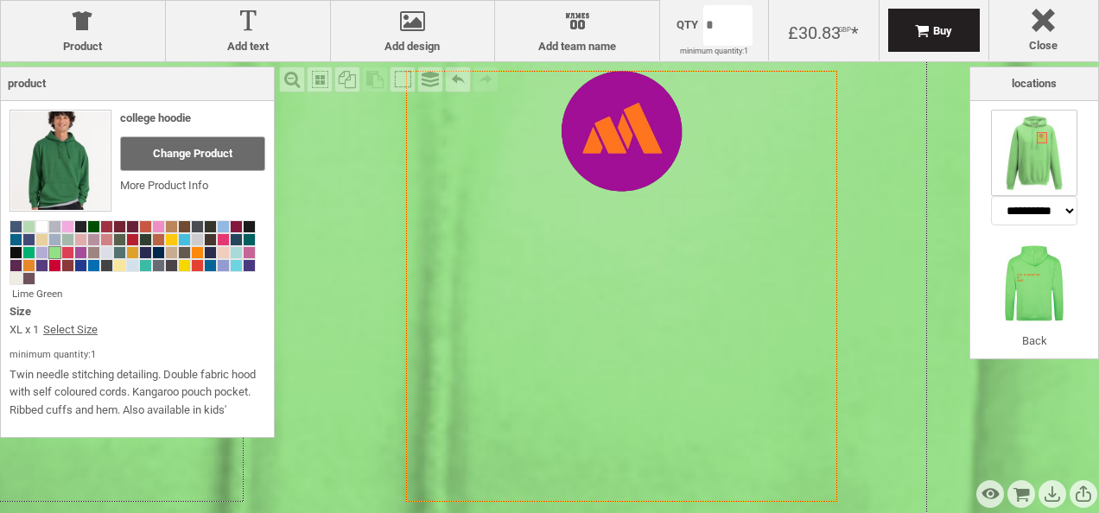
click at [635, 155] on div at bounding box center [622, 131] width 121 height 121
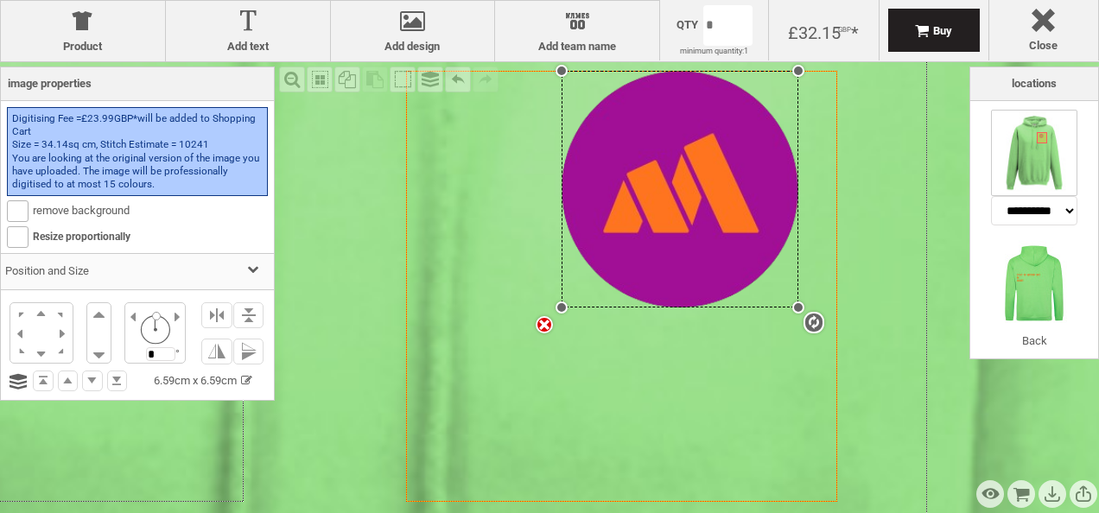
drag, startPoint x: 686, startPoint y: 188, endPoint x: 846, endPoint y: 307, distance: 198.9
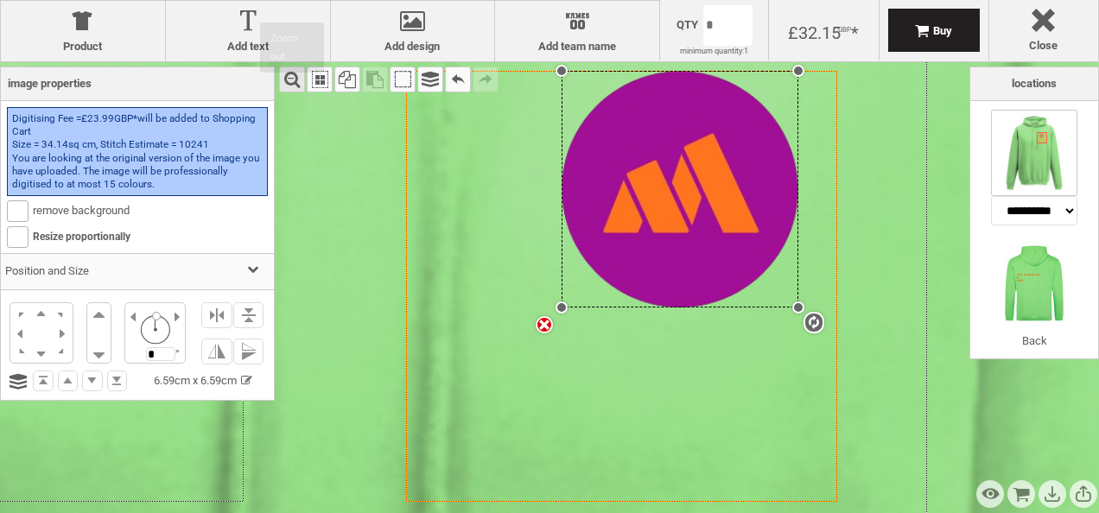
click at [292, 74] on div "Zoom out" at bounding box center [292, 80] width 26 height 26
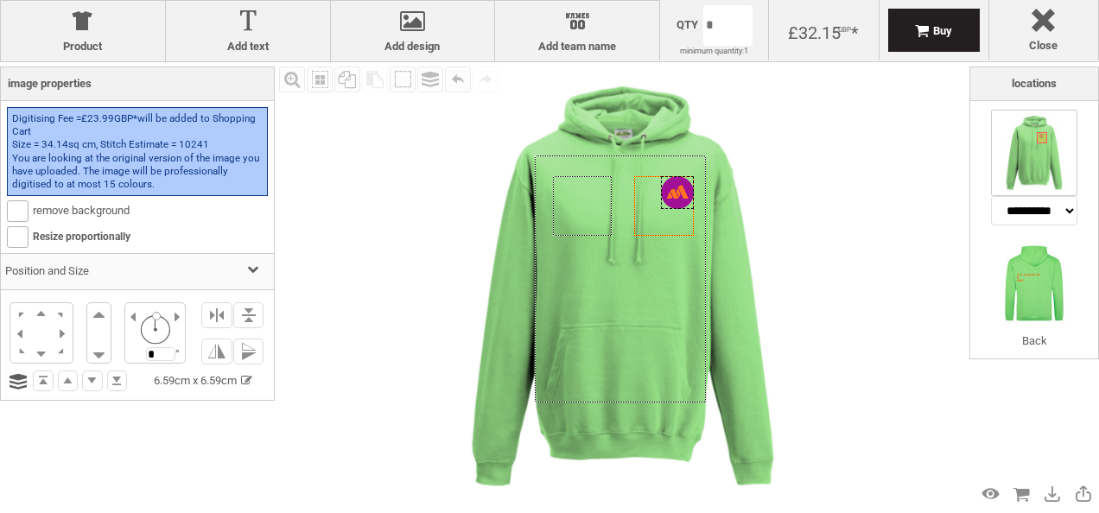
drag, startPoint x: 669, startPoint y: 192, endPoint x: 678, endPoint y: 188, distance: 9.3
click at [678, 188] on div at bounding box center [677, 192] width 33 height 33
drag, startPoint x: 663, startPoint y: 206, endPoint x: 678, endPoint y: 197, distance: 17.0
click at [678, 197] on div at bounding box center [672, 198] width 12 height 12
click at [850, 204] on div "Fill Background Zoom in Zoom out Select All Copy All Selected Paste Off On Grou…" at bounding box center [622, 286] width 695 height 449
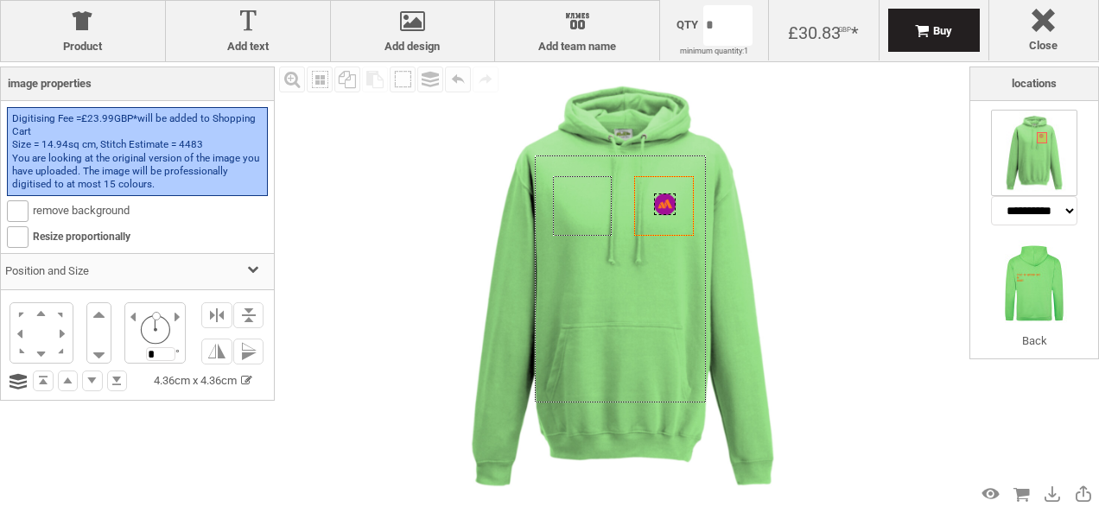
drag, startPoint x: 681, startPoint y: 190, endPoint x: 663, endPoint y: 207, distance: 25.1
click at [663, 207] on div at bounding box center [665, 205] width 22 height 22
click at [883, 178] on div "Fill Background Zoom in Zoom out Select All Copy All Selected Paste Off On Grou…" at bounding box center [622, 286] width 695 height 449
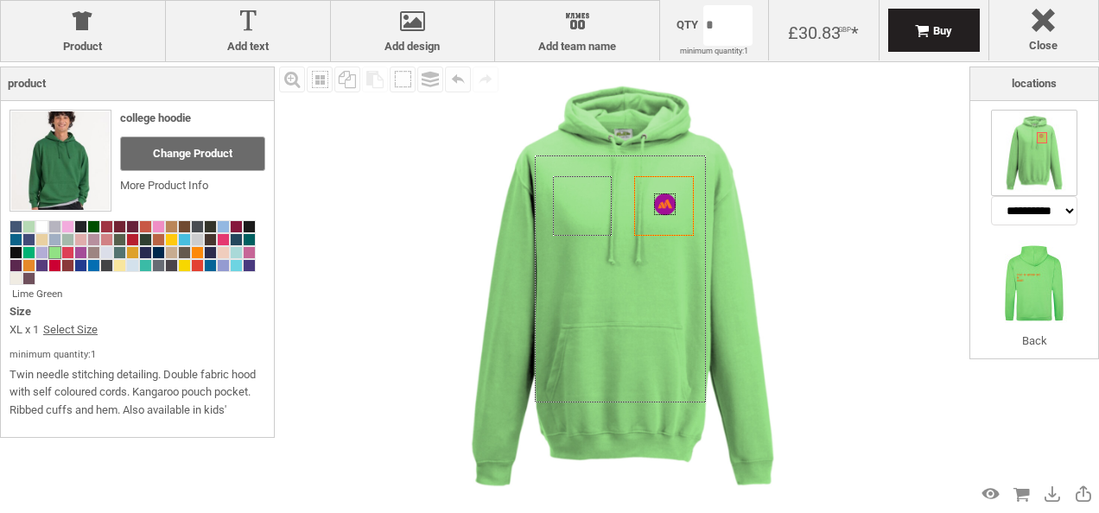
click at [883, 178] on div "Fill Background Zoom in Zoom out Select All Copy All Selected Paste Off On Grou…" at bounding box center [622, 286] width 695 height 449
click at [660, 207] on div at bounding box center [665, 205] width 22 height 22
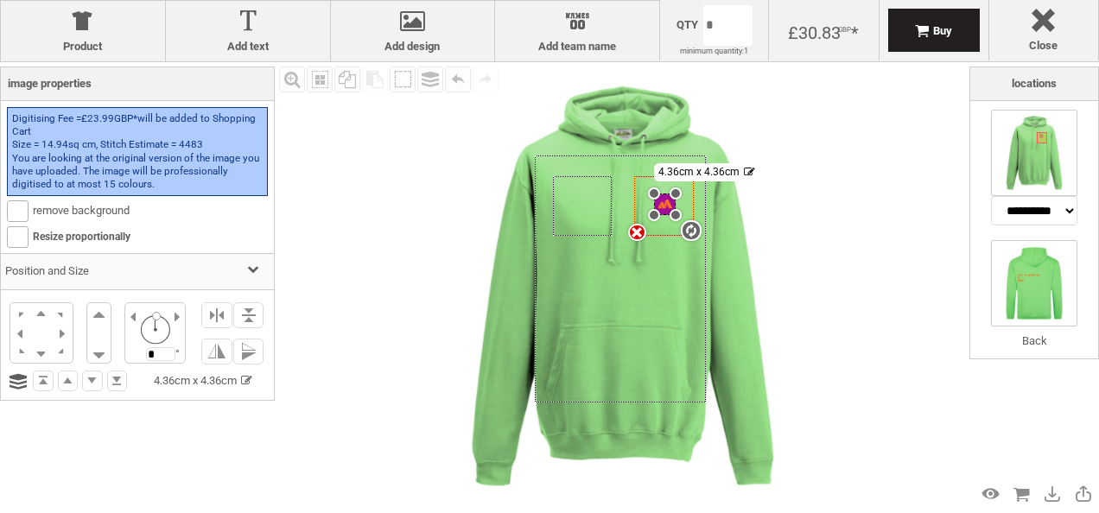
click at [1009, 264] on img at bounding box center [1034, 283] width 86 height 86
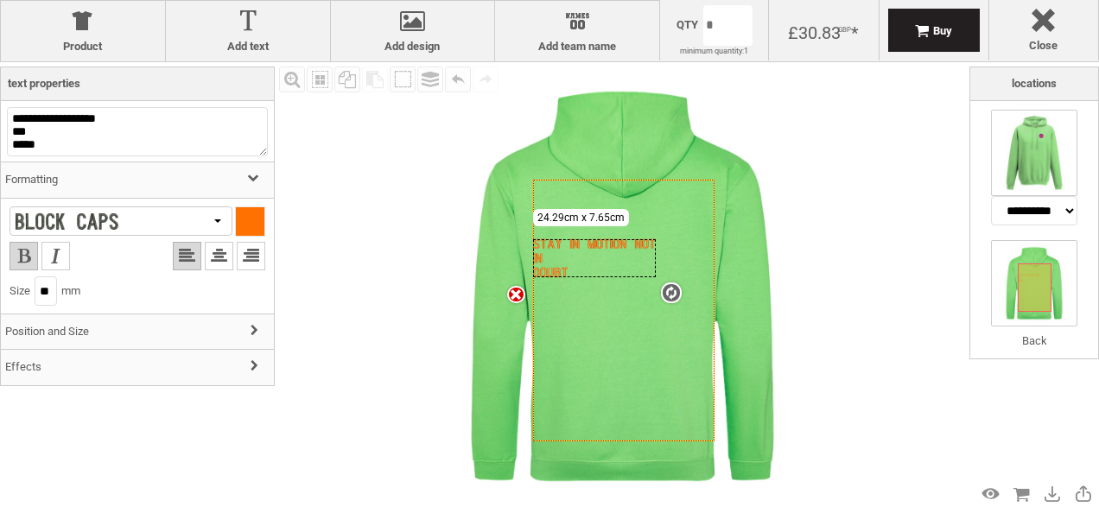
click at [1040, 156] on img at bounding box center [1034, 153] width 86 height 86
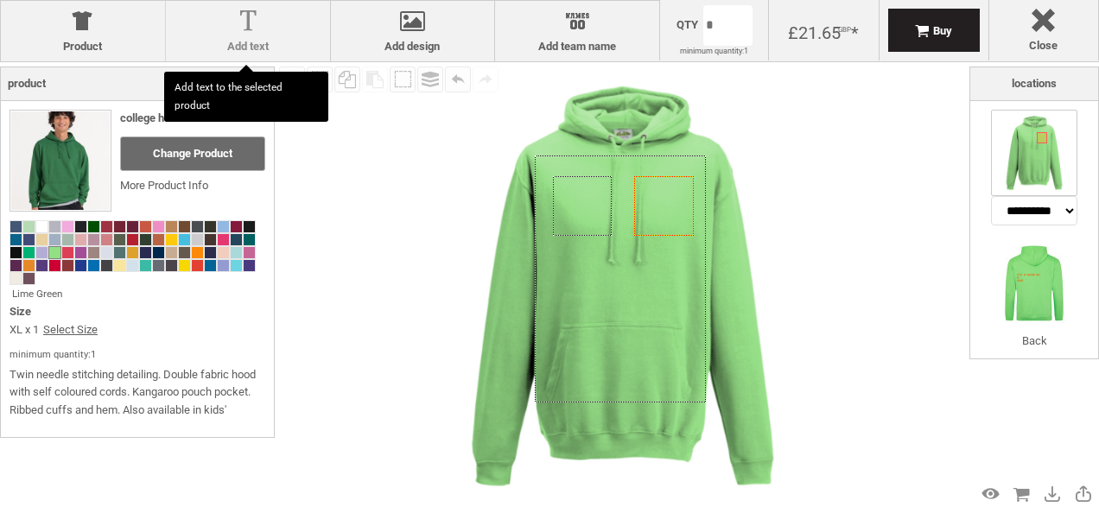
click at [249, 26] on div at bounding box center [248, 25] width 147 height 30
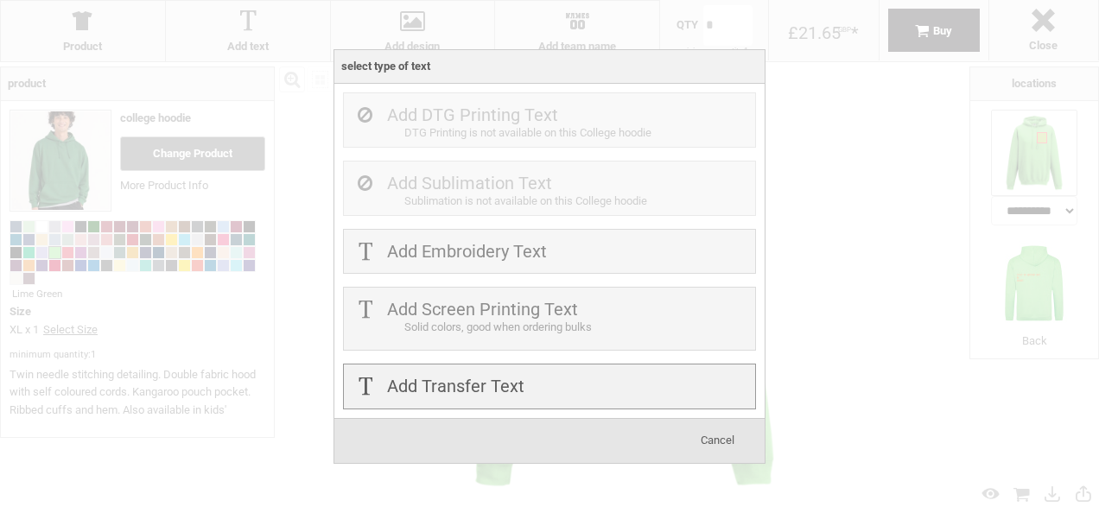
click at [453, 376] on label "Add Transfer Text" at bounding box center [455, 386] width 137 height 21
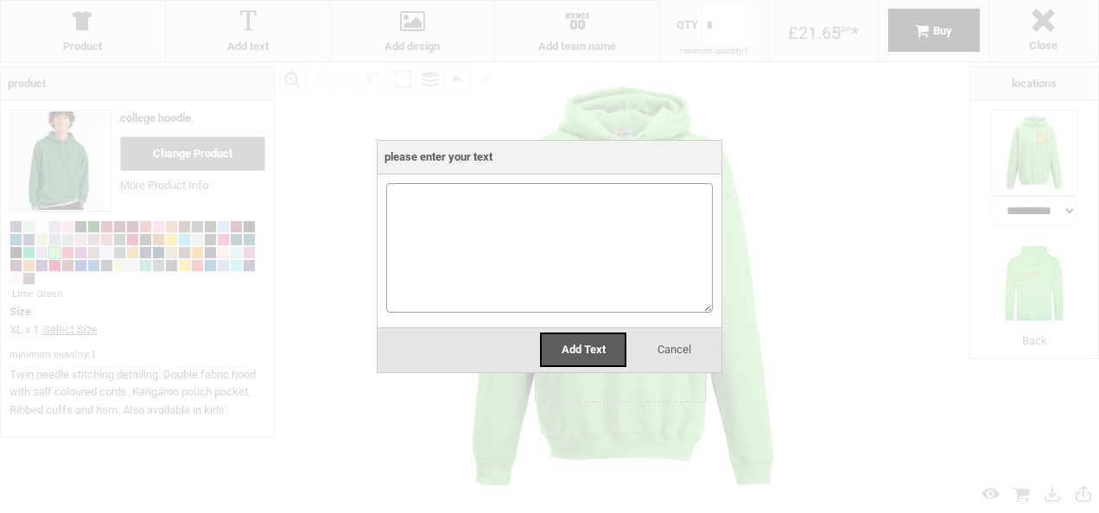
click at [417, 249] on textarea at bounding box center [549, 248] width 327 height 130
type textarea "**********"
click at [560, 347] on div "Add Text" at bounding box center [583, 350] width 86 height 35
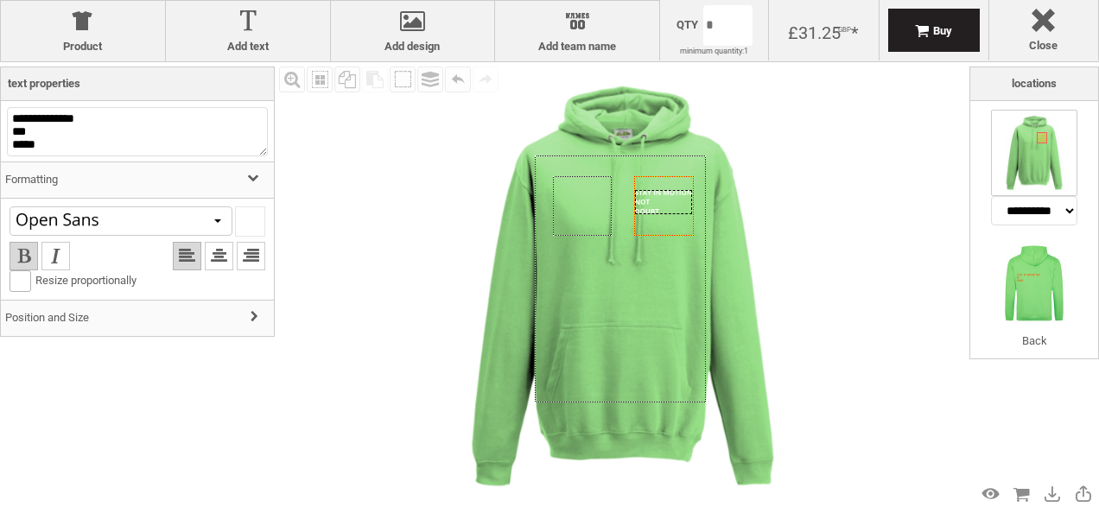
click at [666, 198] on div at bounding box center [663, 202] width 56 height 24
click at [808, 207] on img at bounding box center [622, 286] width 449 height 449
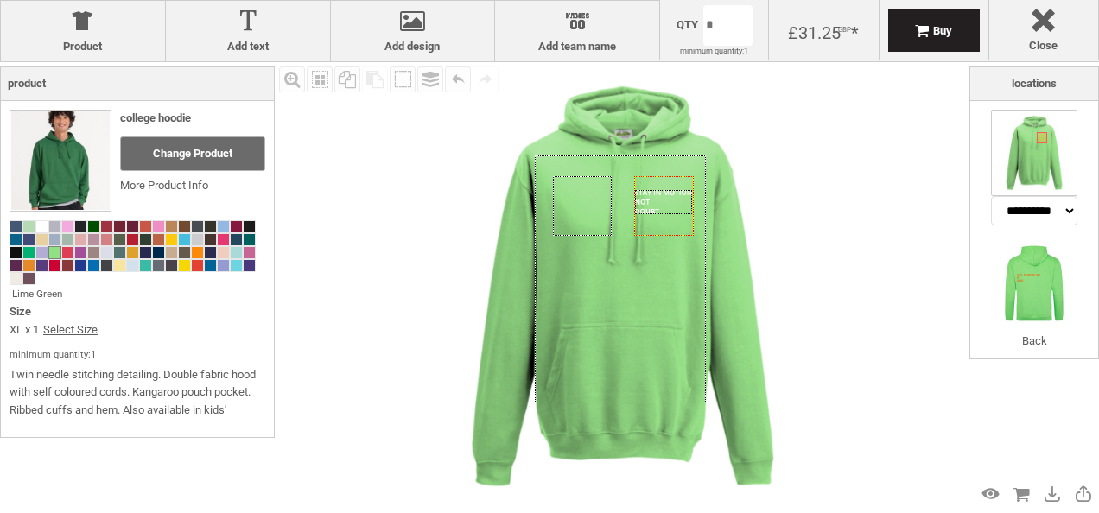
click at [673, 200] on div at bounding box center [663, 202] width 56 height 24
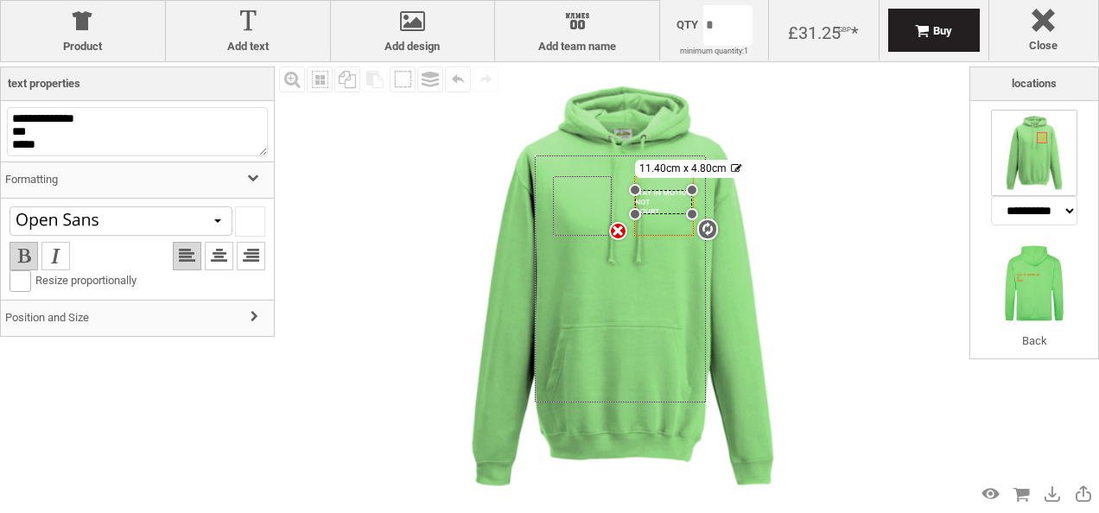
click at [673, 200] on div "settings 11.40cm x 4.80cm" at bounding box center [663, 202] width 56 height 24
click at [1044, 305] on img at bounding box center [1034, 283] width 86 height 86
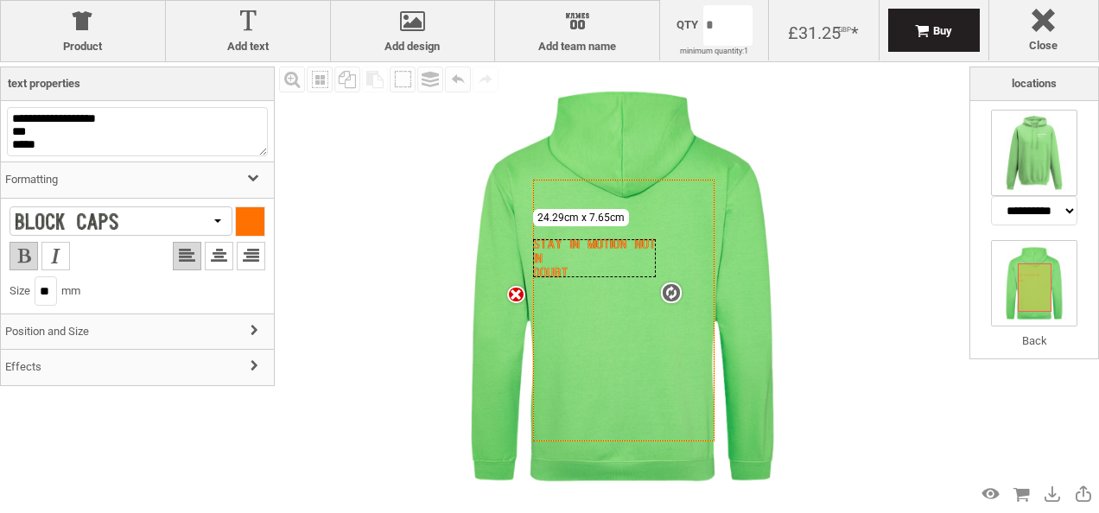
click at [1028, 147] on img at bounding box center [1034, 153] width 86 height 86
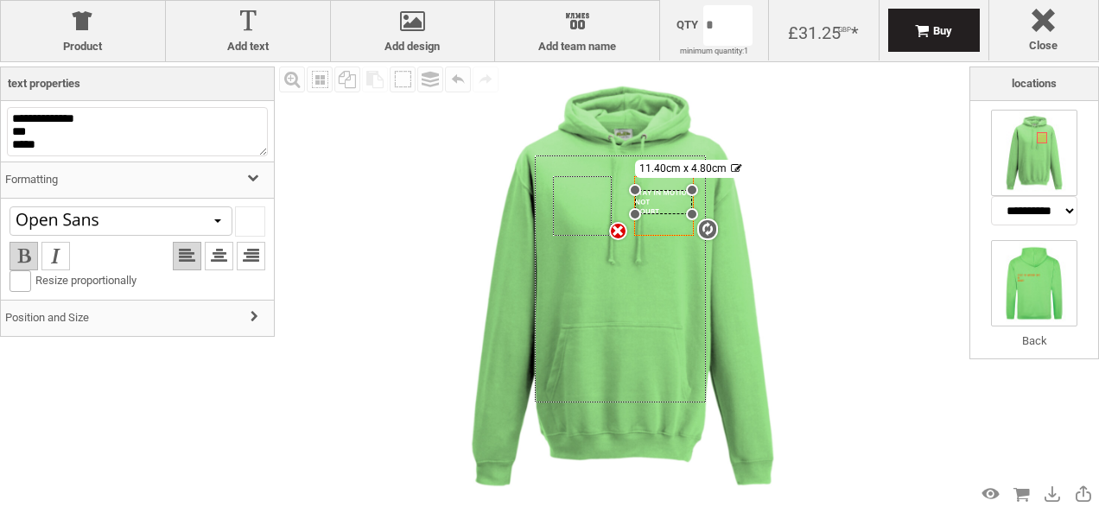
click at [1021, 311] on img at bounding box center [1034, 283] width 86 height 86
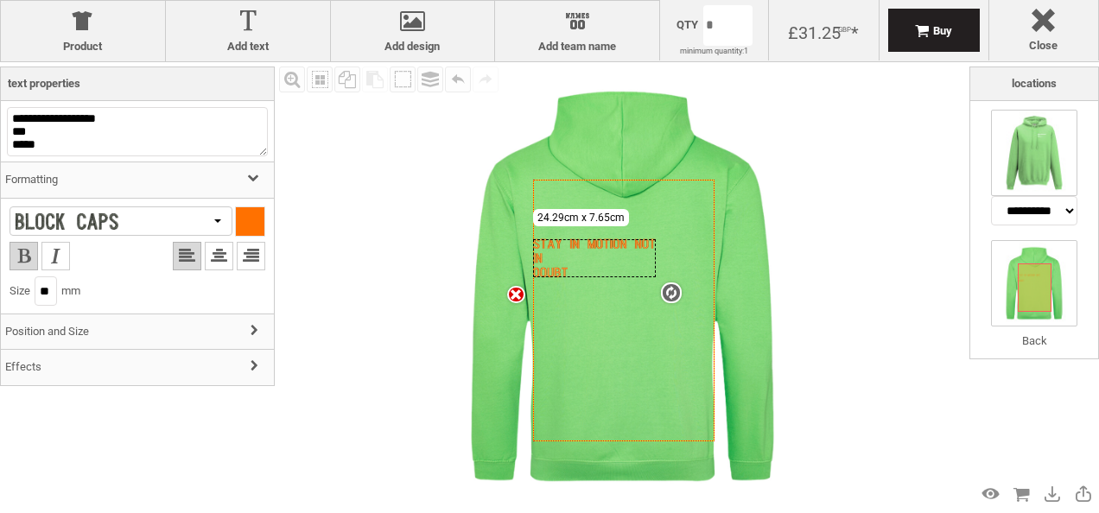
click at [1035, 157] on img at bounding box center [1034, 153] width 86 height 86
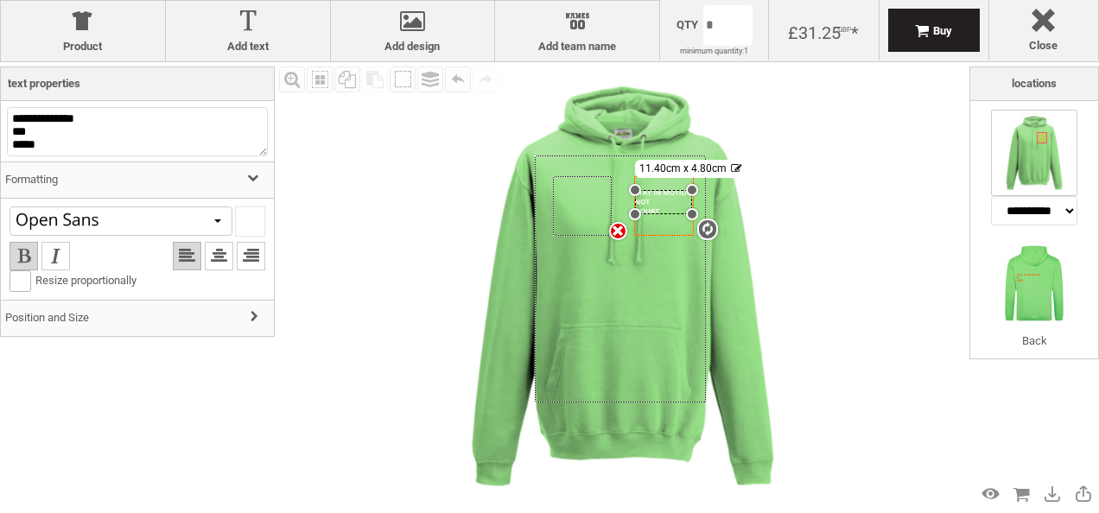
click at [192, 220] on div at bounding box center [121, 221] width 223 height 29
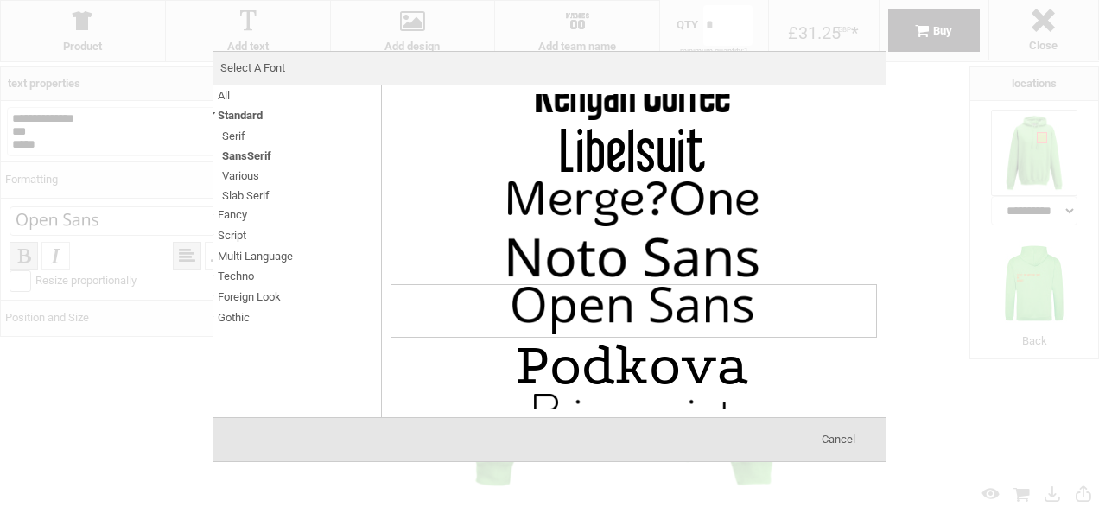
scroll to position [1319, 0]
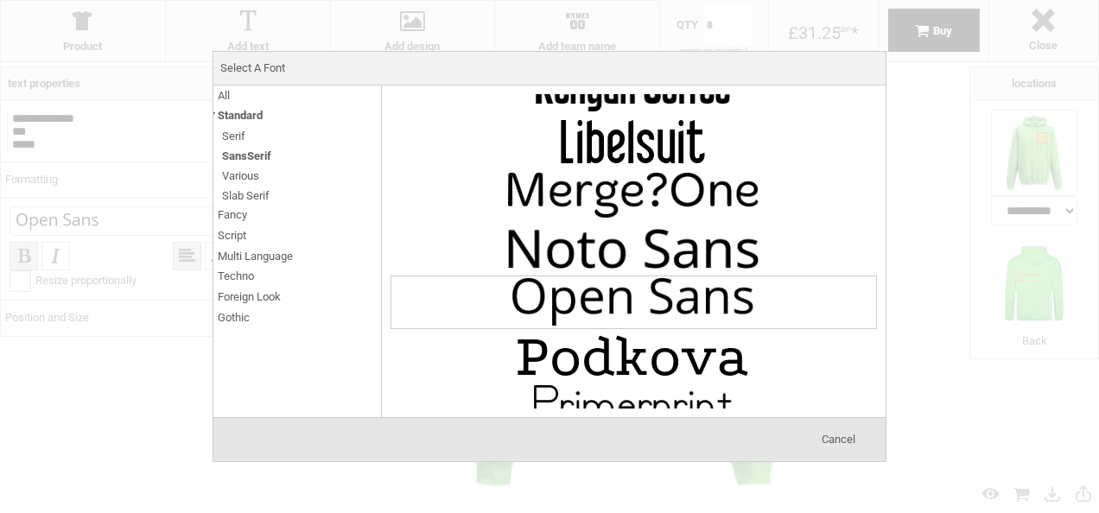
click at [843, 445] on span "Cancel" at bounding box center [839, 439] width 34 height 13
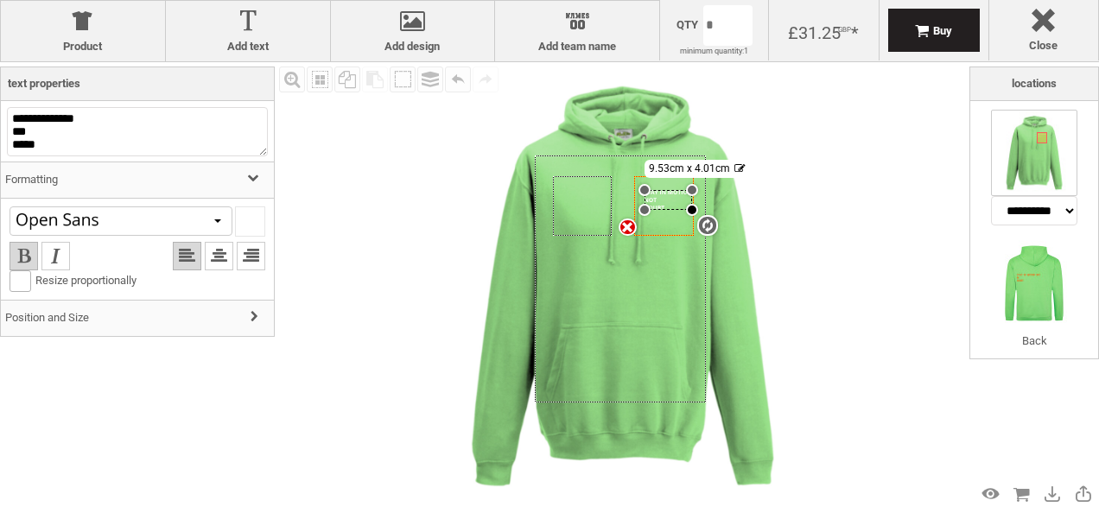
drag, startPoint x: 637, startPoint y: 213, endPoint x: 691, endPoint y: 209, distance: 54.6
click at [691, 209] on div "settings 9.53cm x 4.01cm" at bounding box center [669, 200] width 48 height 20
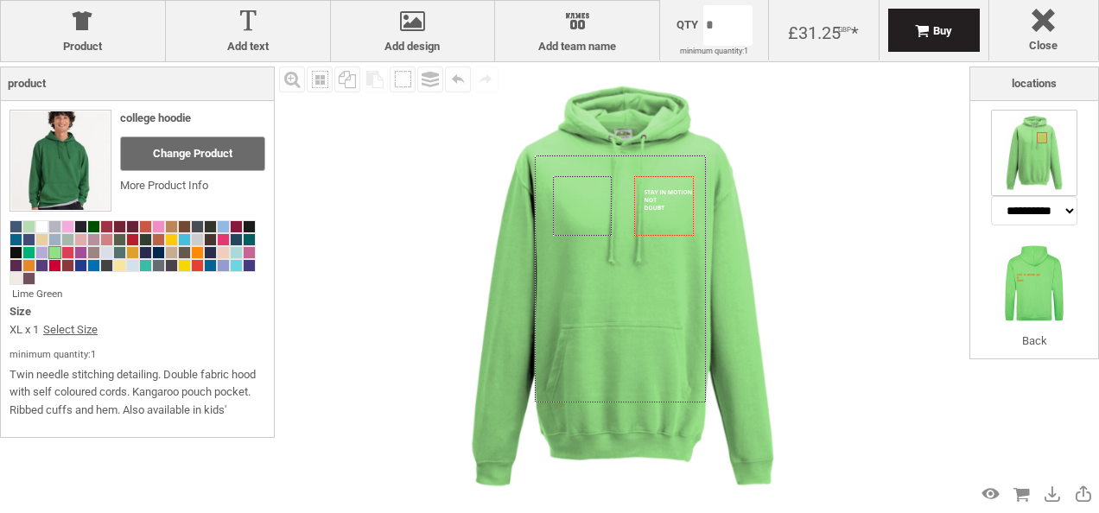
click at [809, 209] on img at bounding box center [622, 286] width 449 height 449
click at [1054, 272] on img at bounding box center [1034, 283] width 86 height 86
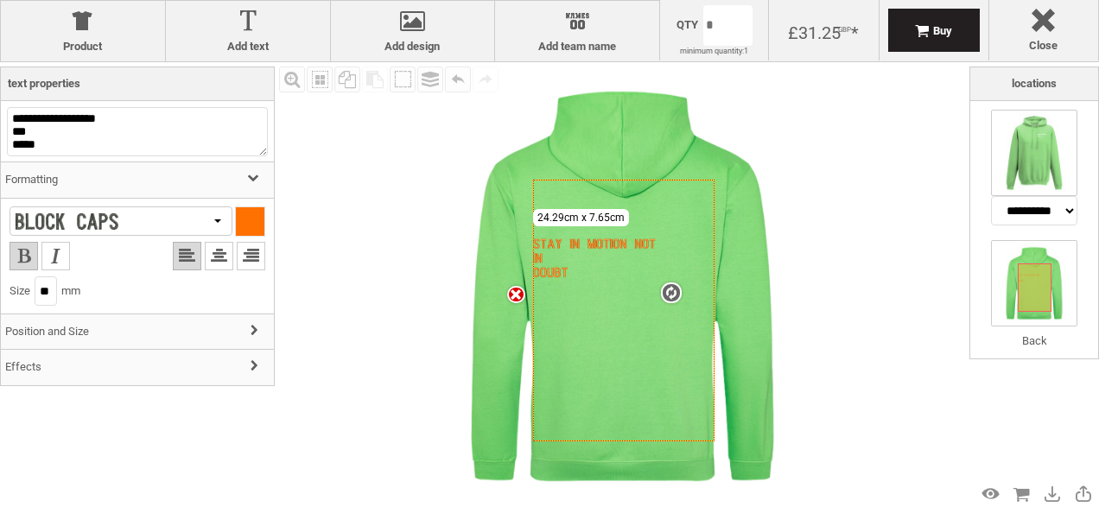
click at [1039, 164] on img at bounding box center [1034, 153] width 86 height 86
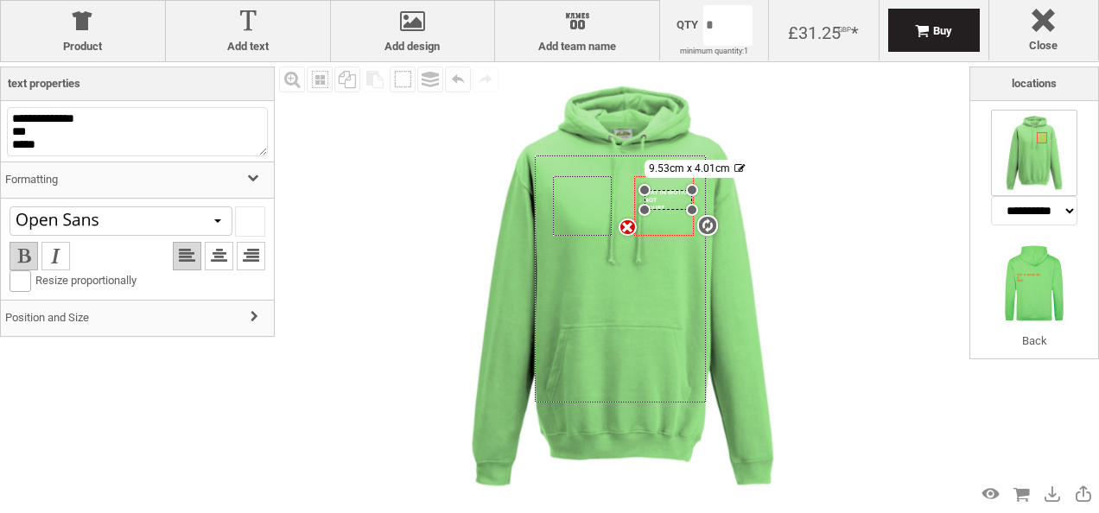
select select "*******"
click at [659, 307] on icon "Created with Raphaël 2.1.2" at bounding box center [621, 280] width 172 height 248
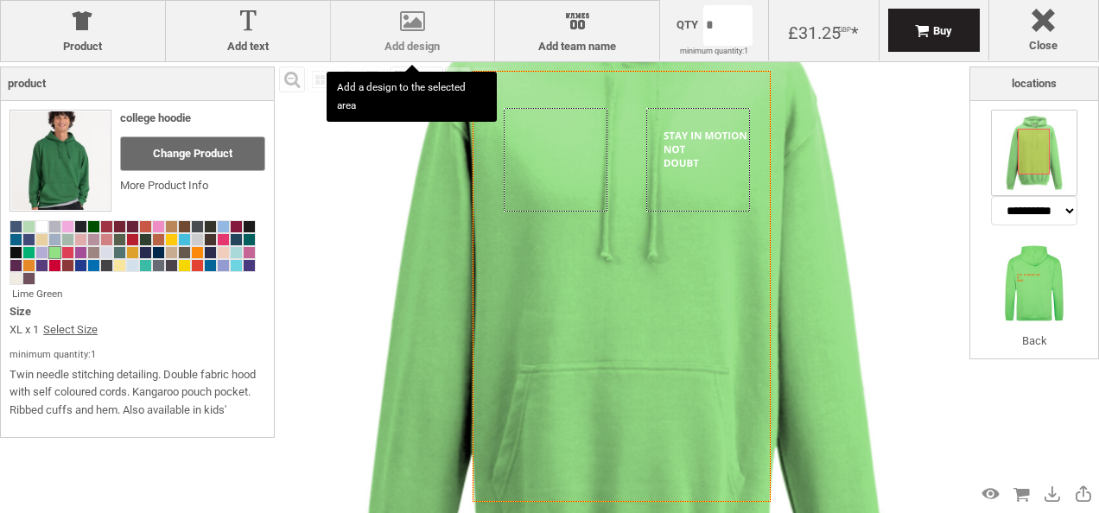
click at [430, 43] on label "Add design" at bounding box center [413, 47] width 147 height 14
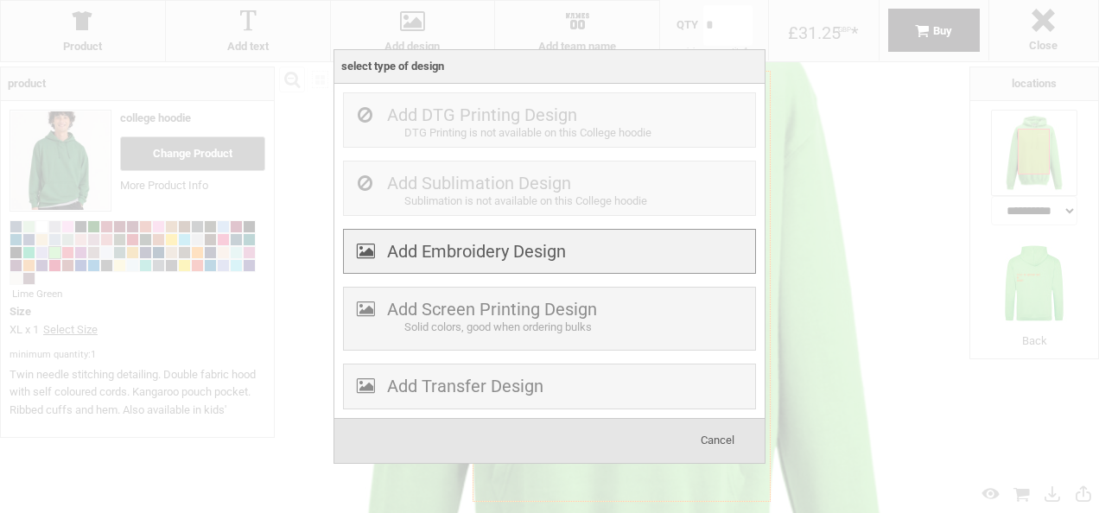
click at [529, 261] on label "Add Embroidery Design" at bounding box center [476, 251] width 179 height 21
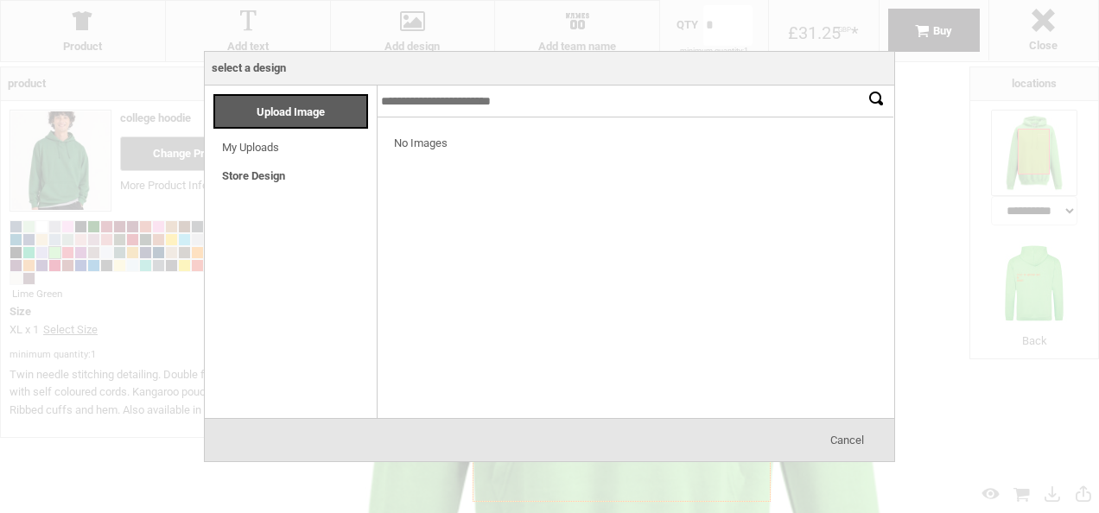
click at [529, 261] on div "No Images" at bounding box center [636, 268] width 518 height 300
click at [289, 106] on span "Upload Image" at bounding box center [291, 111] width 68 height 13
click at [261, 118] on span "Upload Image" at bounding box center [291, 111] width 68 height 13
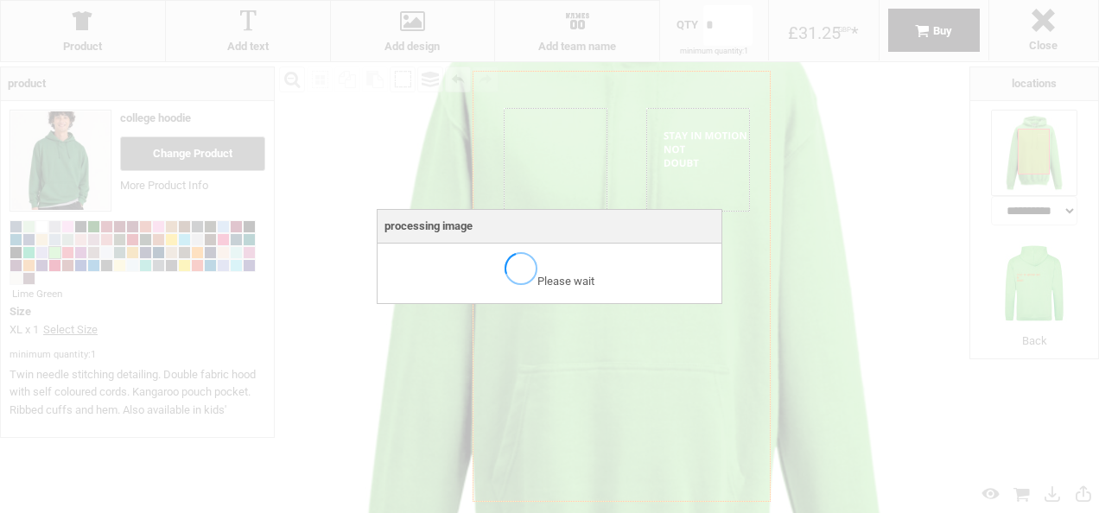
scroll to position [28, 0]
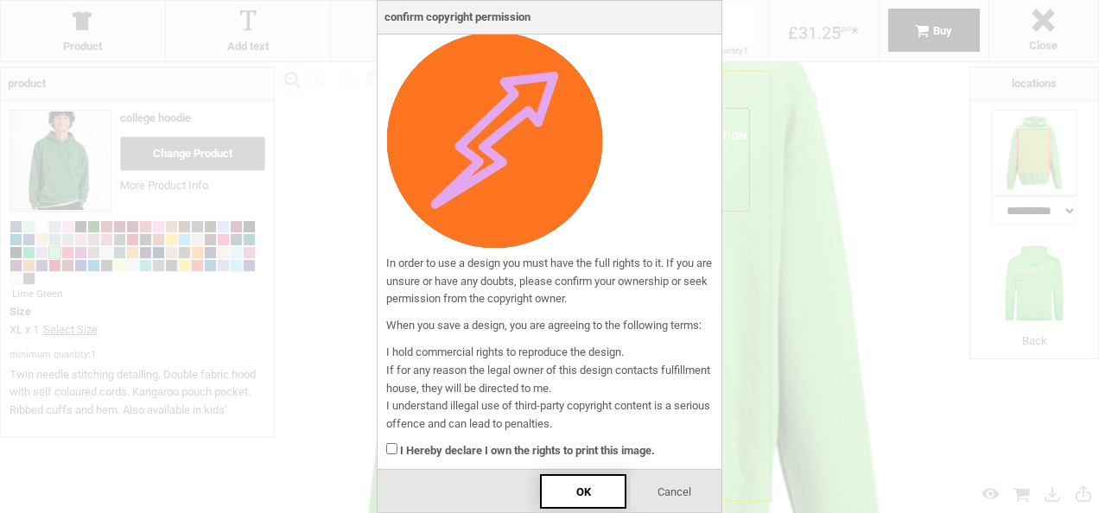
click at [594, 487] on div "OK" at bounding box center [583, 491] width 86 height 35
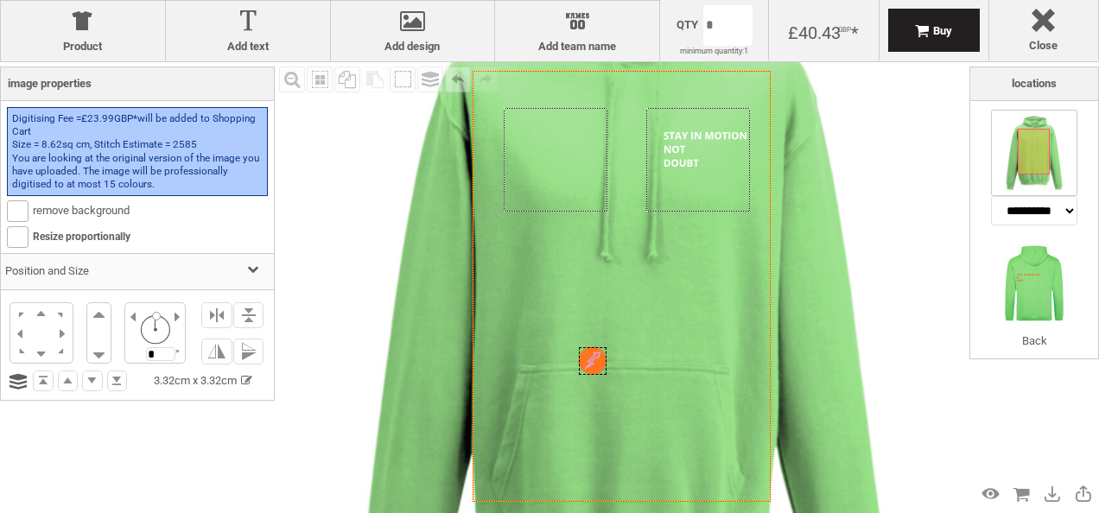
drag, startPoint x: 619, startPoint y: 88, endPoint x: 560, endPoint y: 363, distance: 281.0
click at [579, 363] on div at bounding box center [593, 361] width 28 height 28
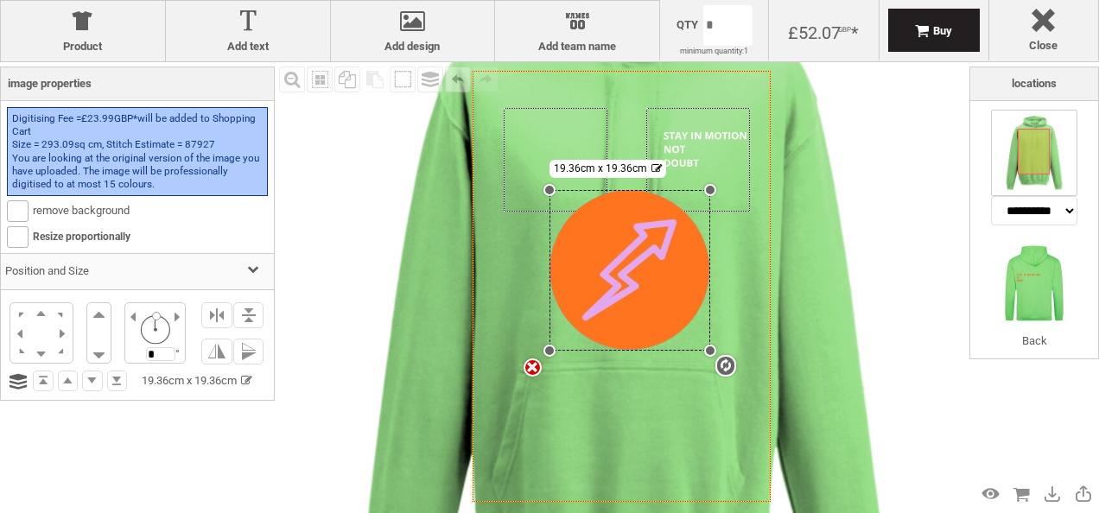
drag, startPoint x: 572, startPoint y: 342, endPoint x: 656, endPoint y: 189, distance: 174.4
click at [656, 190] on div "settings 19.36cm x 19.36cm" at bounding box center [630, 270] width 161 height 161
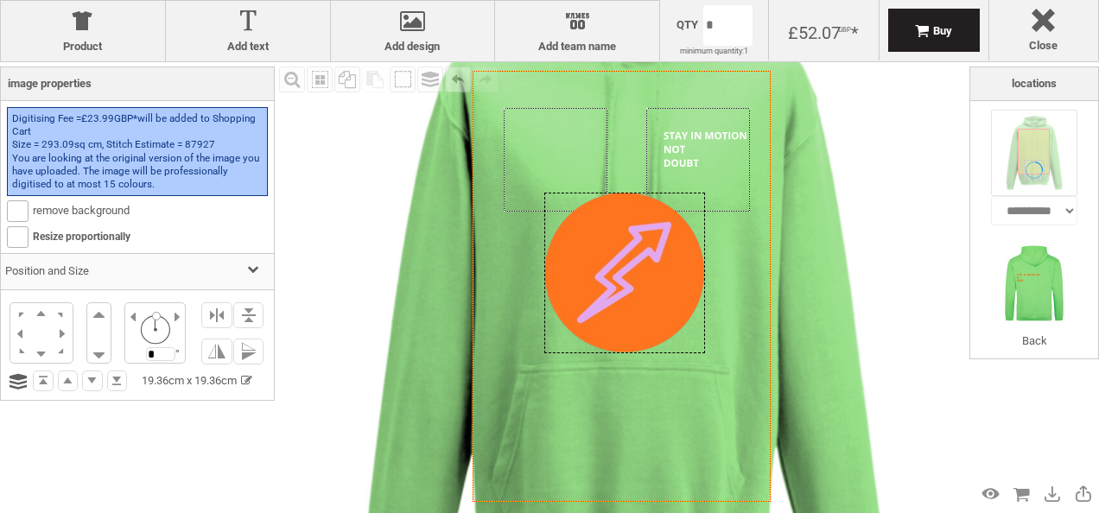
click at [629, 246] on div at bounding box center [624, 273] width 161 height 161
click at [906, 232] on div "Fill Background Zoom in Zoom out Select All Copy All Selected Paste Off On Grou…" at bounding box center [622, 286] width 695 height 449
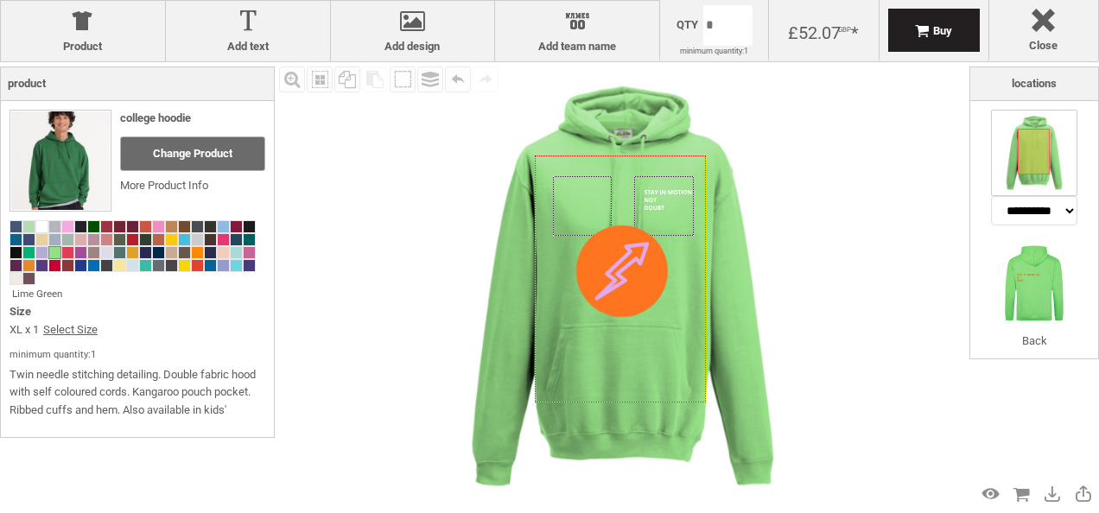
click at [906, 232] on div "Fill Background Zoom in Zoom out Select All Copy All Selected Paste Off On Grou…" at bounding box center [622, 286] width 695 height 449
click at [1035, 303] on img at bounding box center [1034, 283] width 86 height 86
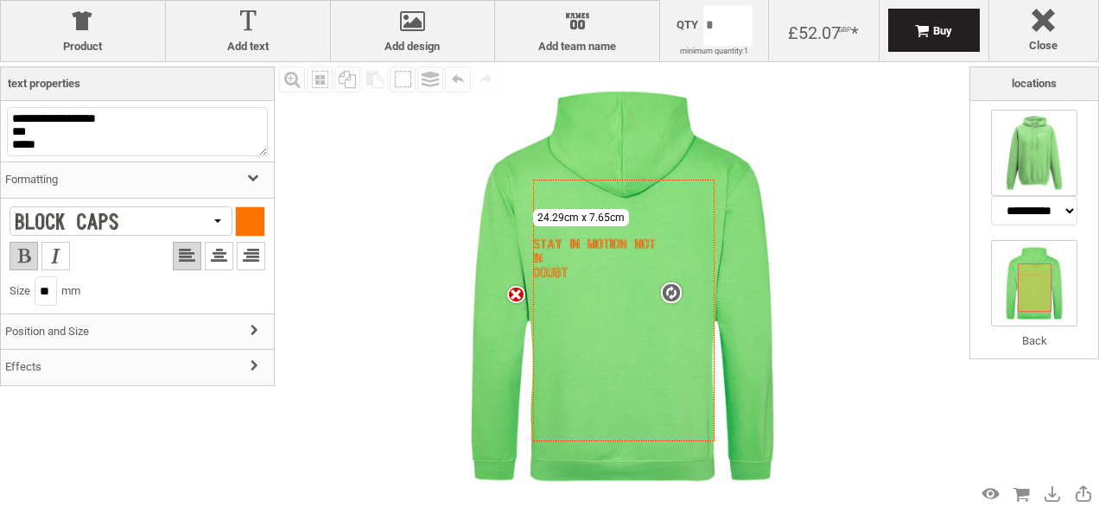
click at [1031, 158] on img at bounding box center [1034, 153] width 86 height 86
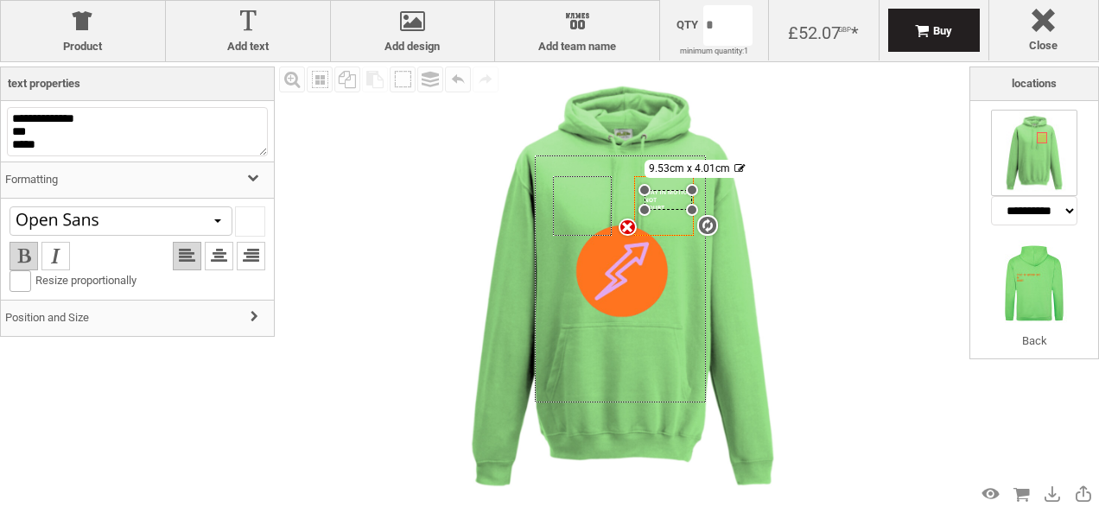
click at [1042, 166] on img at bounding box center [1034, 153] width 86 height 86
click at [1039, 263] on img at bounding box center [1034, 283] width 86 height 86
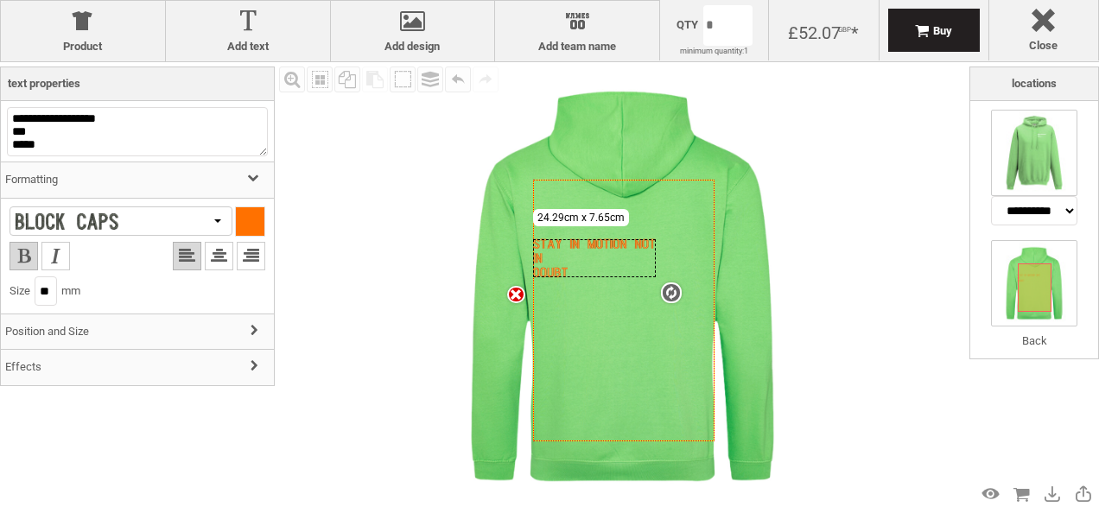
click at [1056, 174] on img at bounding box center [1034, 153] width 86 height 86
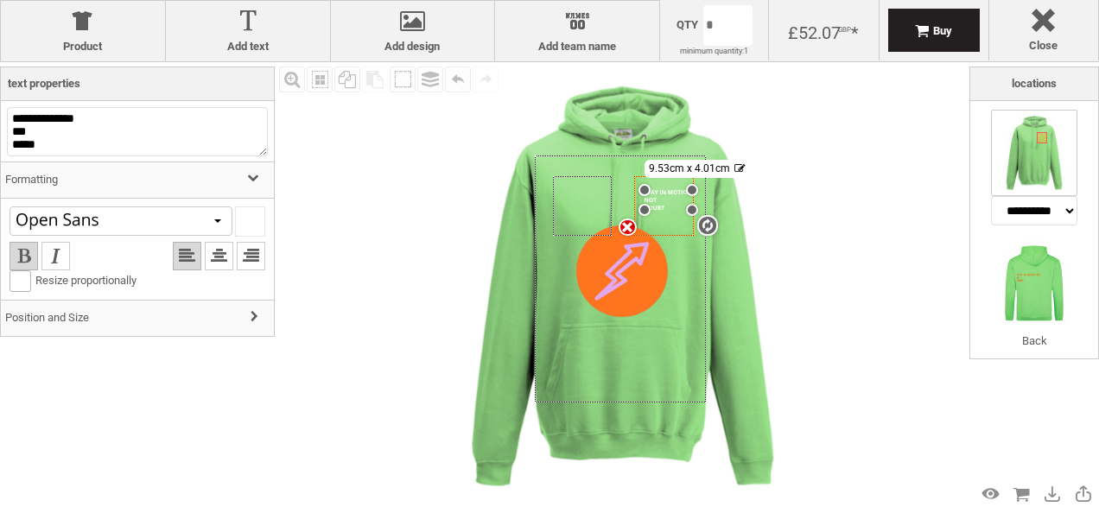
click at [622, 271] on image at bounding box center [622, 272] width 92 height 92
click at [600, 280] on image at bounding box center [622, 272] width 92 height 92
click at [643, 300] on image at bounding box center [622, 272] width 92 height 92
click at [728, 297] on img at bounding box center [622, 286] width 449 height 449
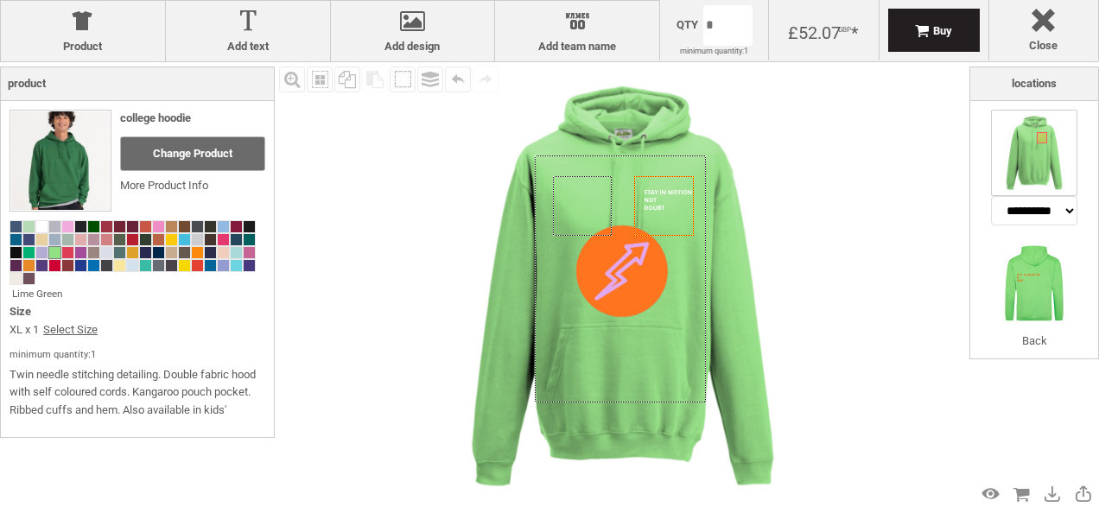
click at [619, 266] on image at bounding box center [622, 272] width 92 height 92
click at [608, 282] on image at bounding box center [622, 272] width 92 height 92
click at [602, 246] on image at bounding box center [622, 272] width 92 height 92
drag, startPoint x: 595, startPoint y: 258, endPoint x: 616, endPoint y: 334, distance: 79.1
click at [616, 334] on icon "Created with Raphaël 2.1.2" at bounding box center [621, 280] width 172 height 248
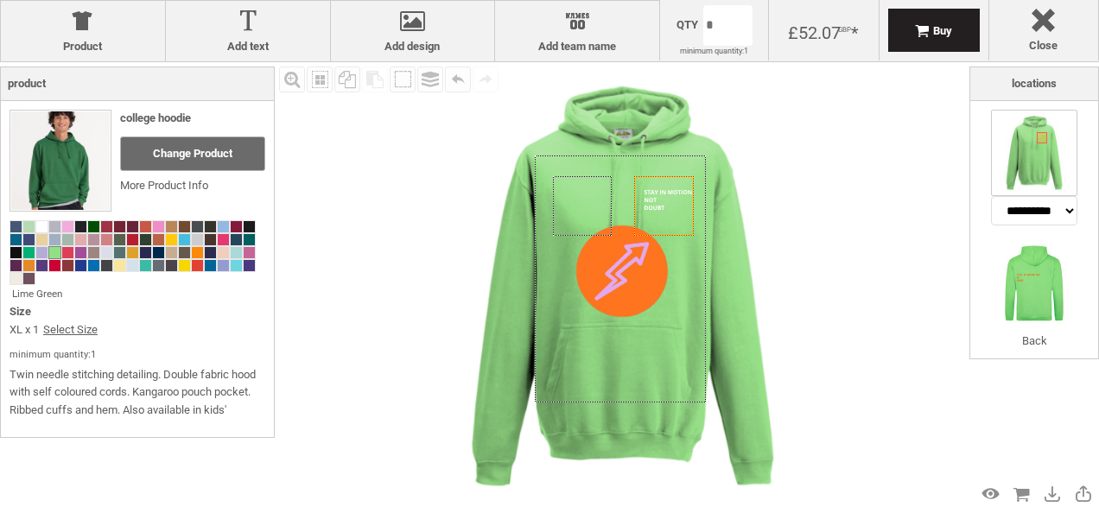
click at [1033, 143] on img at bounding box center [1034, 153] width 86 height 86
drag, startPoint x: 634, startPoint y: 272, endPoint x: 480, endPoint y: 271, distance: 153.8
click at [480, 271] on div "Created with Raphaël 2.1.2 Created with Raphaël 2.1.2 Created with Raphaël 2.1.…" at bounding box center [622, 286] width 449 height 449
click at [609, 261] on image at bounding box center [622, 272] width 92 height 92
drag, startPoint x: 612, startPoint y: 248, endPoint x: 644, endPoint y: 277, distance: 42.8
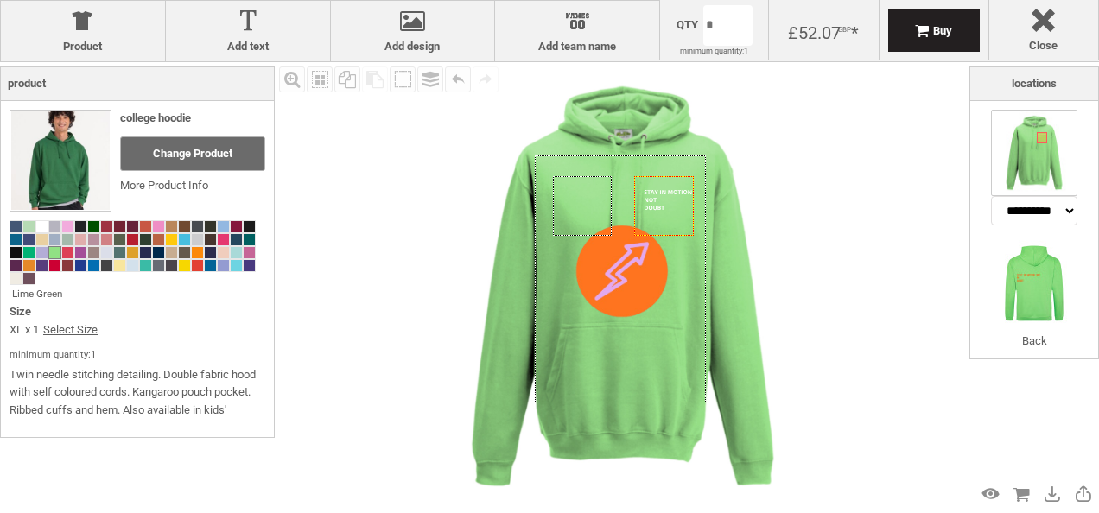
click at [644, 277] on image at bounding box center [622, 272] width 92 height 92
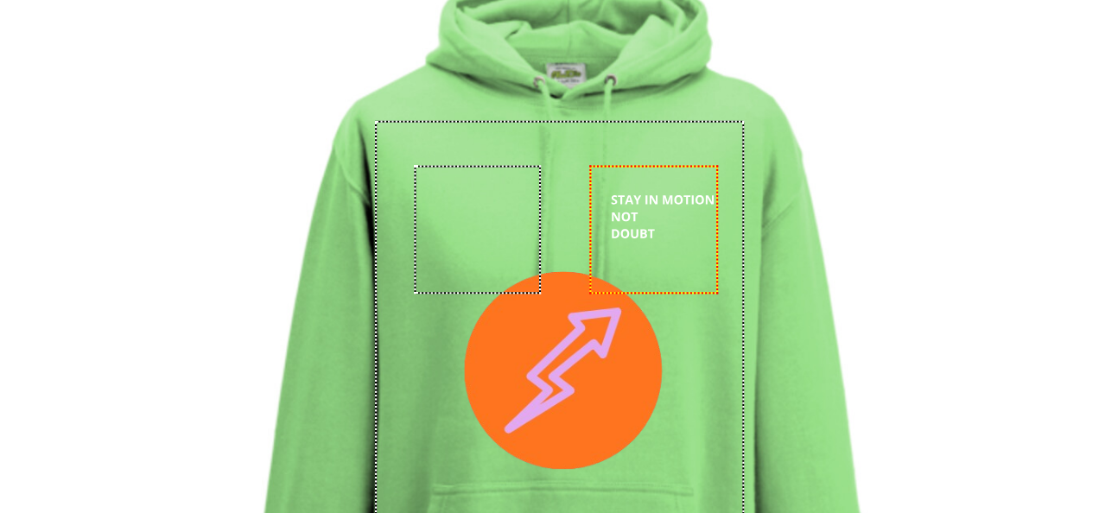
click at [639, 250] on image at bounding box center [622, 272] width 92 height 92
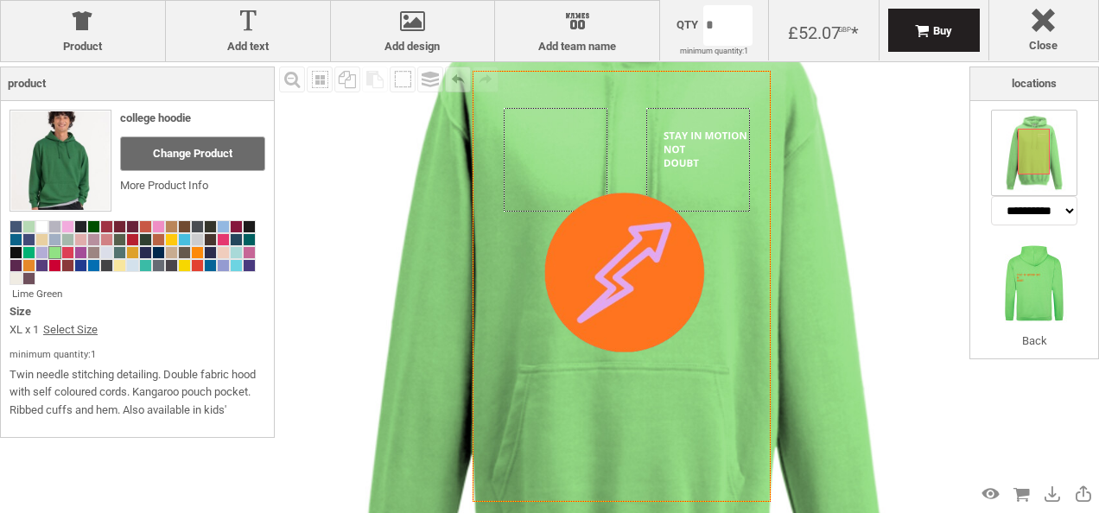
click at [589, 346] on icon "Created with Raphaël 2.1.2" at bounding box center [622, 286] width 298 height 431
click at [605, 302] on div at bounding box center [624, 273] width 161 height 161
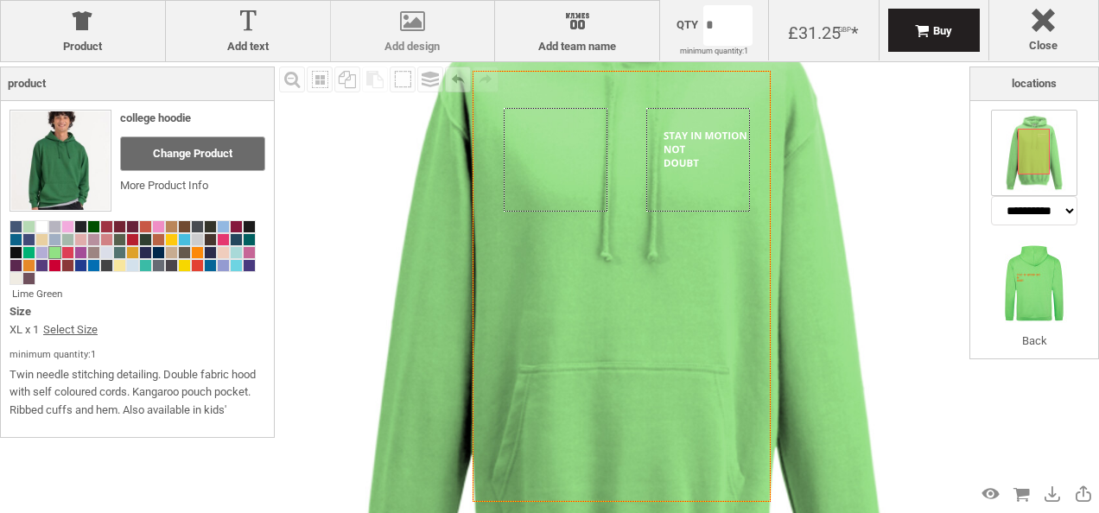
click at [413, 20] on div at bounding box center [413, 25] width 147 height 30
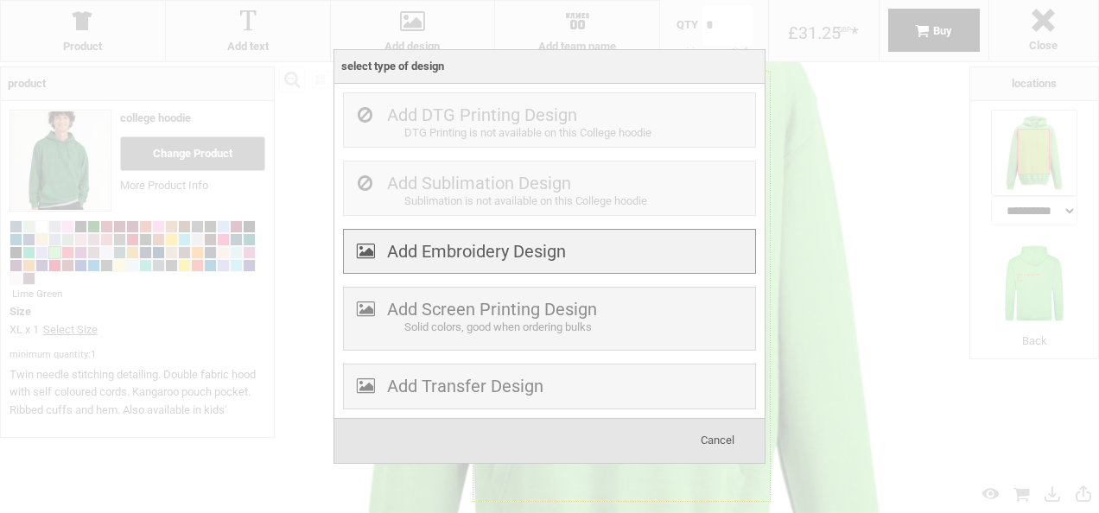
click at [482, 256] on label "Add Embroidery Design" at bounding box center [476, 251] width 179 height 21
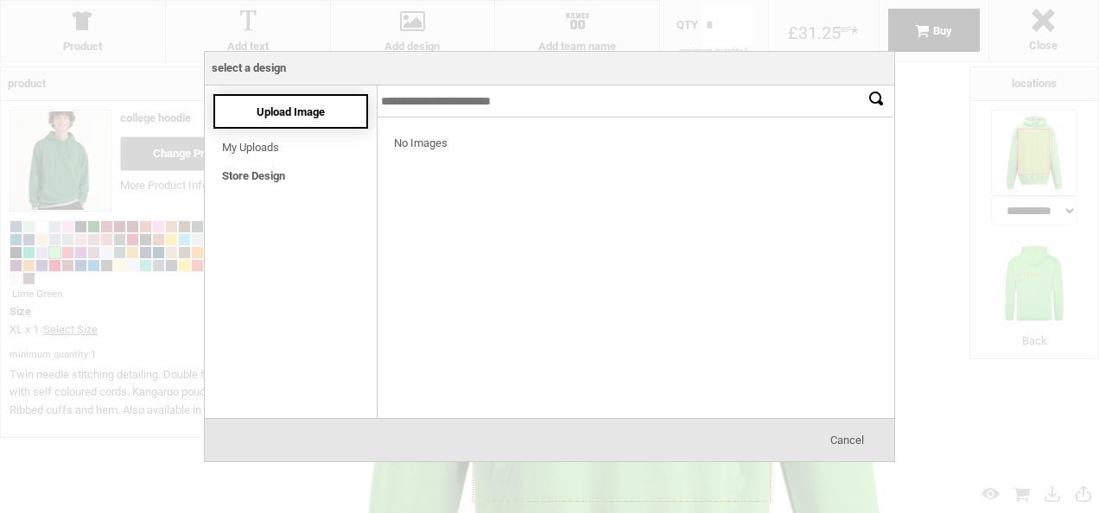
click at [280, 112] on span "Upload Image" at bounding box center [291, 111] width 68 height 13
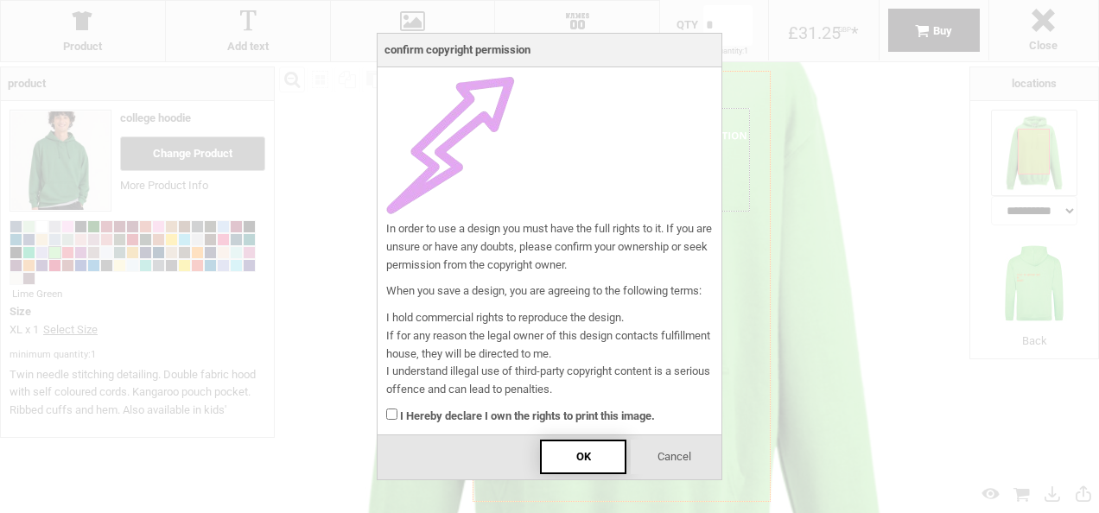
click at [570, 468] on div "OK" at bounding box center [583, 457] width 86 height 35
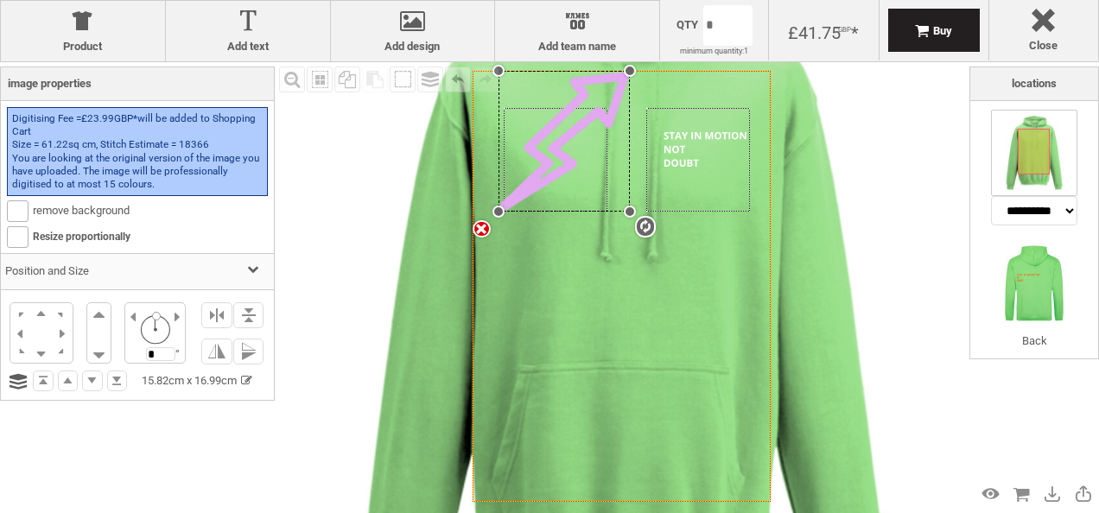
drag, startPoint x: 614, startPoint y: 83, endPoint x: 519, endPoint y: 211, distance: 159.9
click at [519, 211] on div "Created with Raphaël 2.1.2 Created with Raphaël 2.1.2 Created with Raphaël 2.1.…" at bounding box center [622, 286] width 298 height 431
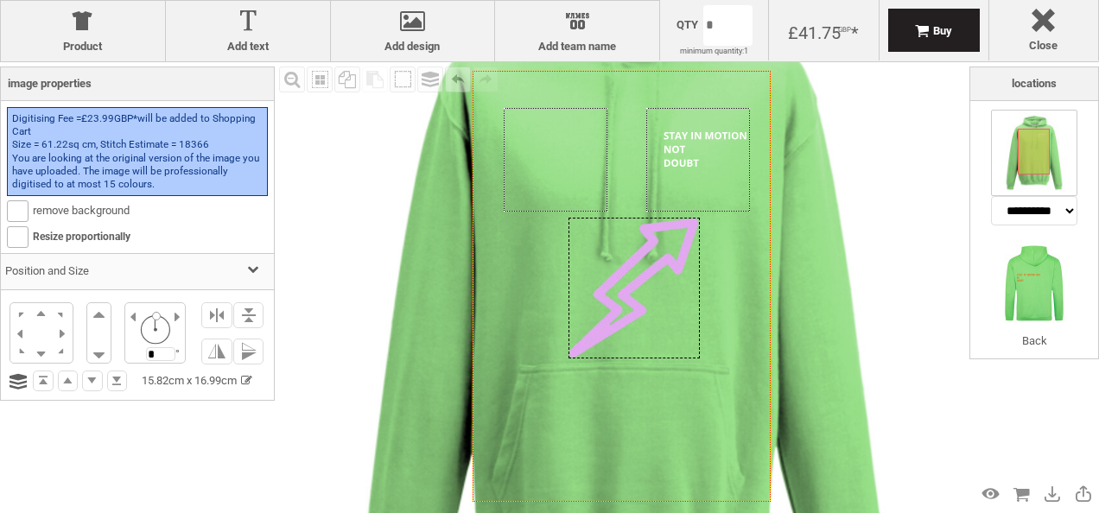
drag, startPoint x: 577, startPoint y: 150, endPoint x: 647, endPoint y: 297, distance: 162.7
click at [647, 297] on div at bounding box center [634, 288] width 131 height 141
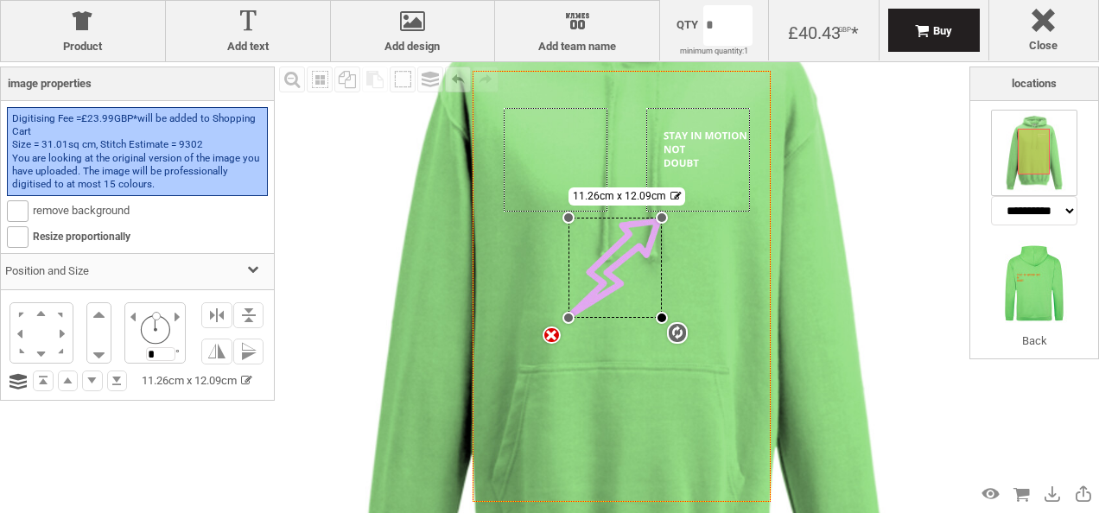
drag, startPoint x: 700, startPoint y: 361, endPoint x: 656, endPoint y: 317, distance: 62.3
click at [656, 317] on div at bounding box center [662, 318] width 12 height 12
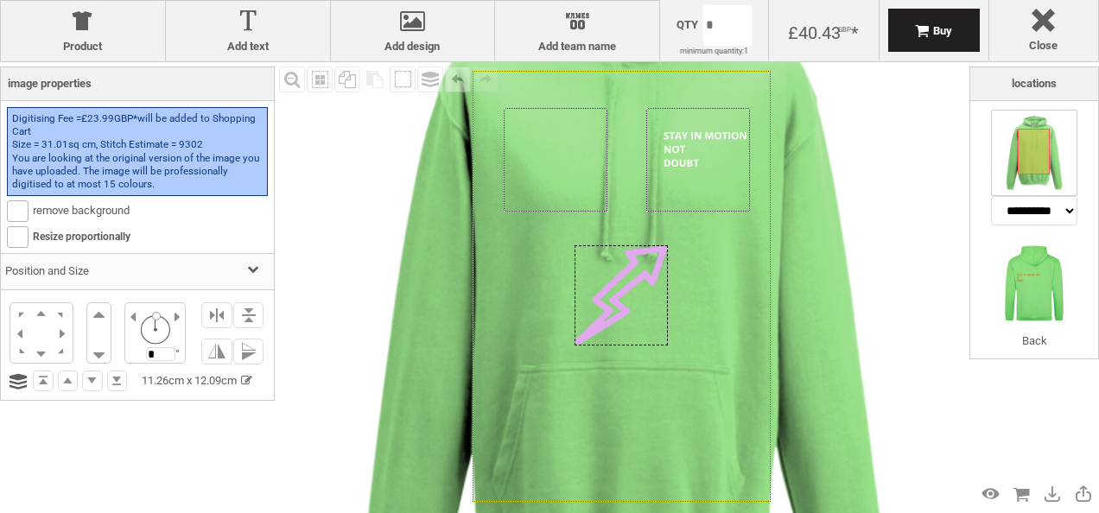
drag, startPoint x: 617, startPoint y: 261, endPoint x: 623, endPoint y: 289, distance: 28.3
click at [623, 289] on div at bounding box center [621, 295] width 93 height 100
click at [890, 226] on div "Fill Background Zoom in Zoom out Select All Copy All Selected Paste Off On Grou…" at bounding box center [622, 286] width 695 height 449
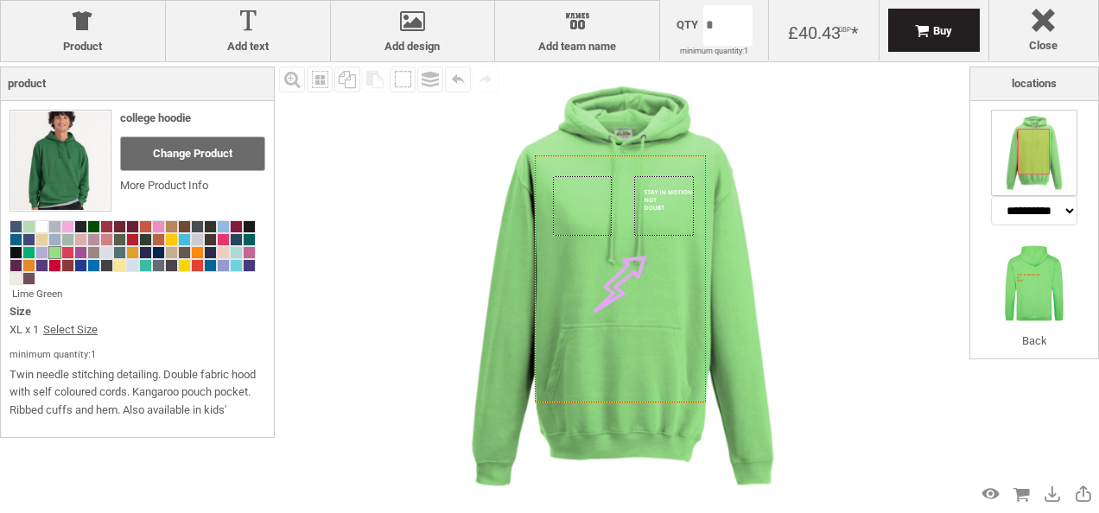
click at [859, 28] on span "*" at bounding box center [855, 32] width 8 height 21
click at [627, 281] on div at bounding box center [621, 285] width 54 height 58
select select "*******"
click at [657, 201] on div "Created with Raphaël 2.1.2 Created with Raphaël 2.1.2 Created with Raphaël 2.1.…" at bounding box center [622, 286] width 449 height 449
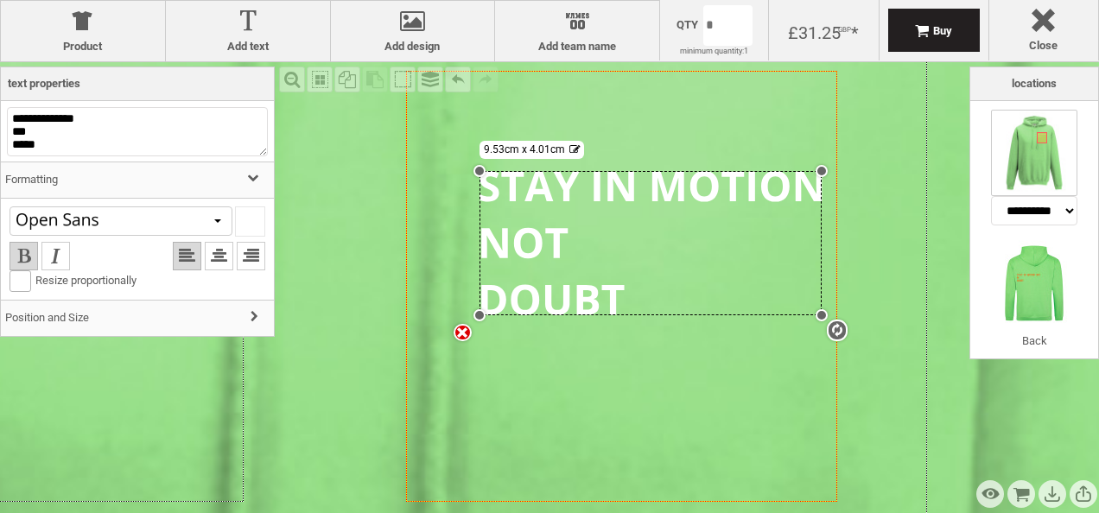
click at [538, 261] on div "settings 9.53cm x 4.01cm" at bounding box center [651, 243] width 342 height 144
click at [60, 258] on li at bounding box center [55, 256] width 29 height 29
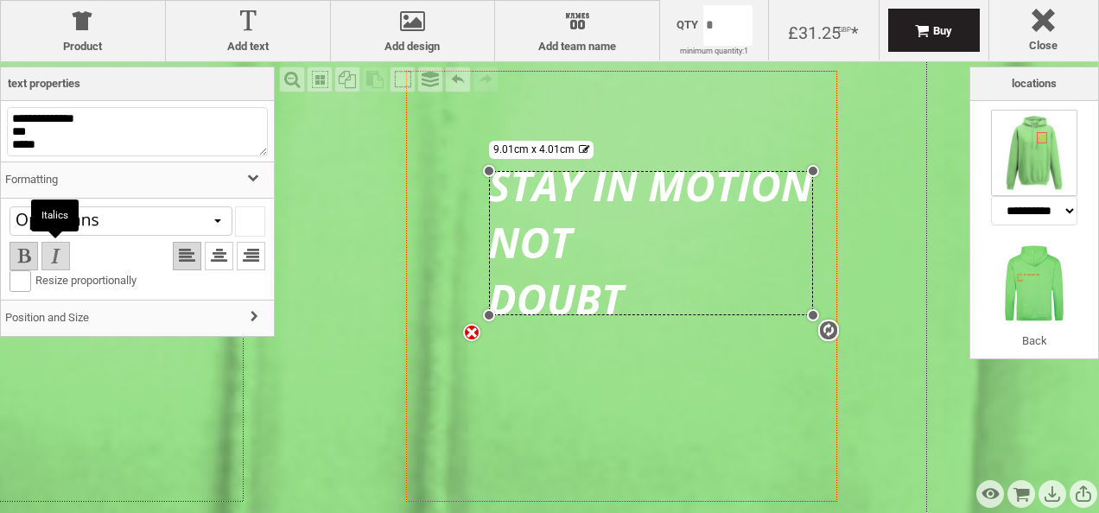
click at [60, 258] on li at bounding box center [55, 256] width 29 height 29
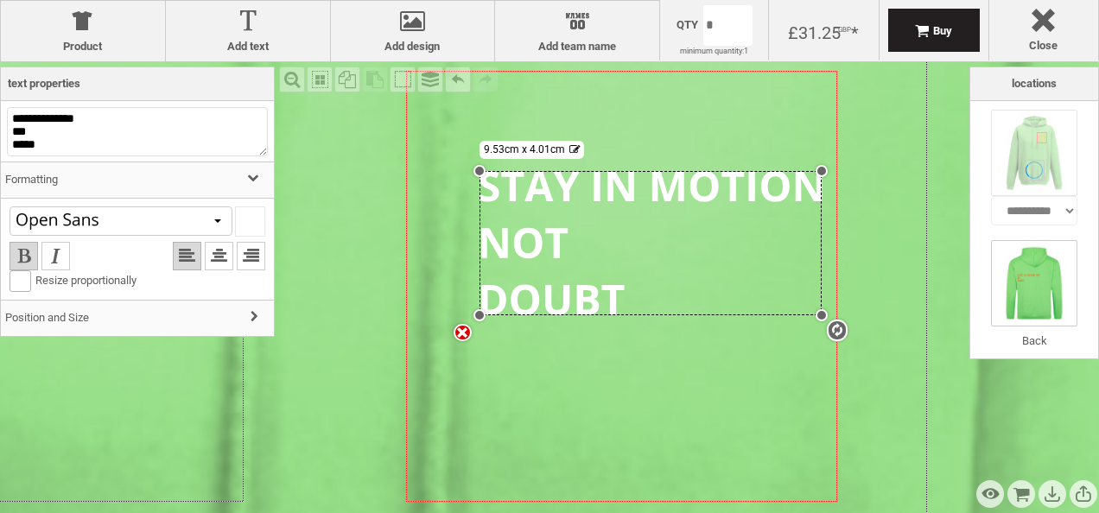
click at [1023, 275] on img at bounding box center [1034, 283] width 86 height 86
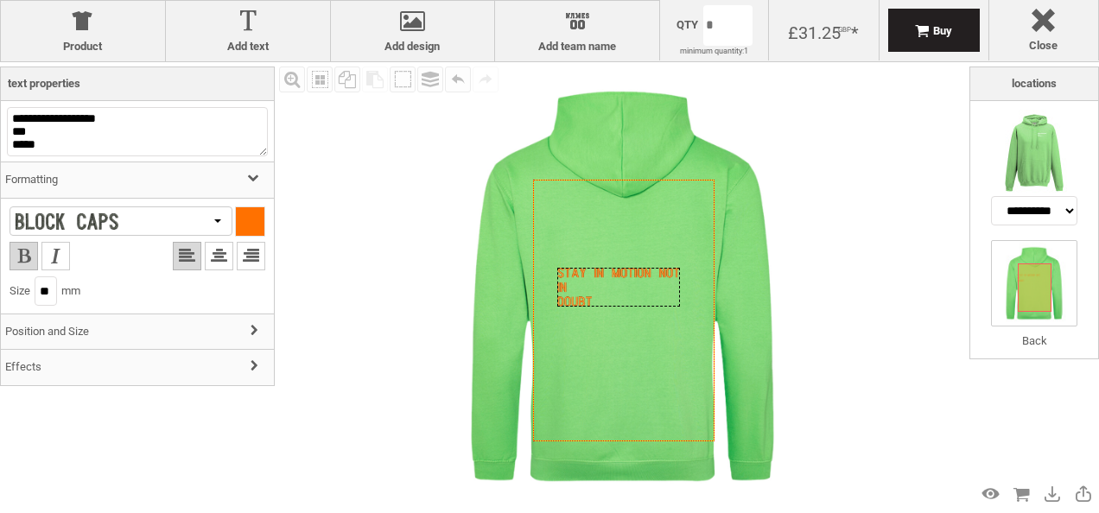
drag, startPoint x: 586, startPoint y: 252, endPoint x: 610, endPoint y: 282, distance: 38.1
click at [610, 282] on div "Created with Raphaël 2.1.2" at bounding box center [618, 287] width 122 height 38
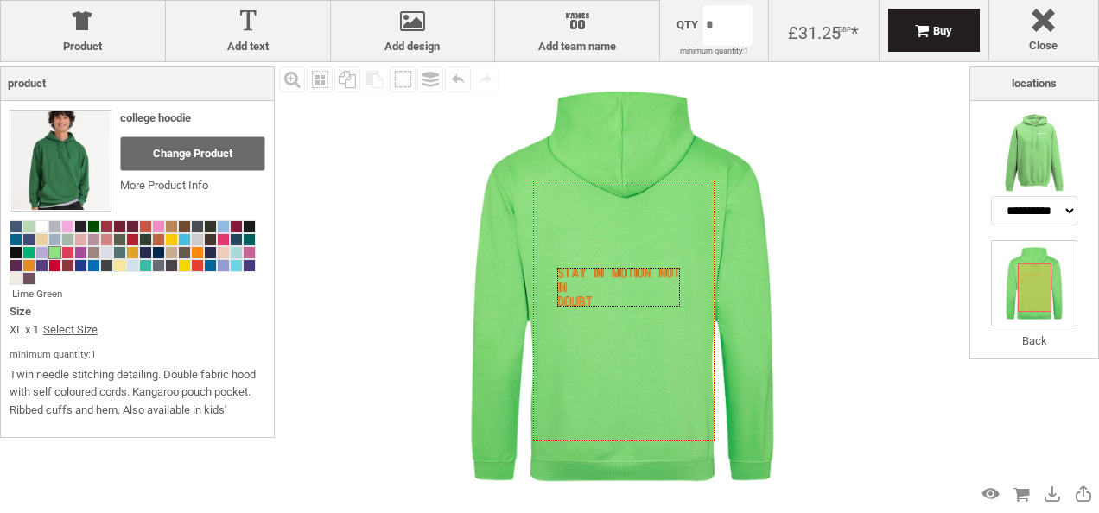
click at [883, 233] on div "Fill Background Zoom in Zoom out Select All Copy All Selected Paste Off On Grou…" at bounding box center [622, 286] width 695 height 449
click at [1032, 159] on img at bounding box center [1034, 153] width 86 height 86
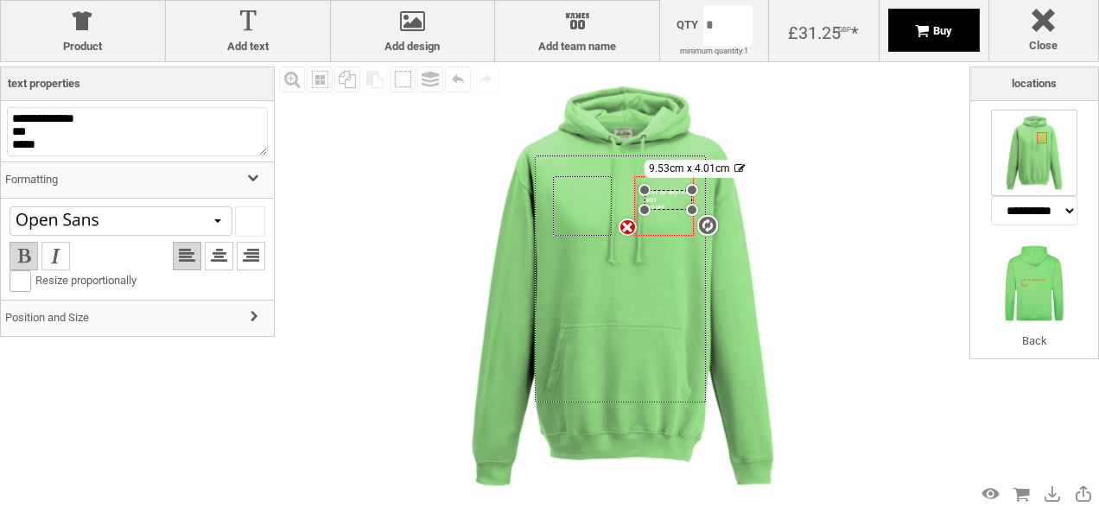
click at [910, 38] on div "Buy" at bounding box center [934, 30] width 92 height 43
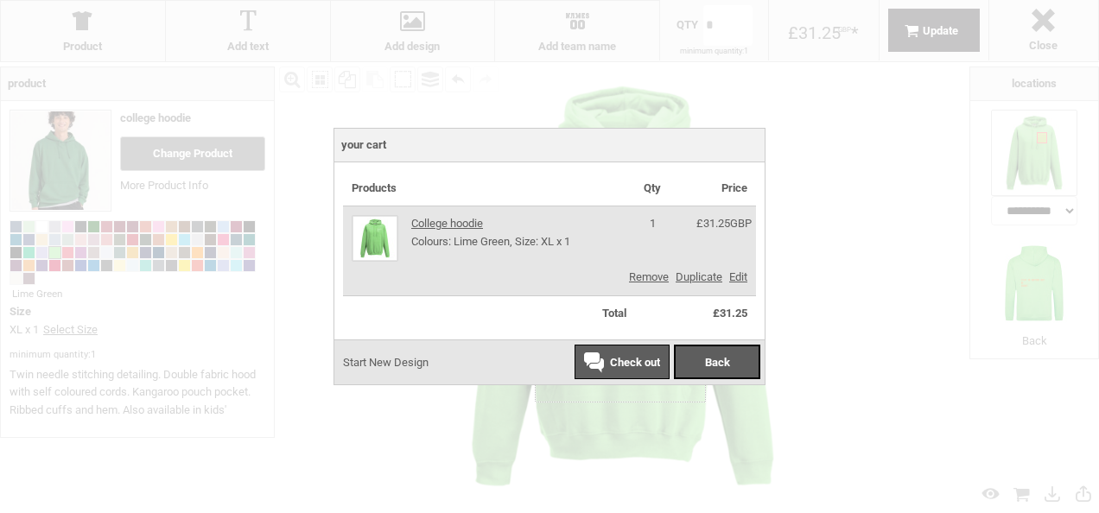
click at [643, 372] on div "Check out" at bounding box center [622, 362] width 95 height 35
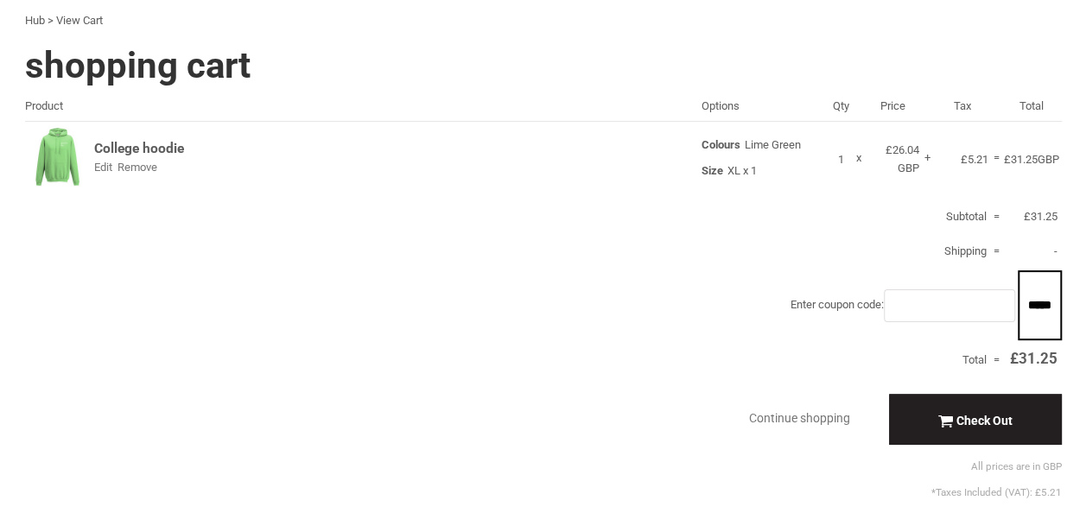
scroll to position [71, 0]
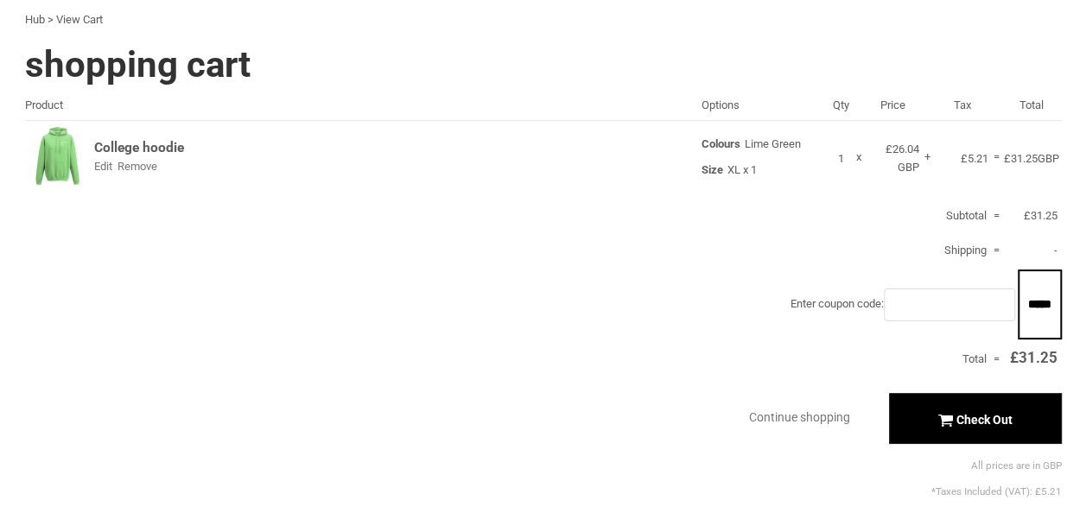
click at [970, 417] on span "Check Out" at bounding box center [985, 420] width 56 height 14
